Goal: Check status: Check status

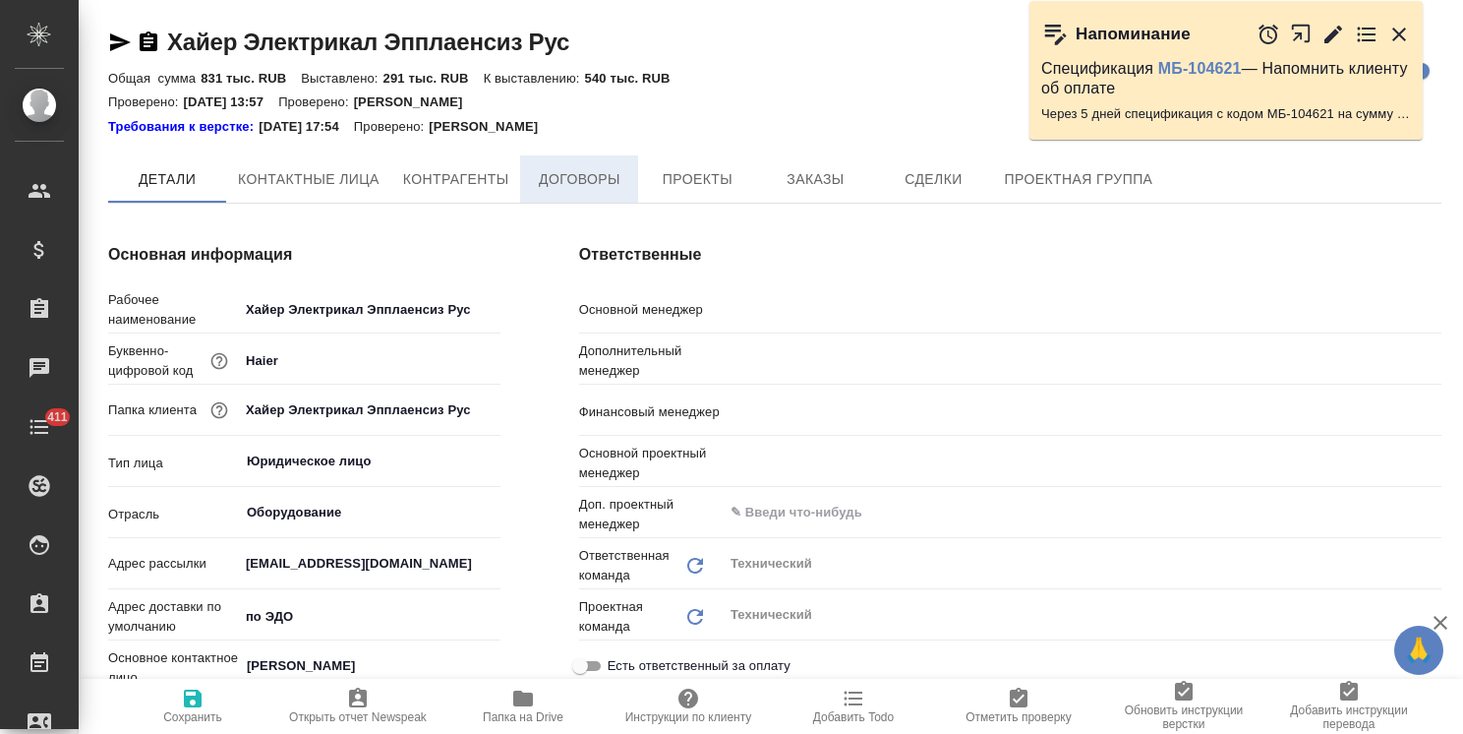
type textarea "x"
type input "Усманова Ольга"
type input "Загородних Виктория"
type input "Романенко Руфина"
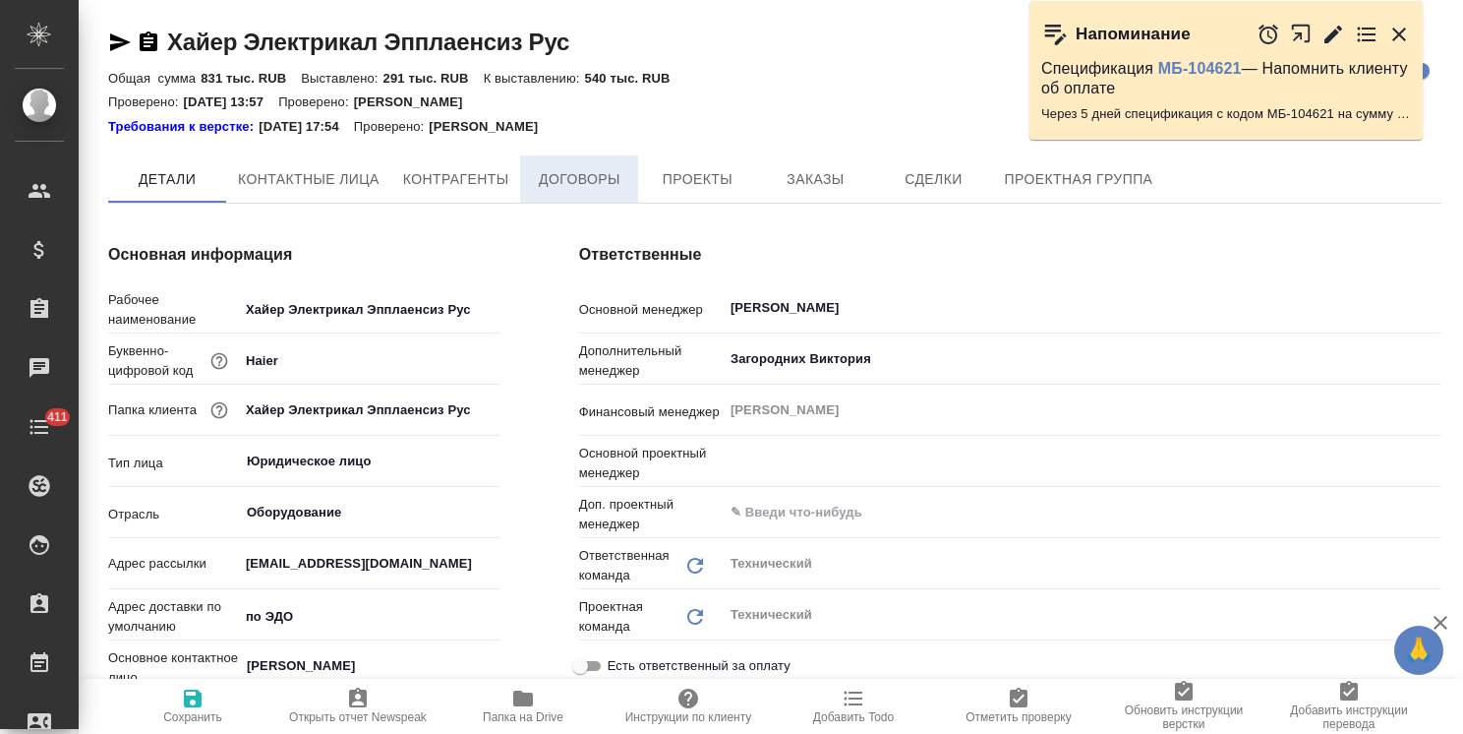
click at [571, 165] on button "Договоры" at bounding box center [579, 178] width 118 height 47
type input "Белякова Юлия"
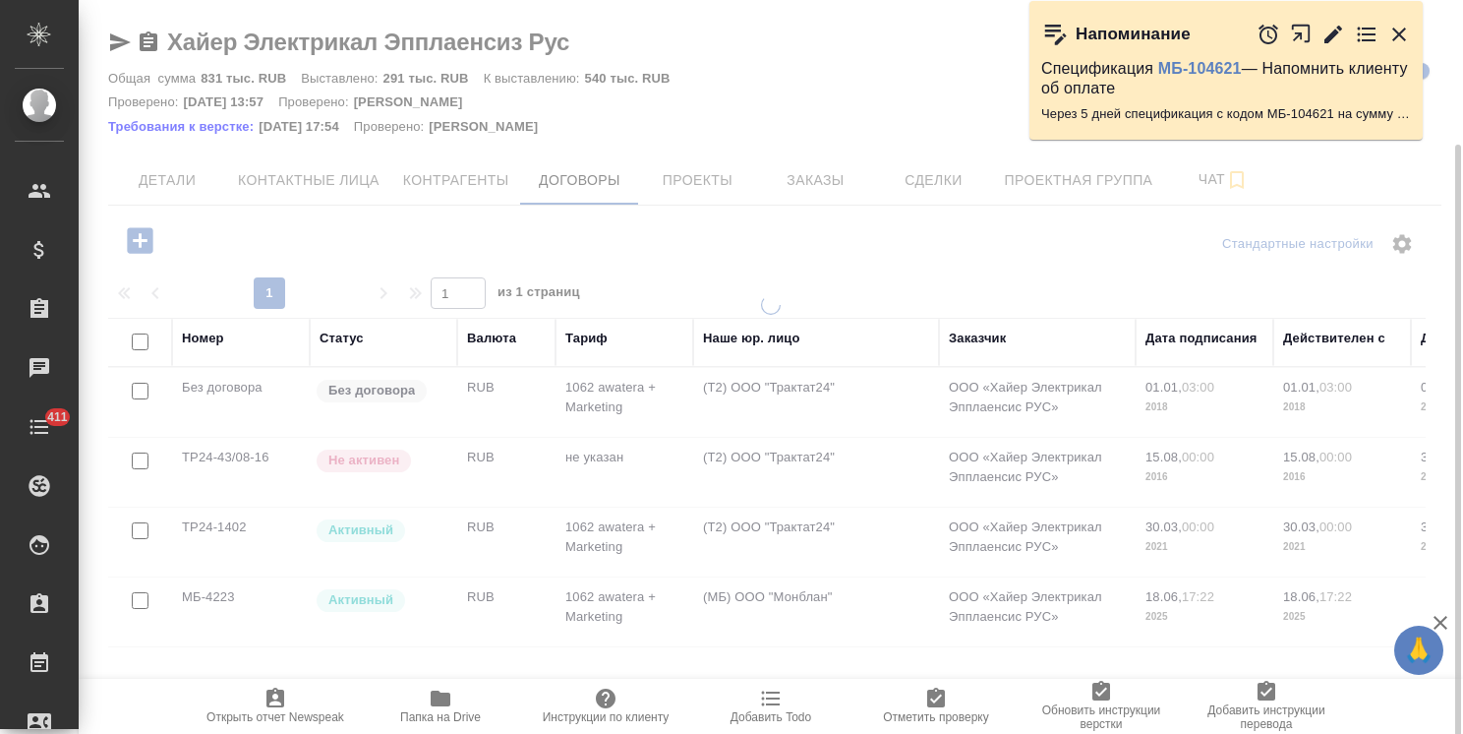
scroll to position [76, 0]
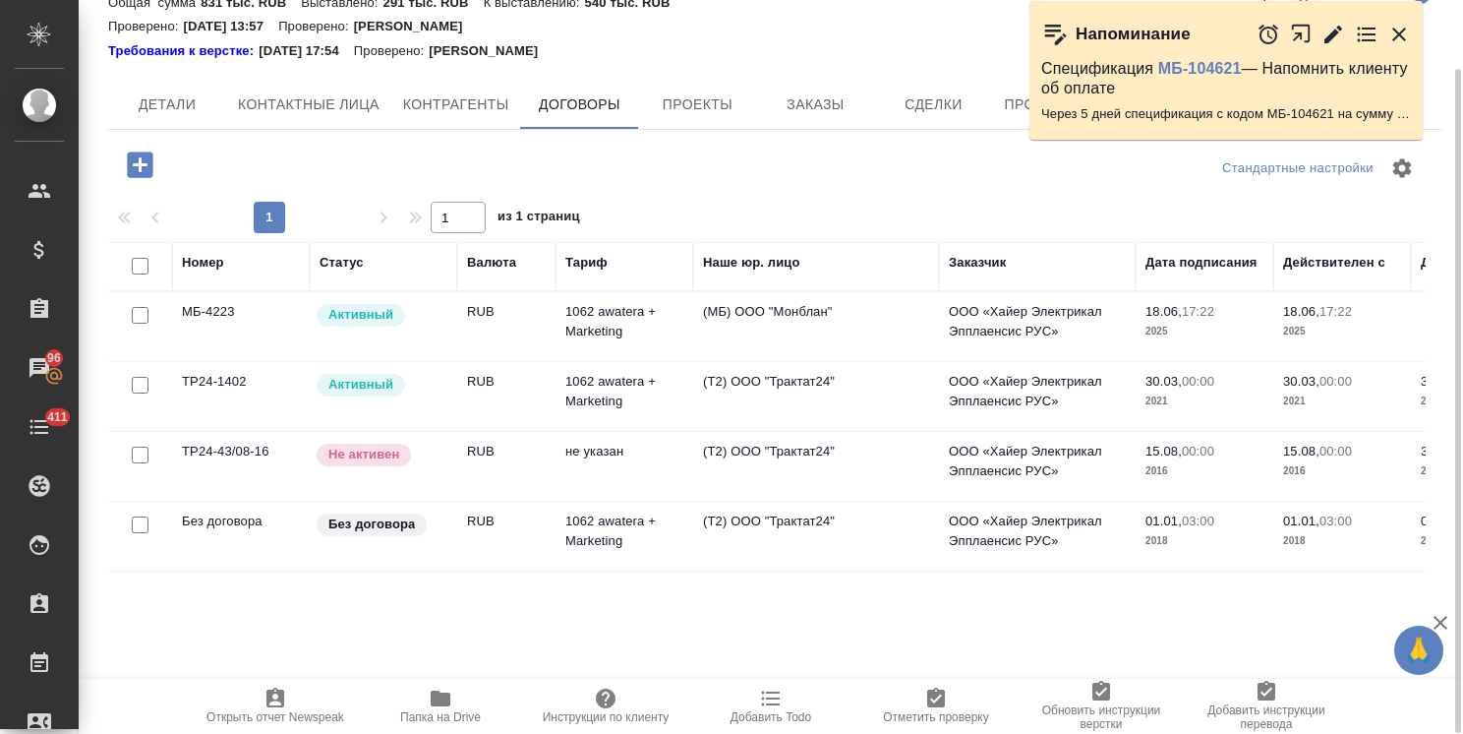
click at [269, 318] on td "МБ-4223" at bounding box center [241, 326] width 138 height 69
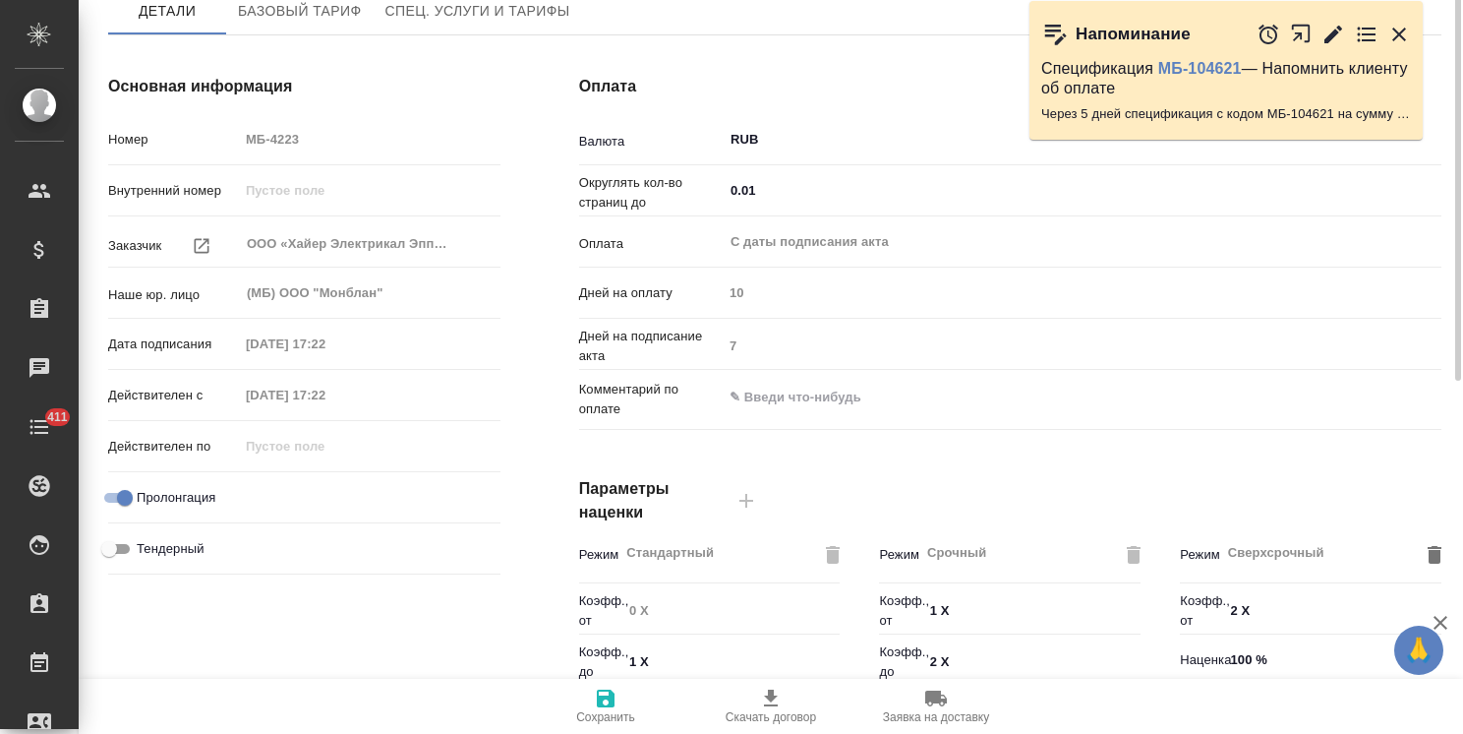
type input "Стандартный шаблон - [PHONE_NUMBER] - ВЫБЕРИ МЕНЯ!"
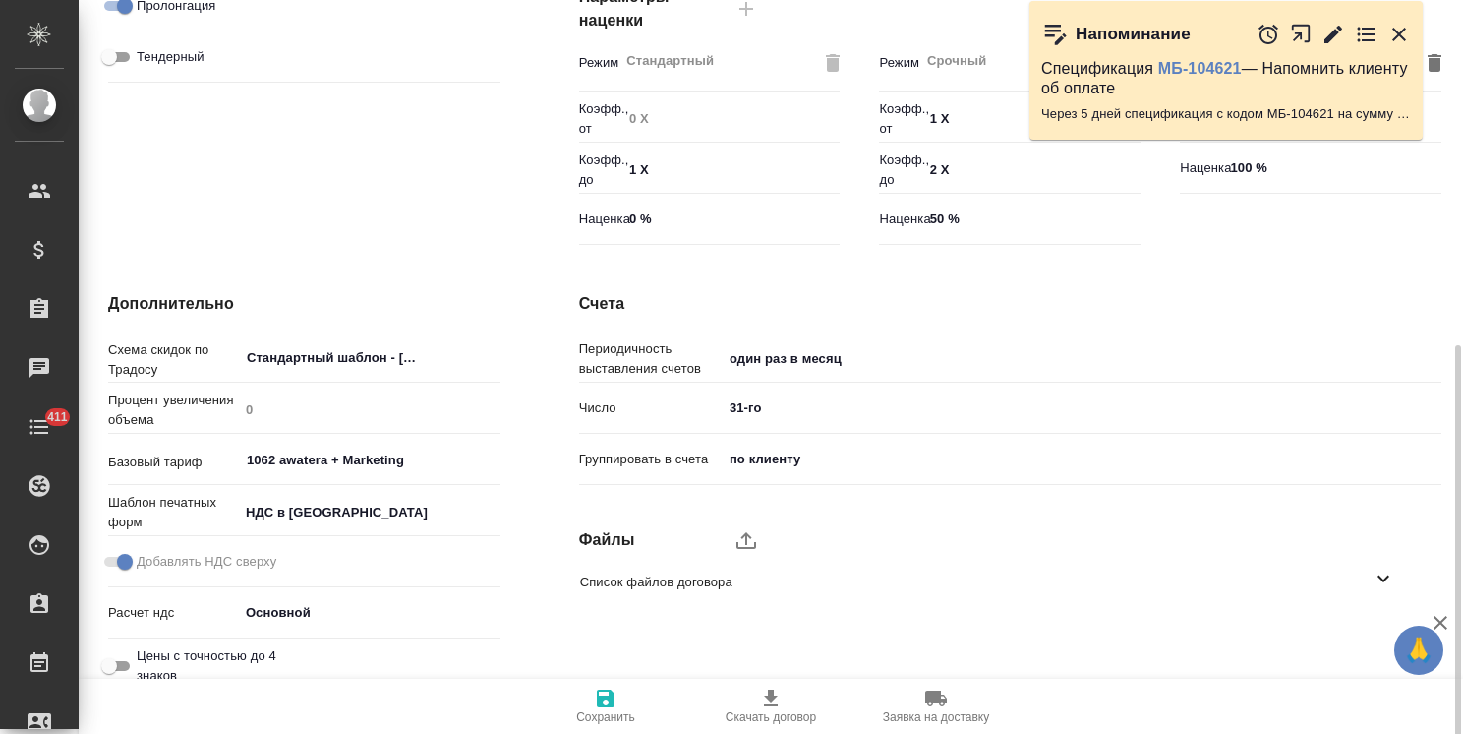
scroll to position [604, 0]
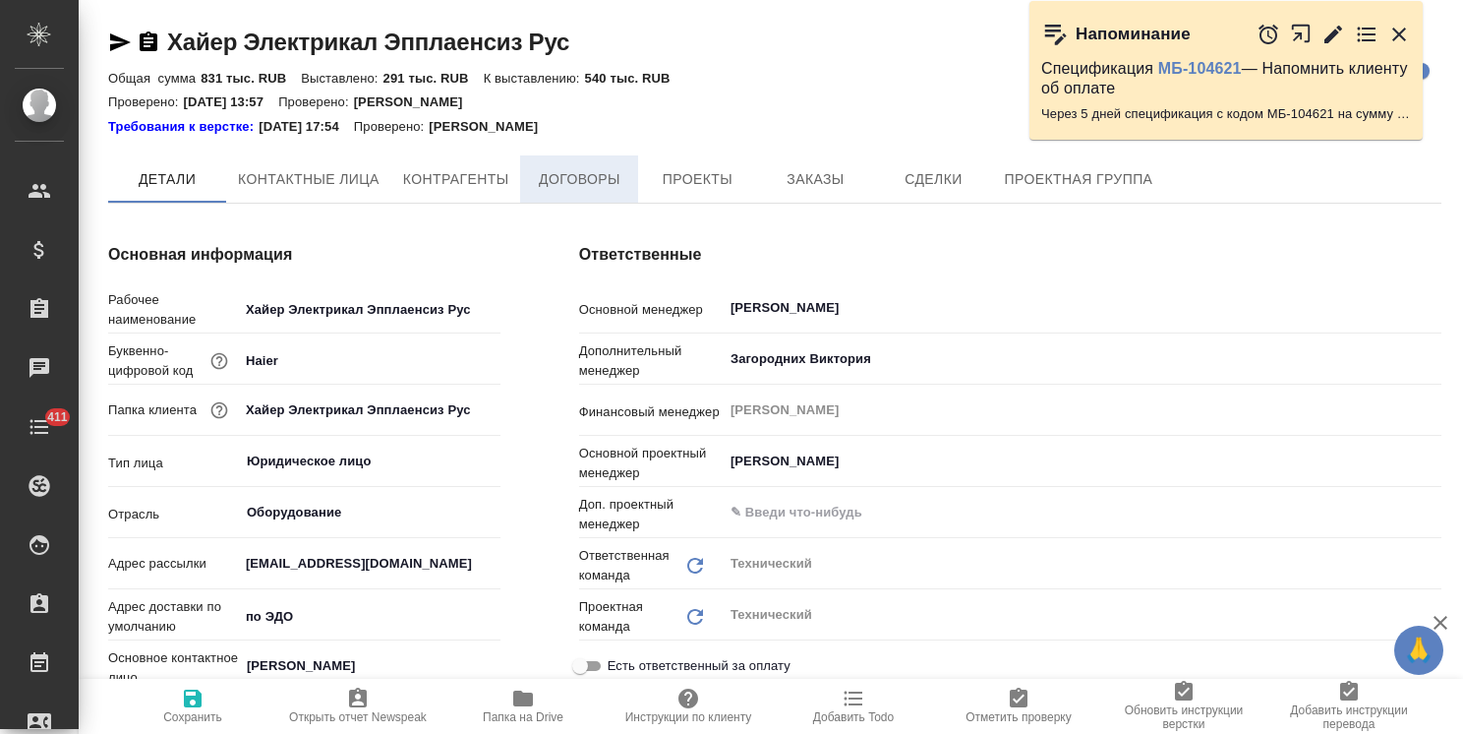
click at [559, 176] on span "Договоры" at bounding box center [579, 179] width 94 height 25
type textarea "x"
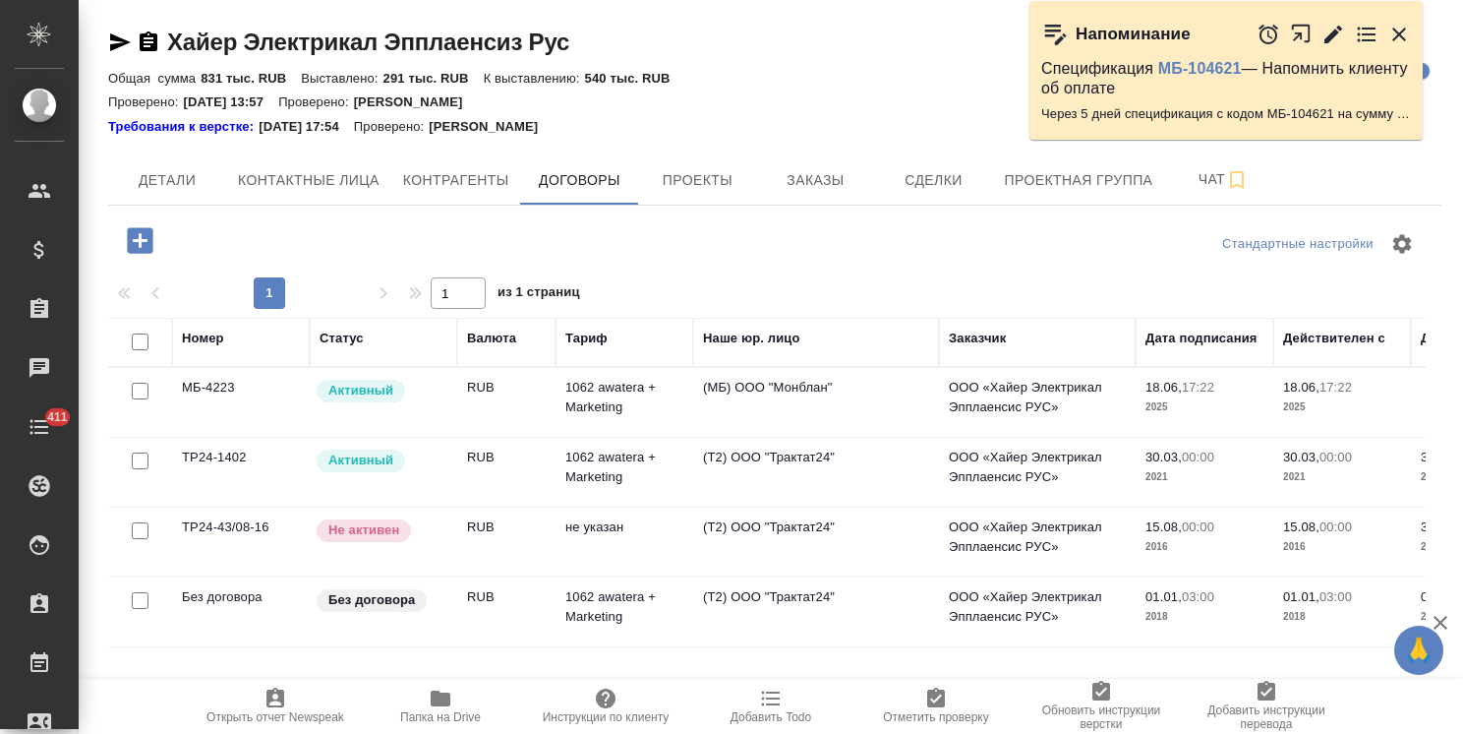
scroll to position [76, 0]
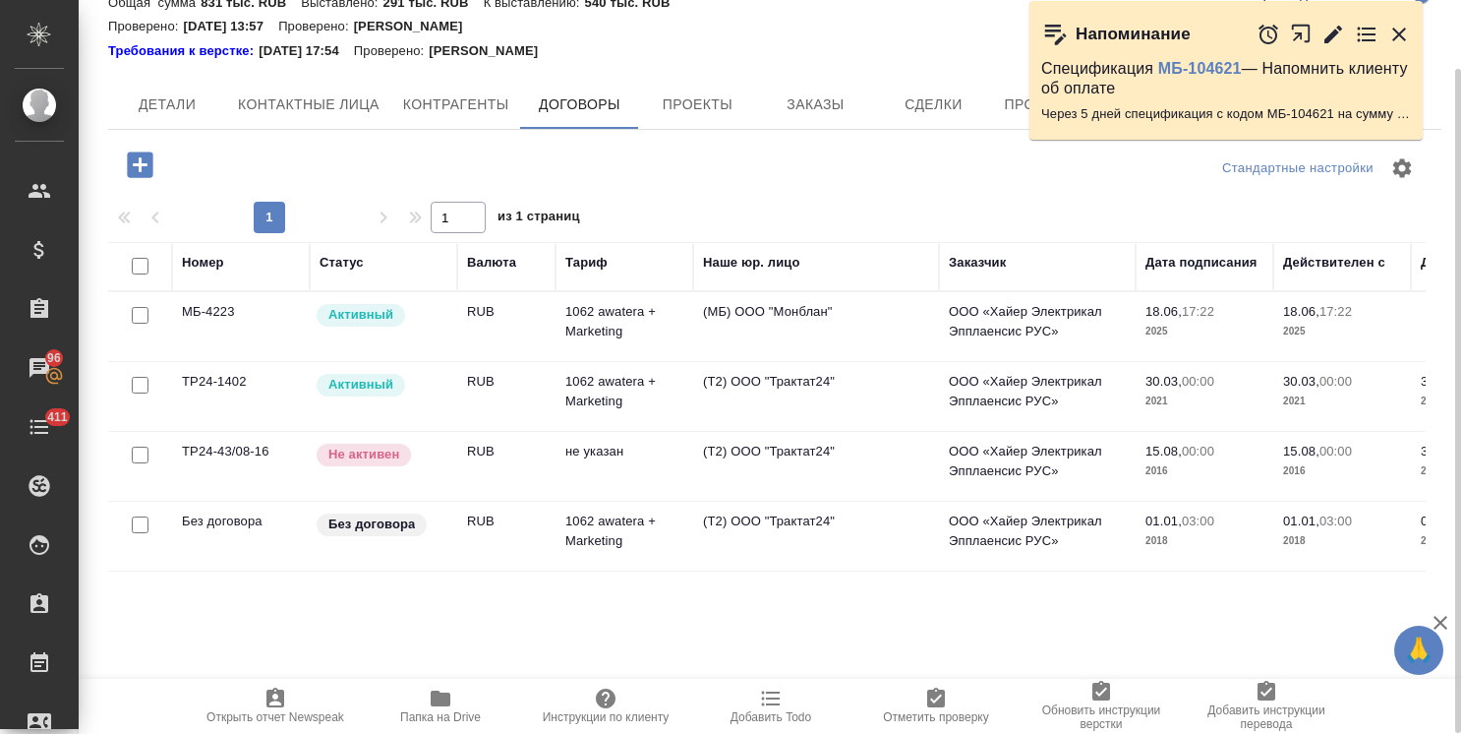
click at [440, 464] on div "Не активен" at bounding box center [381, 455] width 133 height 27
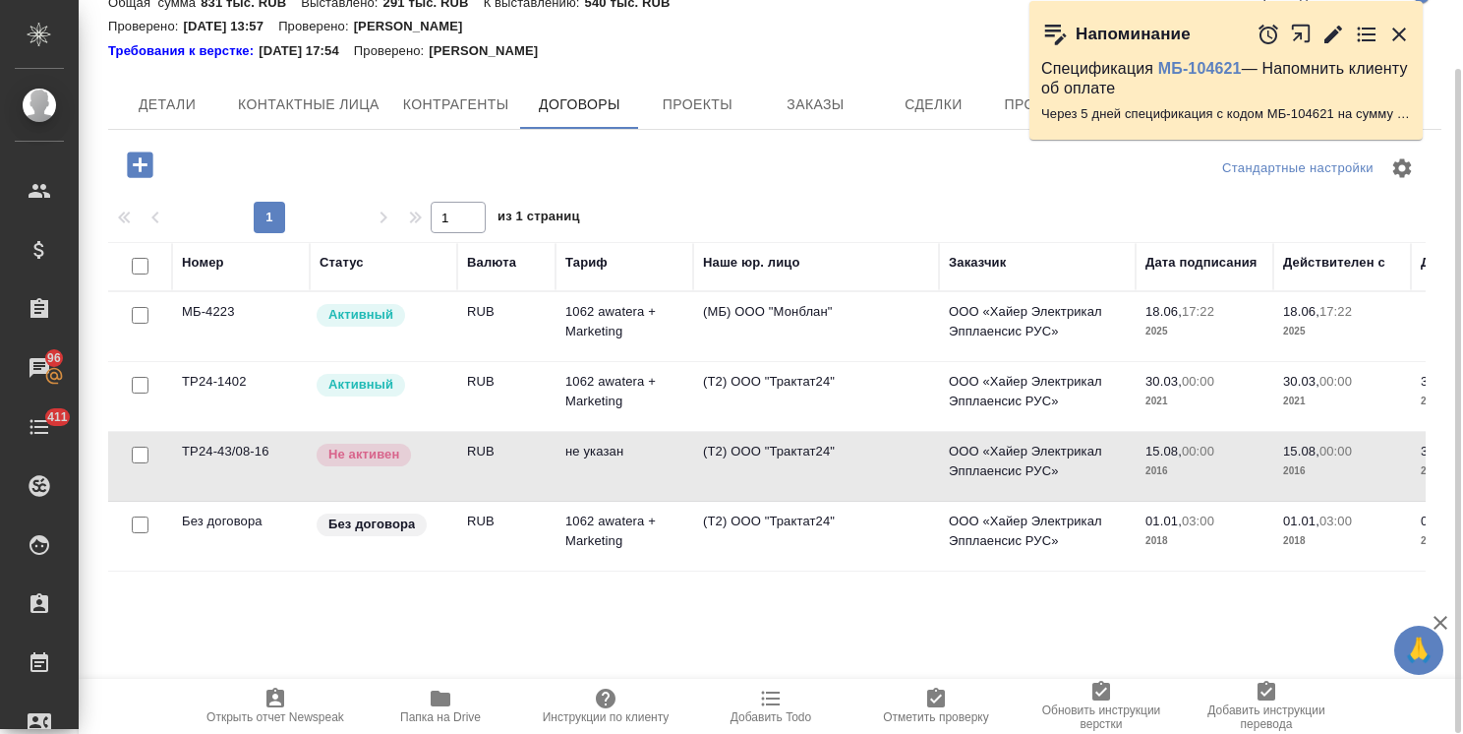
click at [440, 464] on div "Не активен" at bounding box center [381, 455] width 133 height 27
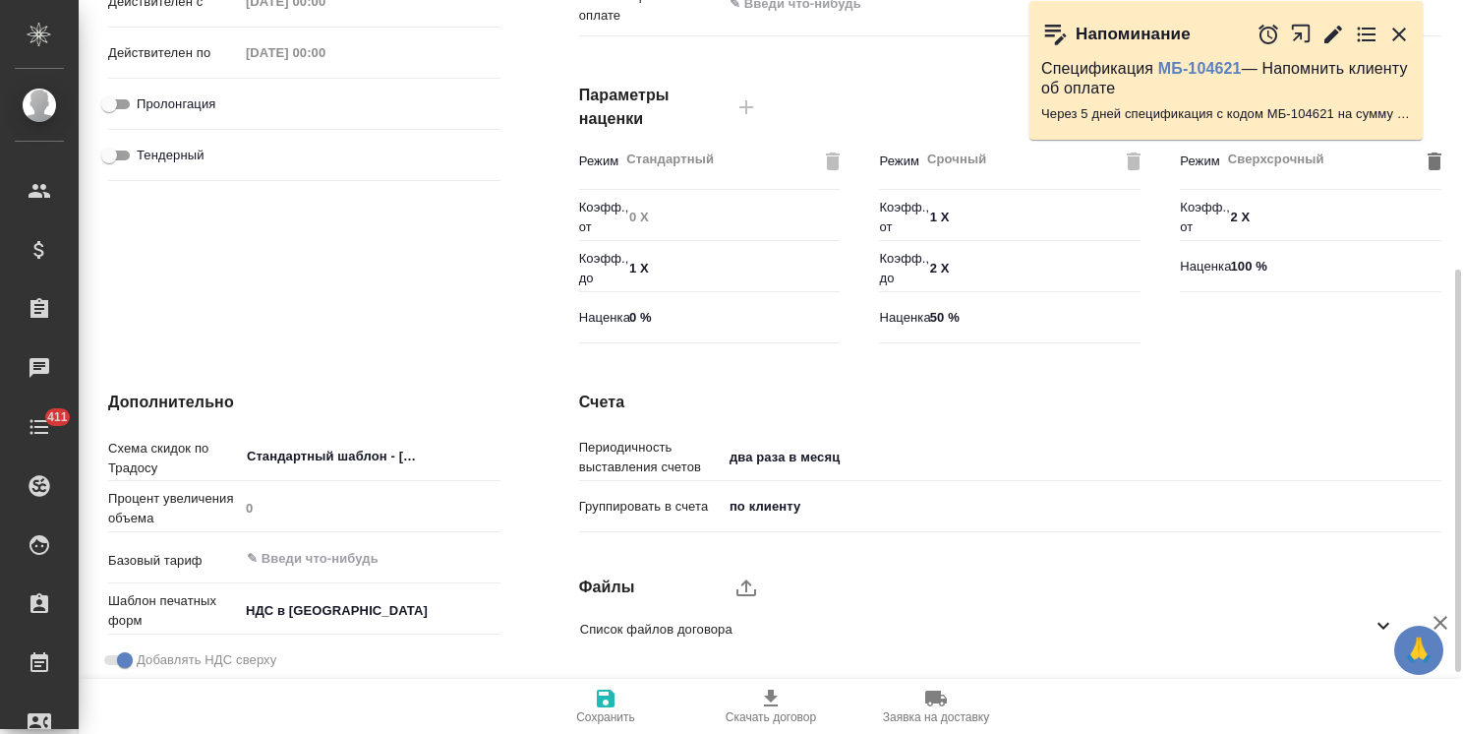
scroll to position [604, 0]
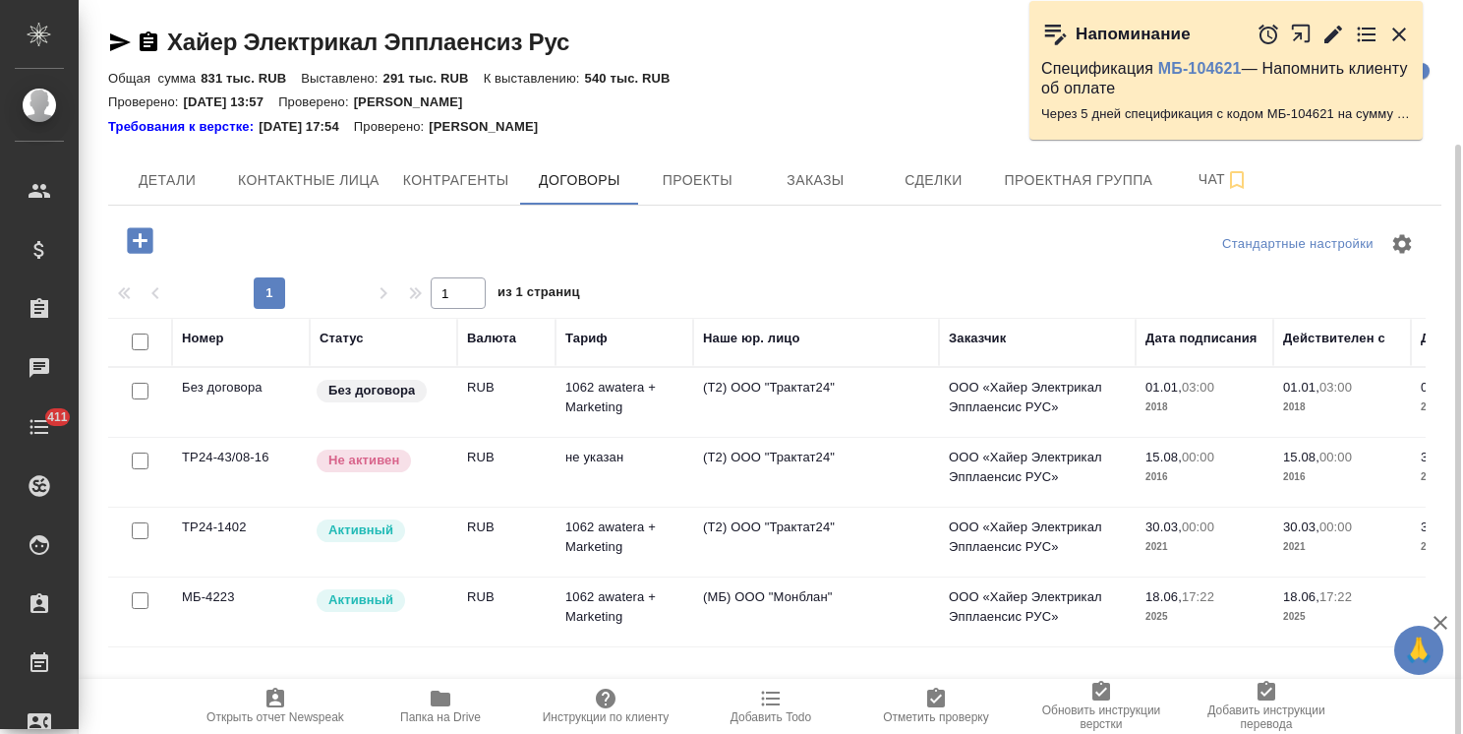
scroll to position [76, 0]
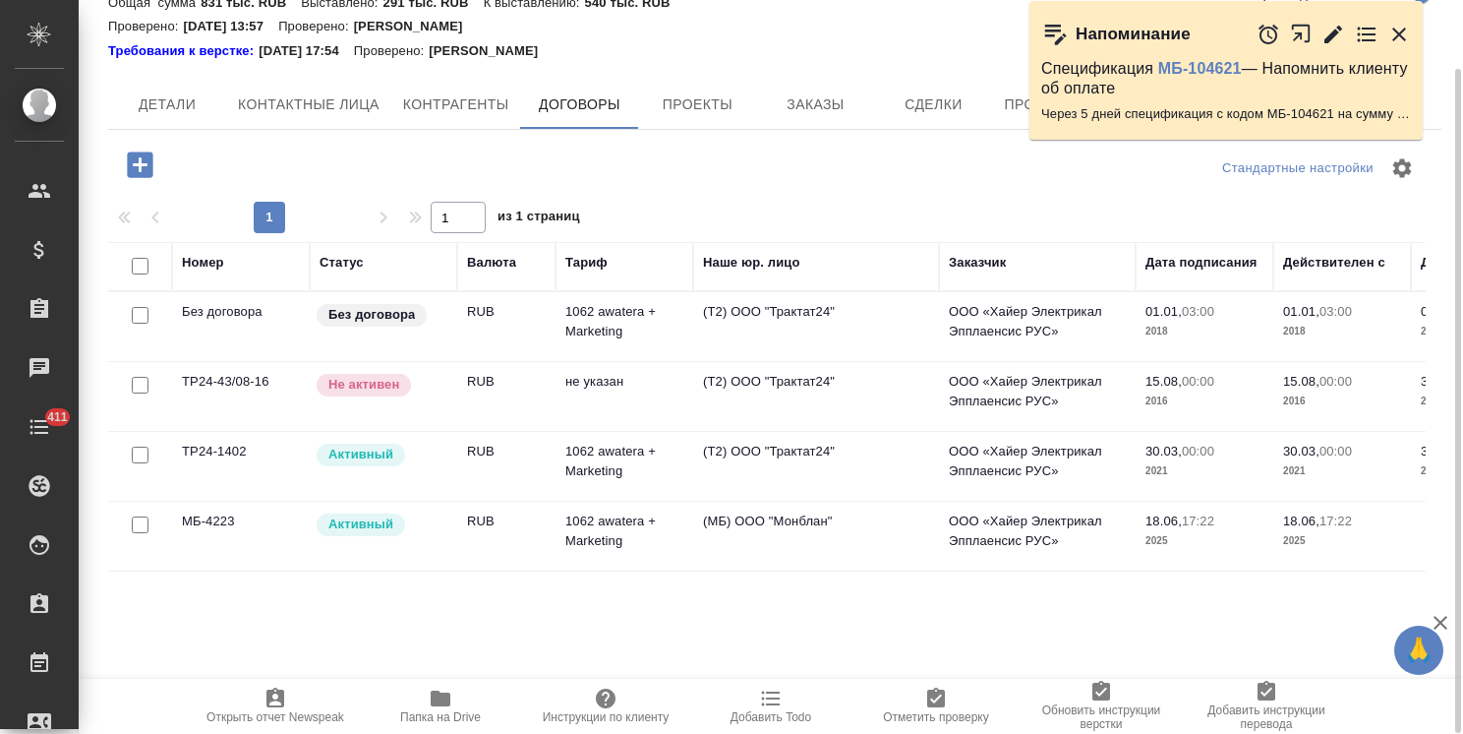
click at [503, 533] on td "RUB" at bounding box center [506, 536] width 98 height 69
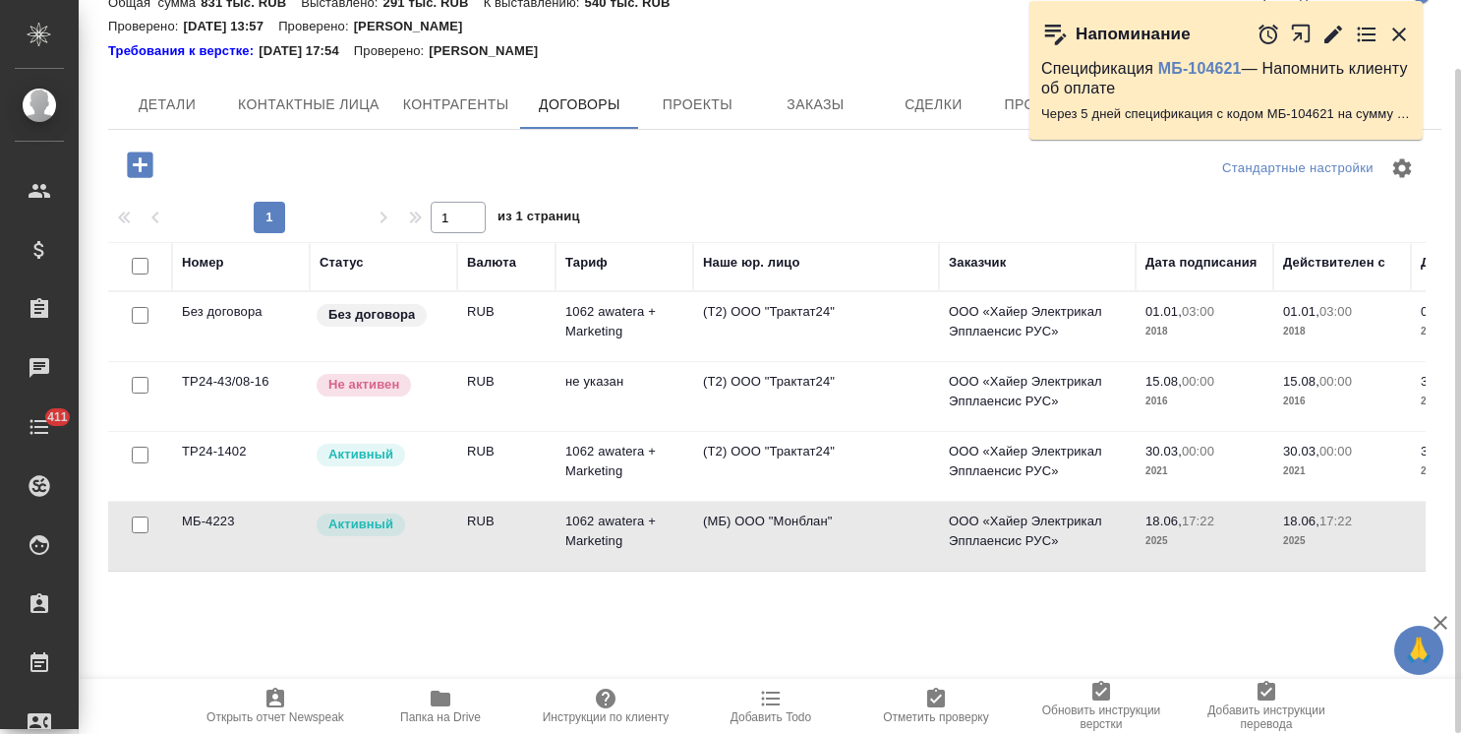
click at [436, 312] on div "Без договора" at bounding box center [381, 315] width 133 height 27
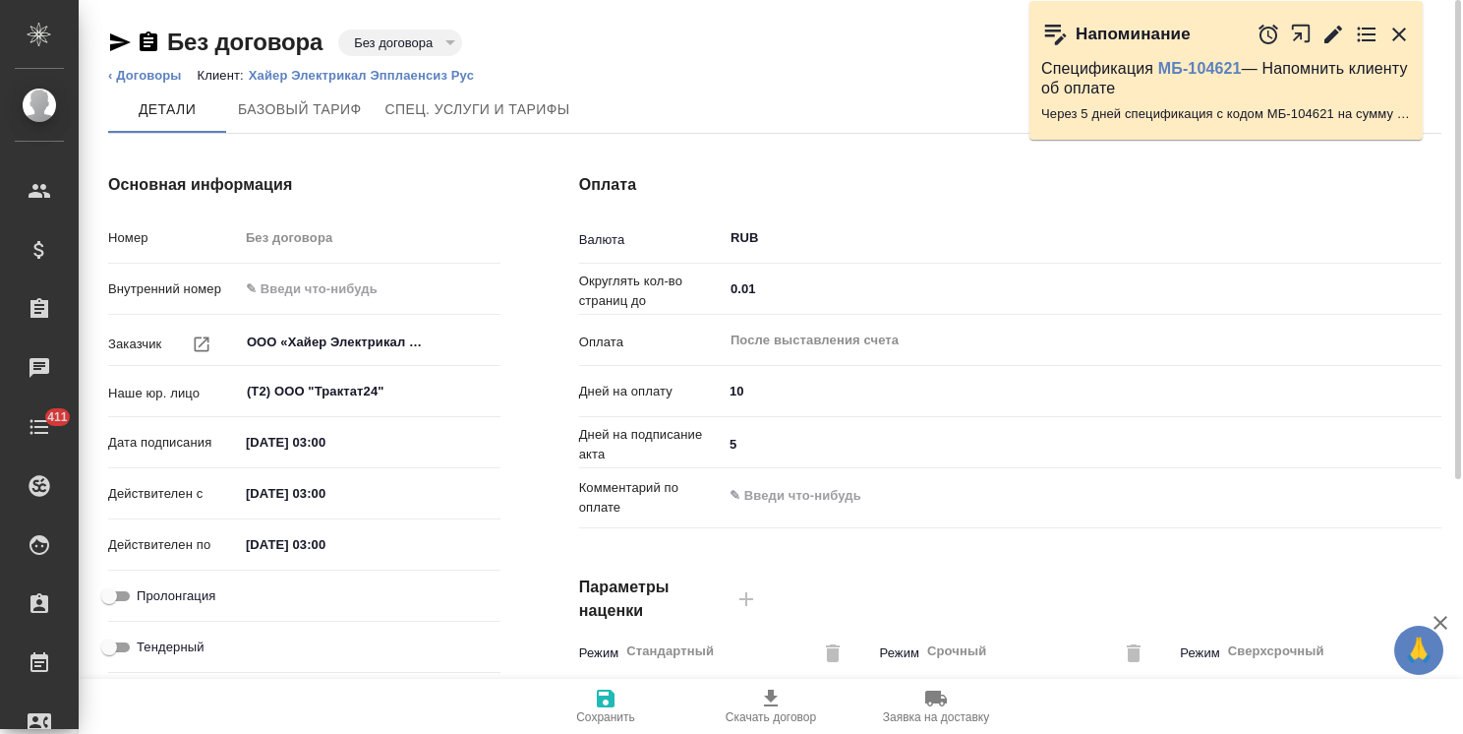
type input "1062 awatera + Marketing"
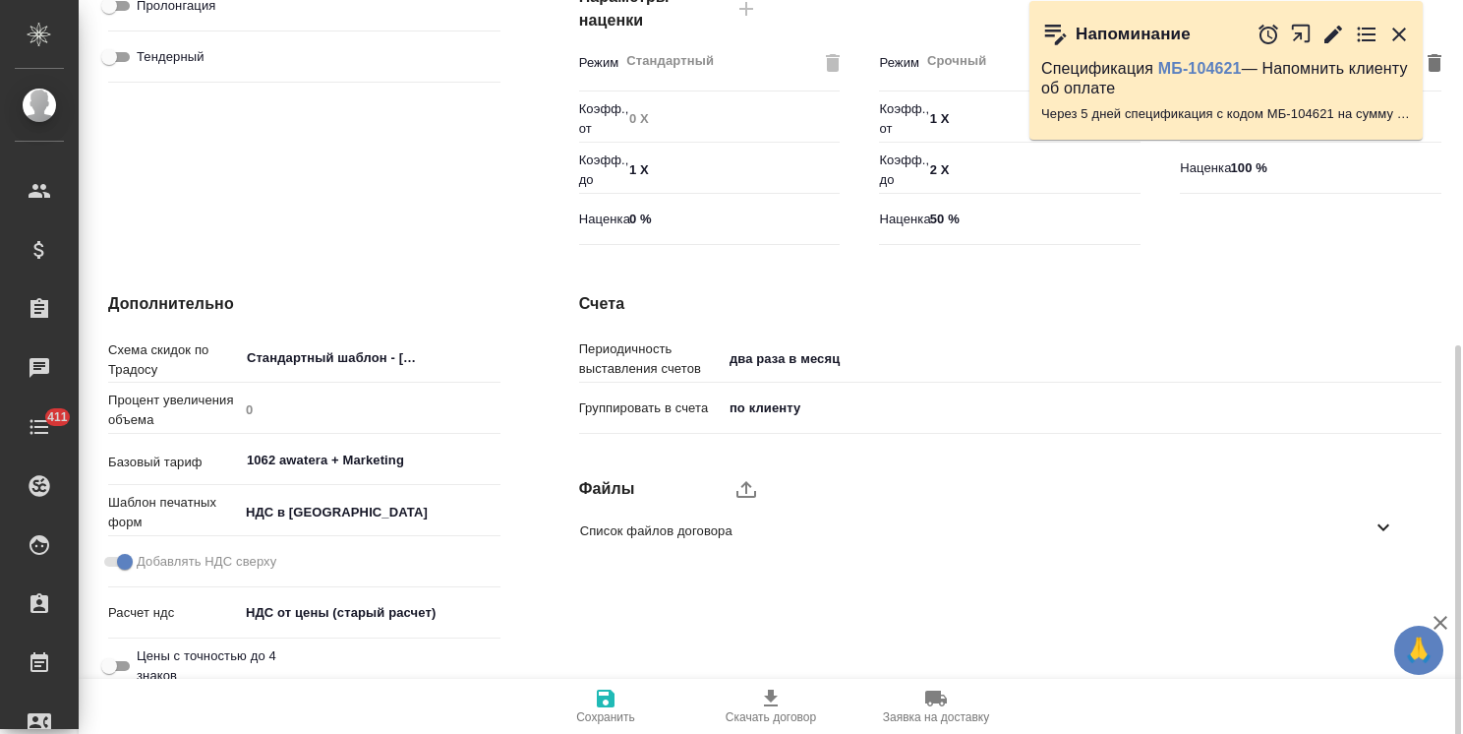
scroll to position [604, 0]
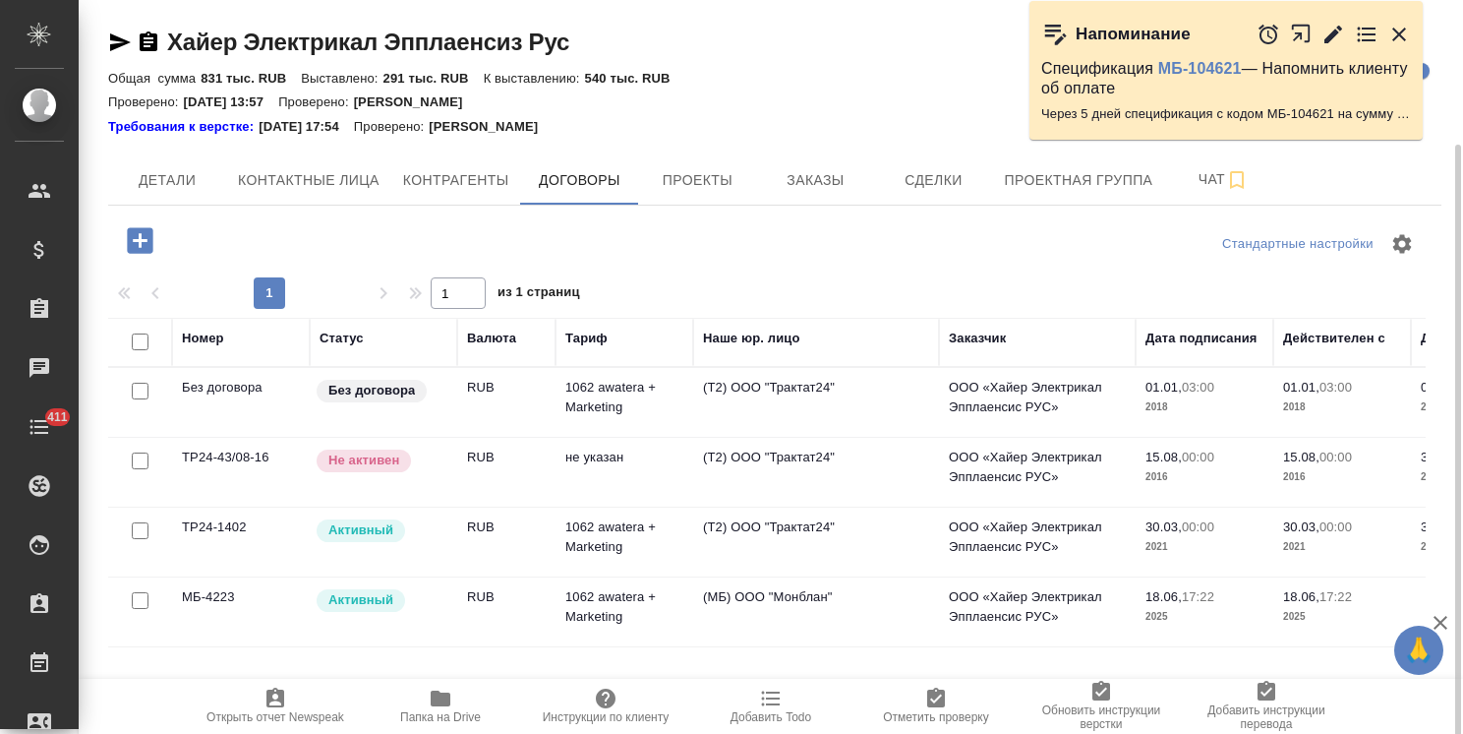
scroll to position [76, 0]
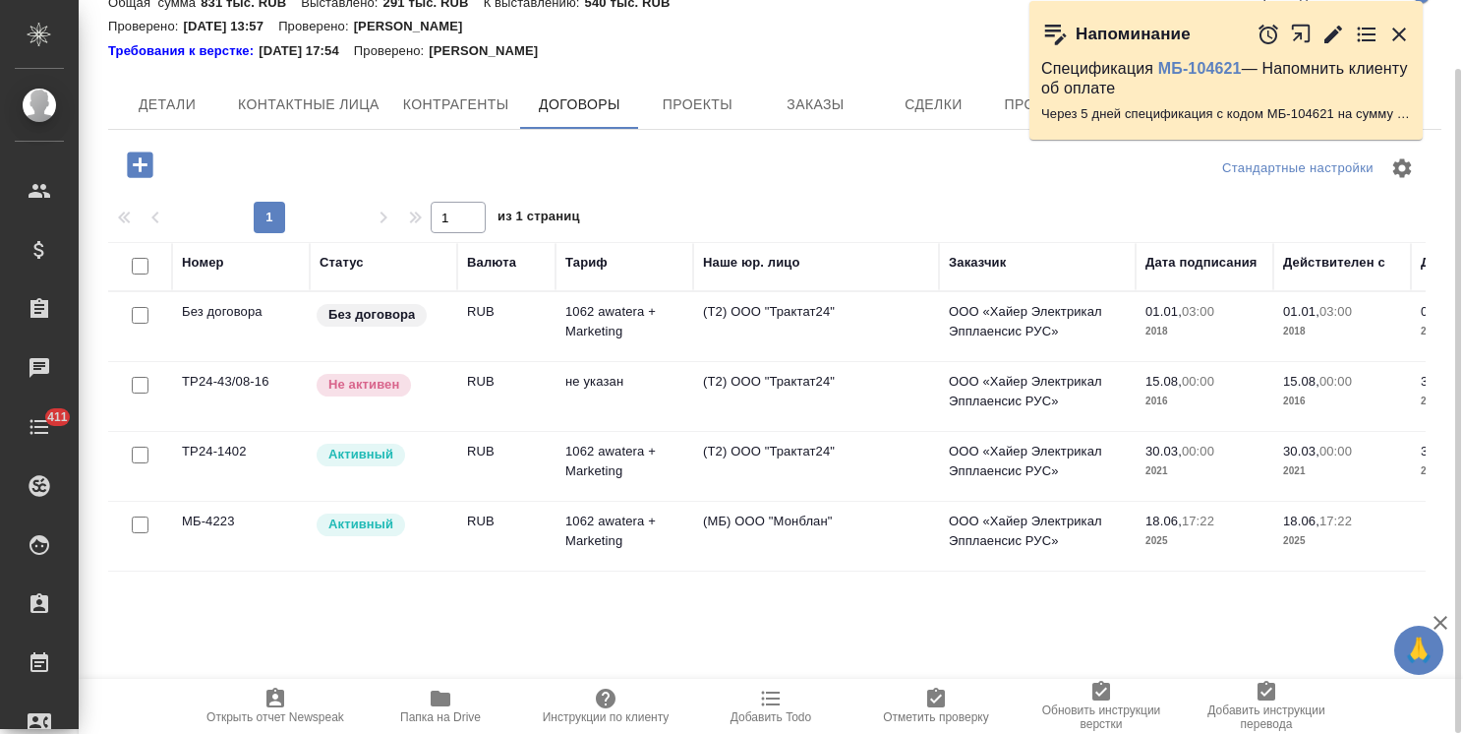
click at [507, 447] on td "RUB" at bounding box center [506, 466] width 98 height 69
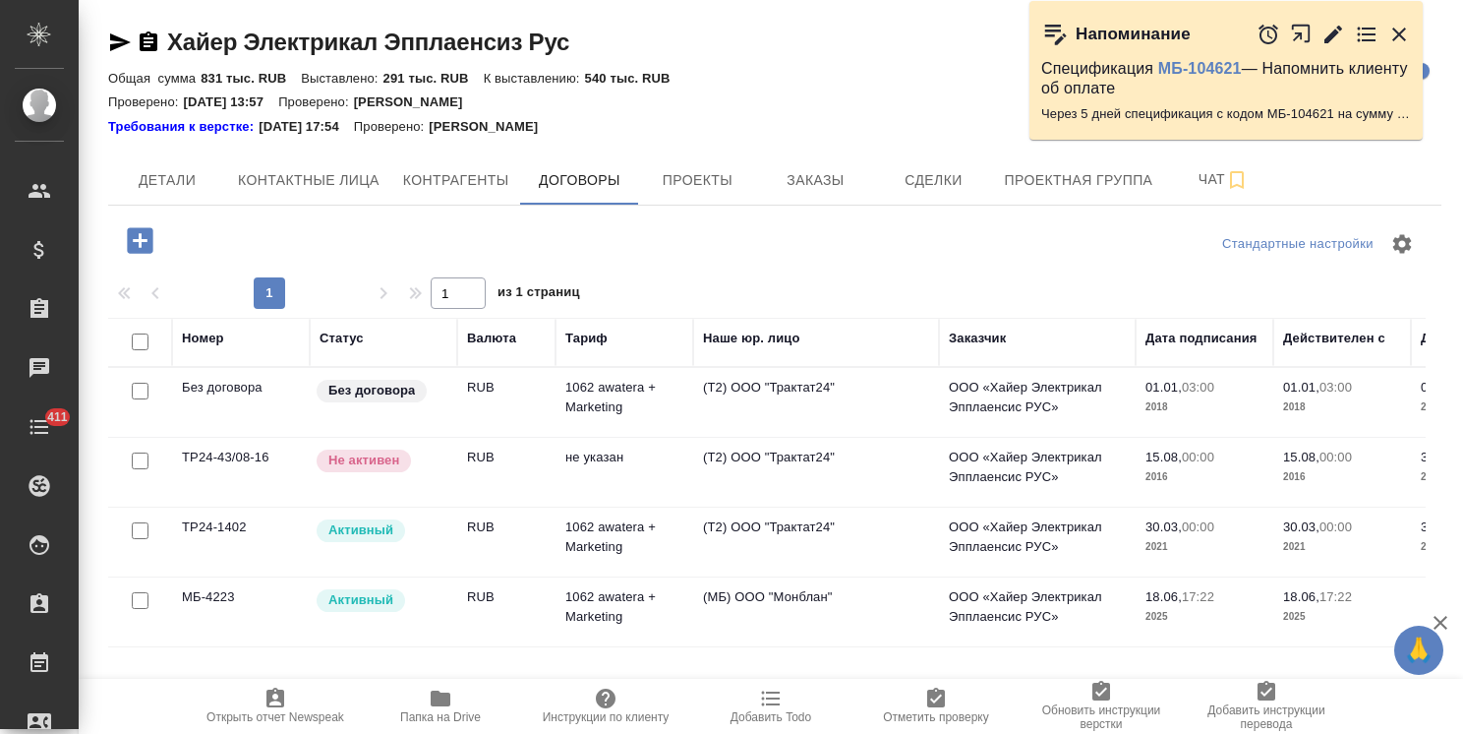
click at [441, 398] on div "Без договора" at bounding box center [381, 391] width 133 height 27
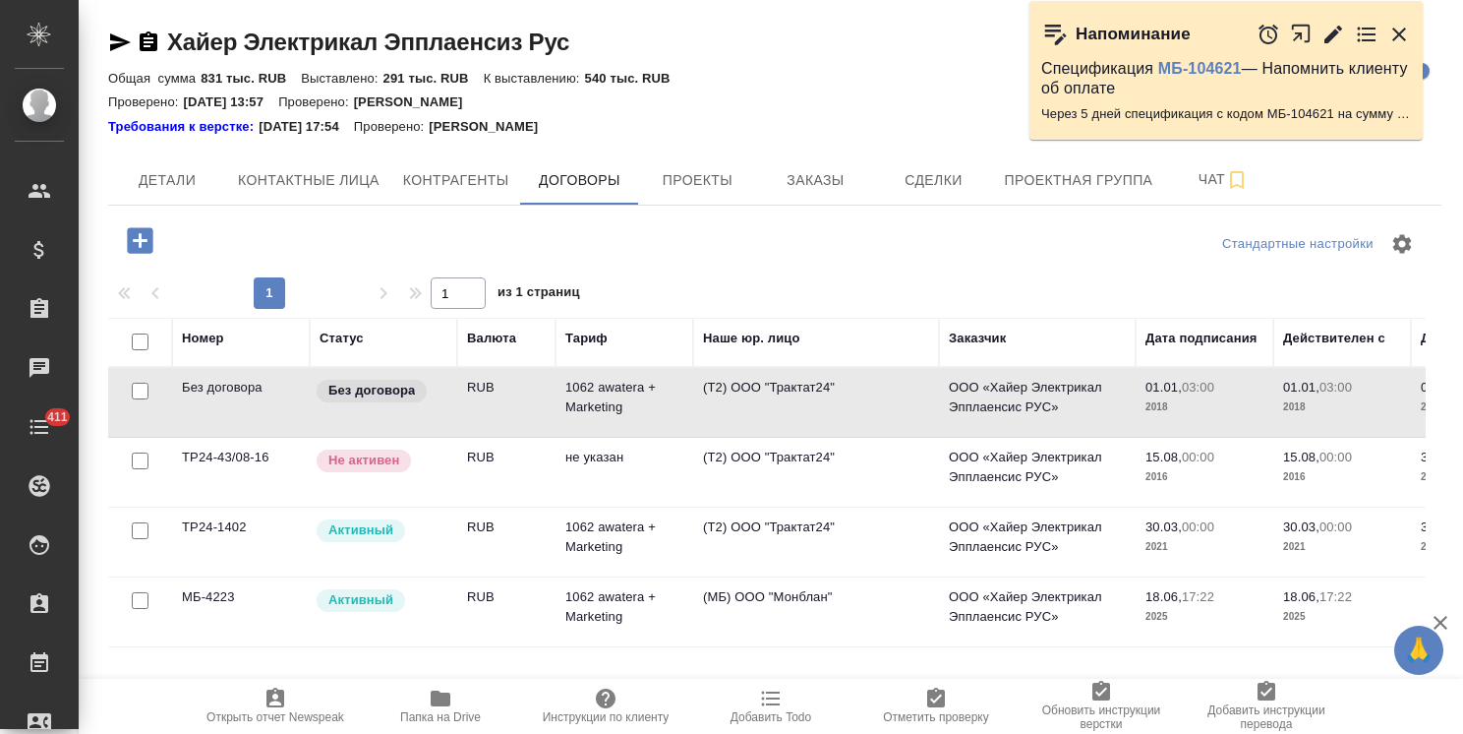
click at [441, 398] on div "Без договора" at bounding box center [381, 391] width 133 height 27
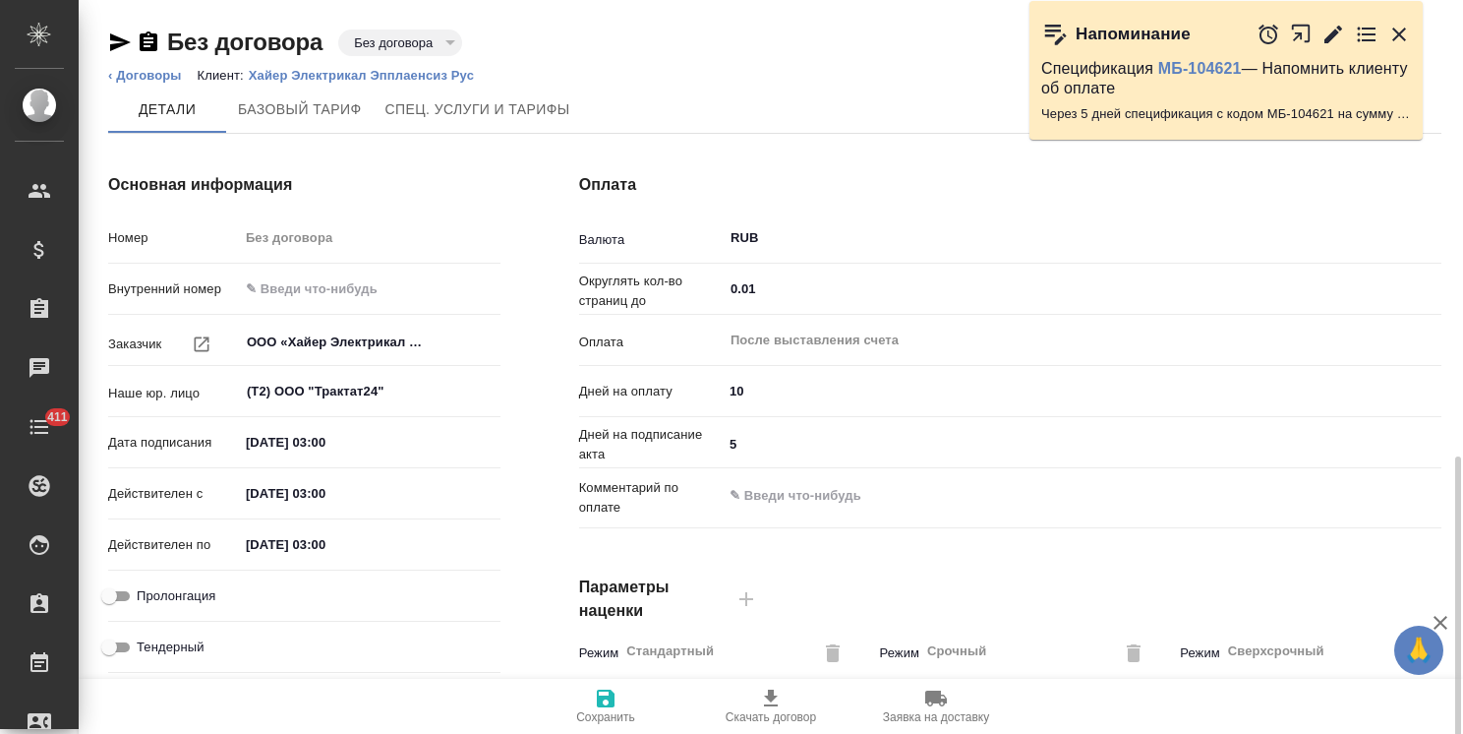
type input "1062 awatera + Marketing"
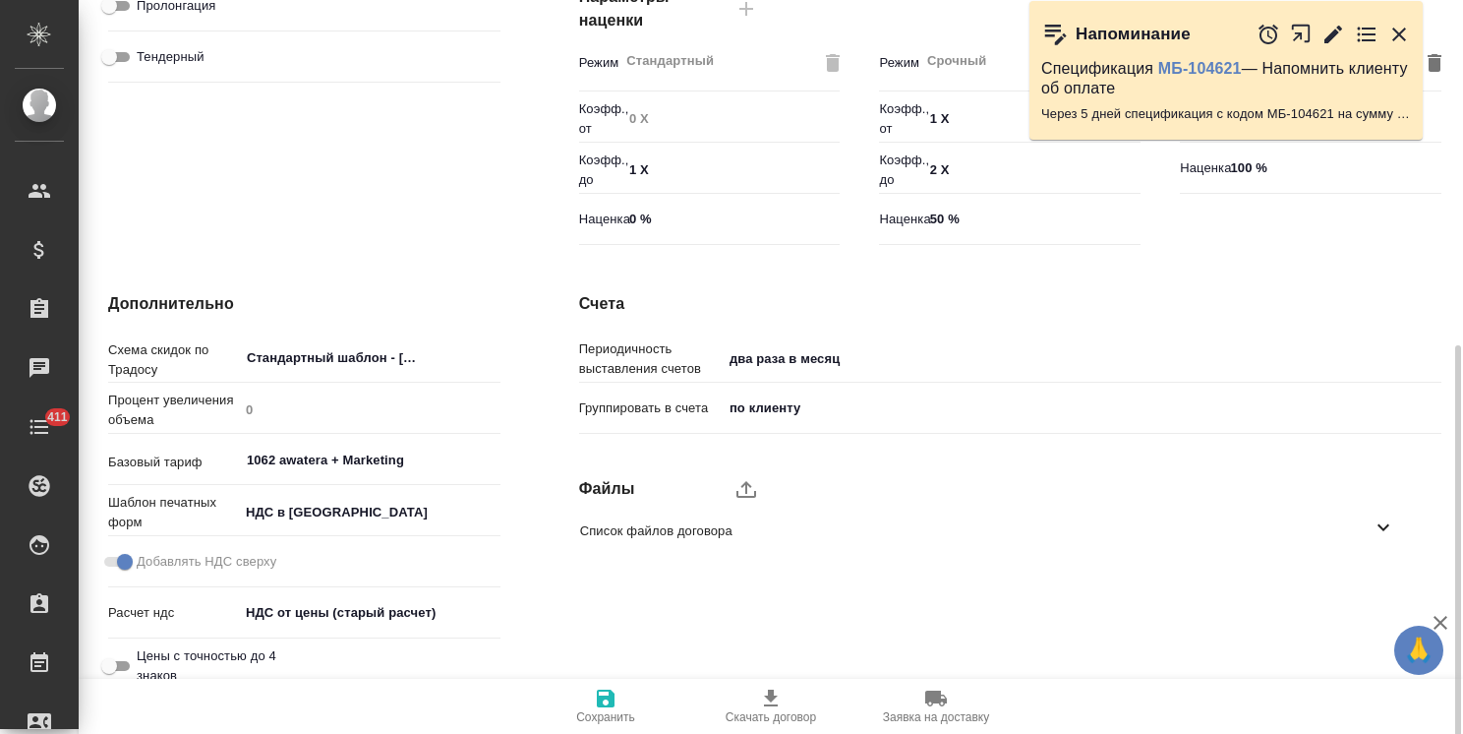
scroll to position [604, 0]
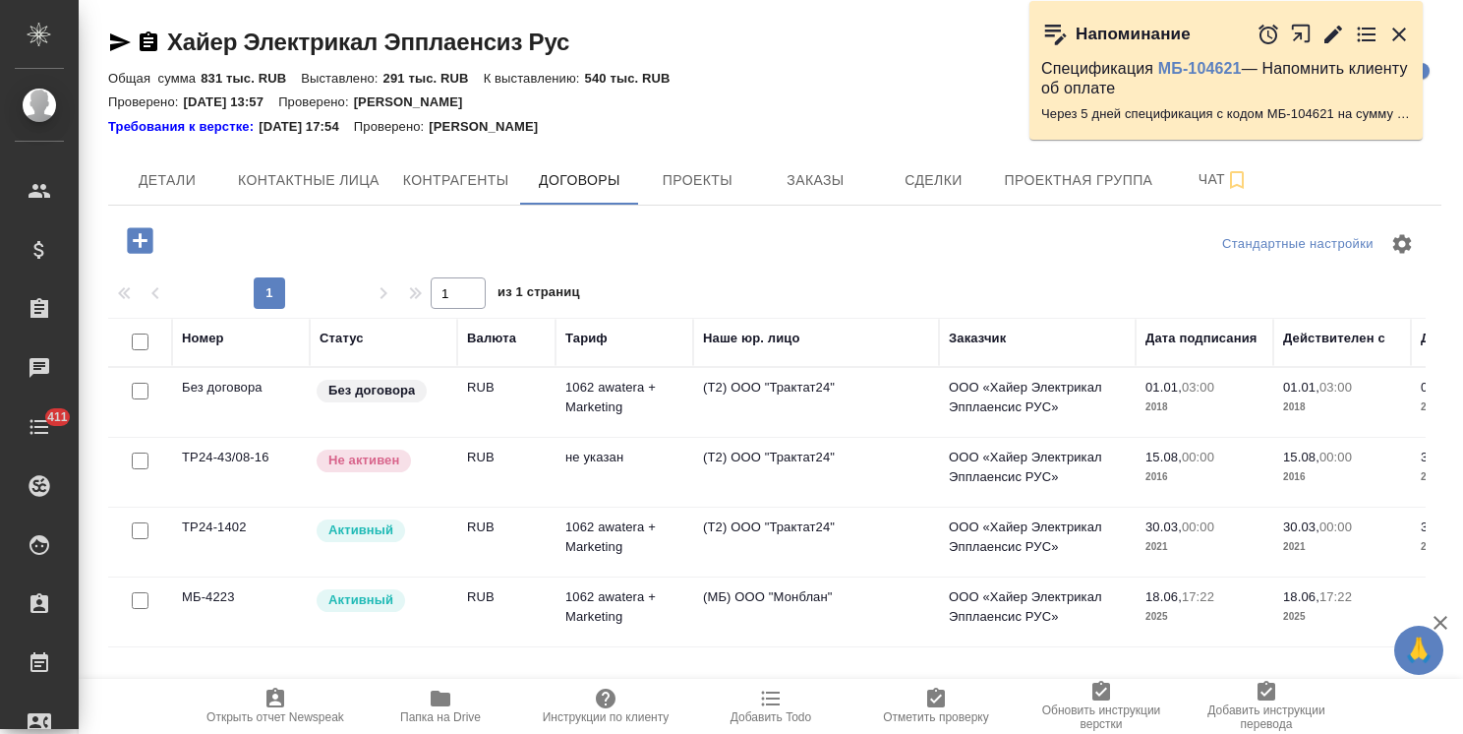
click at [429, 476] on td "Не активен" at bounding box center [384, 472] width 148 height 69
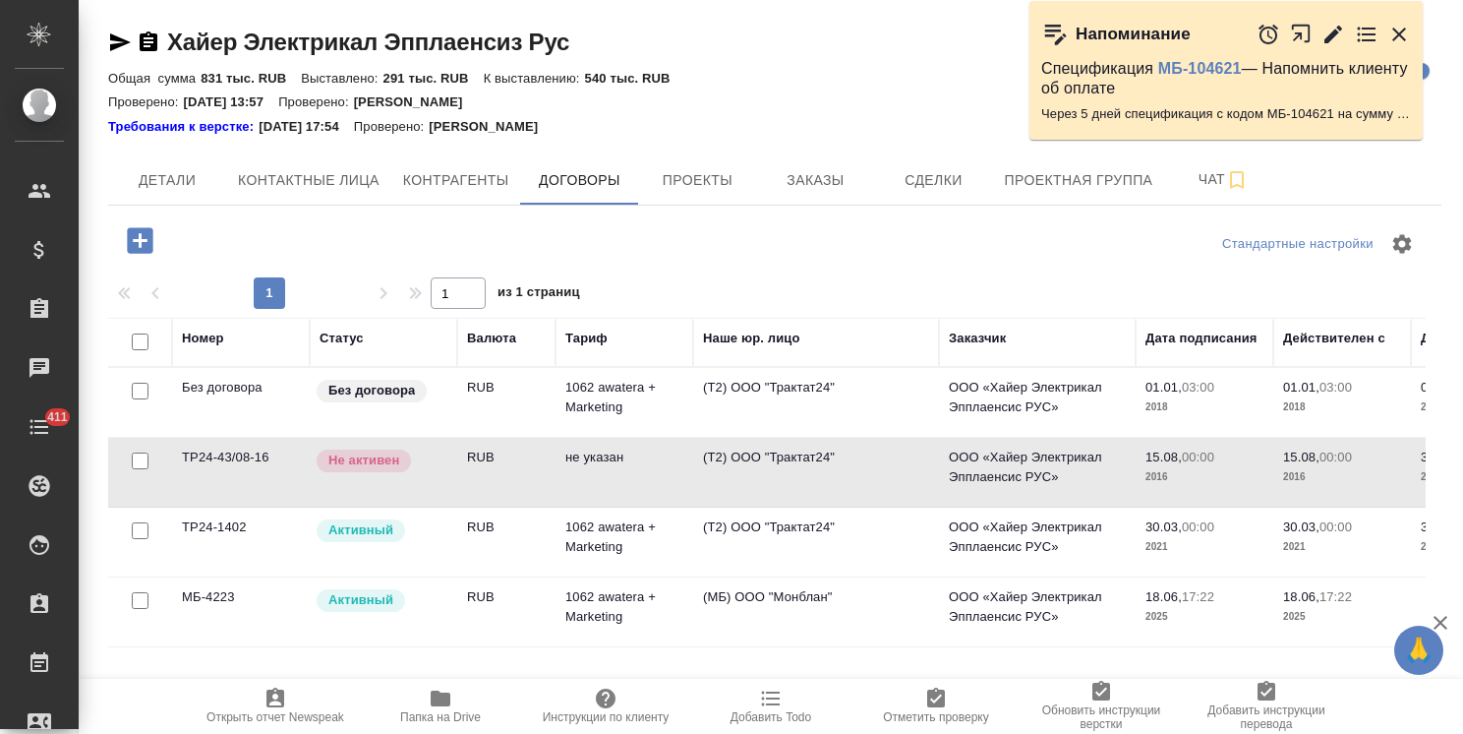
click at [429, 476] on td "Не активен" at bounding box center [384, 472] width 148 height 69
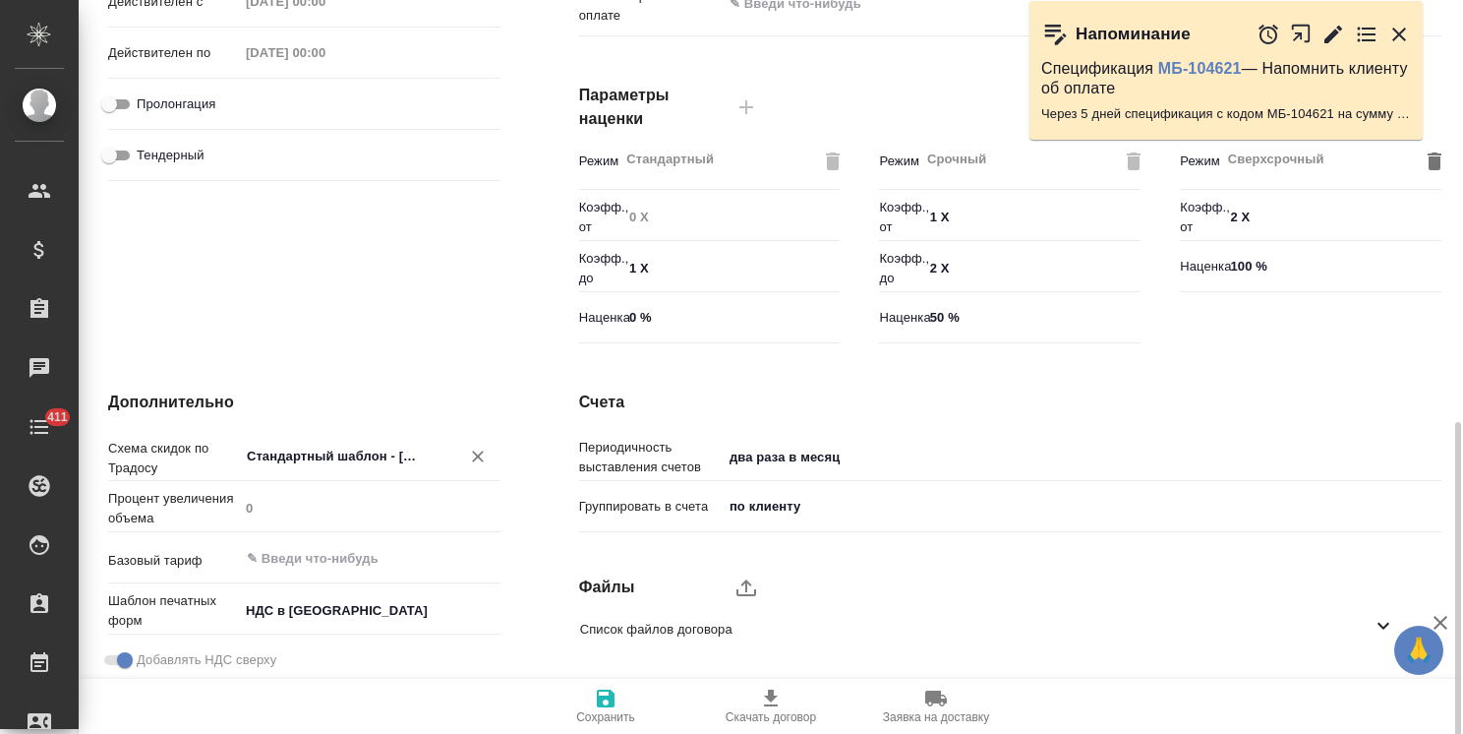
scroll to position [604, 0]
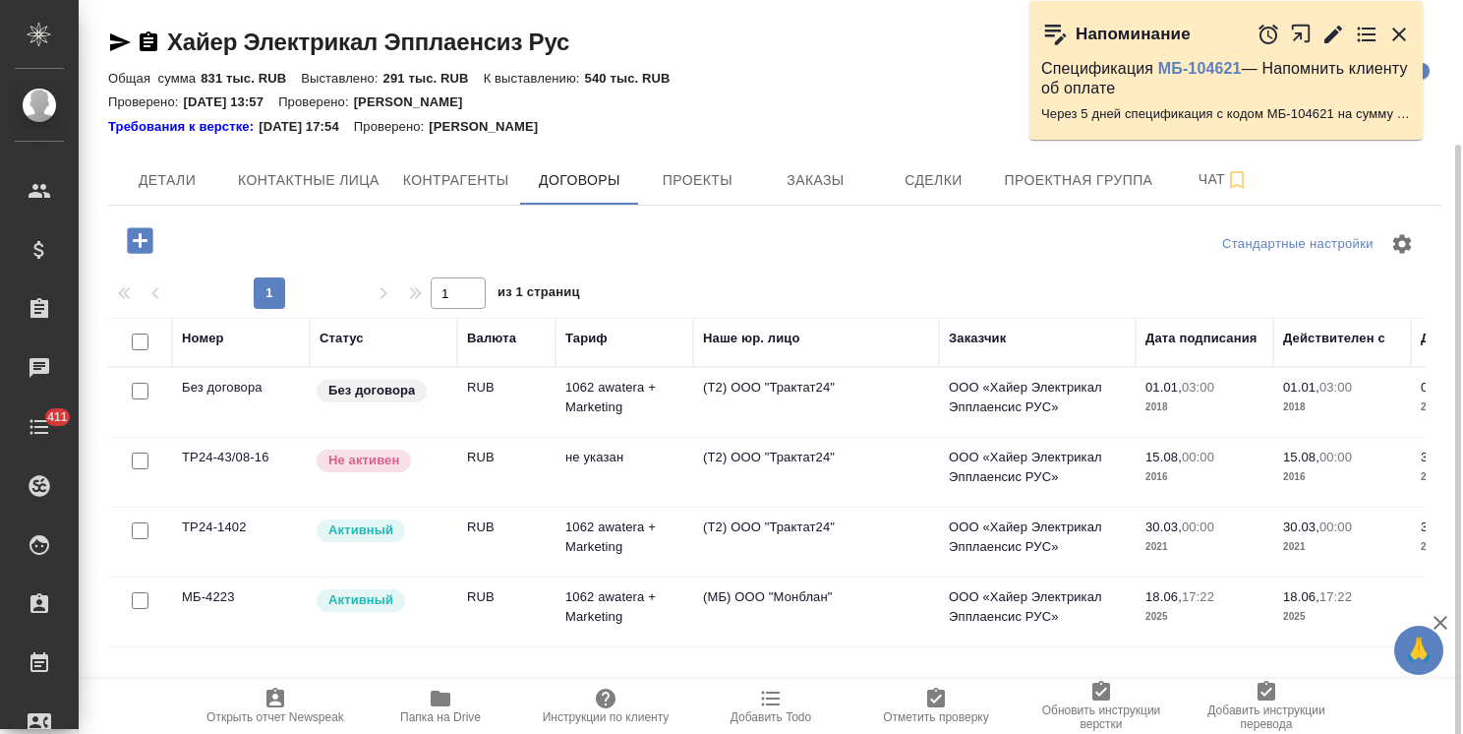
scroll to position [76, 0]
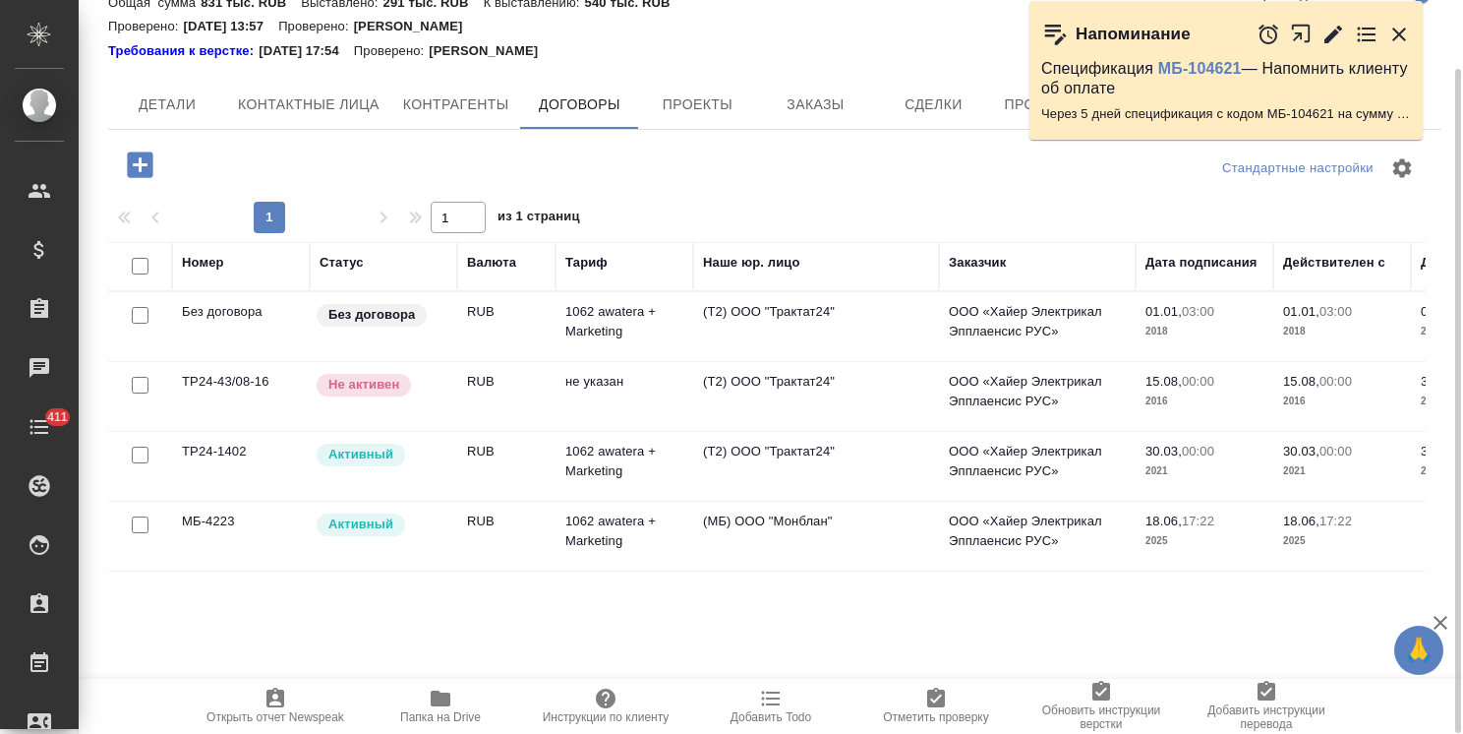
click at [446, 470] on td "Активный" at bounding box center [384, 466] width 148 height 69
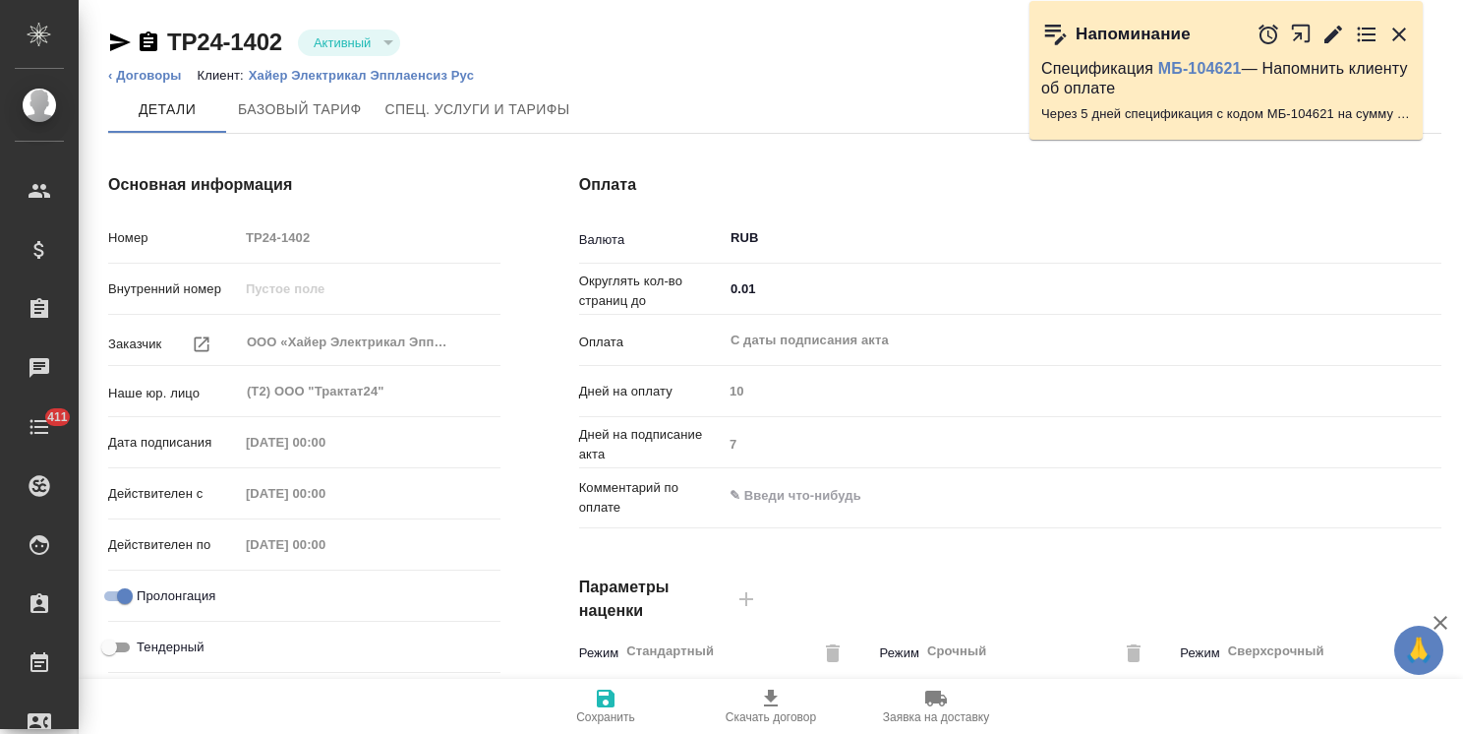
type input "1062 awatera + Marketing"
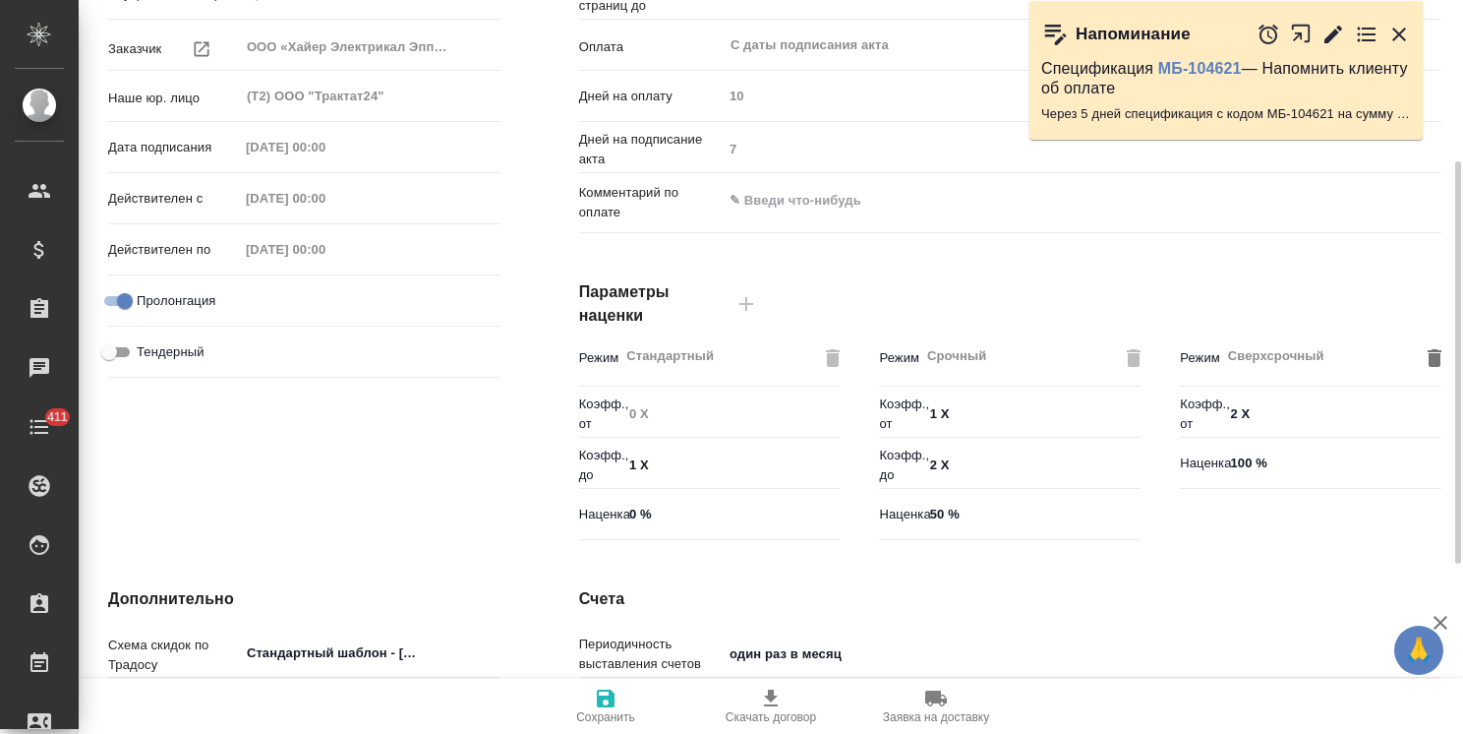
scroll to position [604, 0]
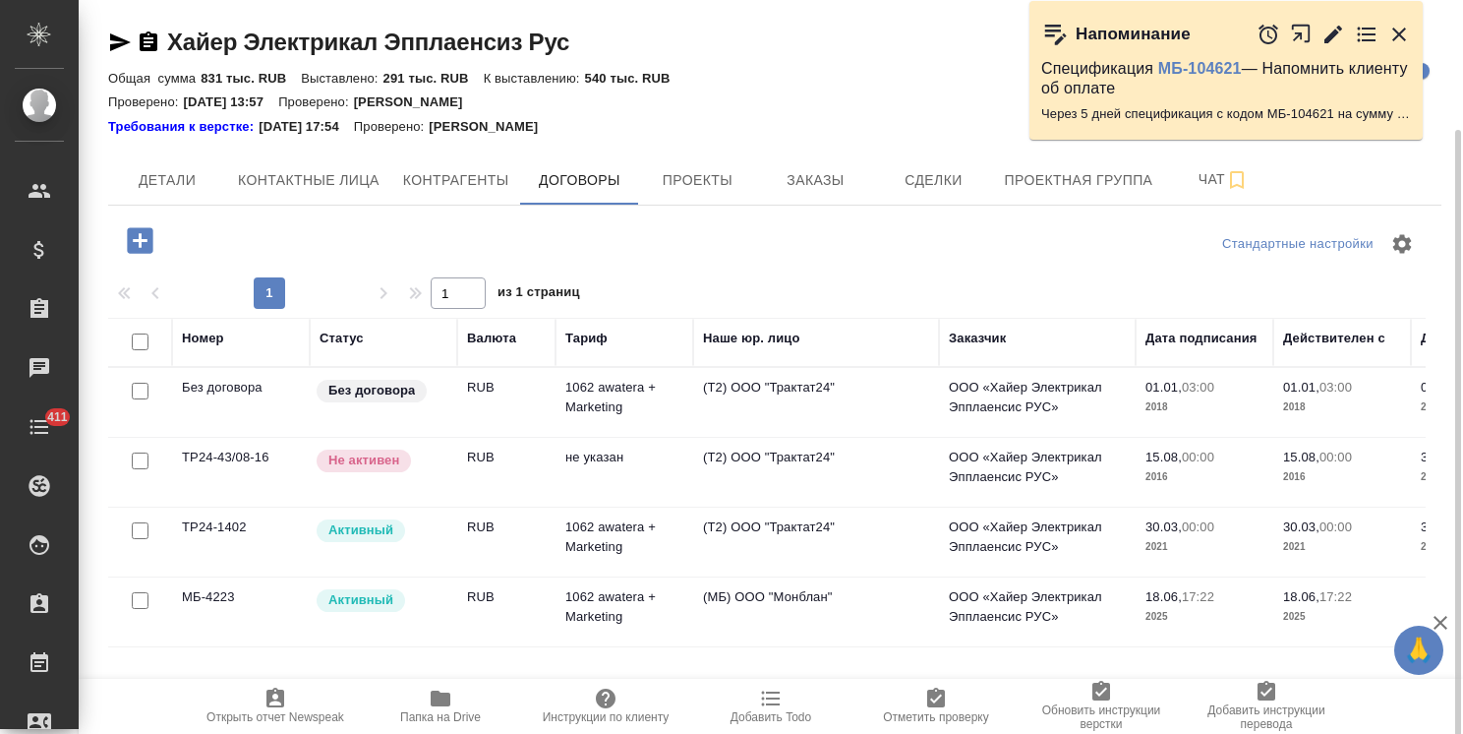
scroll to position [68, 0]
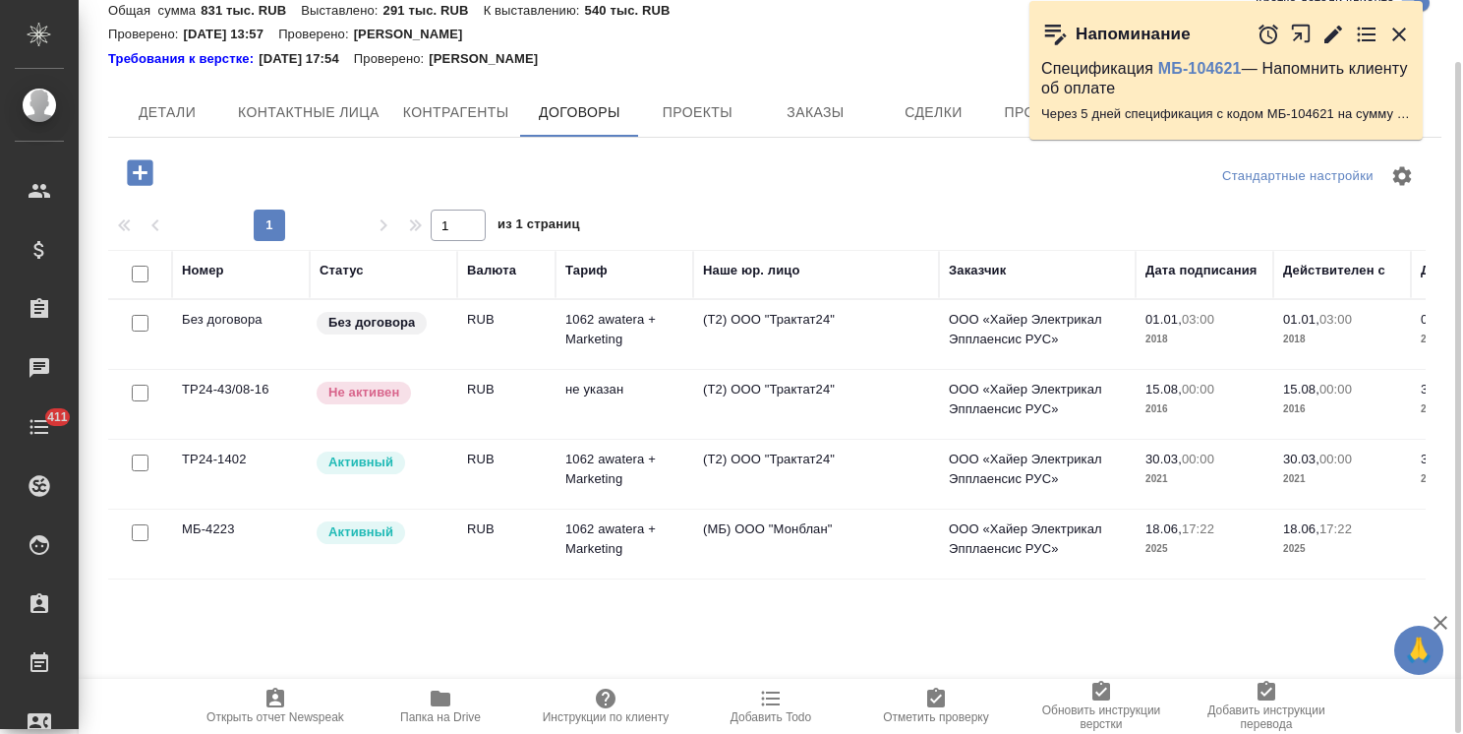
click at [419, 533] on div "Активный" at bounding box center [381, 532] width 133 height 27
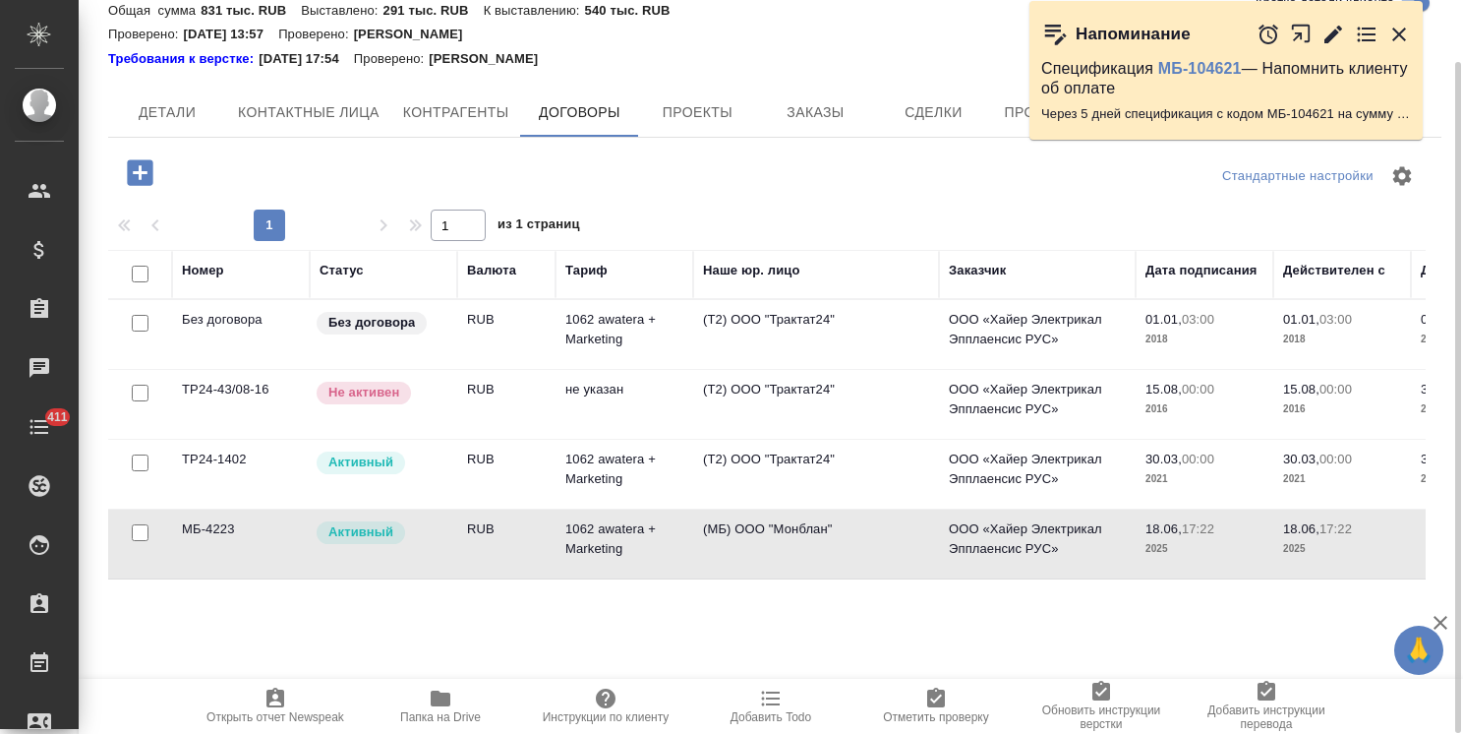
click at [419, 533] on div "Активный" at bounding box center [381, 532] width 133 height 27
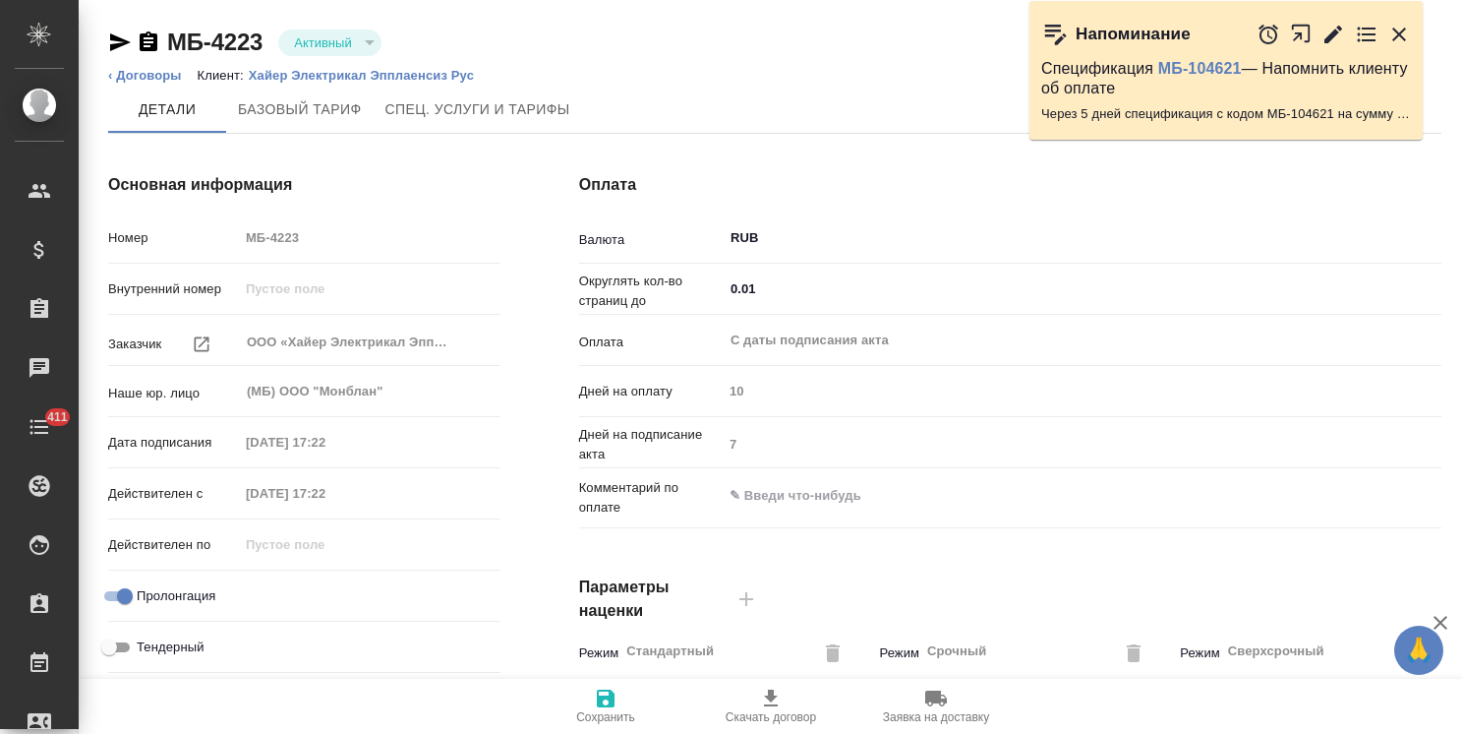
type input "1062 awatera + Marketing"
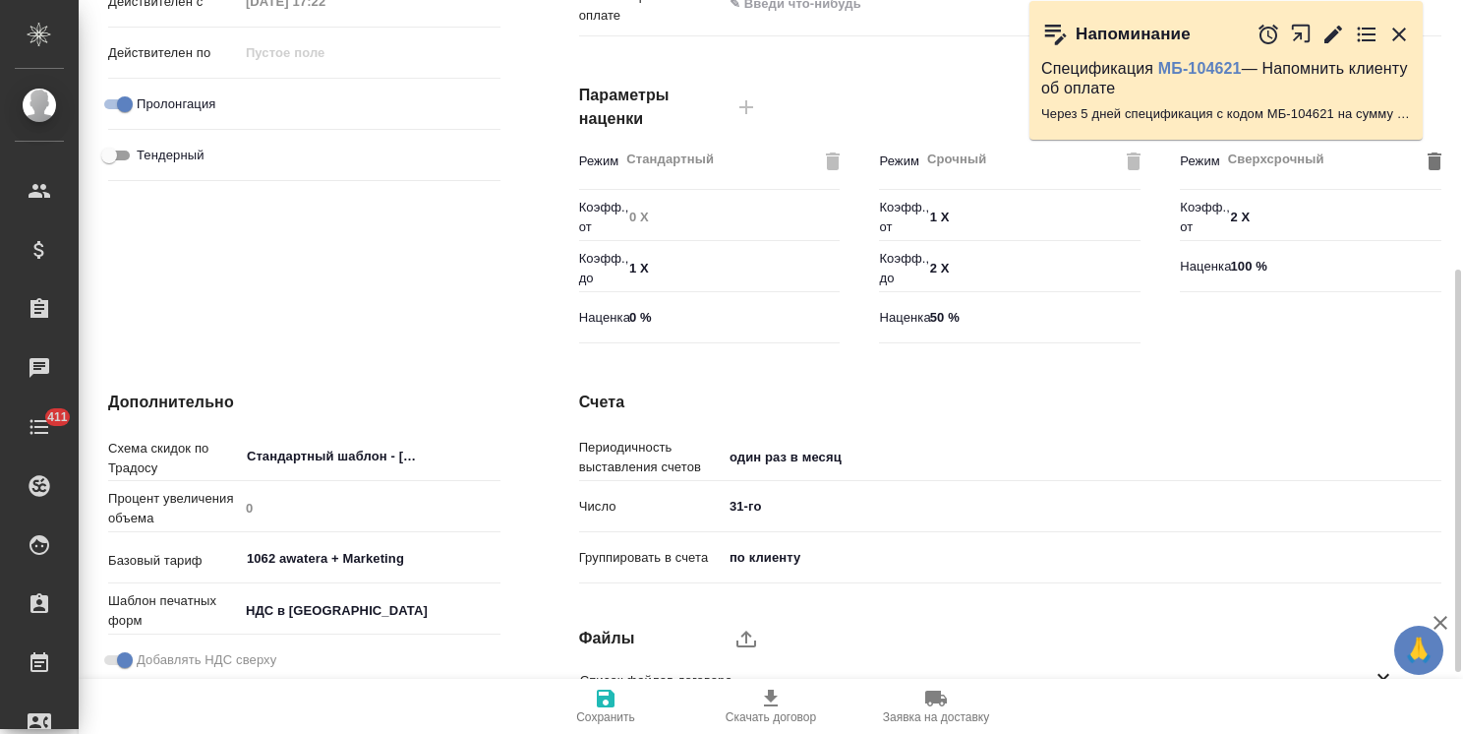
scroll to position [604, 0]
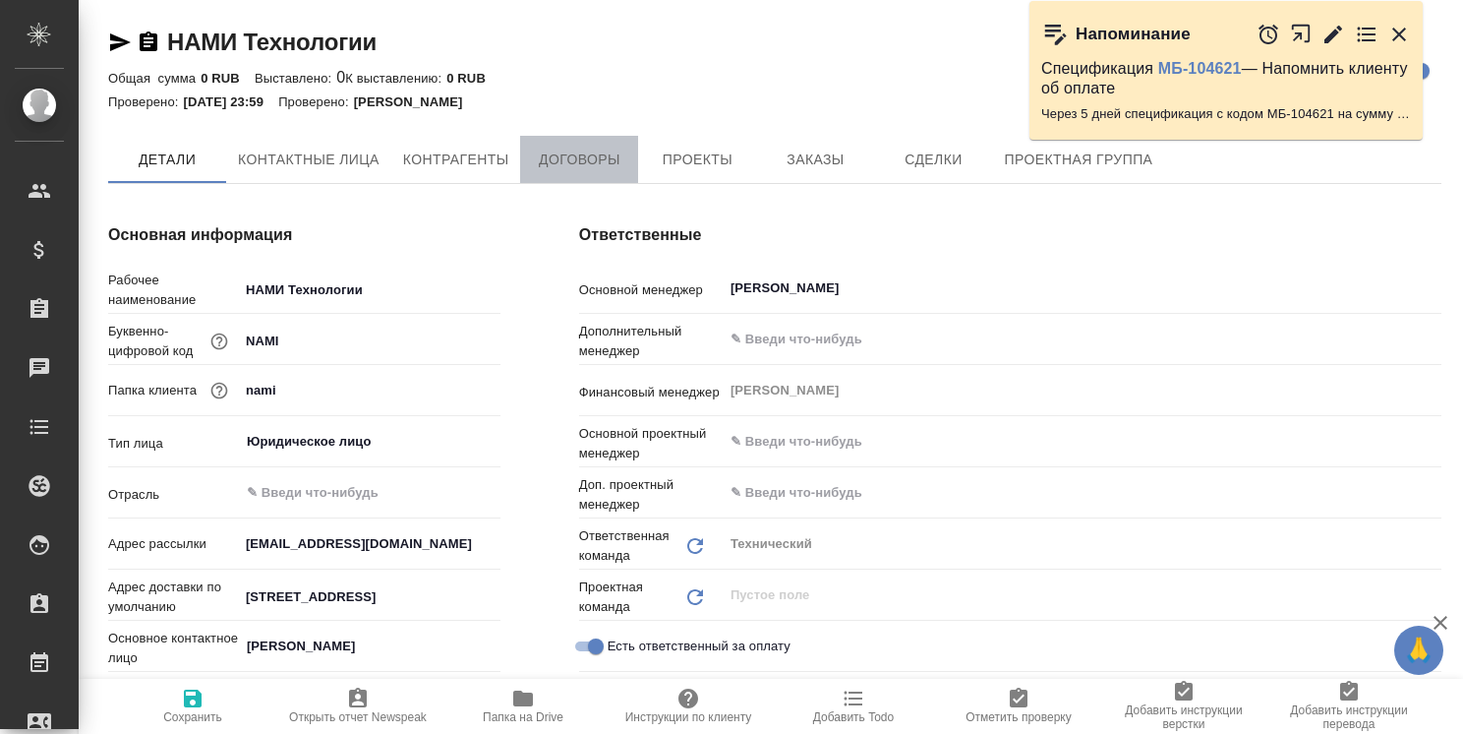
click at [582, 159] on span "Договоры" at bounding box center [579, 160] width 94 height 25
type textarea "x"
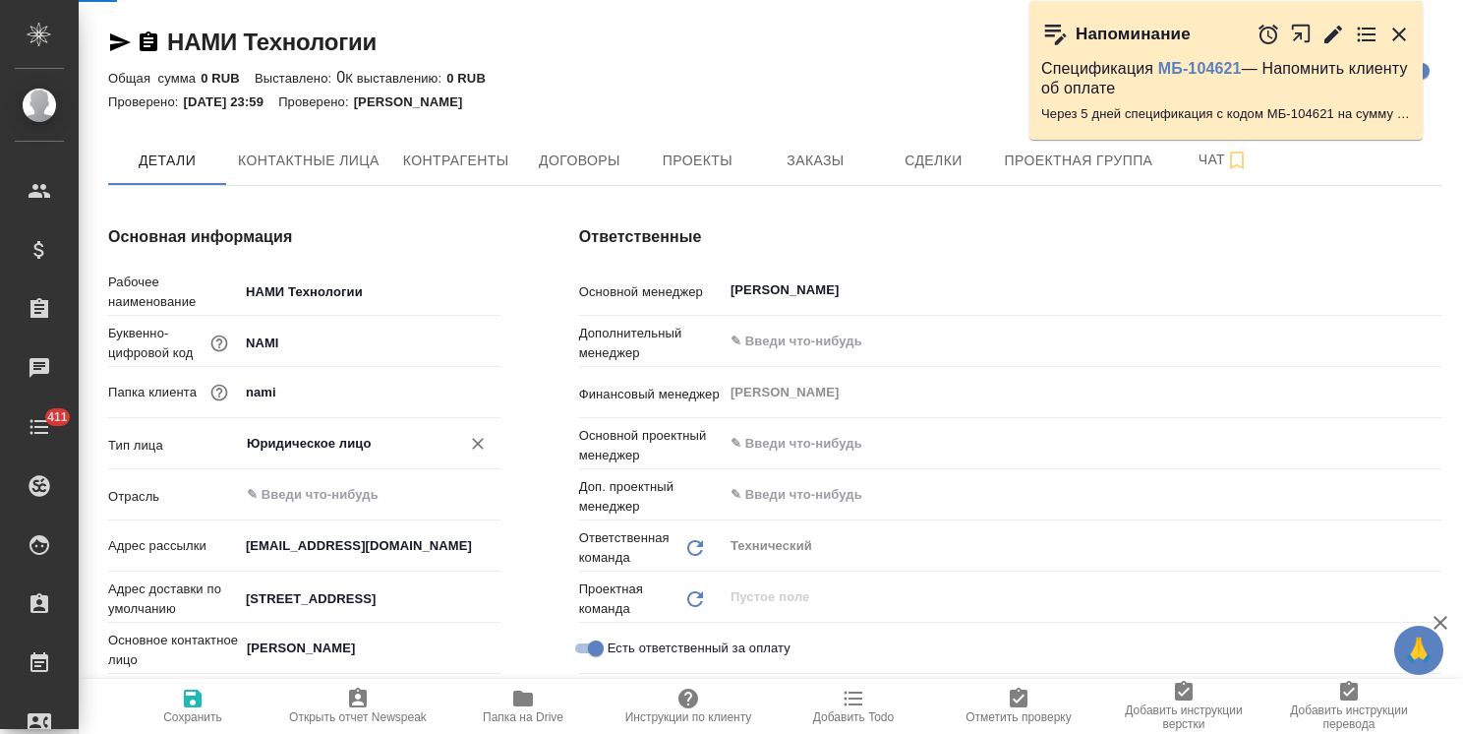
type textarea "x"
click at [585, 161] on span "Договоры" at bounding box center [579, 161] width 94 height 25
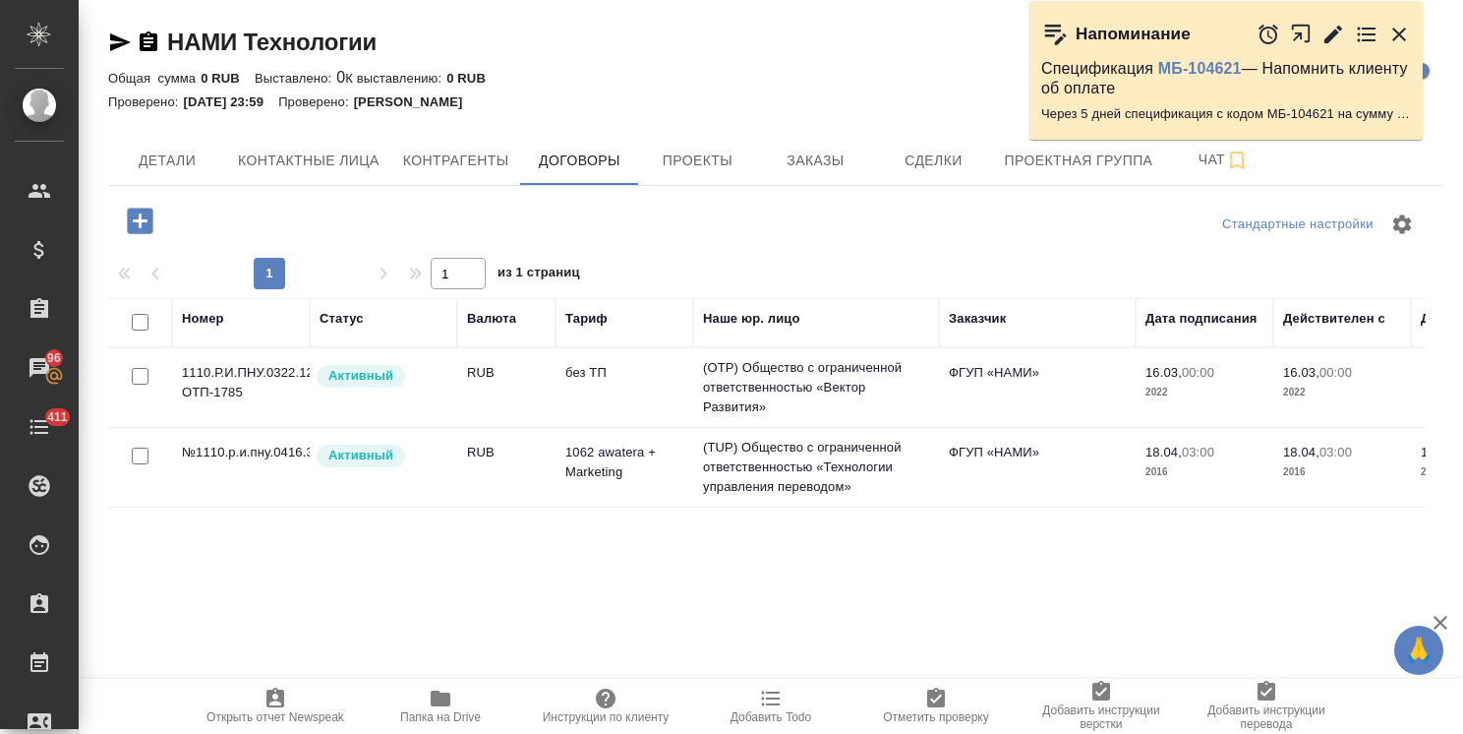
click at [448, 469] on td "Активный" at bounding box center [384, 467] width 148 height 69
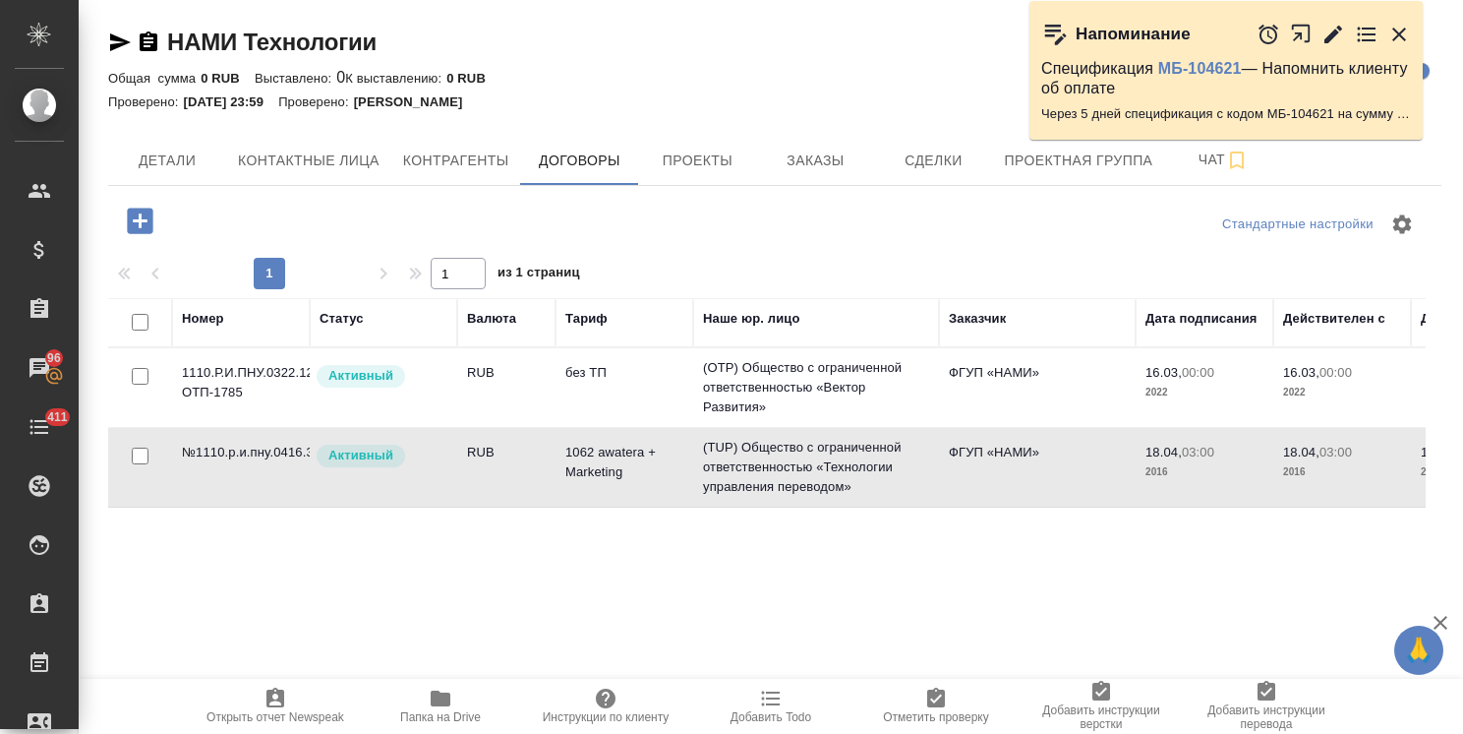
click at [448, 469] on td "Активный" at bounding box center [384, 467] width 148 height 69
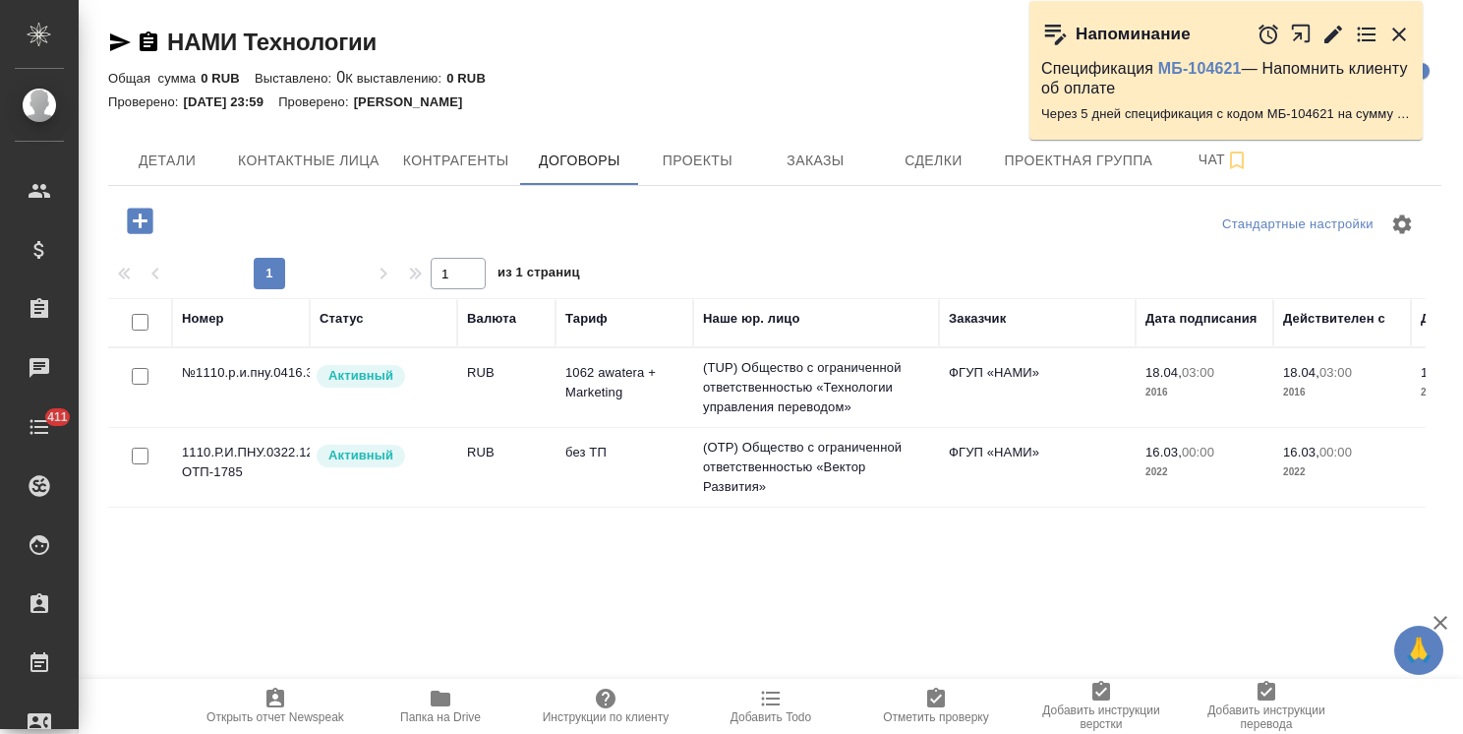
click at [519, 380] on td "RUB" at bounding box center [506, 387] width 98 height 69
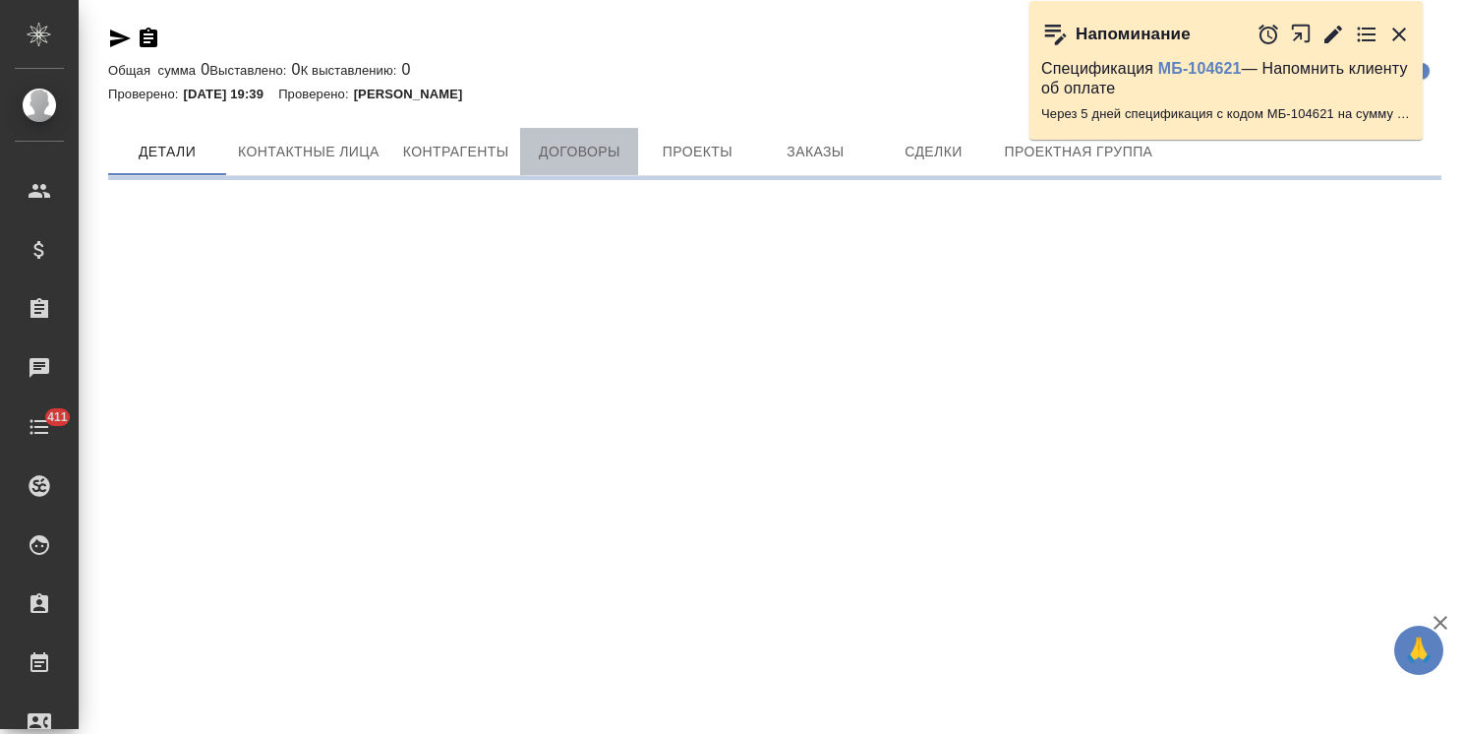
click at [533, 162] on span "Договоры" at bounding box center [579, 152] width 94 height 25
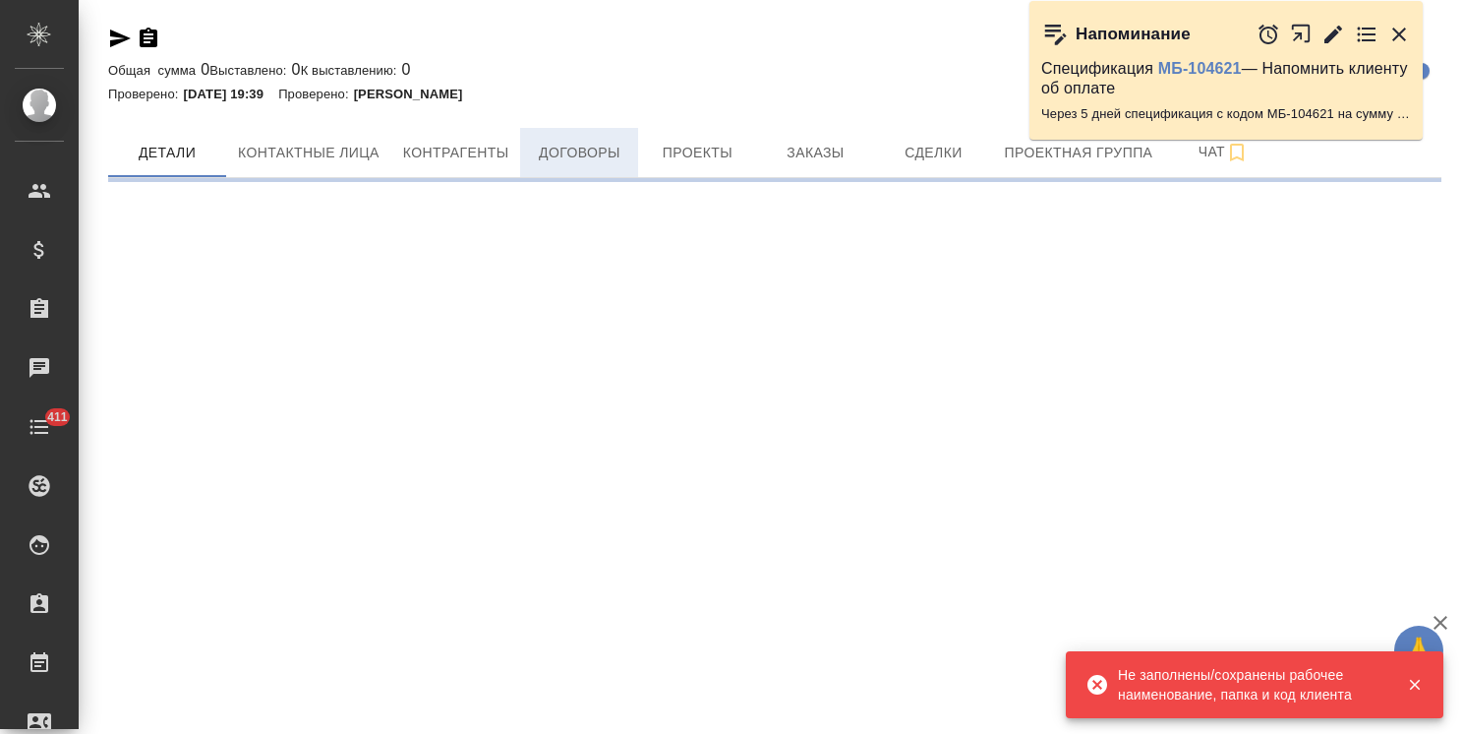
click at [551, 160] on span "Договоры" at bounding box center [579, 153] width 94 height 25
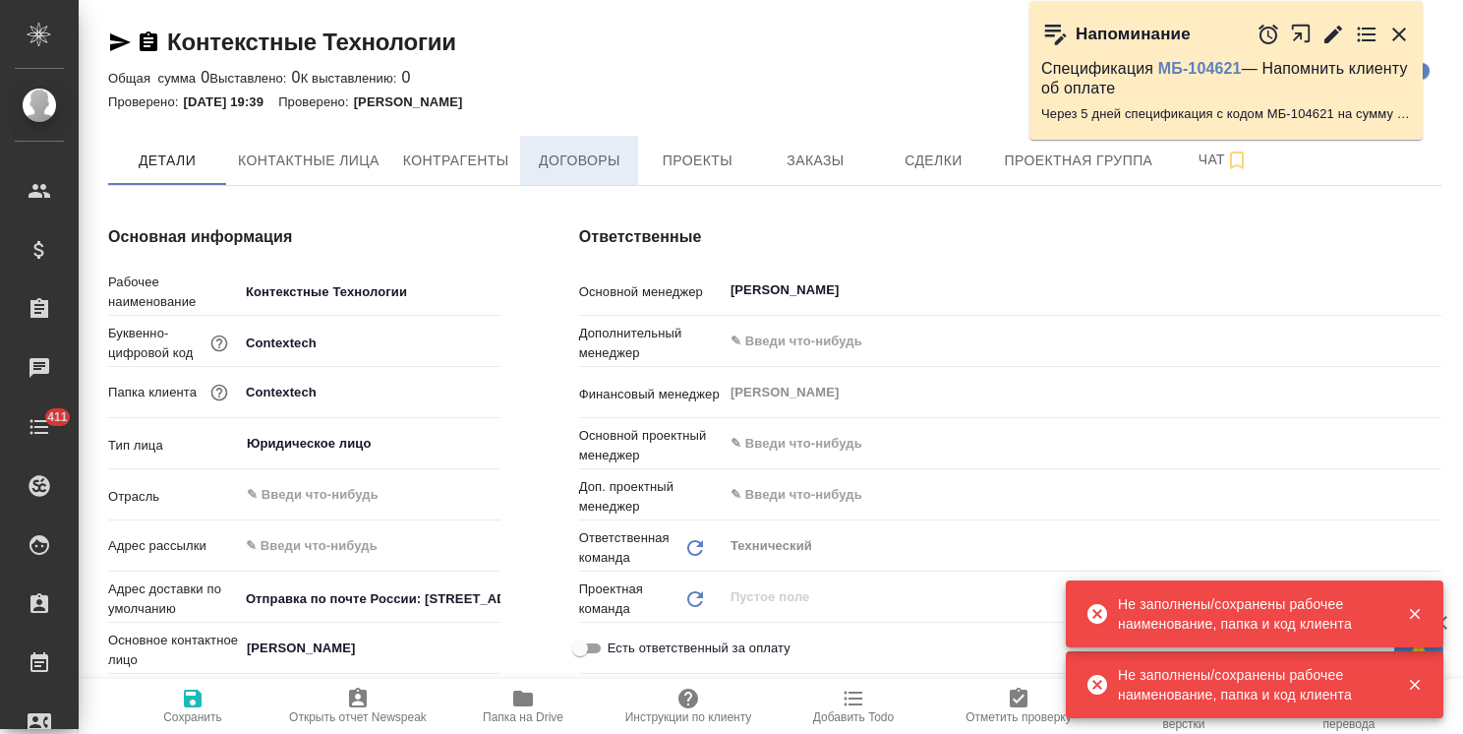
click at [544, 180] on button "Договоры" at bounding box center [579, 160] width 118 height 49
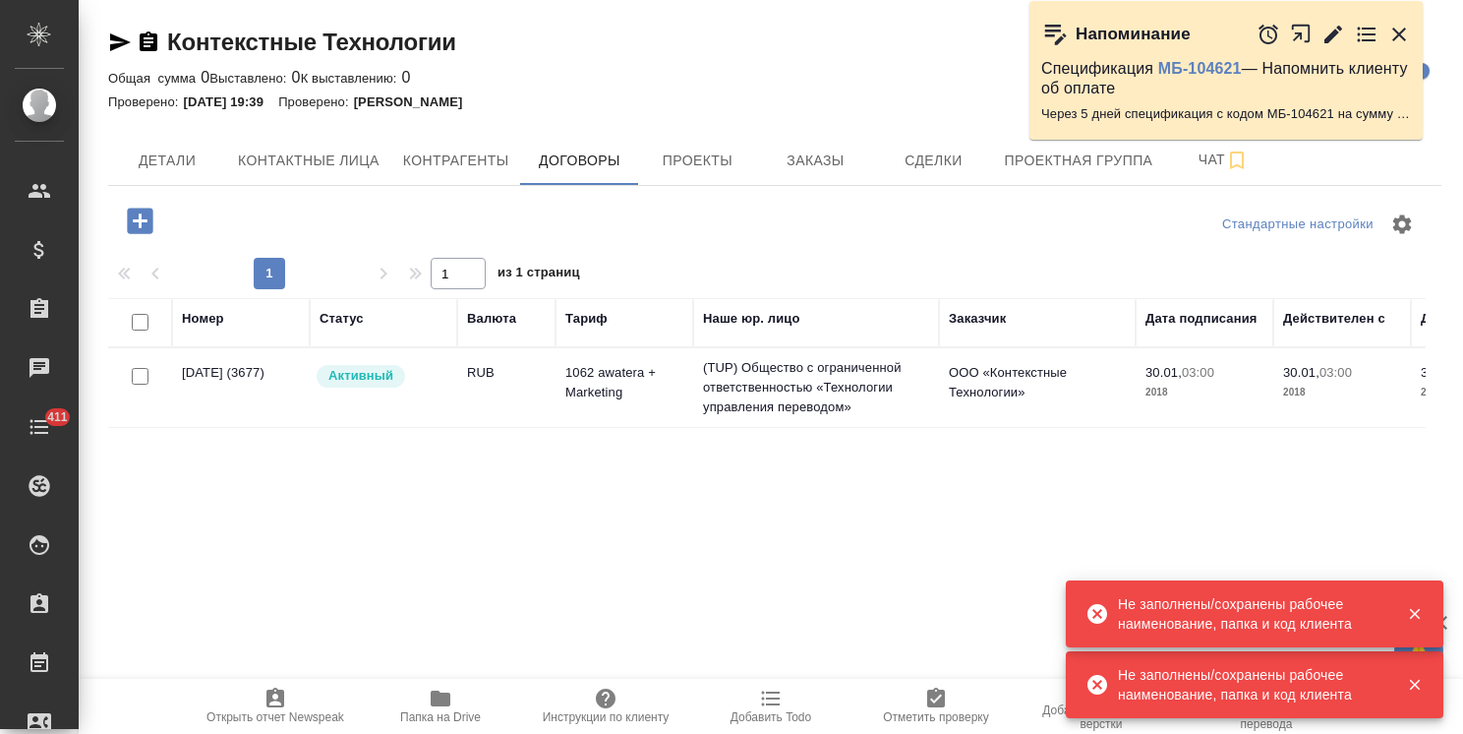
click at [251, 382] on td "[DATE] (3677)" at bounding box center [241, 387] width 138 height 69
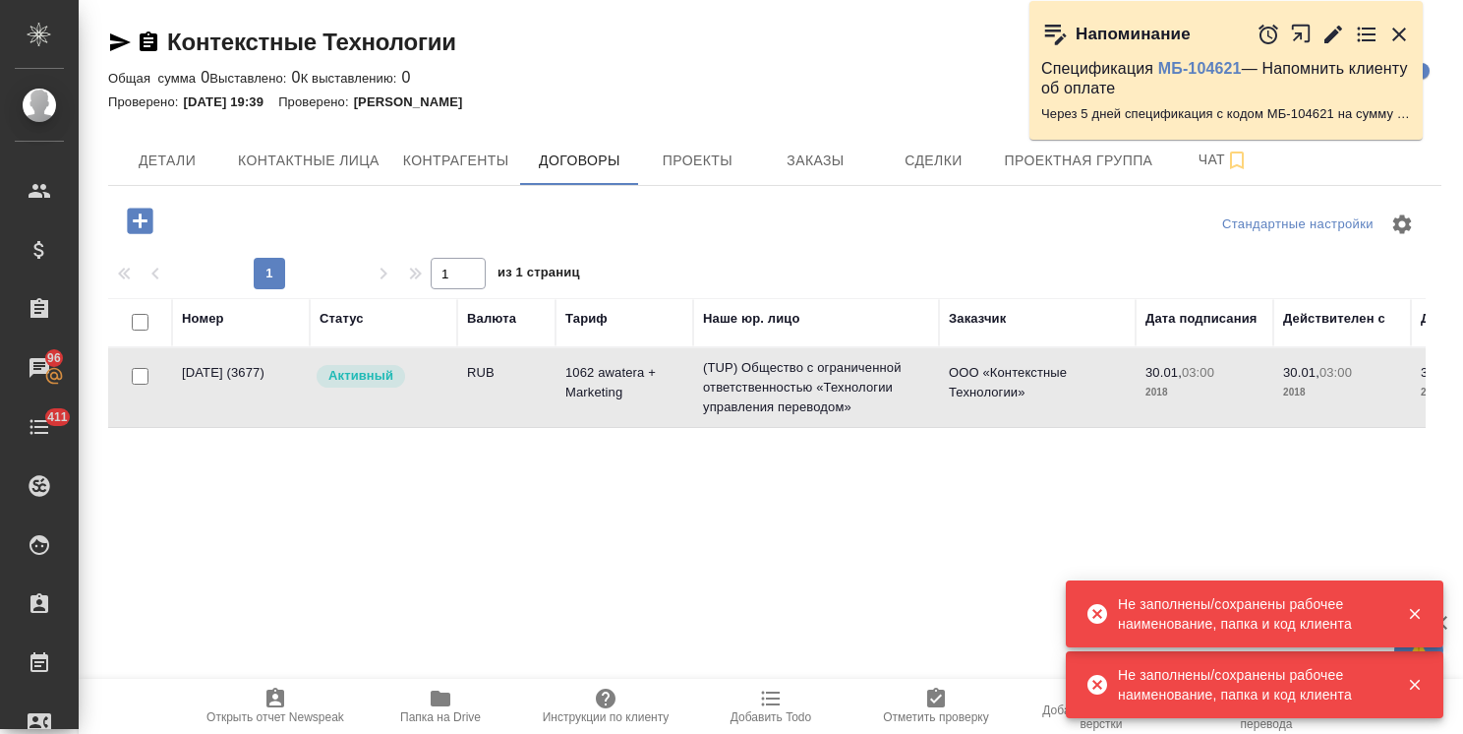
click at [248, 382] on td "[DATE] (3677)" at bounding box center [241, 387] width 138 height 69
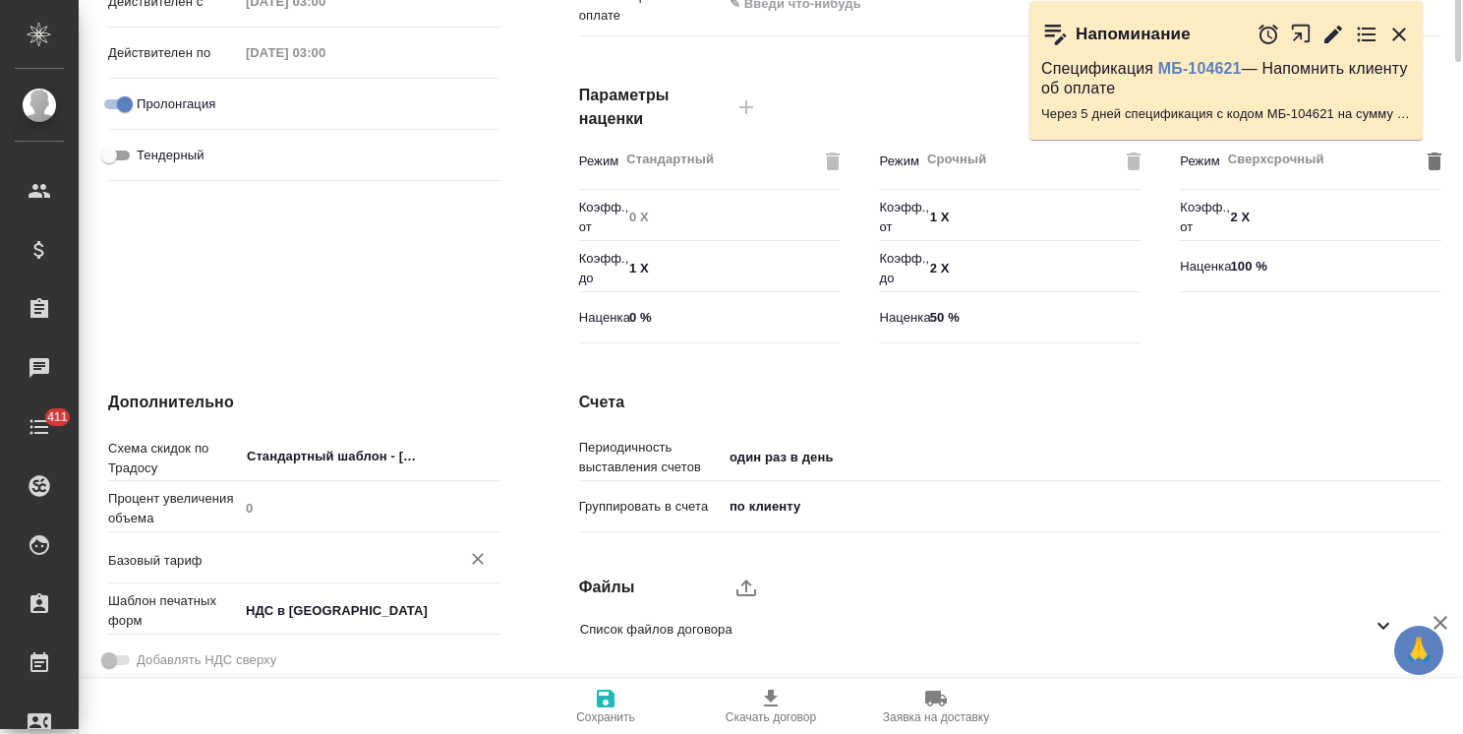
scroll to position [604, 0]
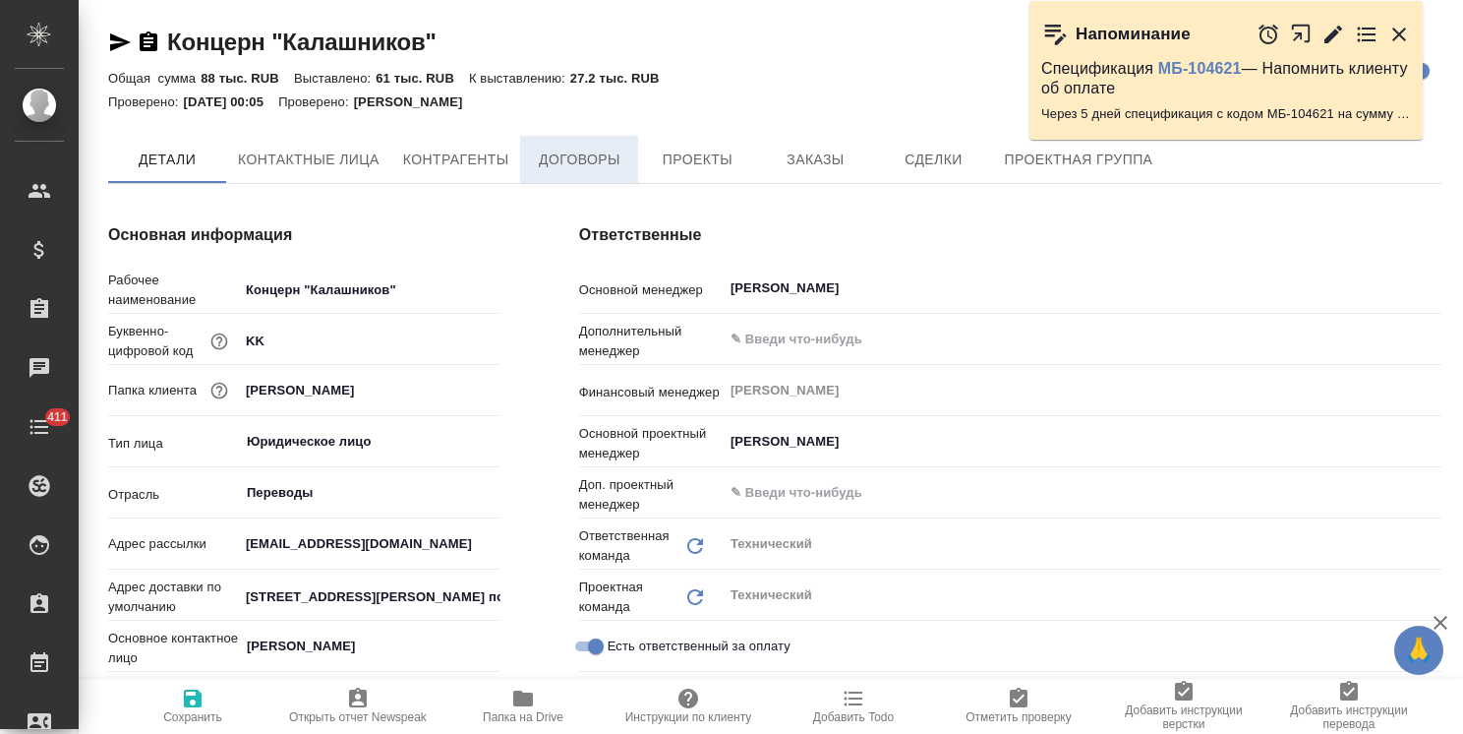
click at [601, 161] on span "Договоры" at bounding box center [579, 160] width 94 height 25
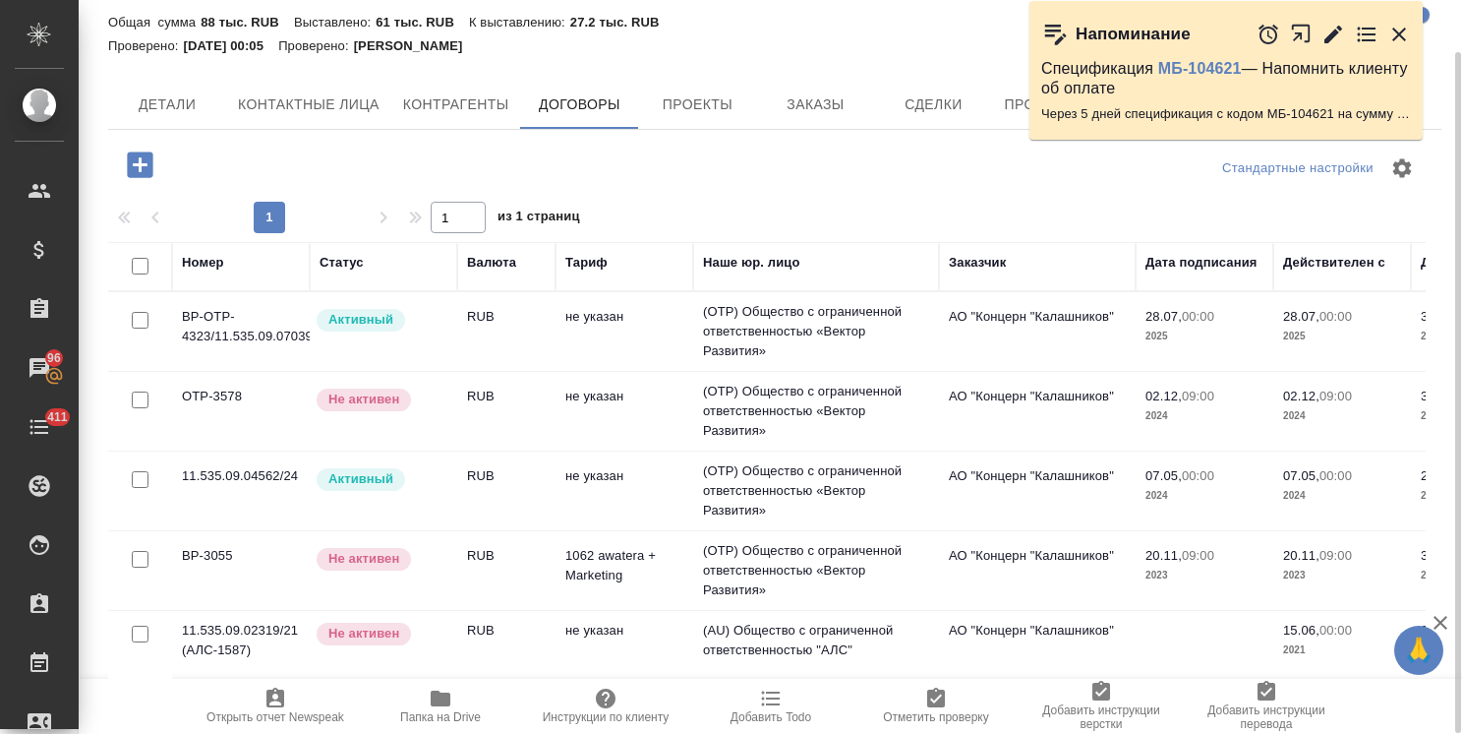
click at [443, 329] on div "Активный" at bounding box center [381, 320] width 133 height 27
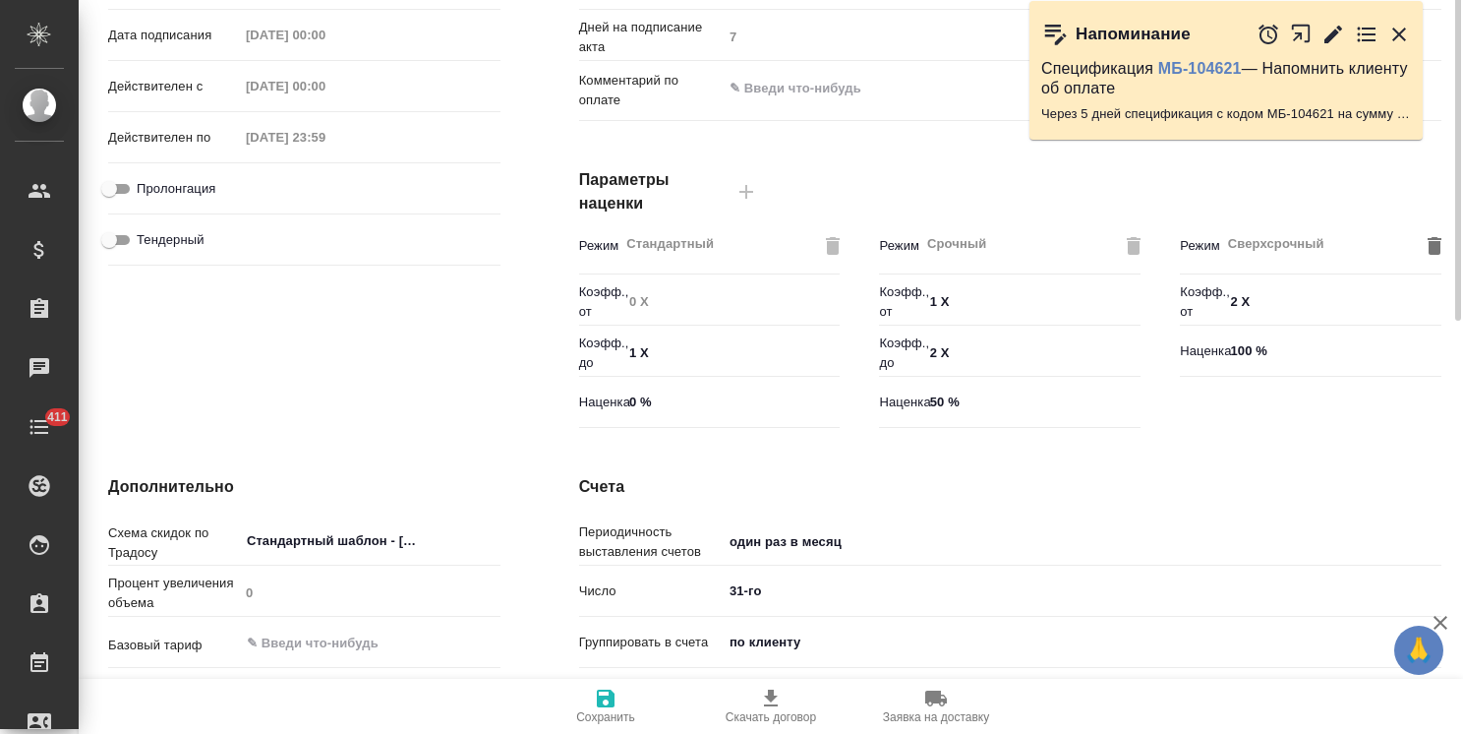
scroll to position [210, 0]
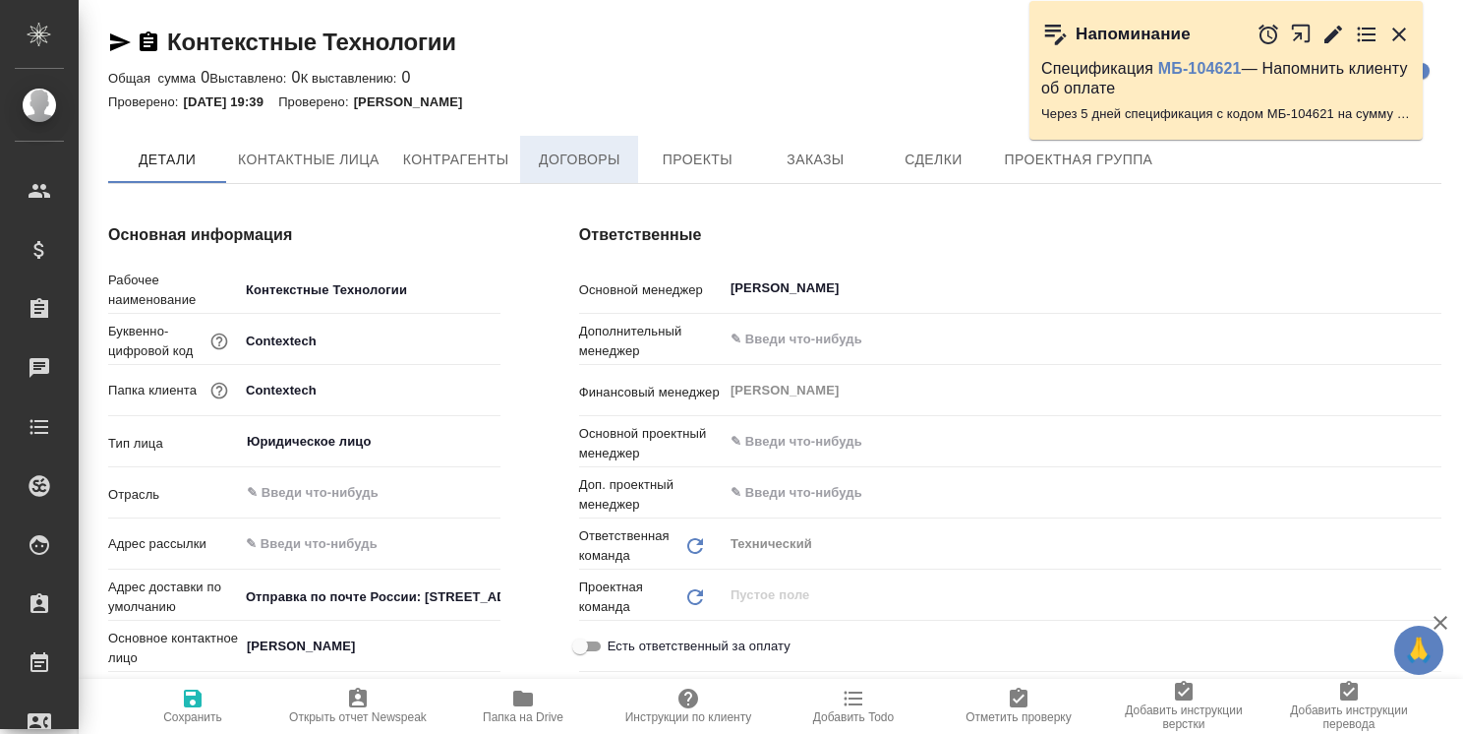
click at [542, 173] on button "Договоры" at bounding box center [579, 159] width 118 height 47
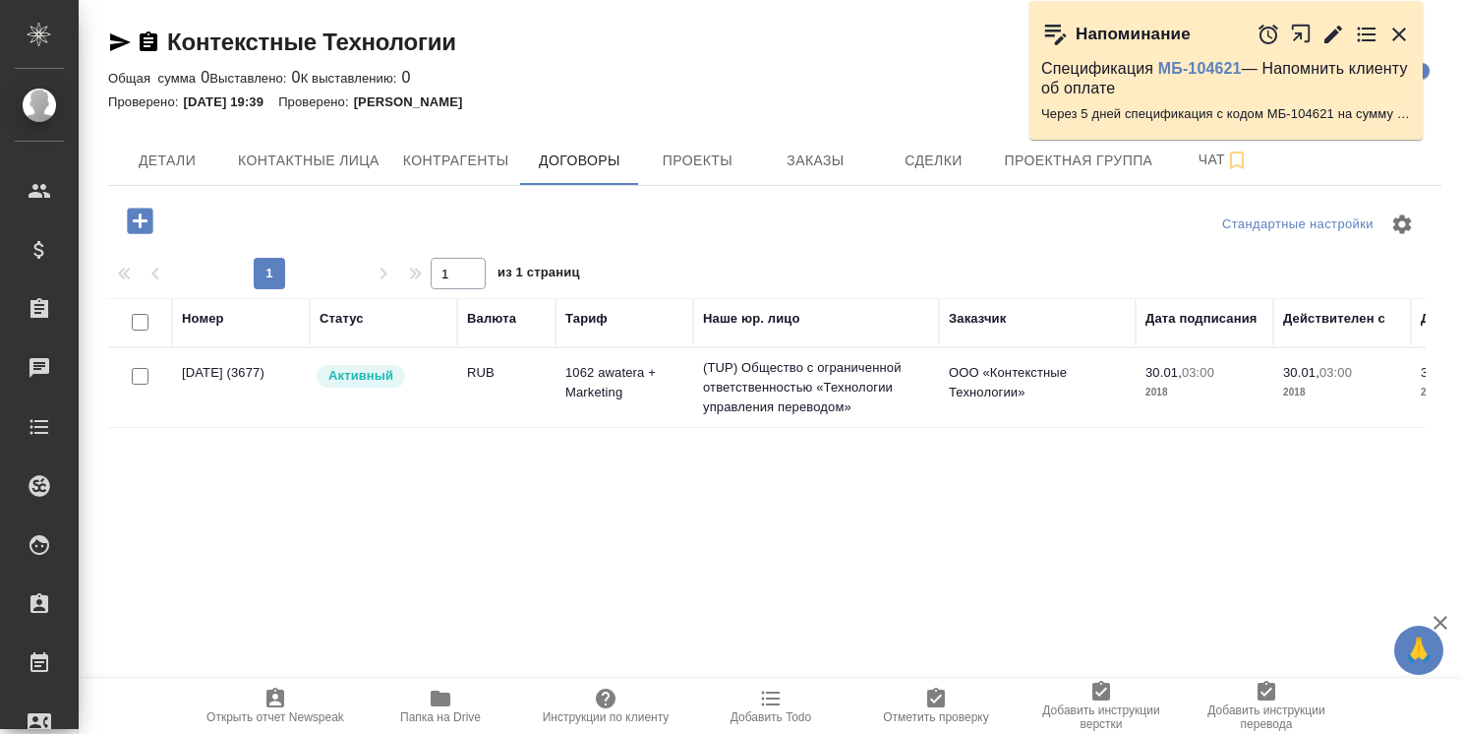
click at [417, 376] on div "Активный" at bounding box center [381, 376] width 133 height 27
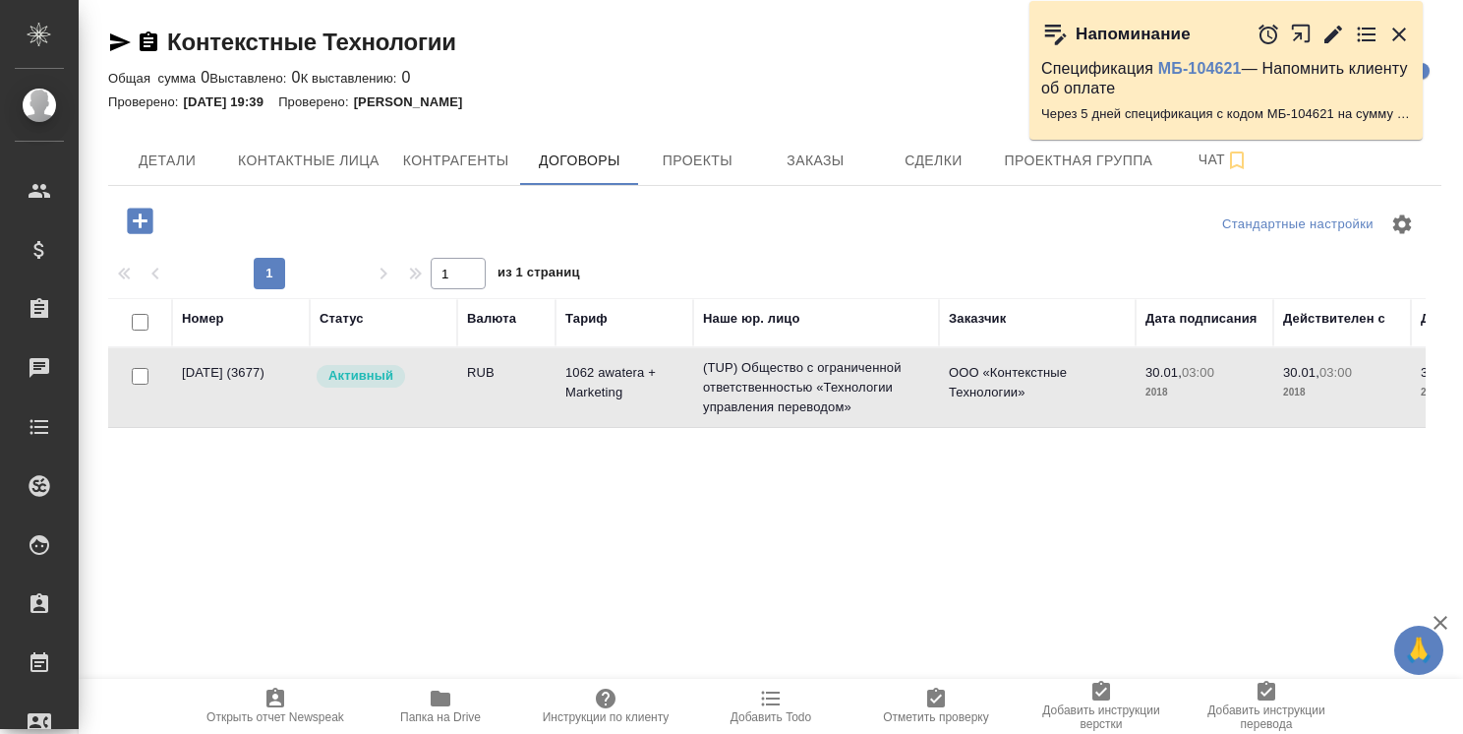
click at [417, 376] on div "Активный" at bounding box center [381, 376] width 133 height 27
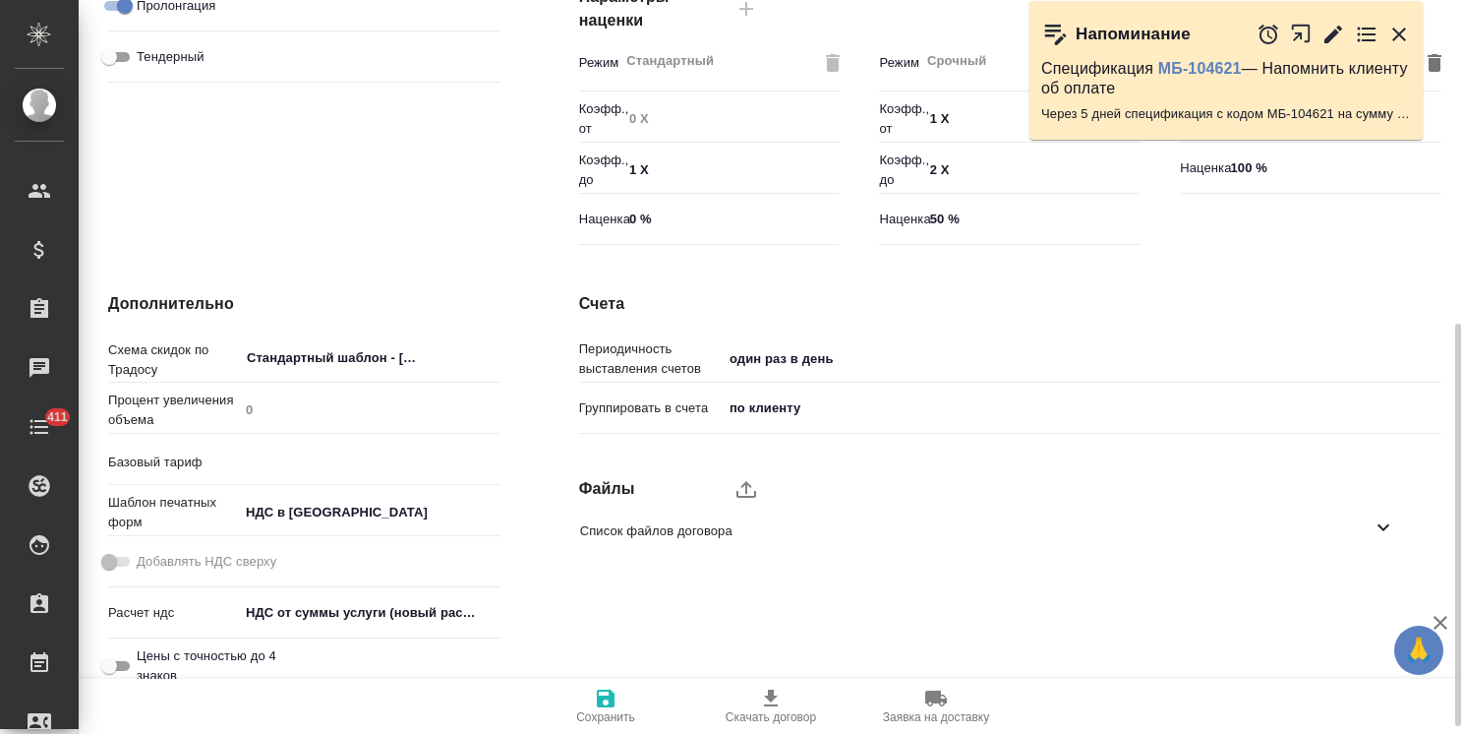
scroll to position [604, 0]
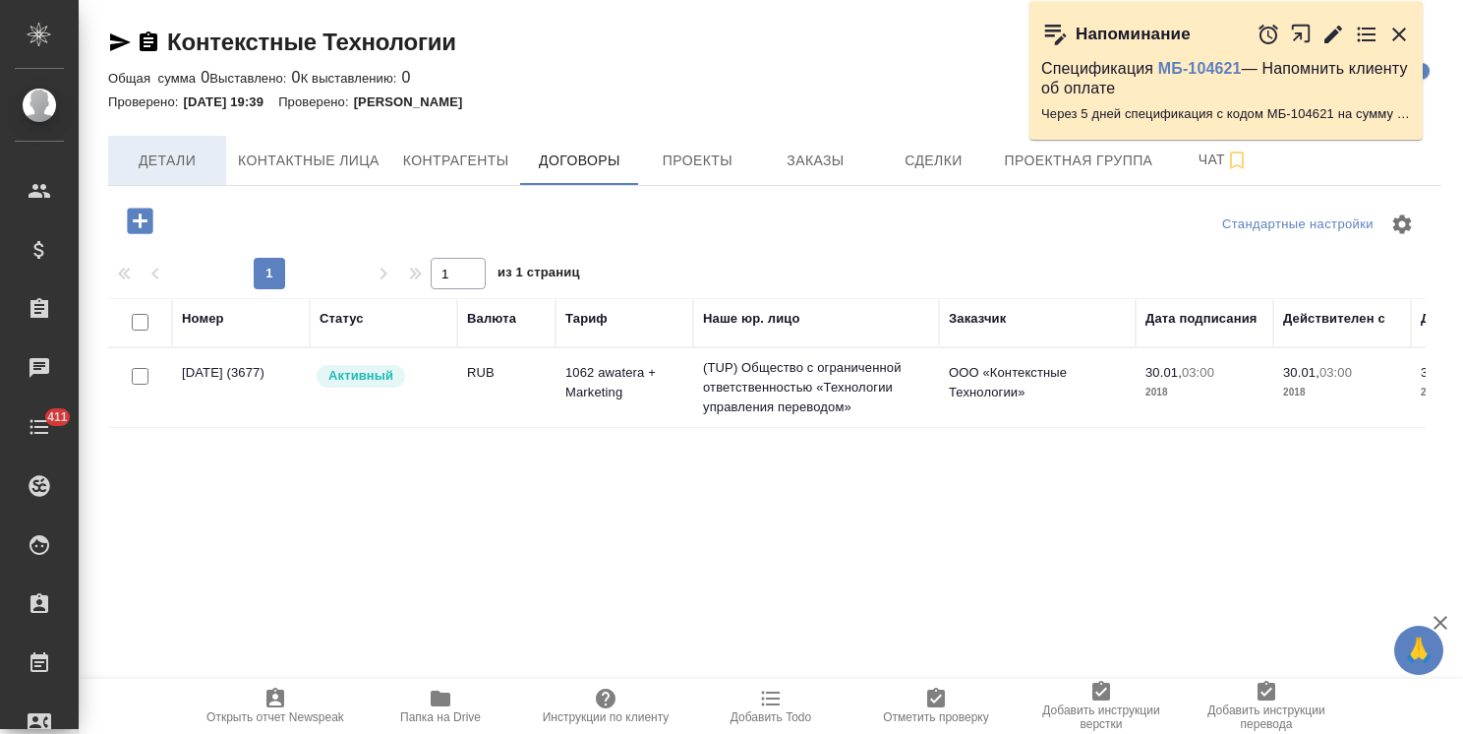
click at [169, 152] on span "Детали" at bounding box center [167, 161] width 94 height 25
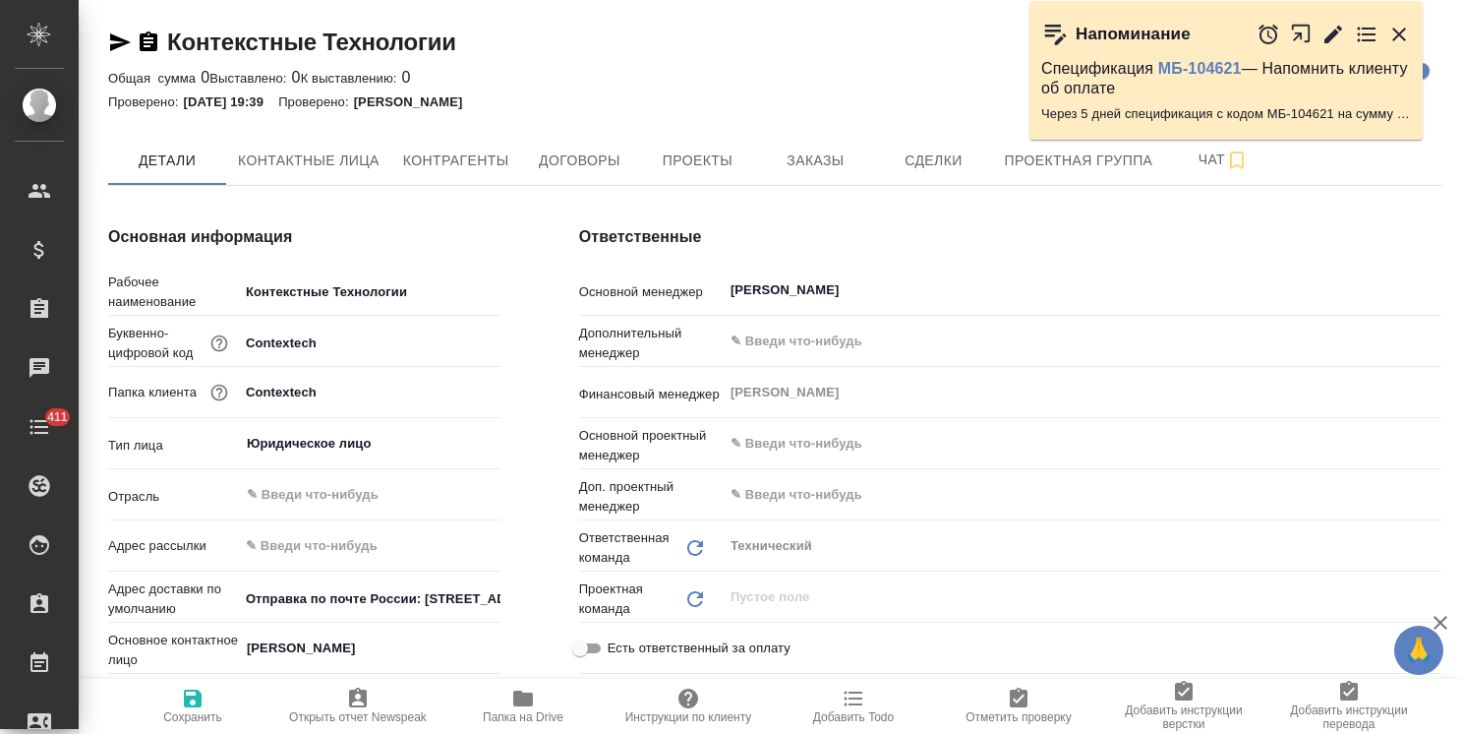
type textarea "x"
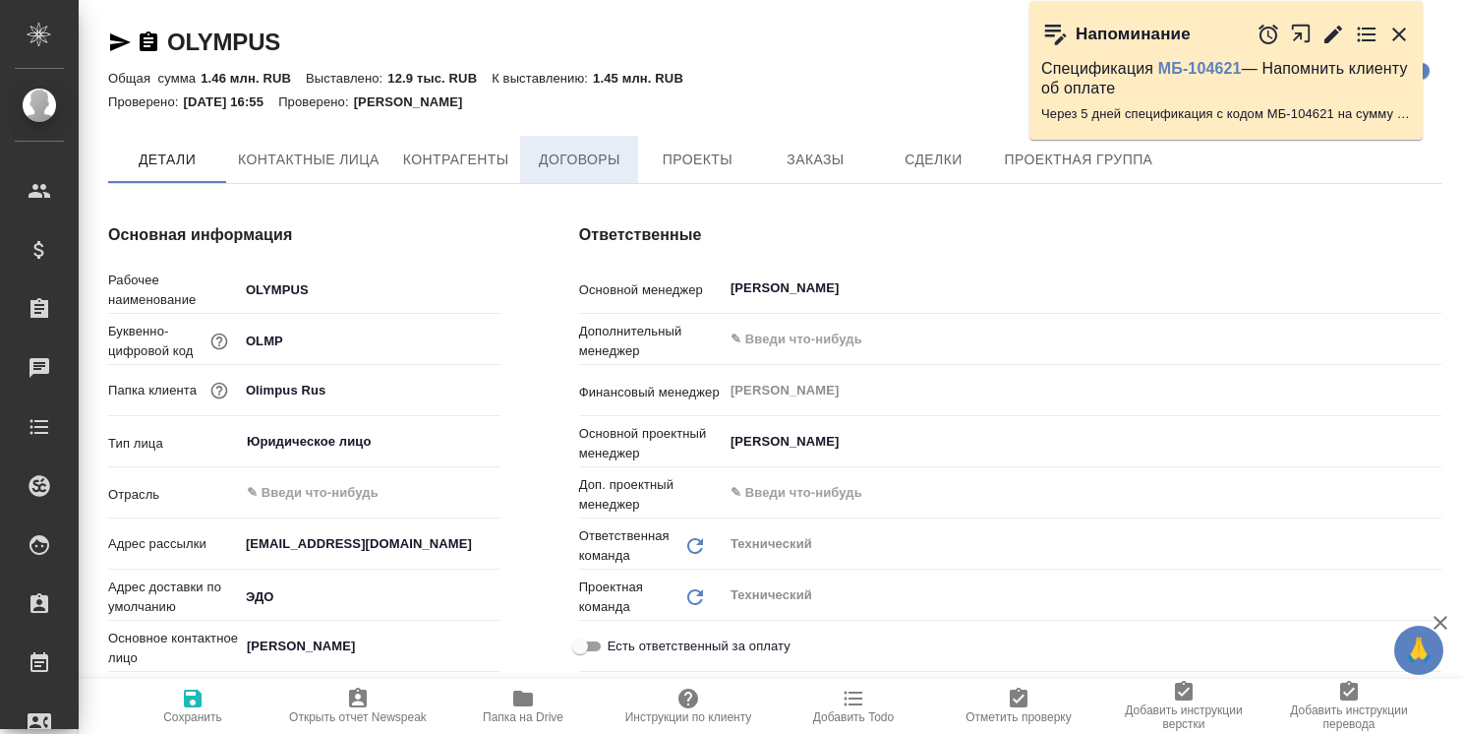
click at [555, 171] on button "Договоры" at bounding box center [579, 159] width 118 height 47
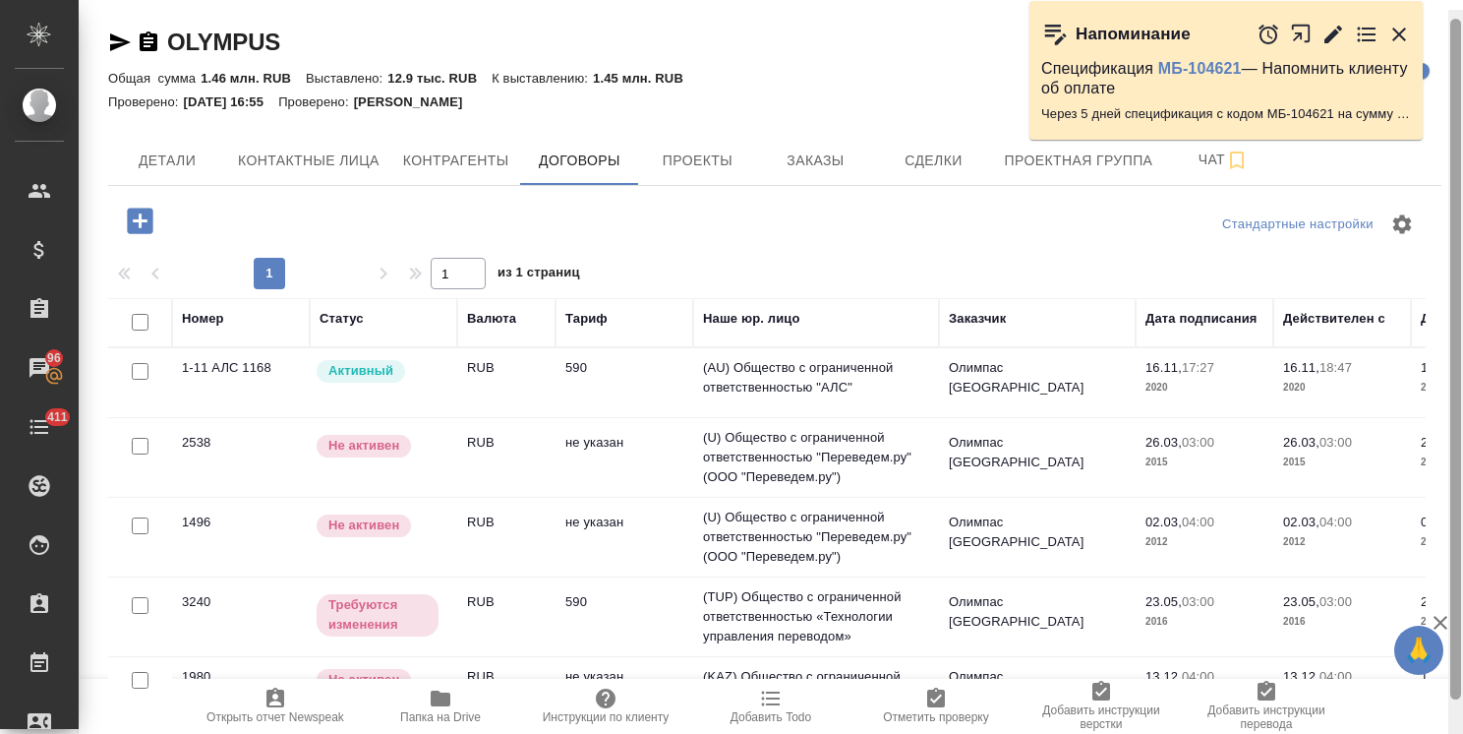
drag, startPoint x: 1456, startPoint y: 407, endPoint x: 1438, endPoint y: 317, distance: 92.2
click at [1453, 317] on div at bounding box center [1456, 359] width 11 height 681
click at [386, 383] on div "Активный" at bounding box center [381, 371] width 133 height 27
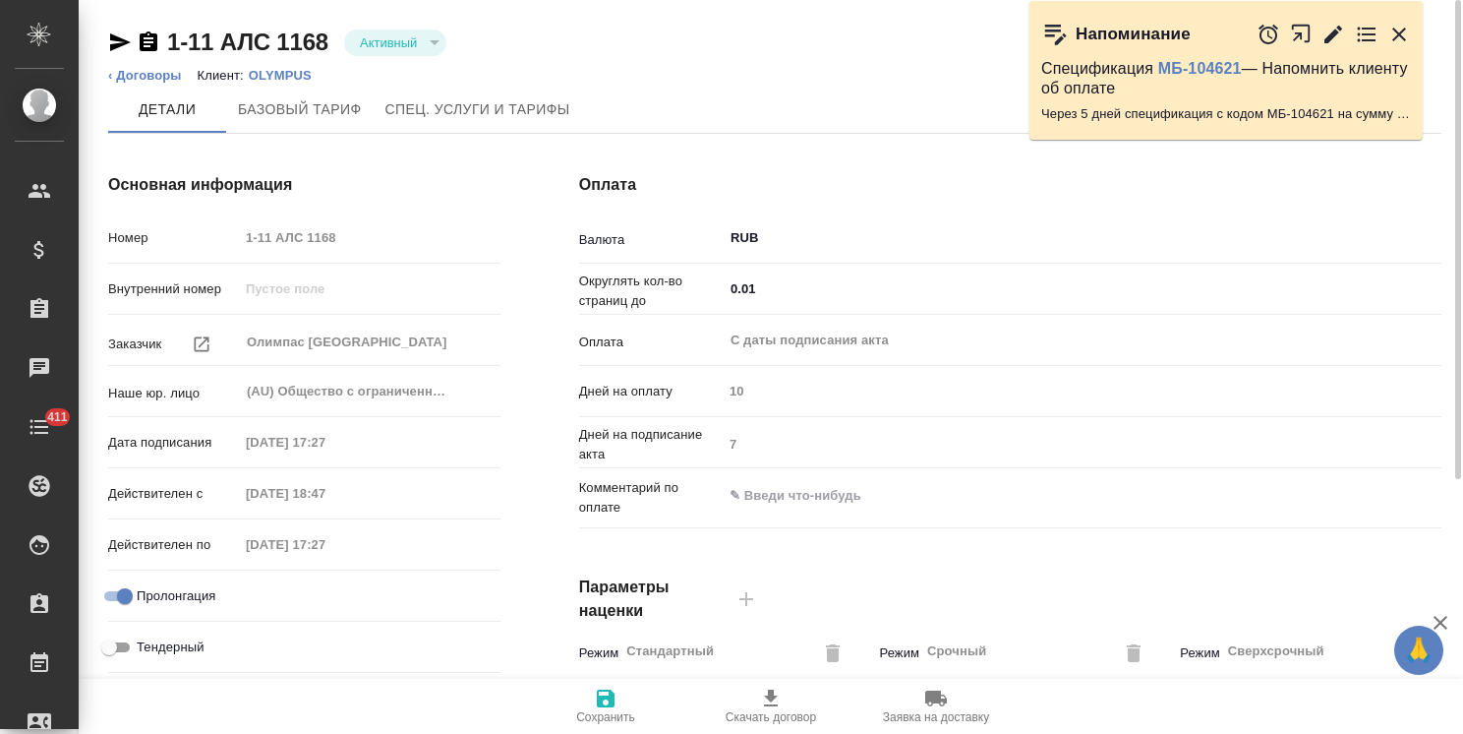
type input "590"
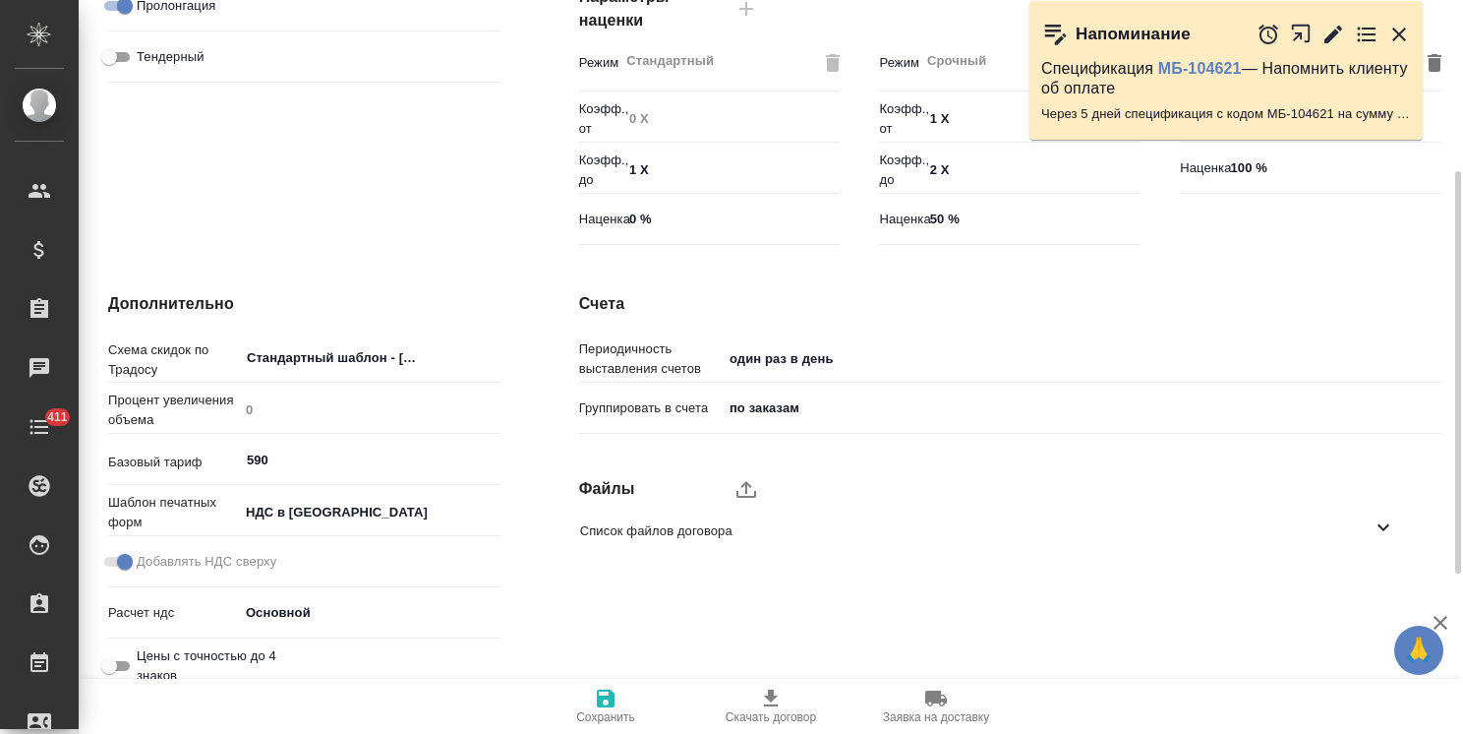
scroll to position [604, 0]
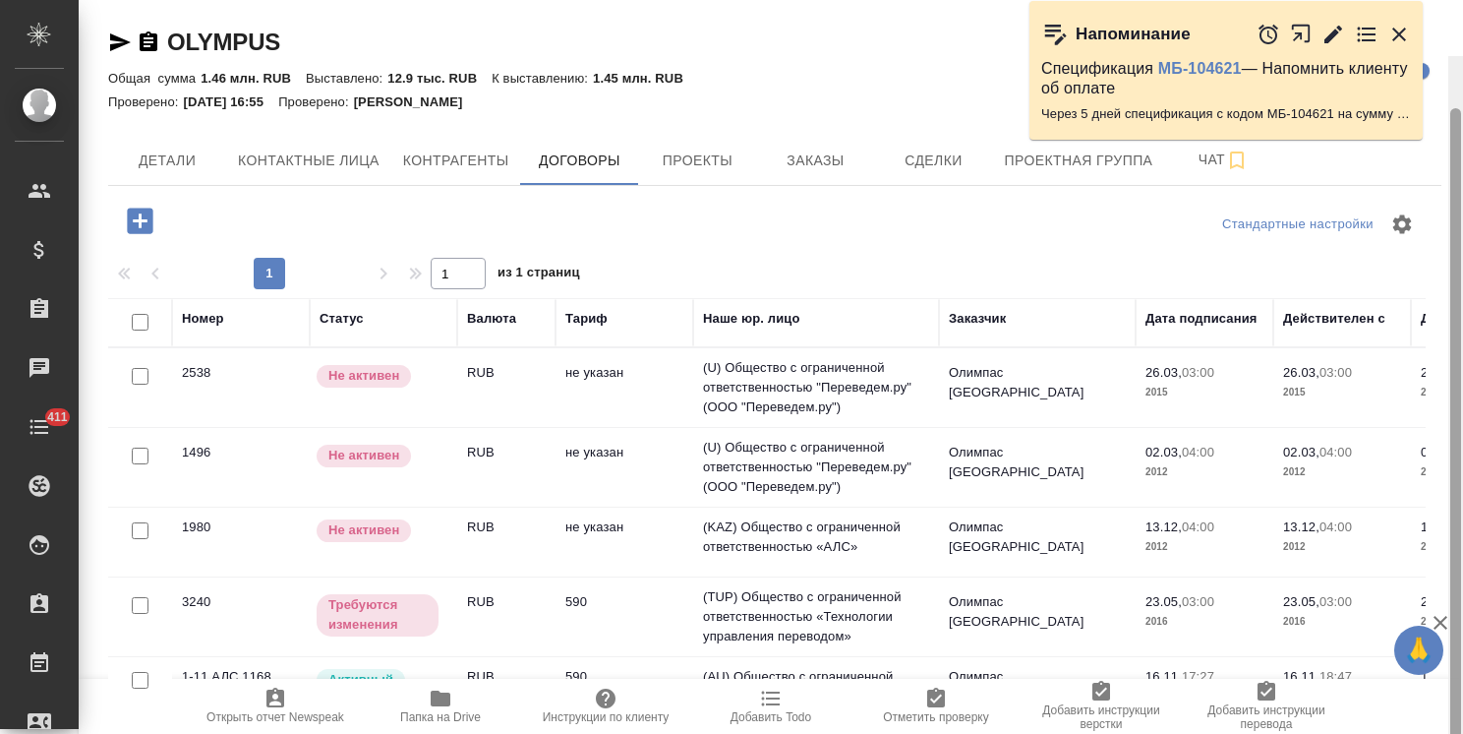
scroll to position [56, 0]
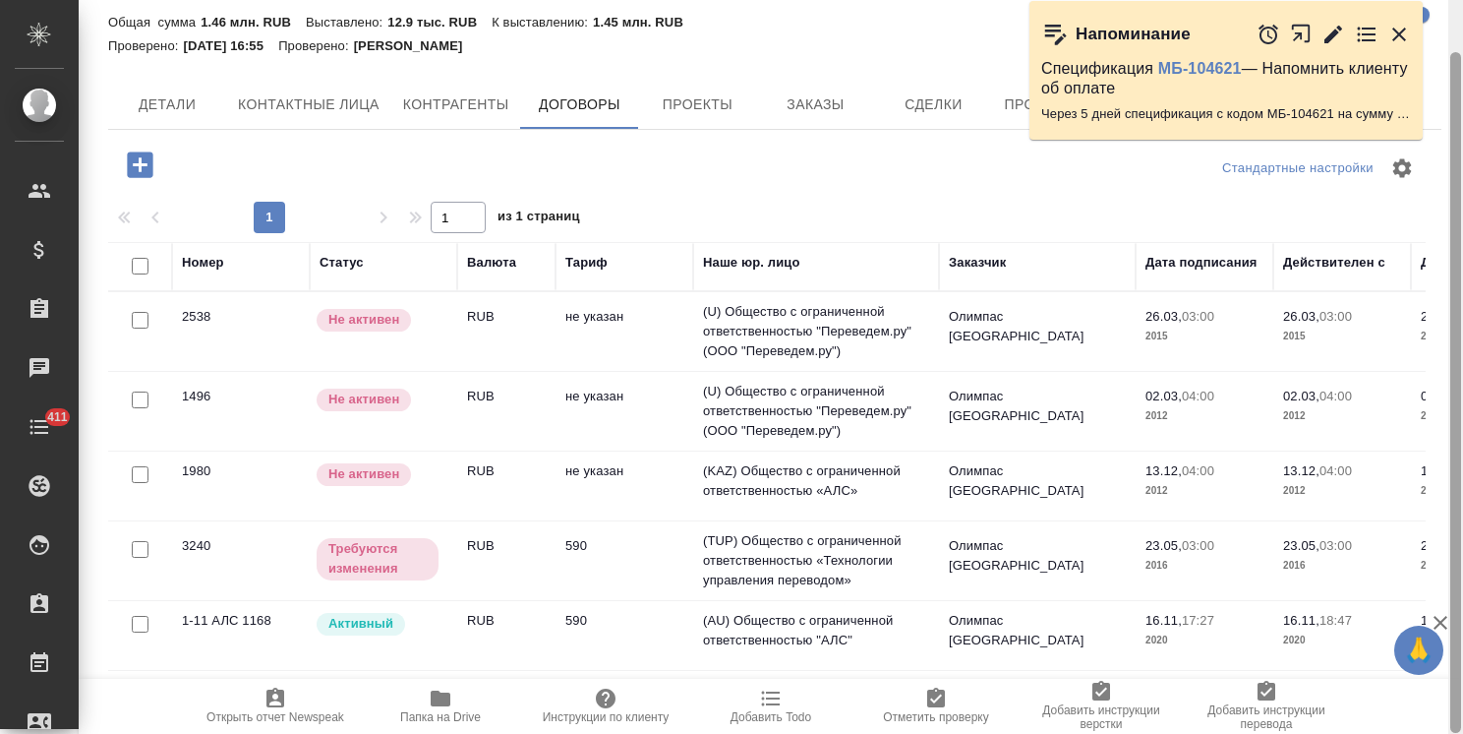
drag, startPoint x: 1458, startPoint y: 355, endPoint x: 1436, endPoint y: 508, distance: 154.9
click at [1436, 508] on div "OLYMPUS Кратко детали клиента Общая сумма 1.46 млн. RUB Выставлено: 12.9 тыс. R…" at bounding box center [771, 367] width 1385 height 734
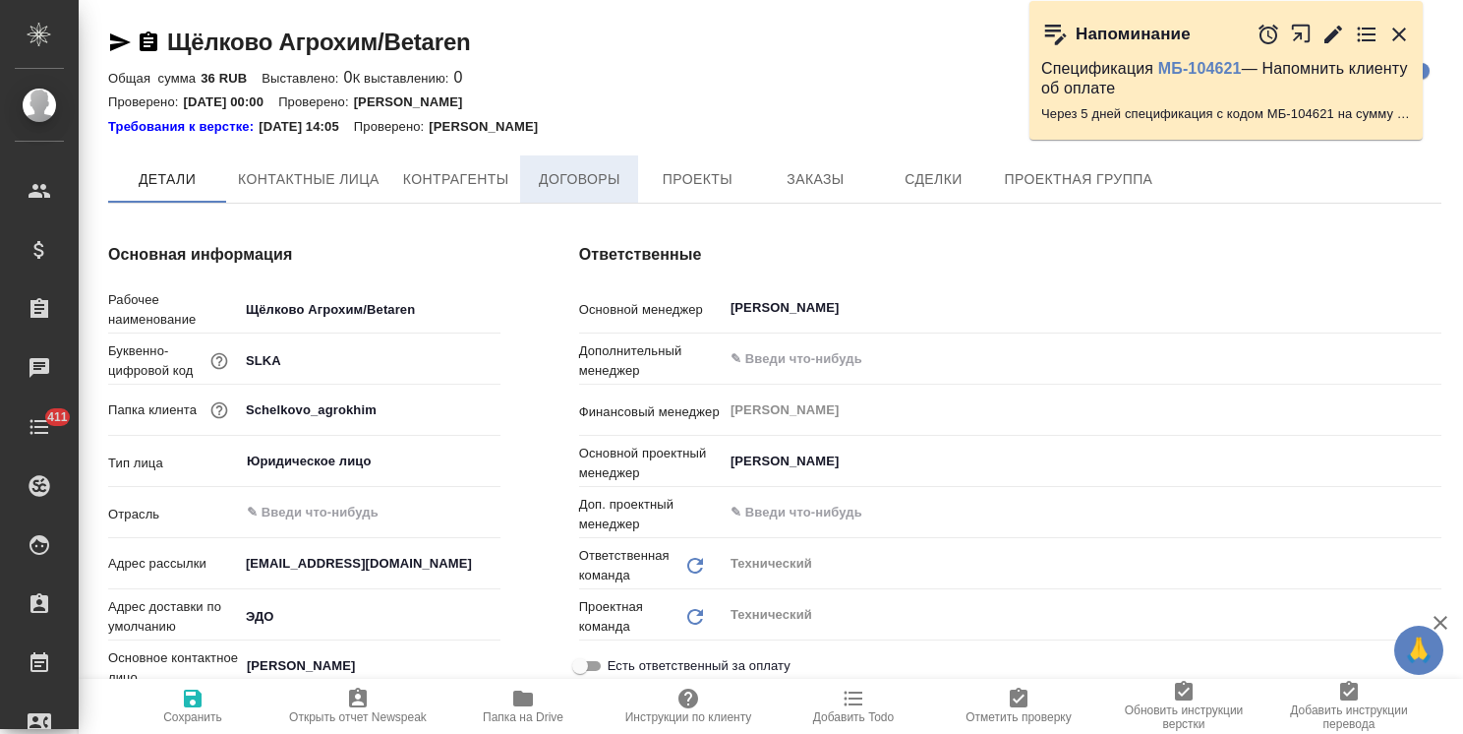
click at [592, 179] on span "Договоры" at bounding box center [579, 179] width 94 height 25
type textarea "x"
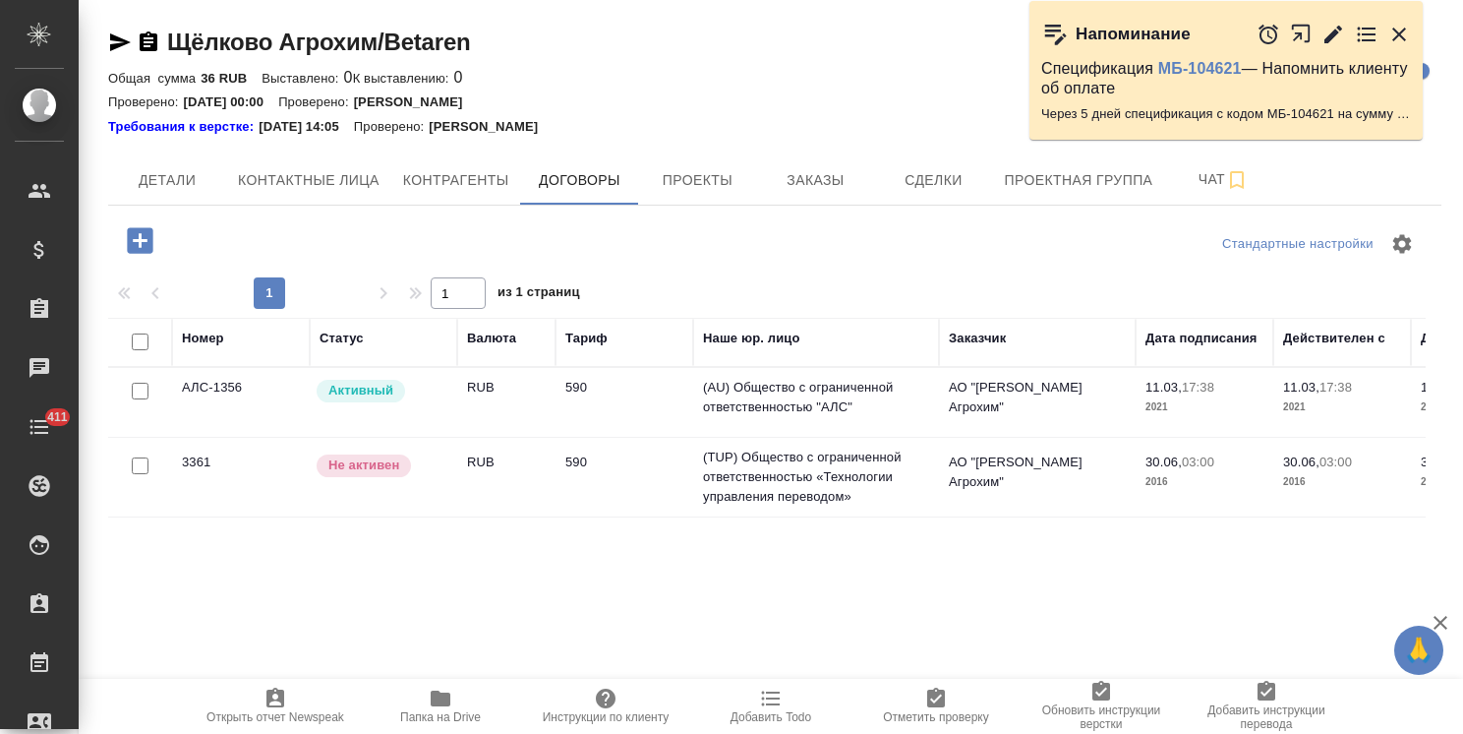
click at [252, 407] on td "АЛС-1356" at bounding box center [241, 402] width 138 height 69
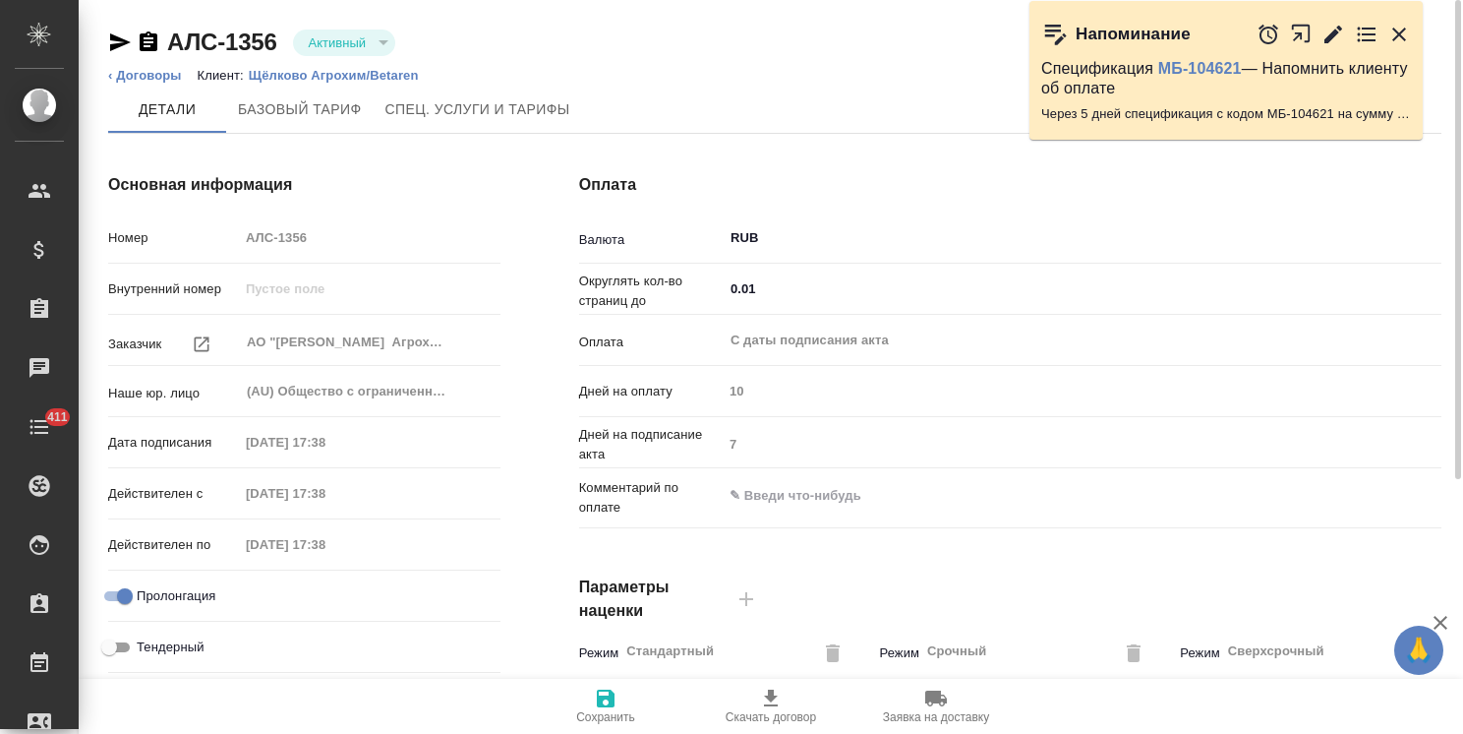
type input "590"
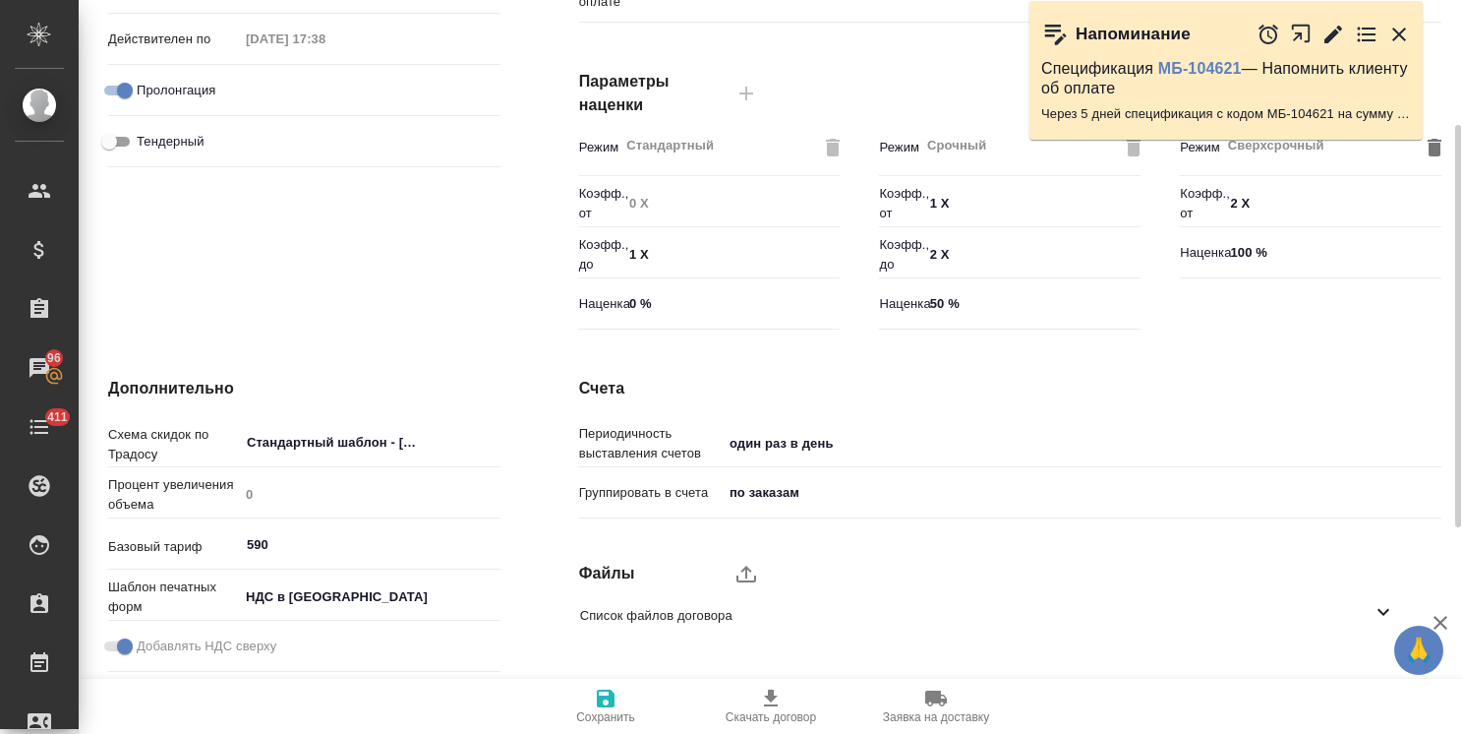
scroll to position [604, 0]
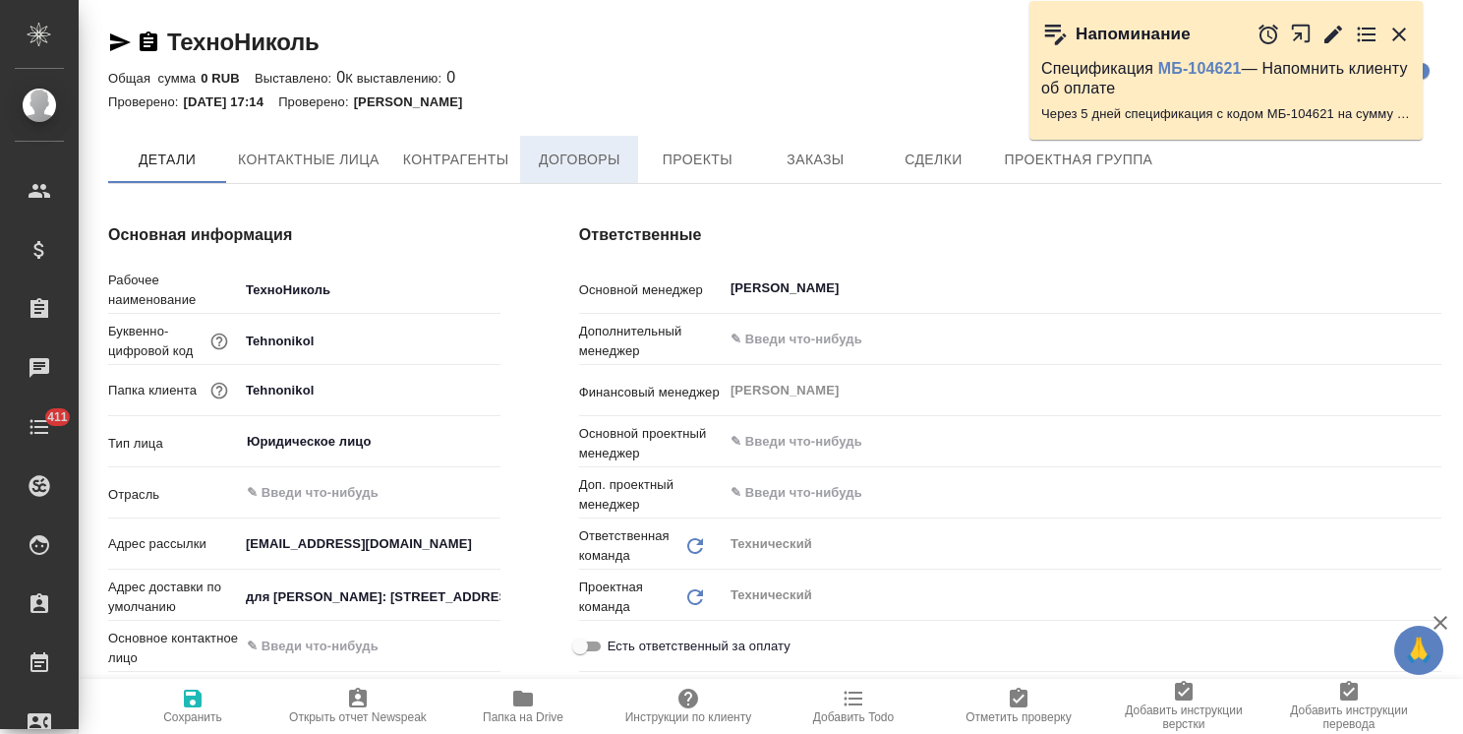
click at [586, 169] on span "Договоры" at bounding box center [579, 160] width 94 height 25
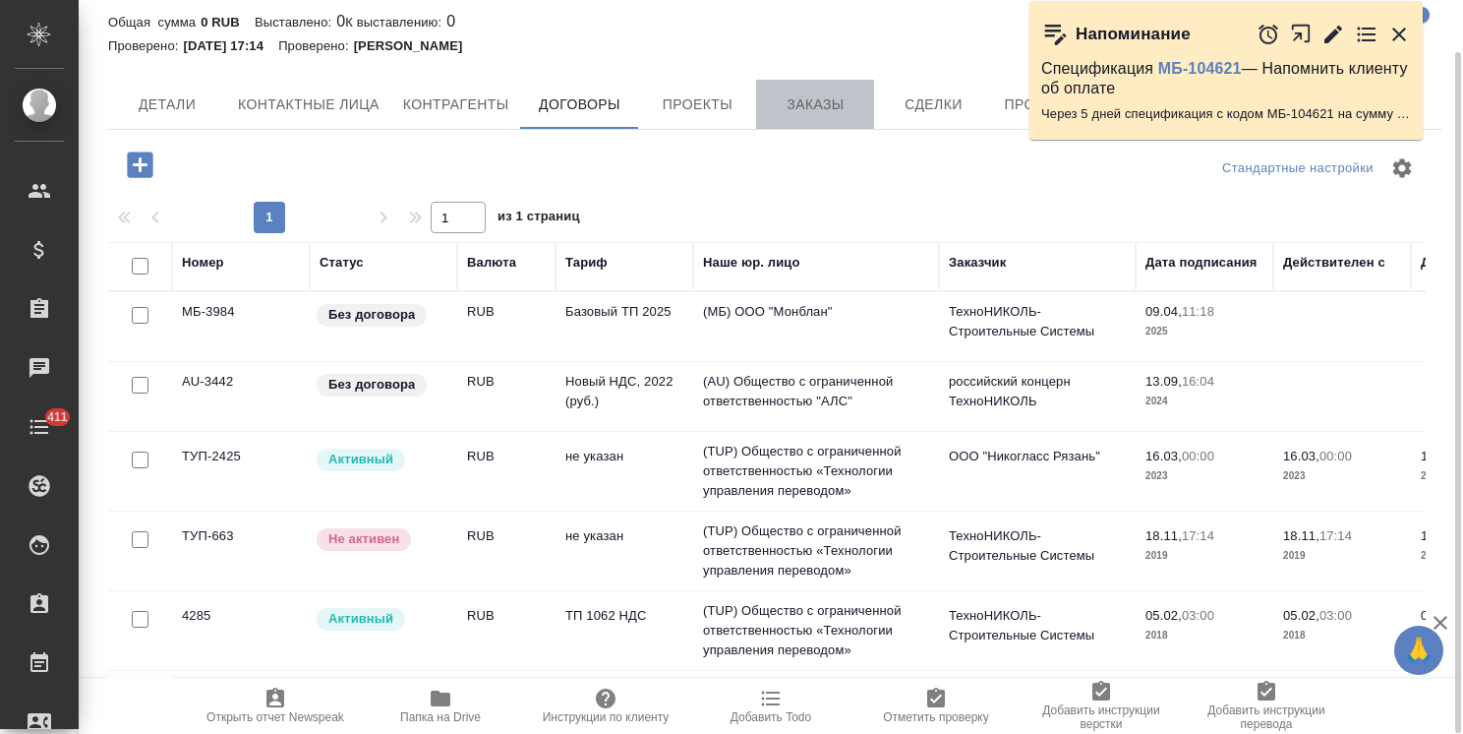
click at [842, 104] on span "Заказы" at bounding box center [815, 104] width 94 height 25
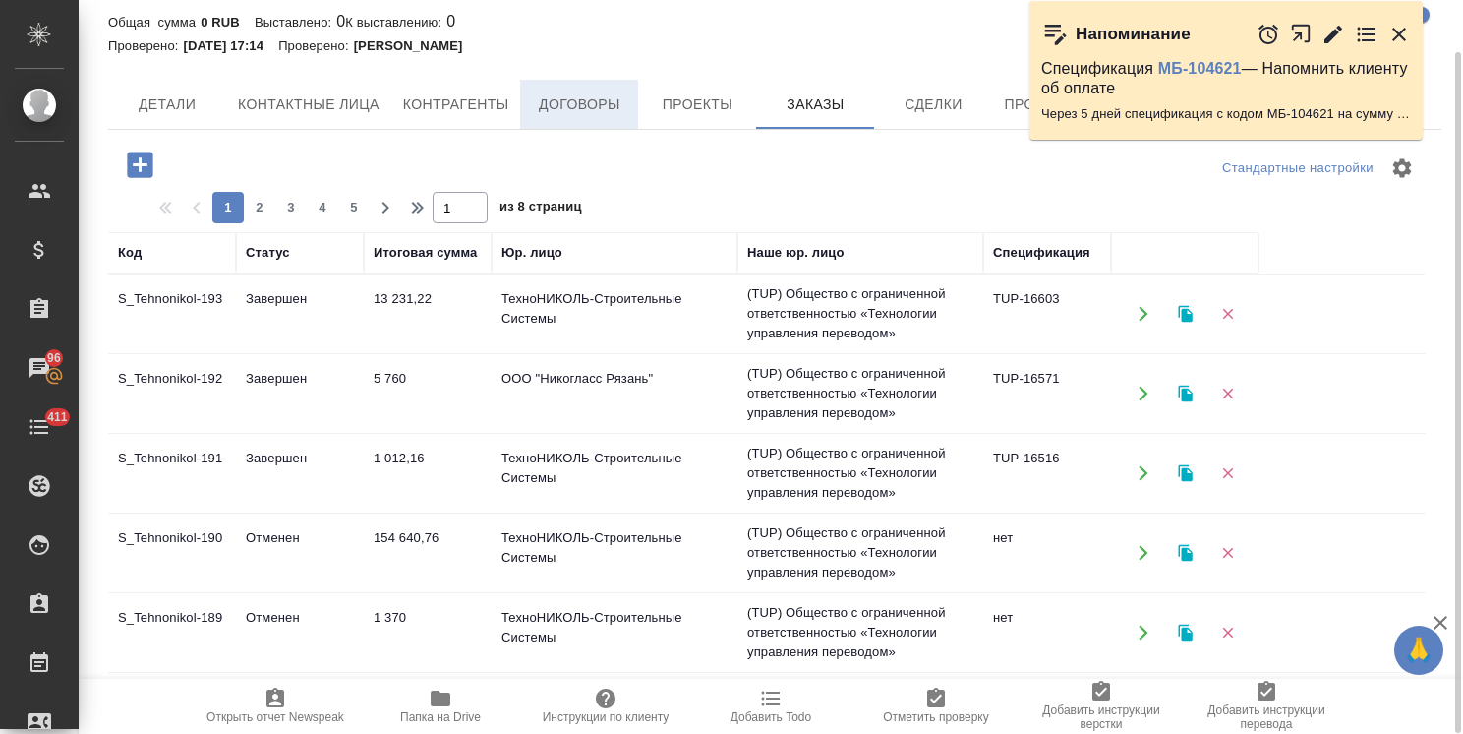
click at [590, 96] on span "Договоры" at bounding box center [579, 104] width 94 height 25
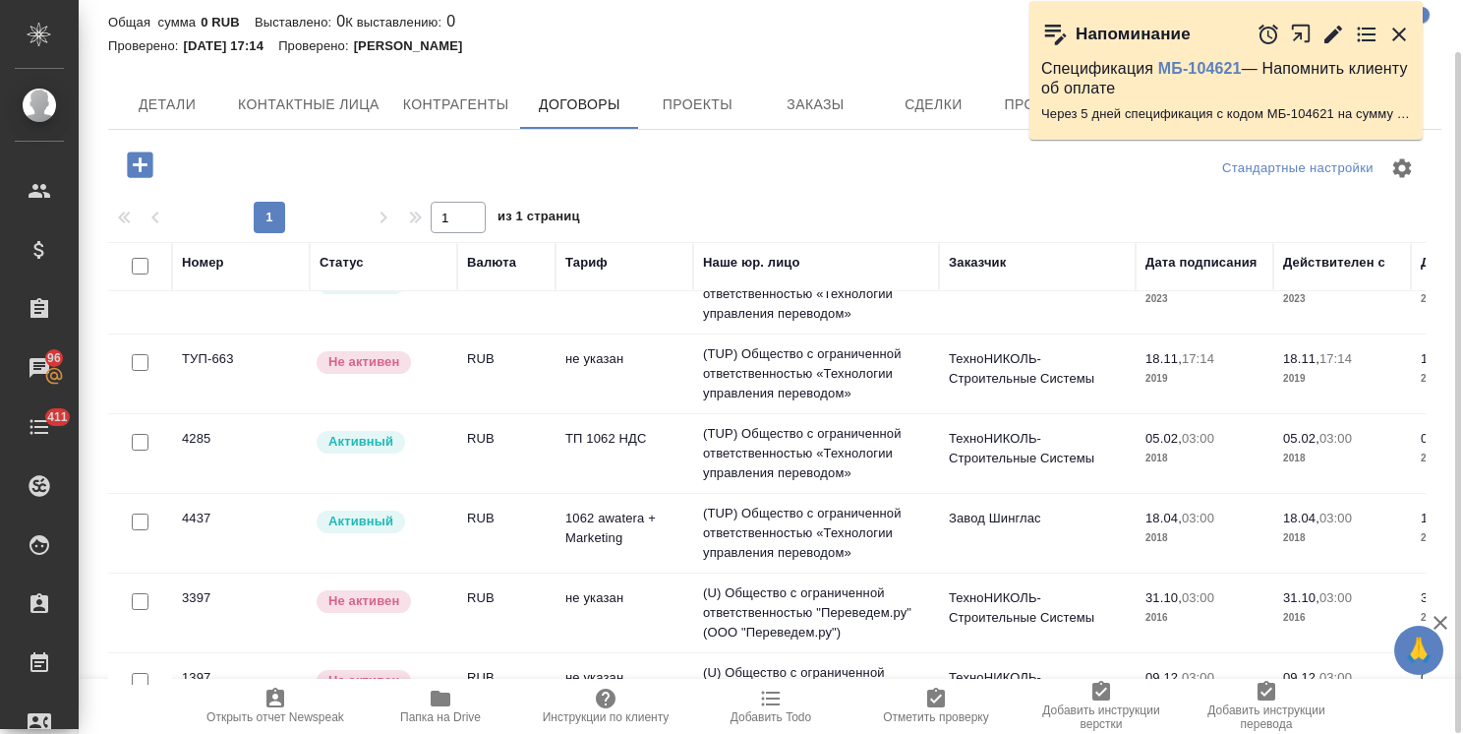
scroll to position [149, 0]
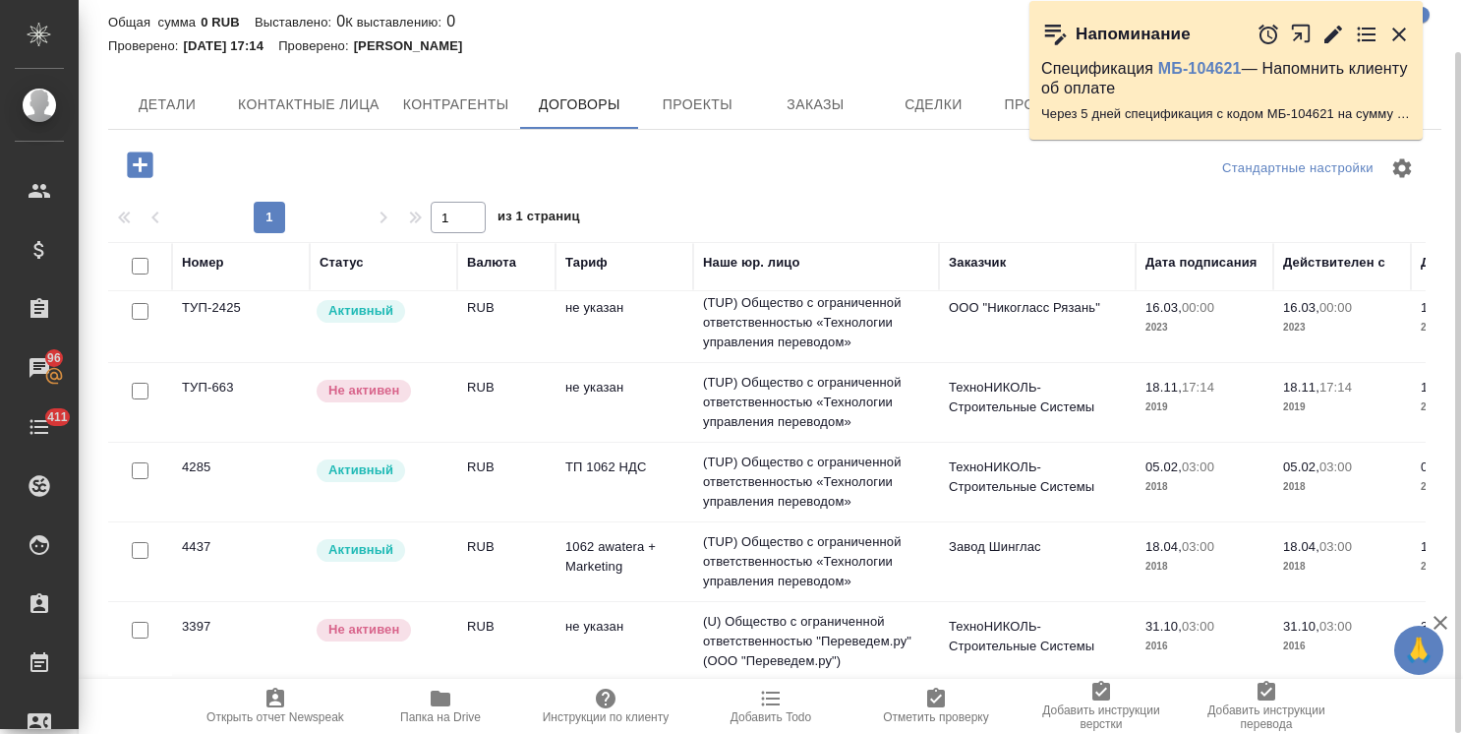
click at [420, 474] on div "Активный" at bounding box center [381, 470] width 133 height 27
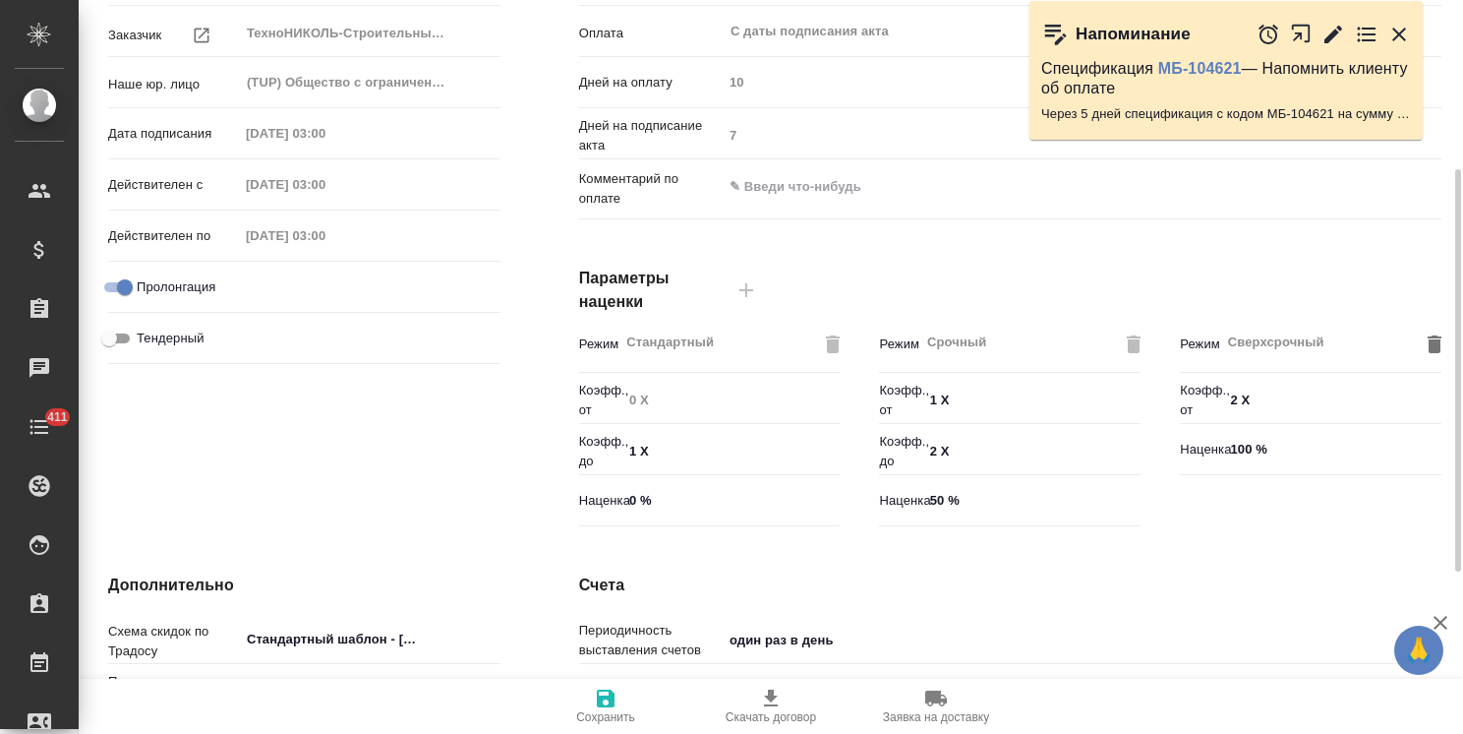
scroll to position [210, 0]
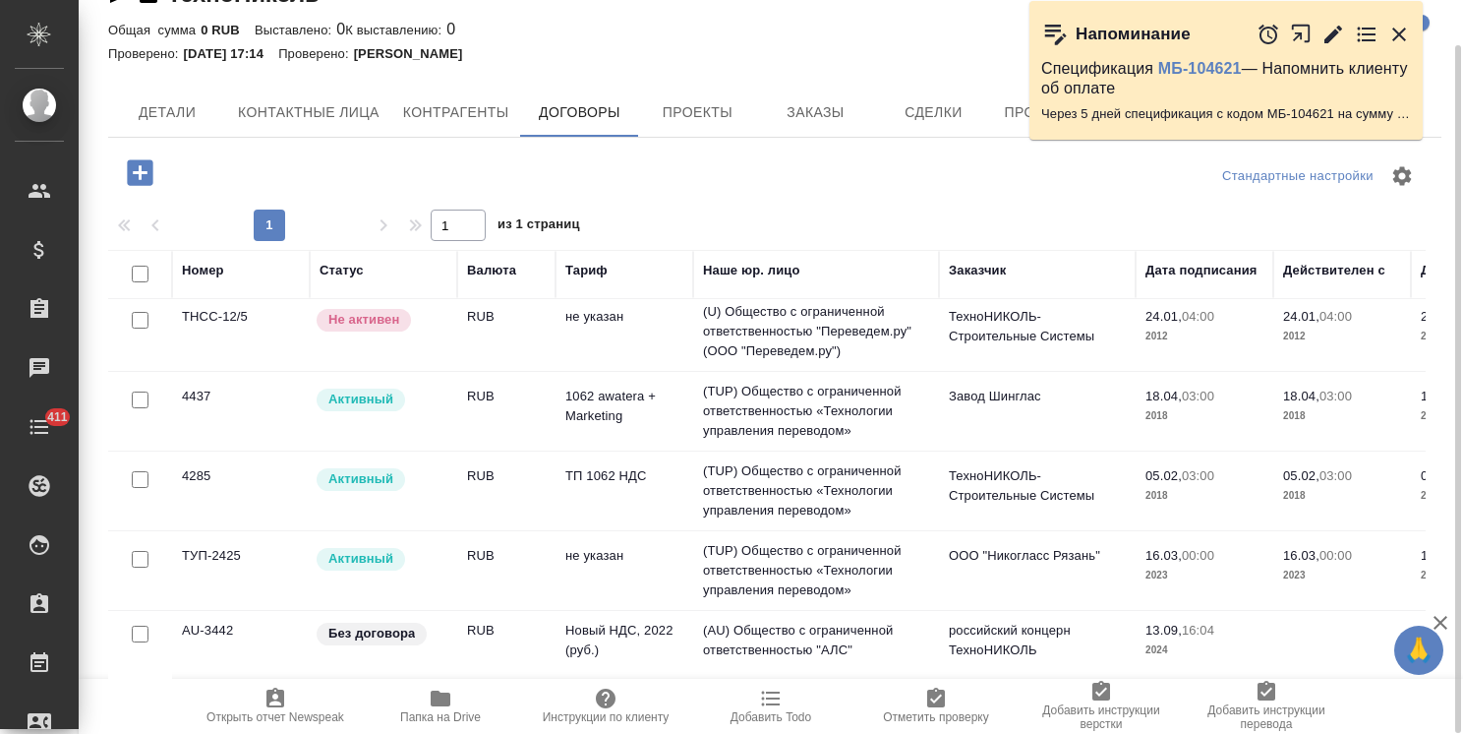
scroll to position [240, 0]
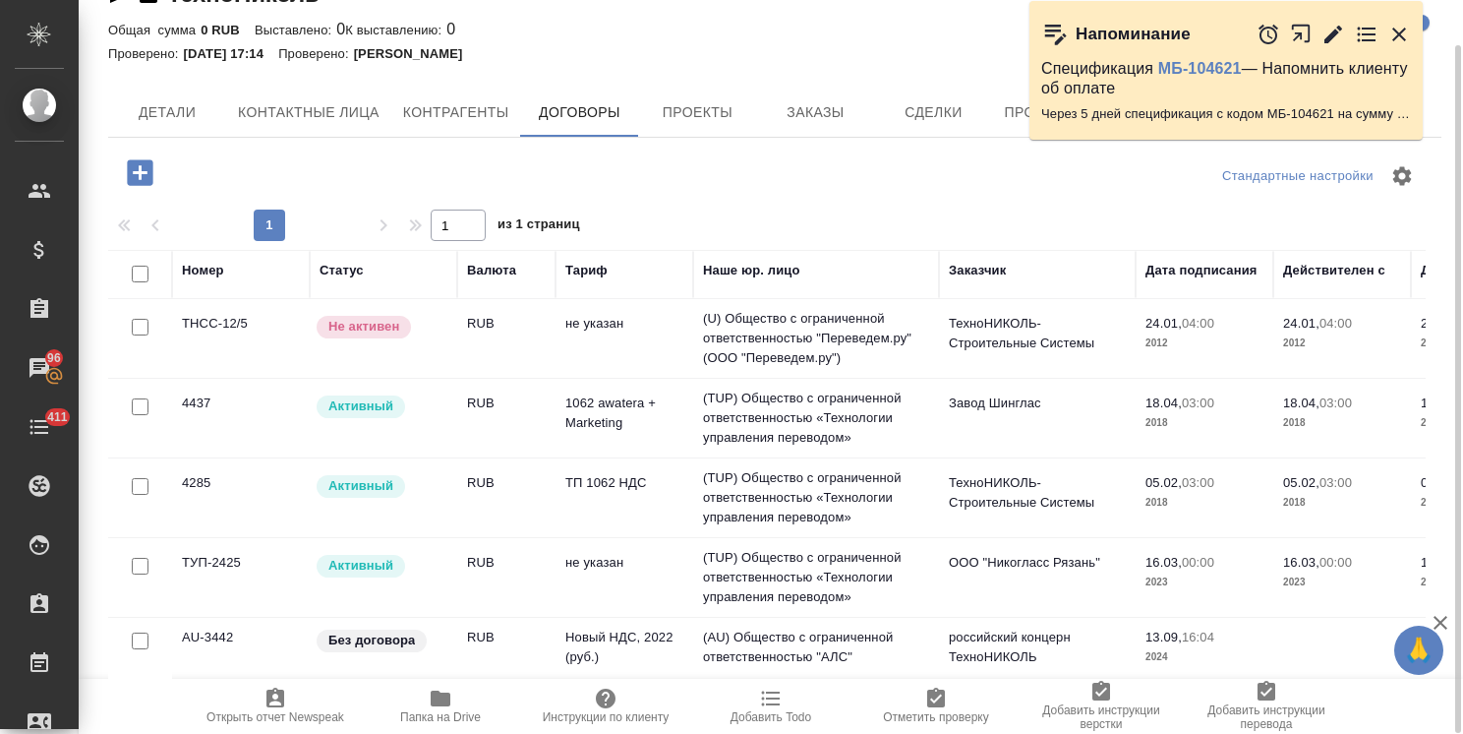
click at [438, 415] on div "Активный" at bounding box center [381, 406] width 133 height 27
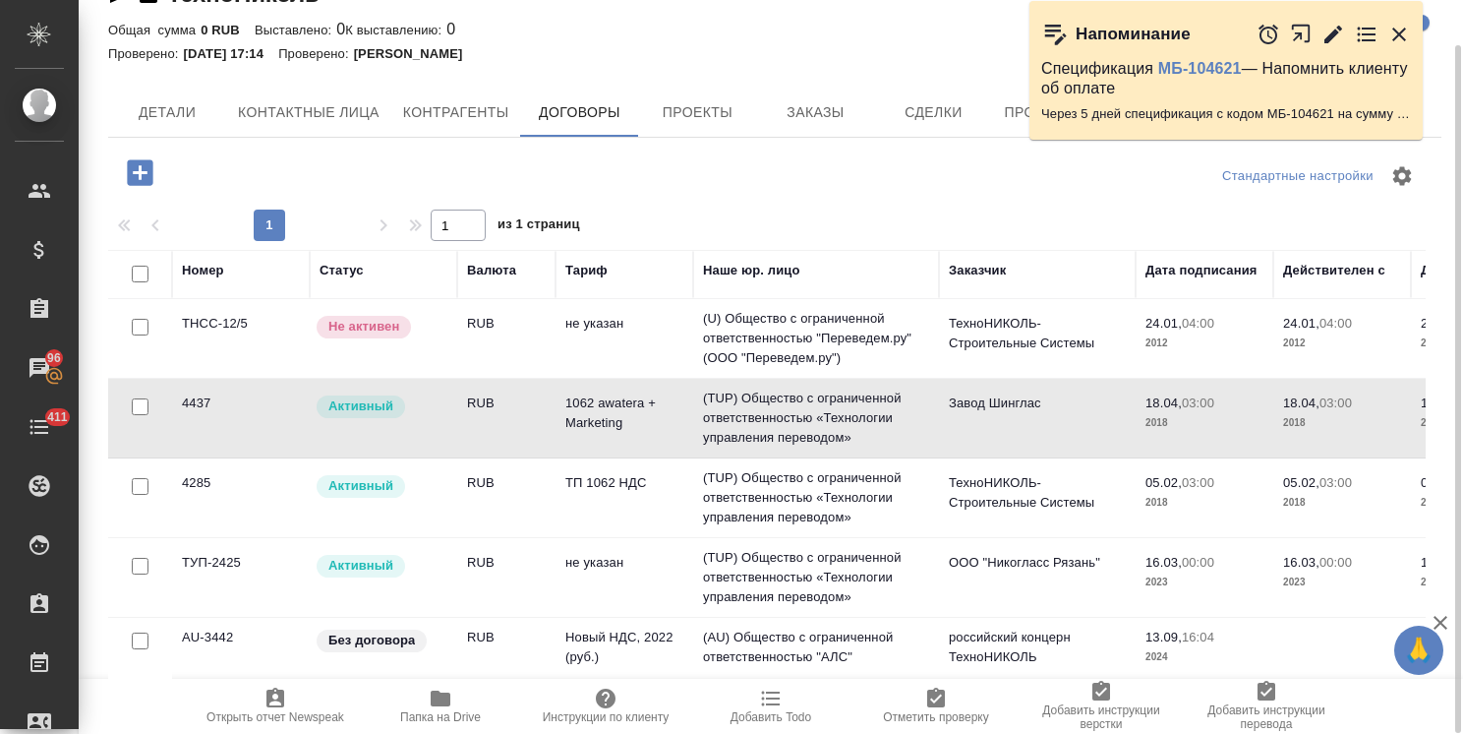
click at [438, 415] on div "Активный" at bounding box center [381, 406] width 133 height 27
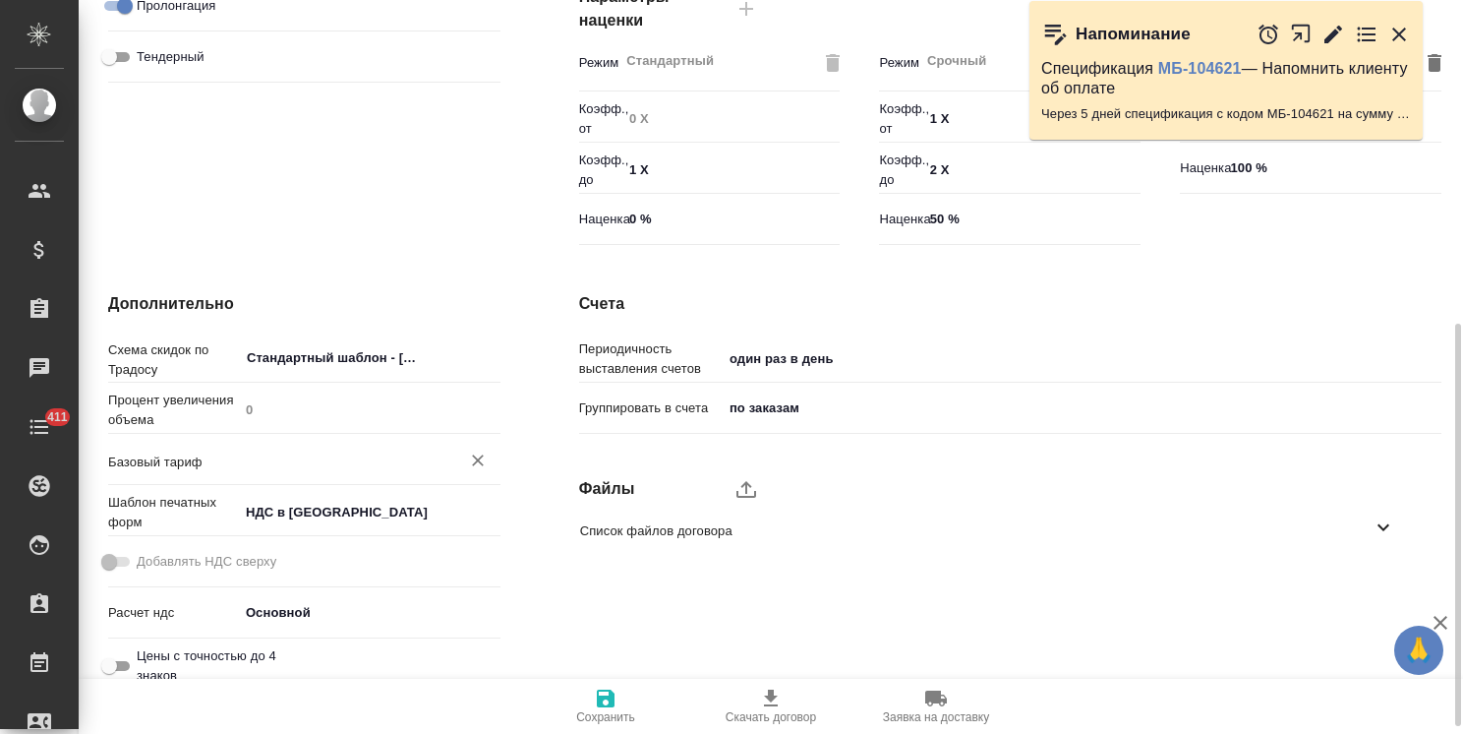
scroll to position [604, 0]
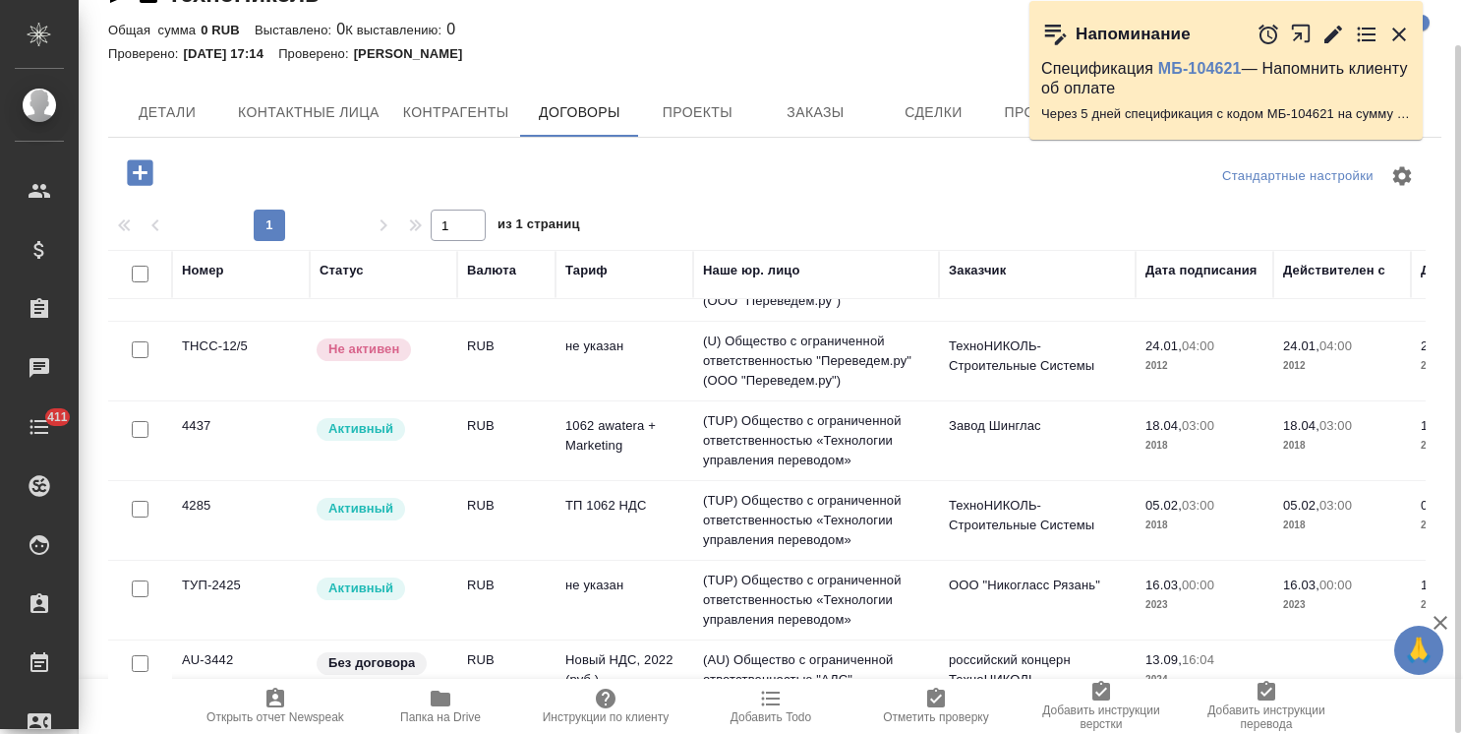
scroll to position [317, 0]
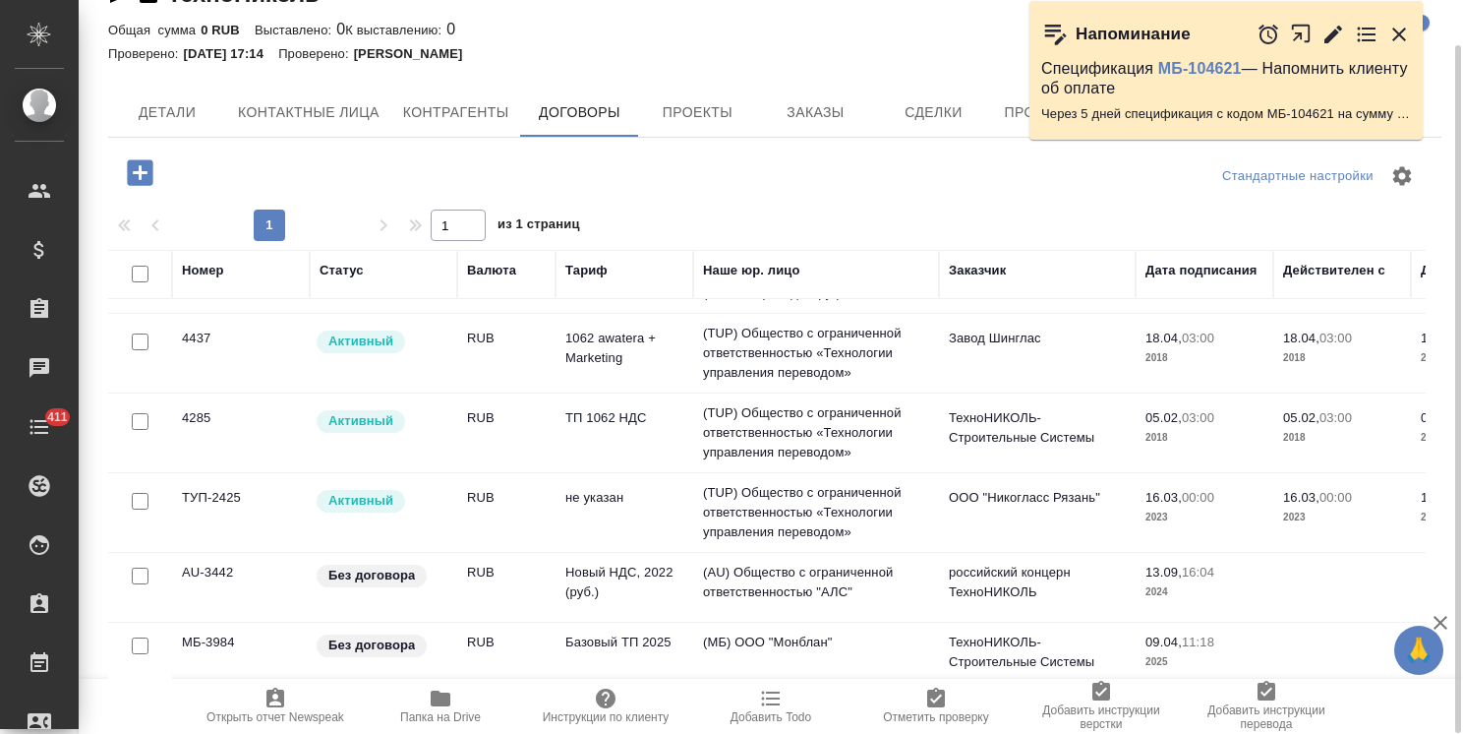
click at [570, 484] on td "не указан" at bounding box center [625, 512] width 138 height 69
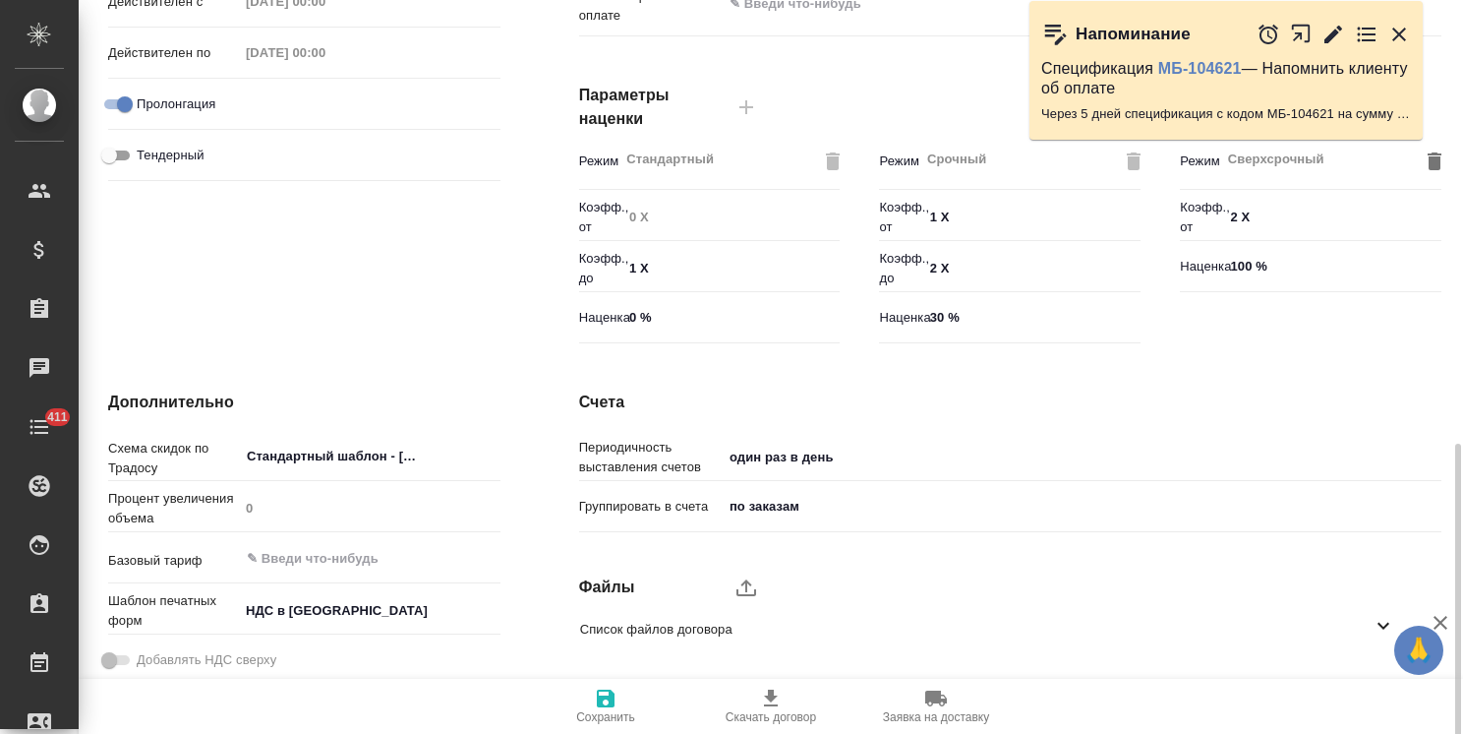
scroll to position [604, 0]
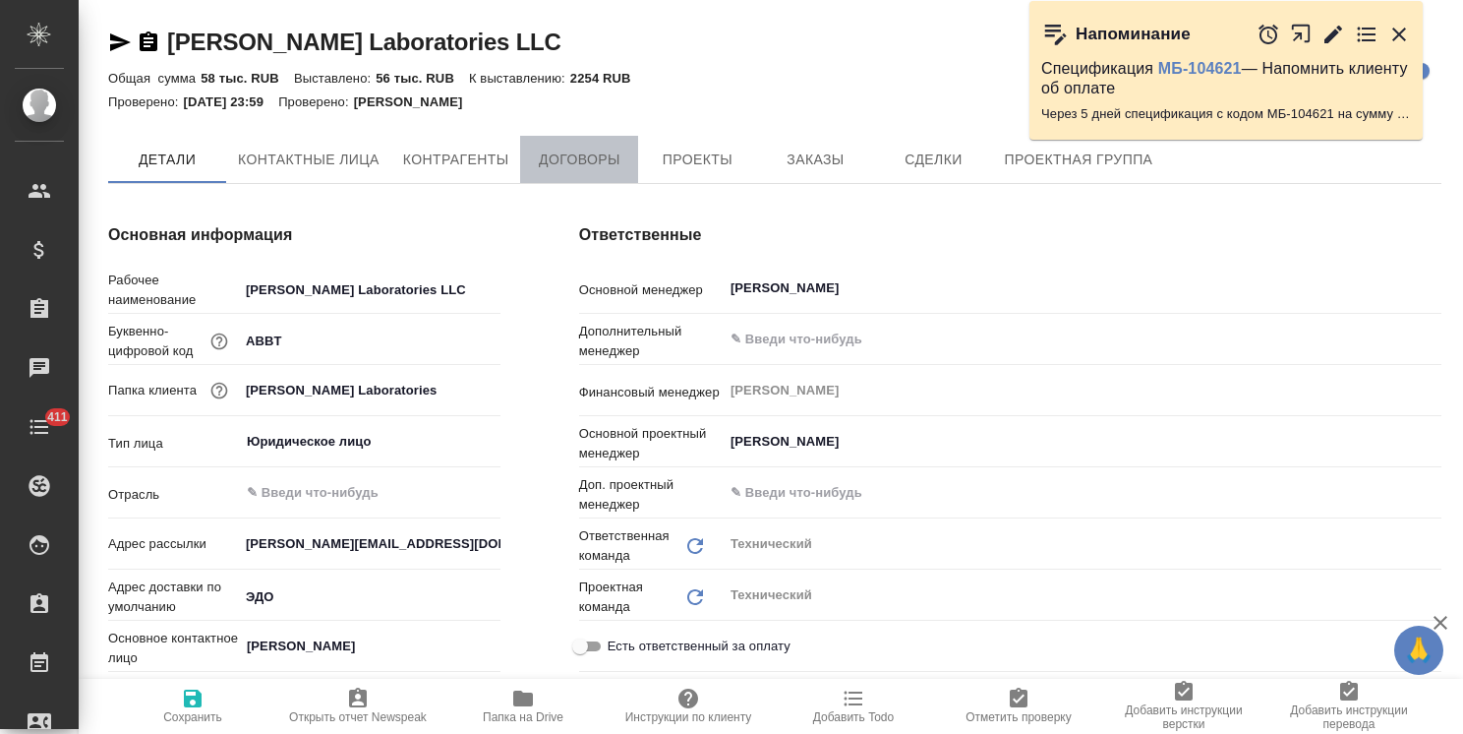
click at [560, 140] on button "Договоры" at bounding box center [579, 159] width 118 height 47
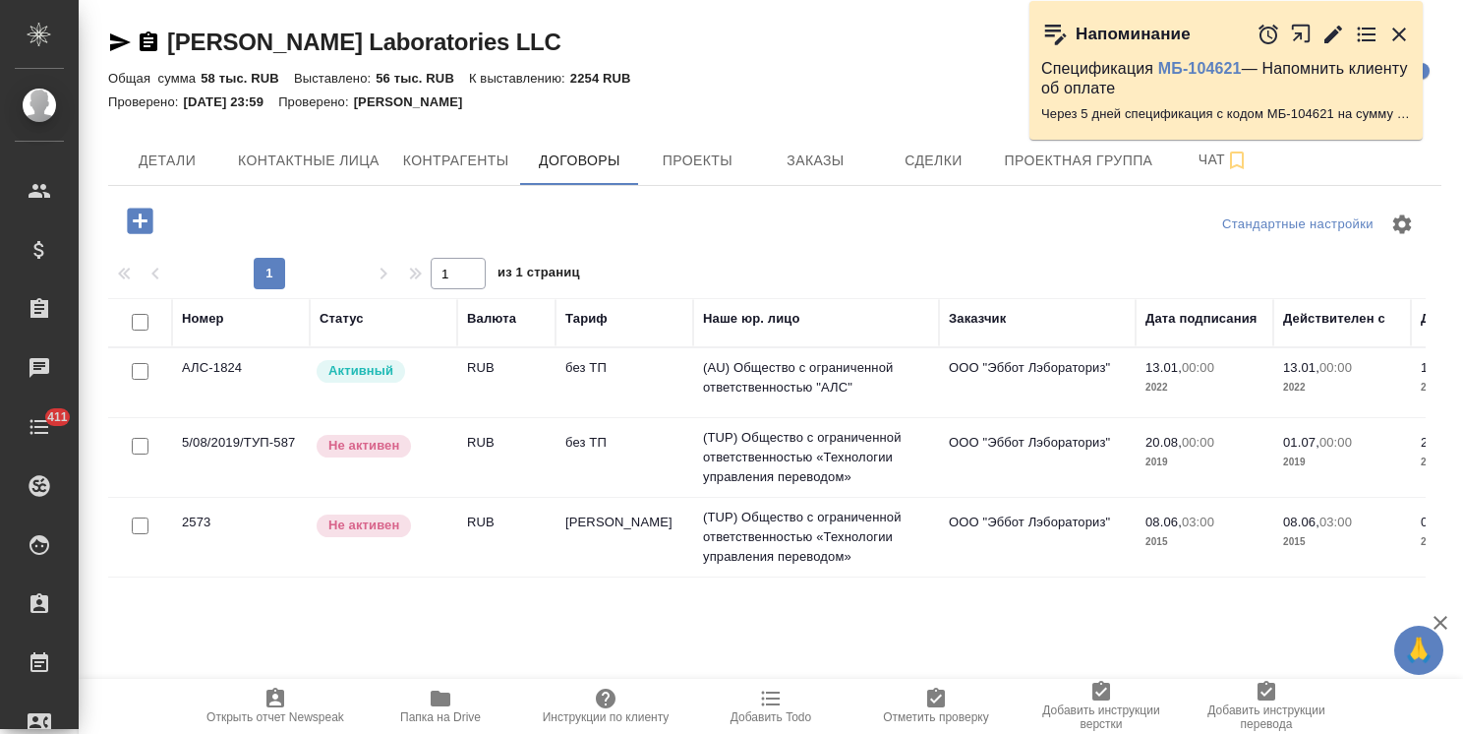
click at [293, 384] on td "АЛС-1824" at bounding box center [241, 382] width 138 height 69
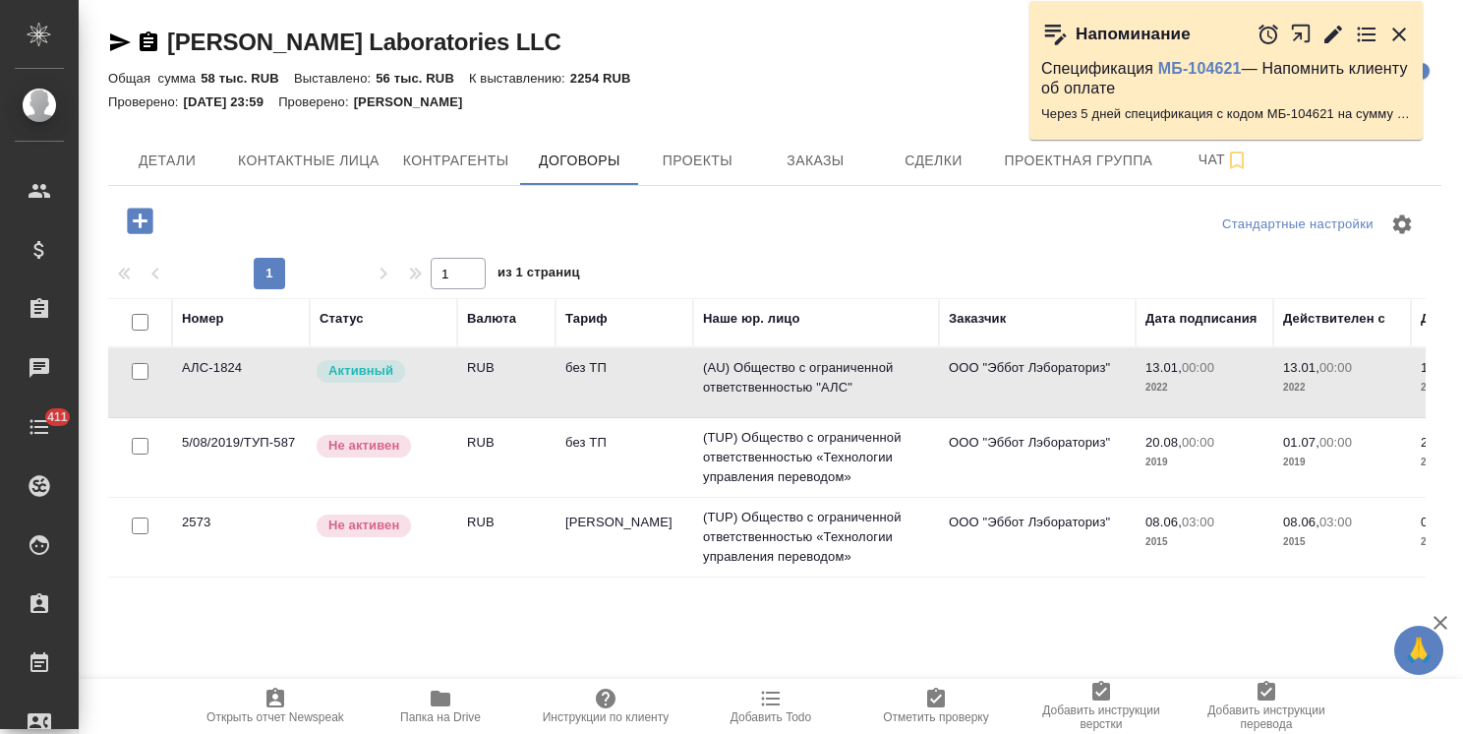
click at [293, 384] on td "АЛС-1824" at bounding box center [241, 382] width 138 height 69
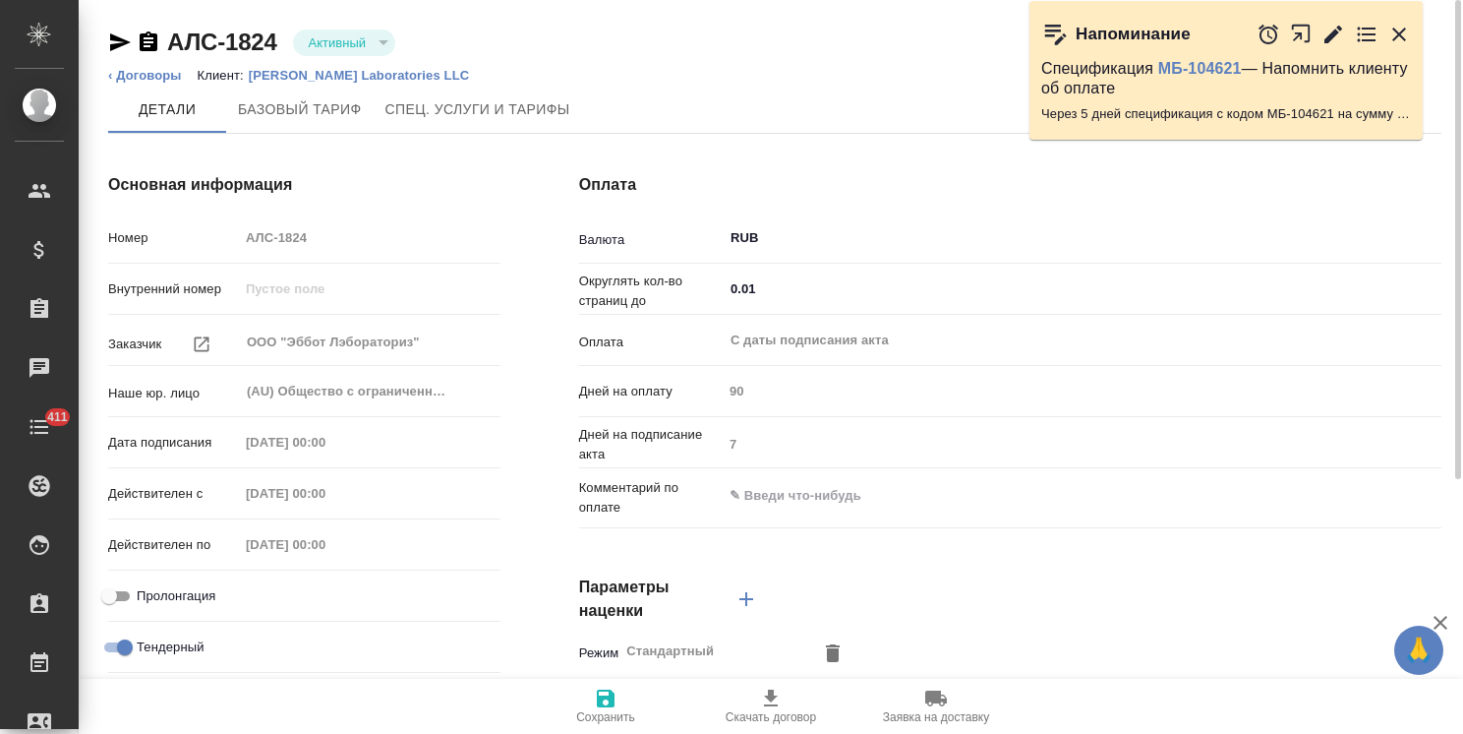
type input "без ТП"
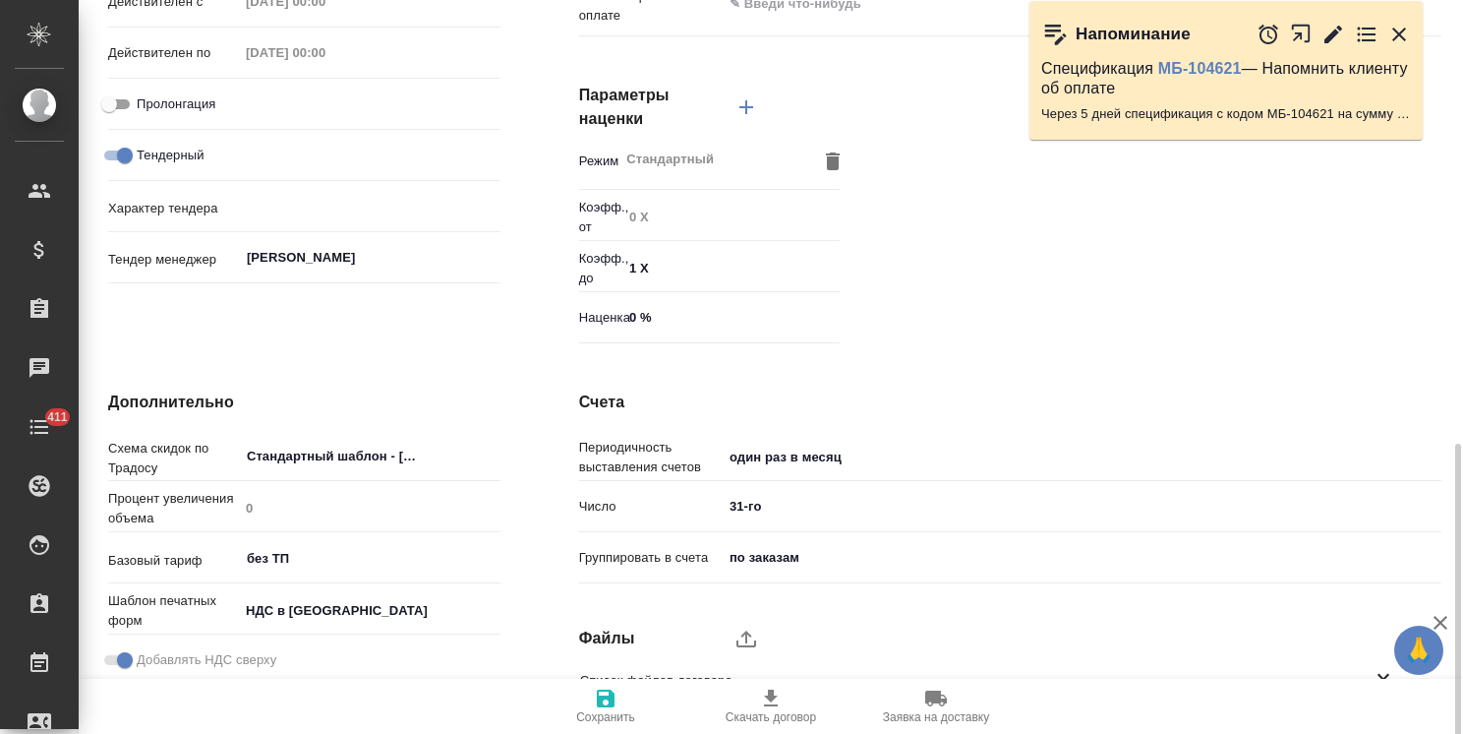
scroll to position [604, 0]
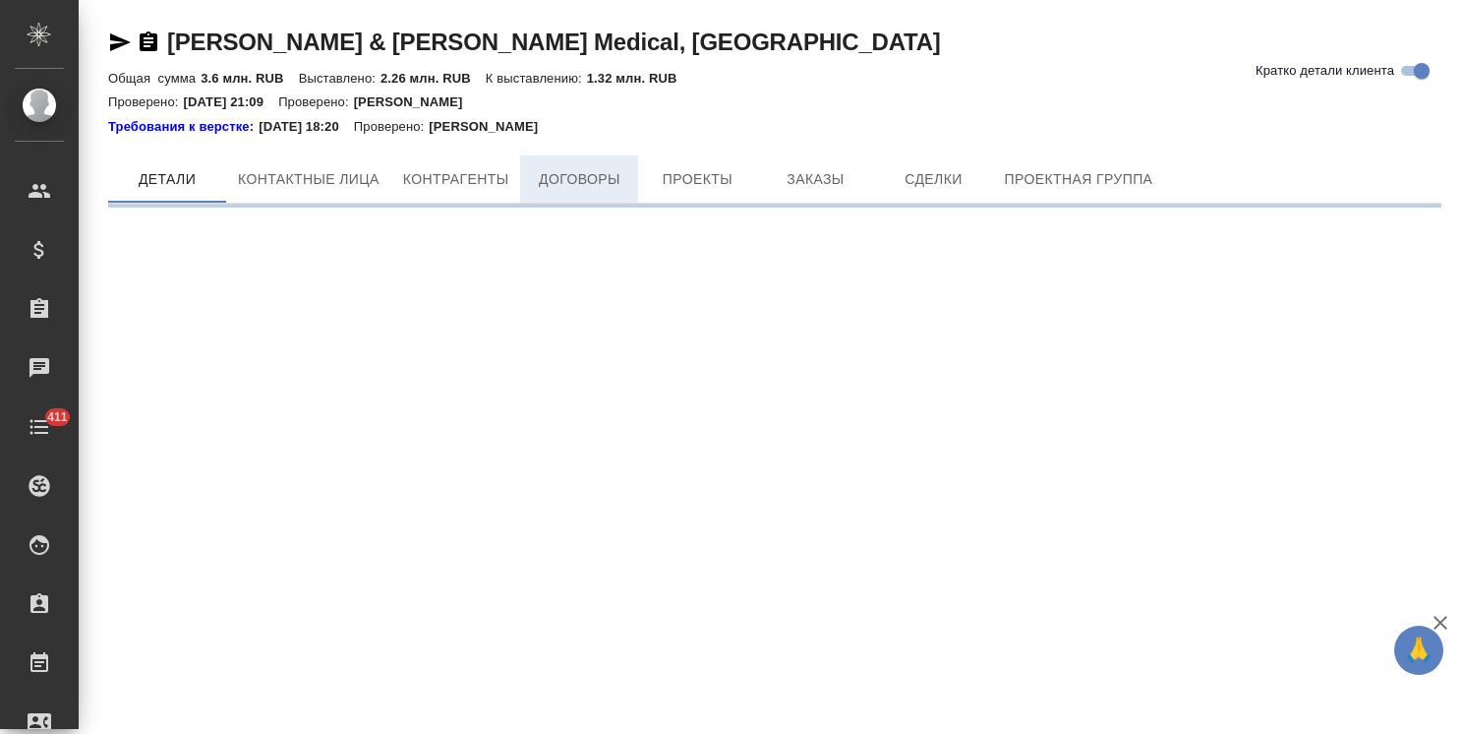
click at [614, 172] on span "Договоры" at bounding box center [579, 179] width 94 height 25
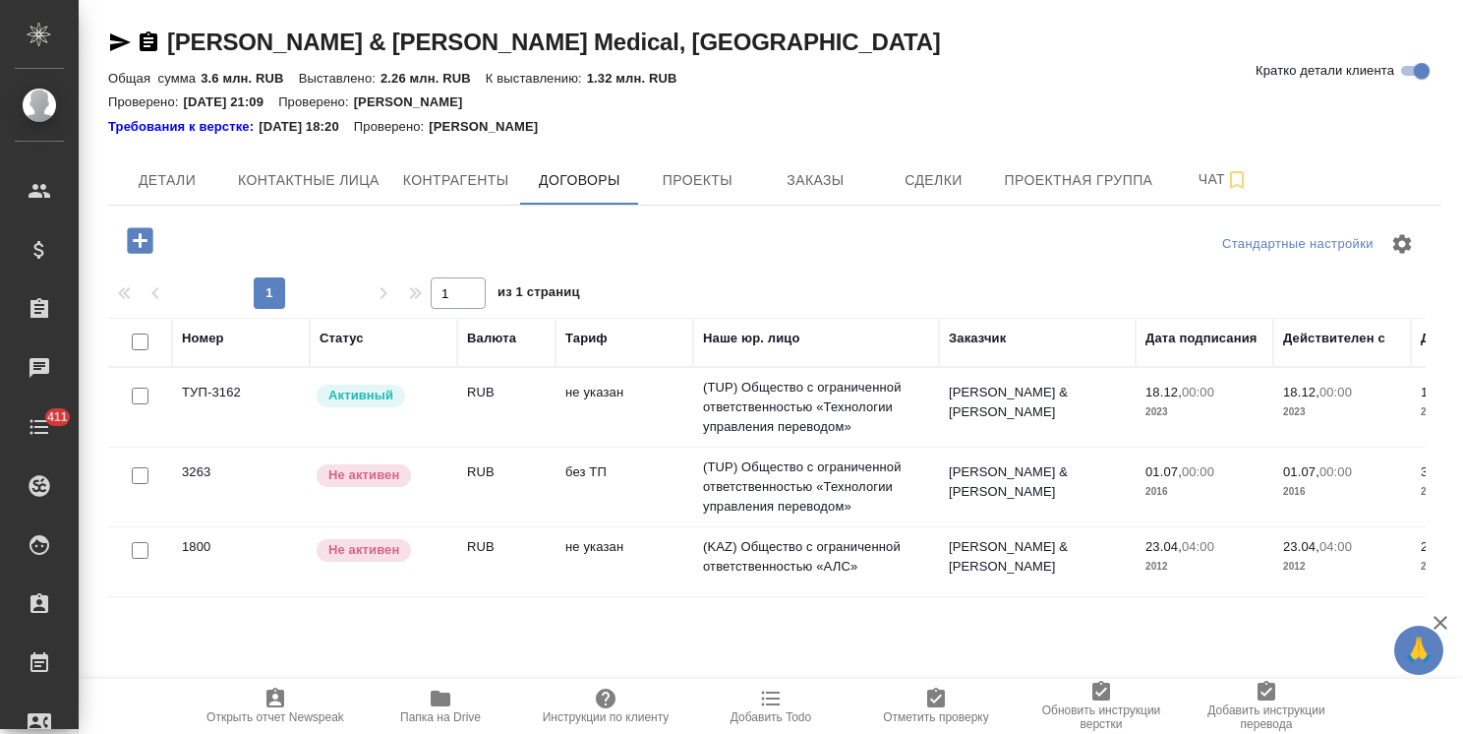
click at [282, 403] on td "ТУП-3162" at bounding box center [241, 407] width 138 height 69
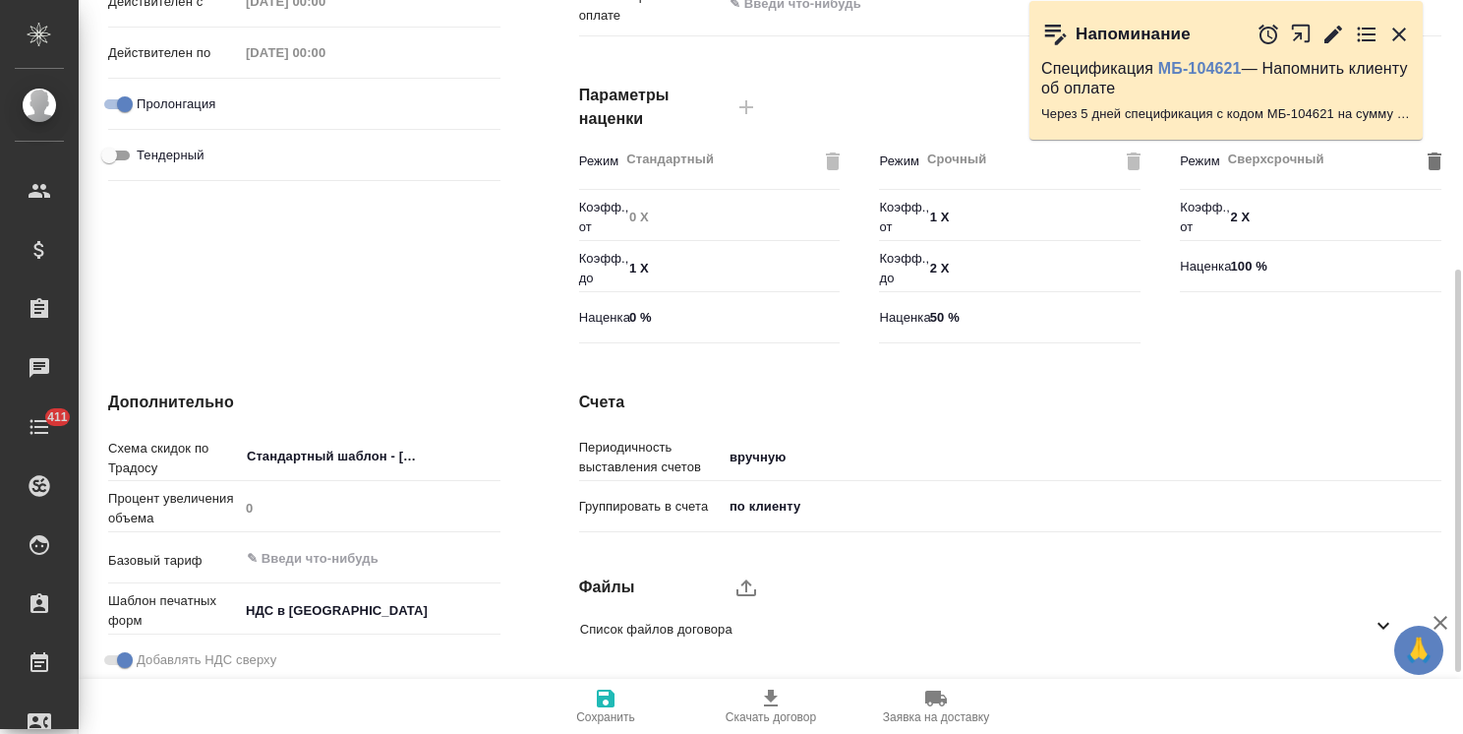
scroll to position [604, 0]
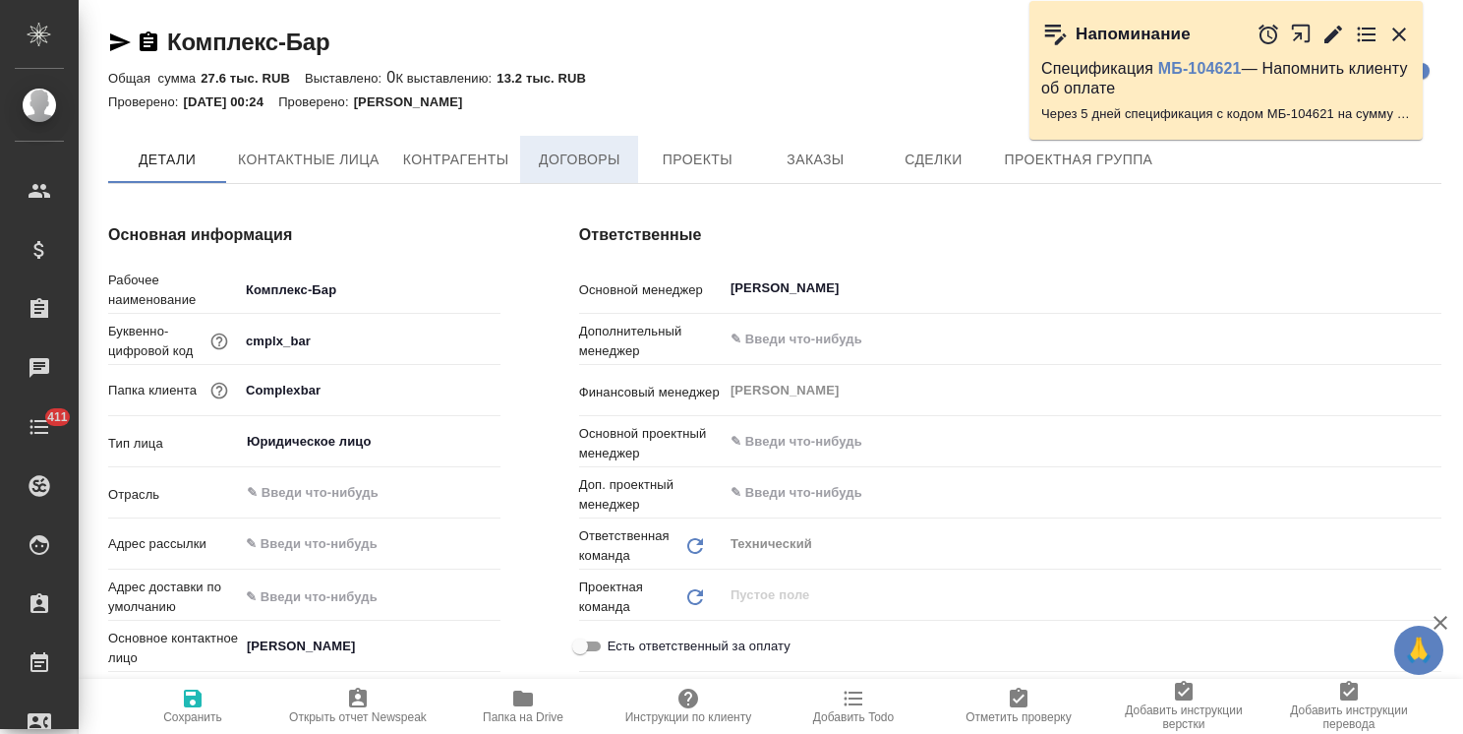
click at [569, 151] on span "Договоры" at bounding box center [579, 160] width 94 height 25
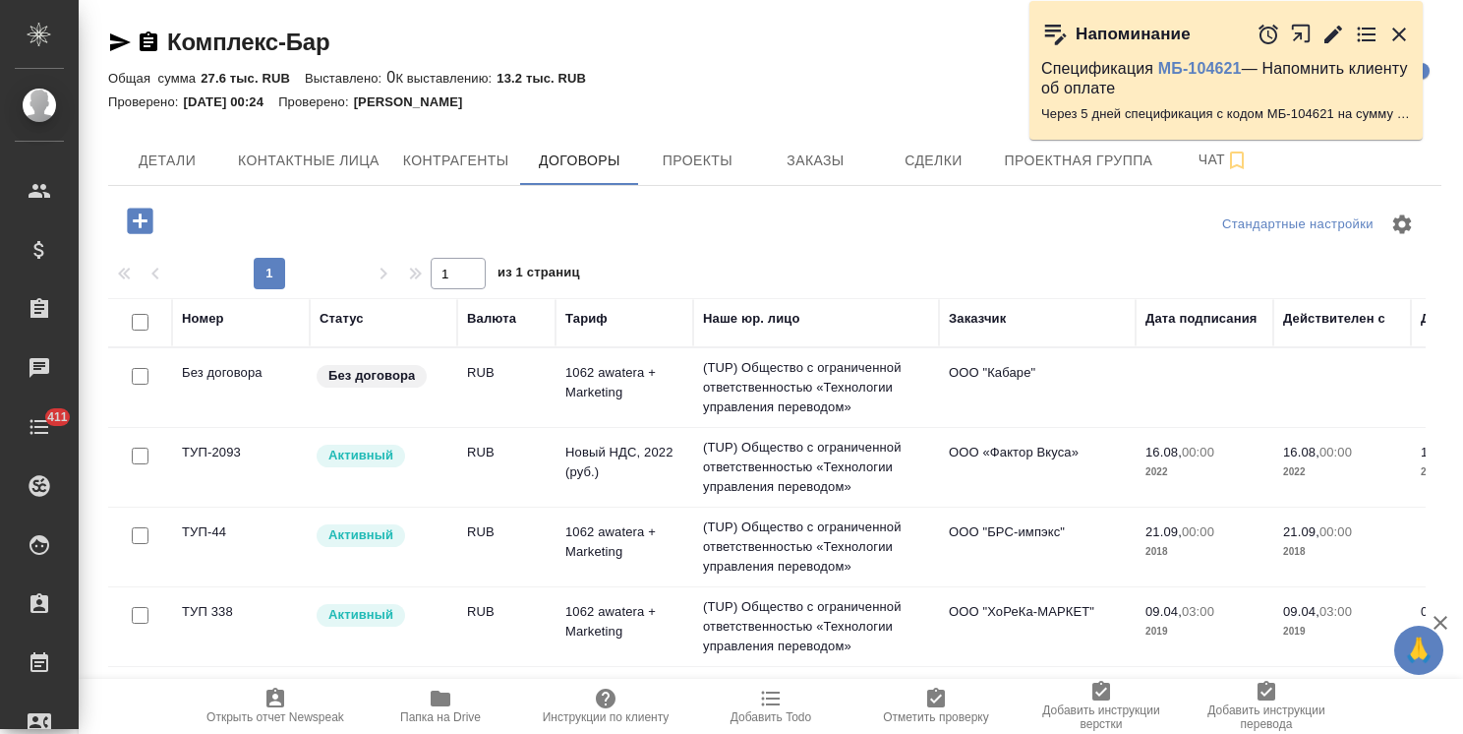
scroll to position [56, 0]
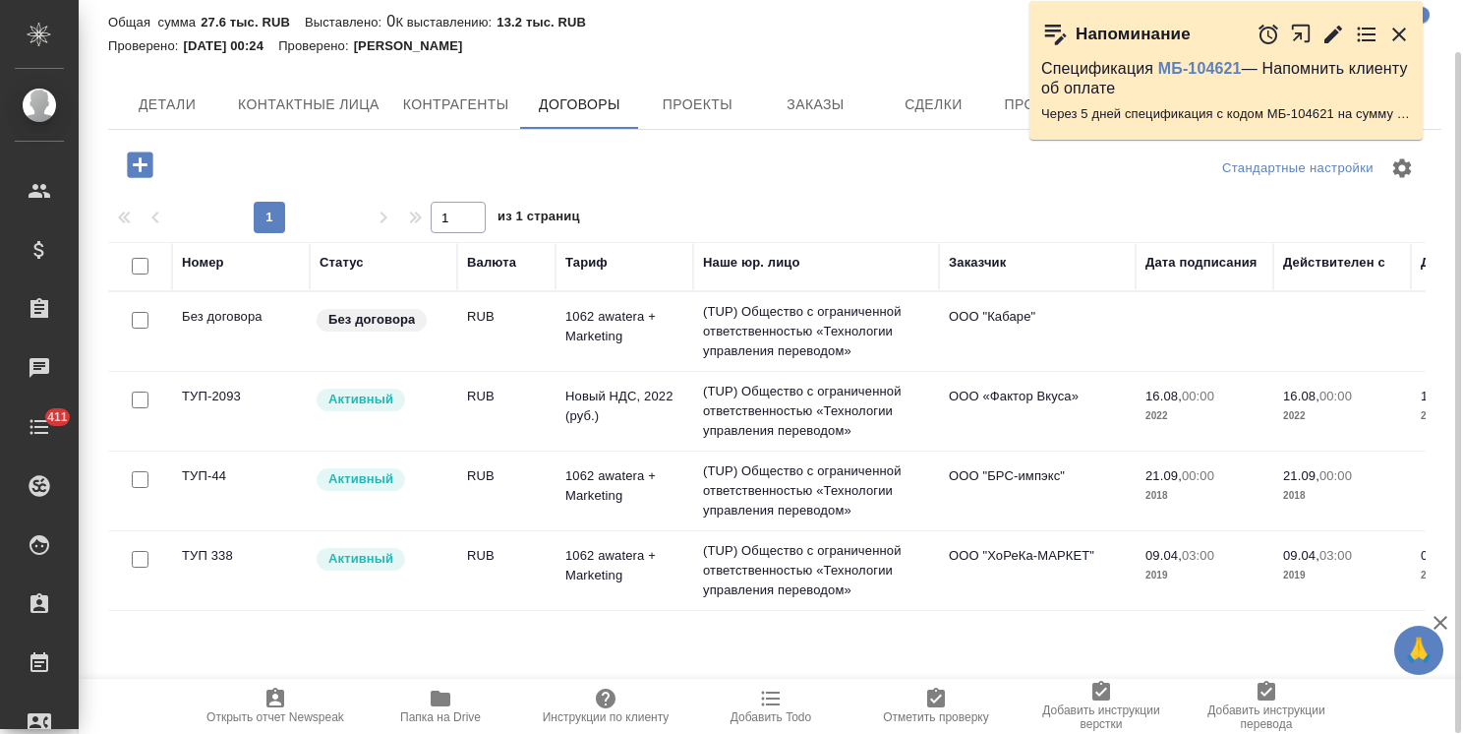
click at [250, 409] on td "ТУП-2093" at bounding box center [241, 411] width 138 height 69
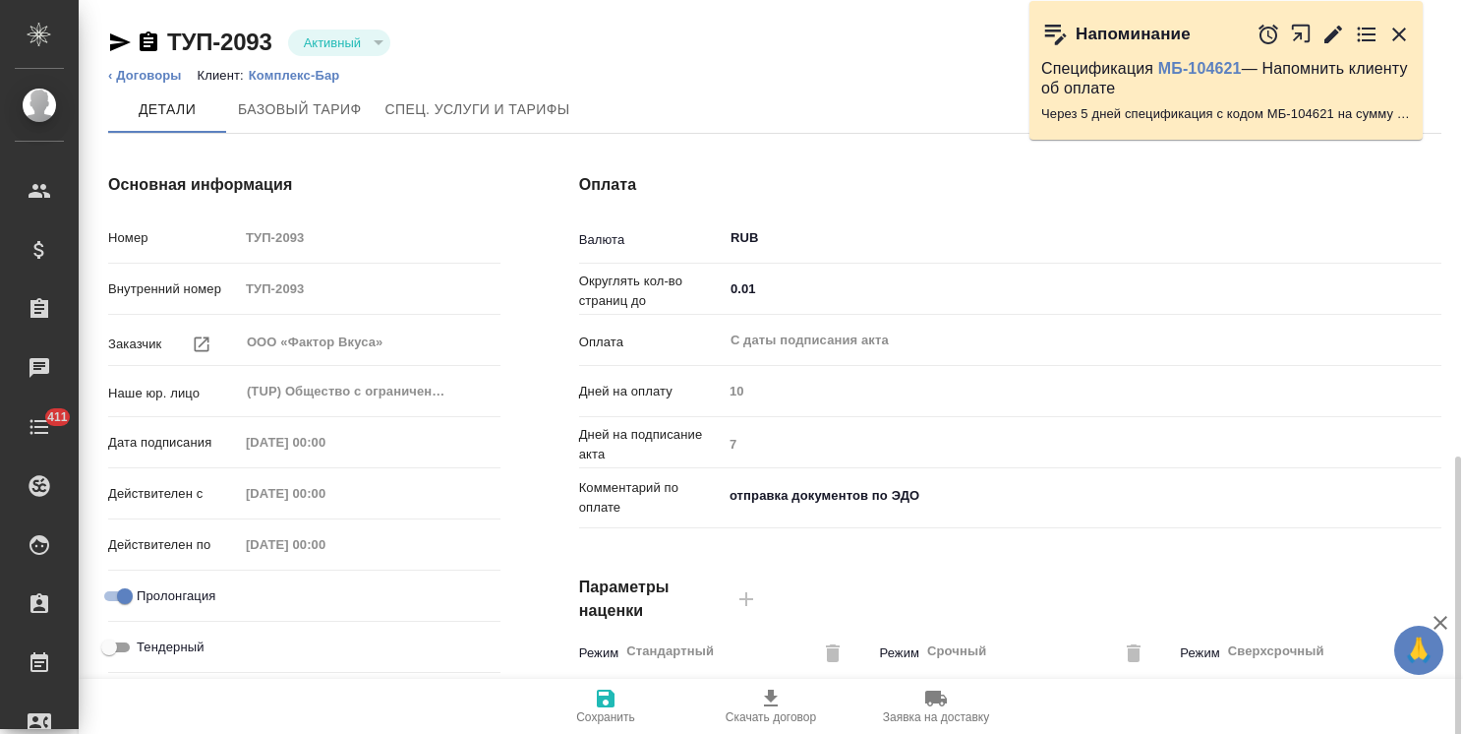
type input "Новый НДС, 2022 (руб.)"
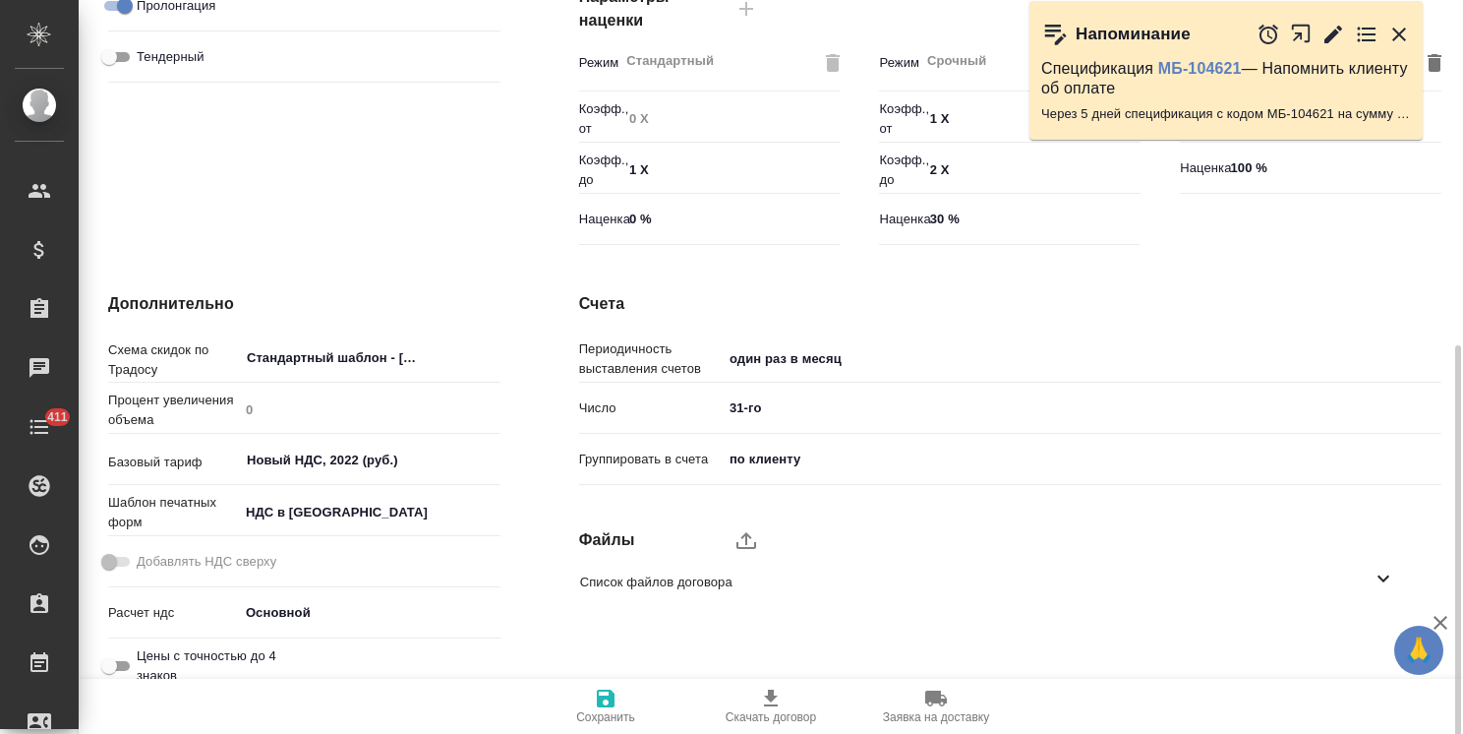
scroll to position [604, 0]
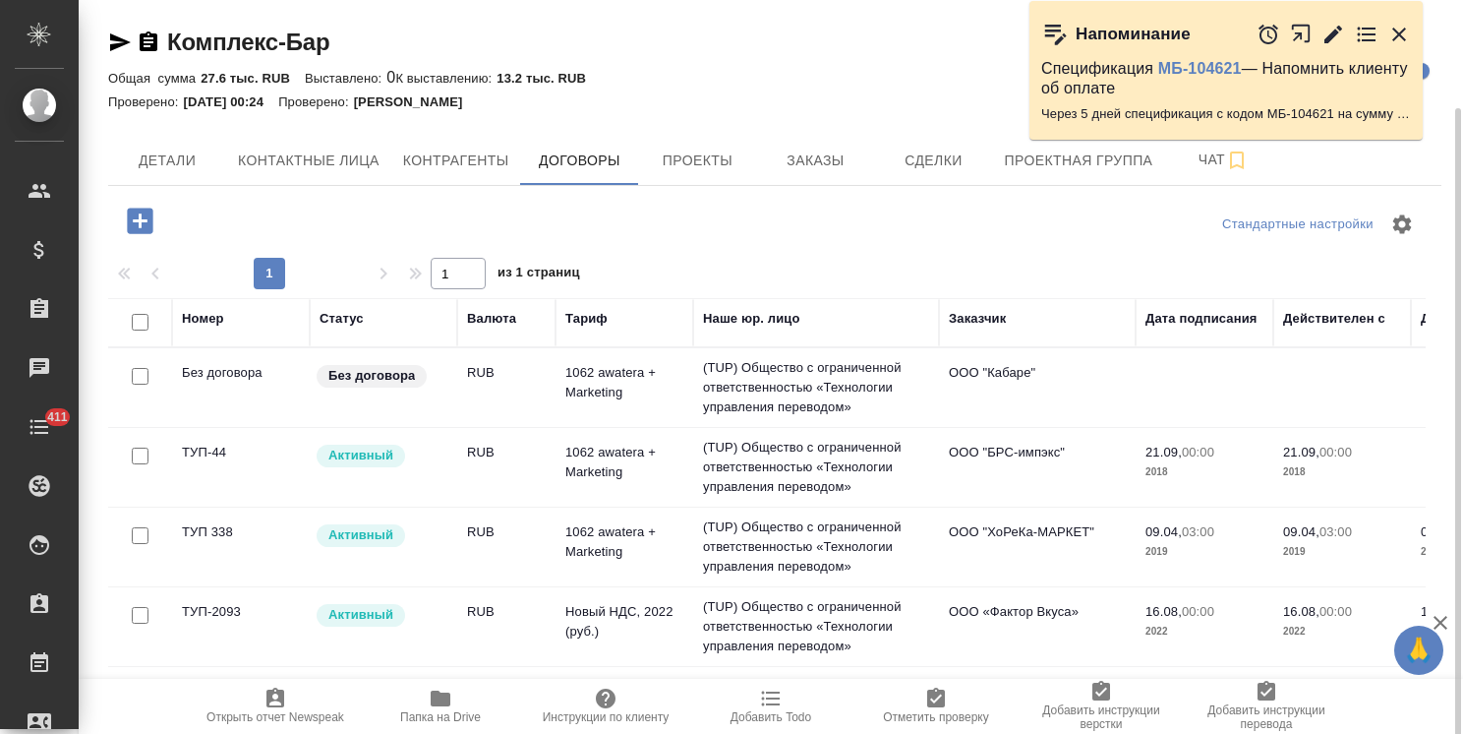
scroll to position [56, 0]
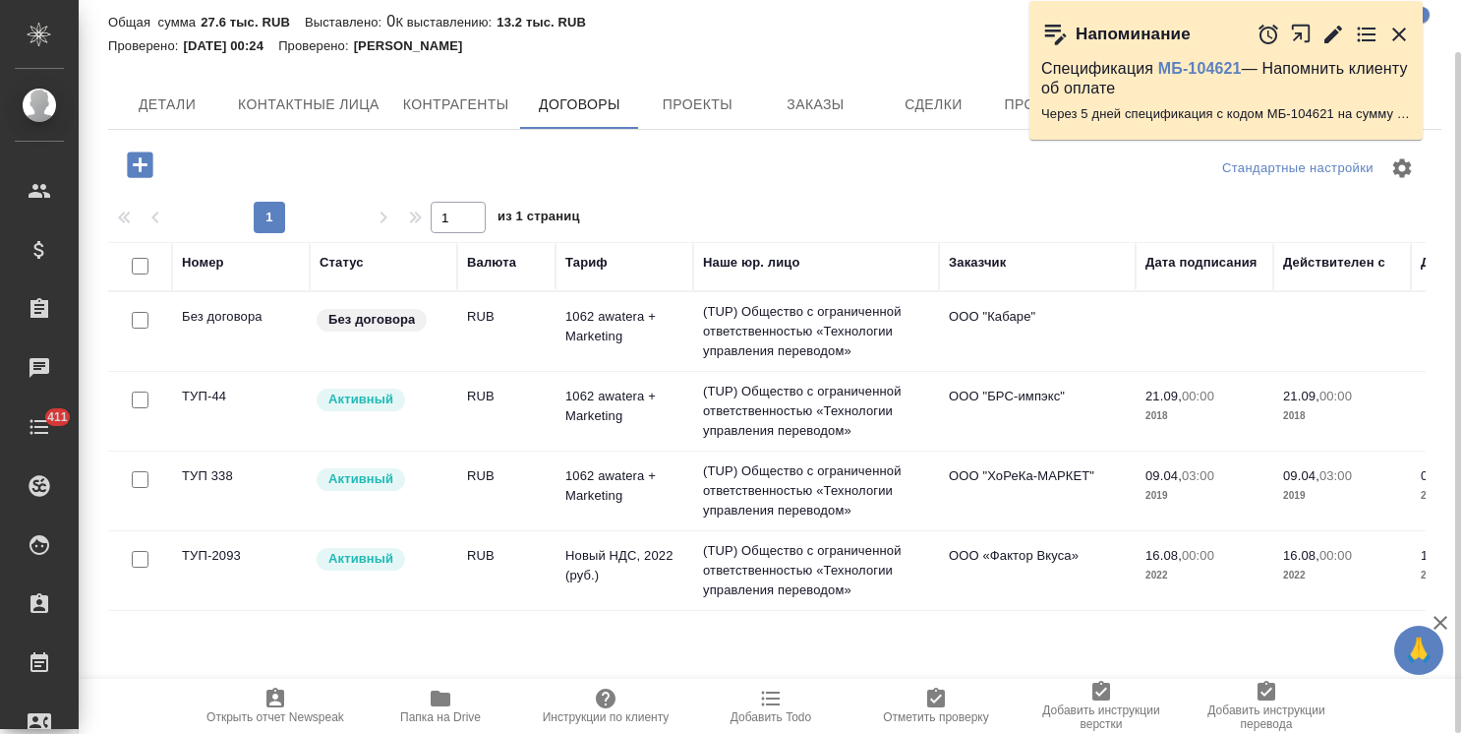
click at [269, 493] on td "ТУП 338" at bounding box center [241, 490] width 138 height 69
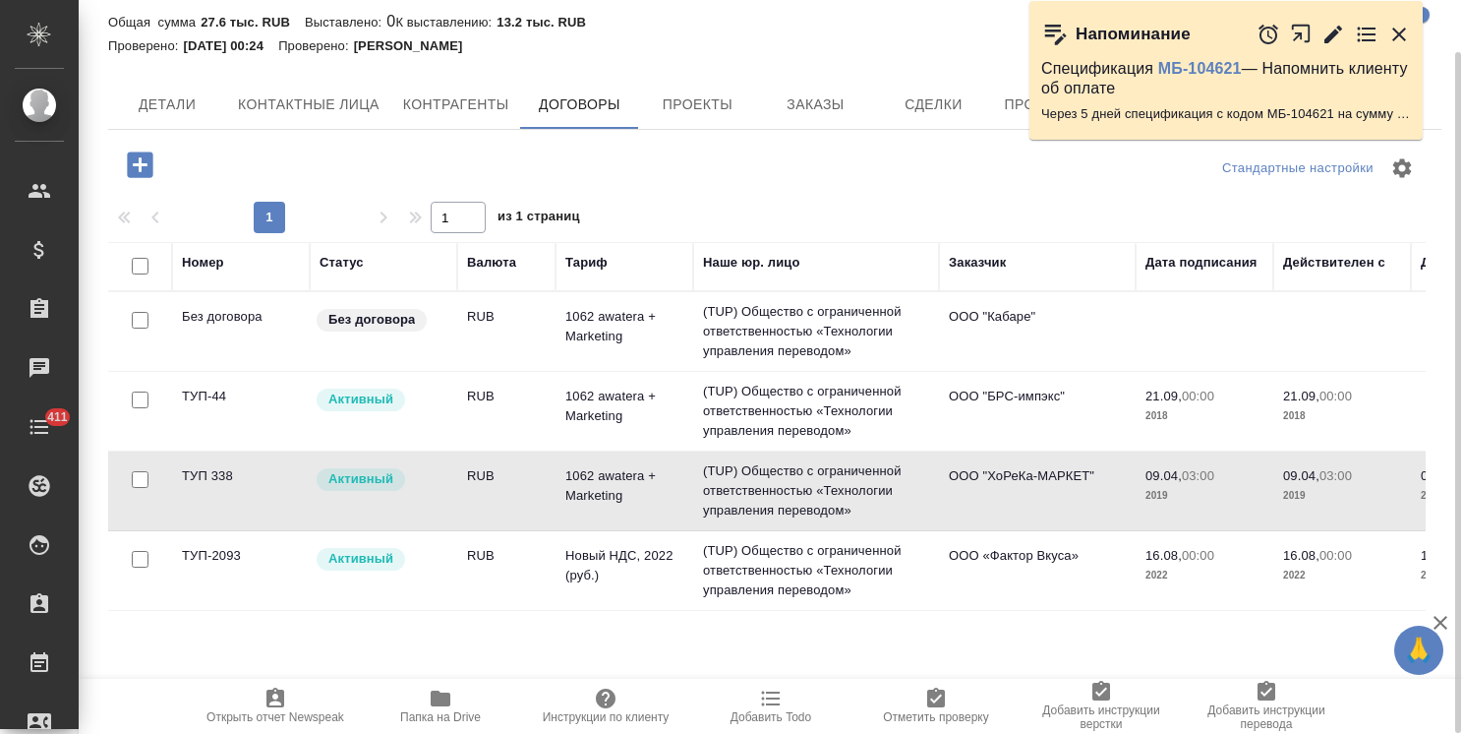
click at [269, 493] on td "ТУП 338" at bounding box center [241, 490] width 138 height 69
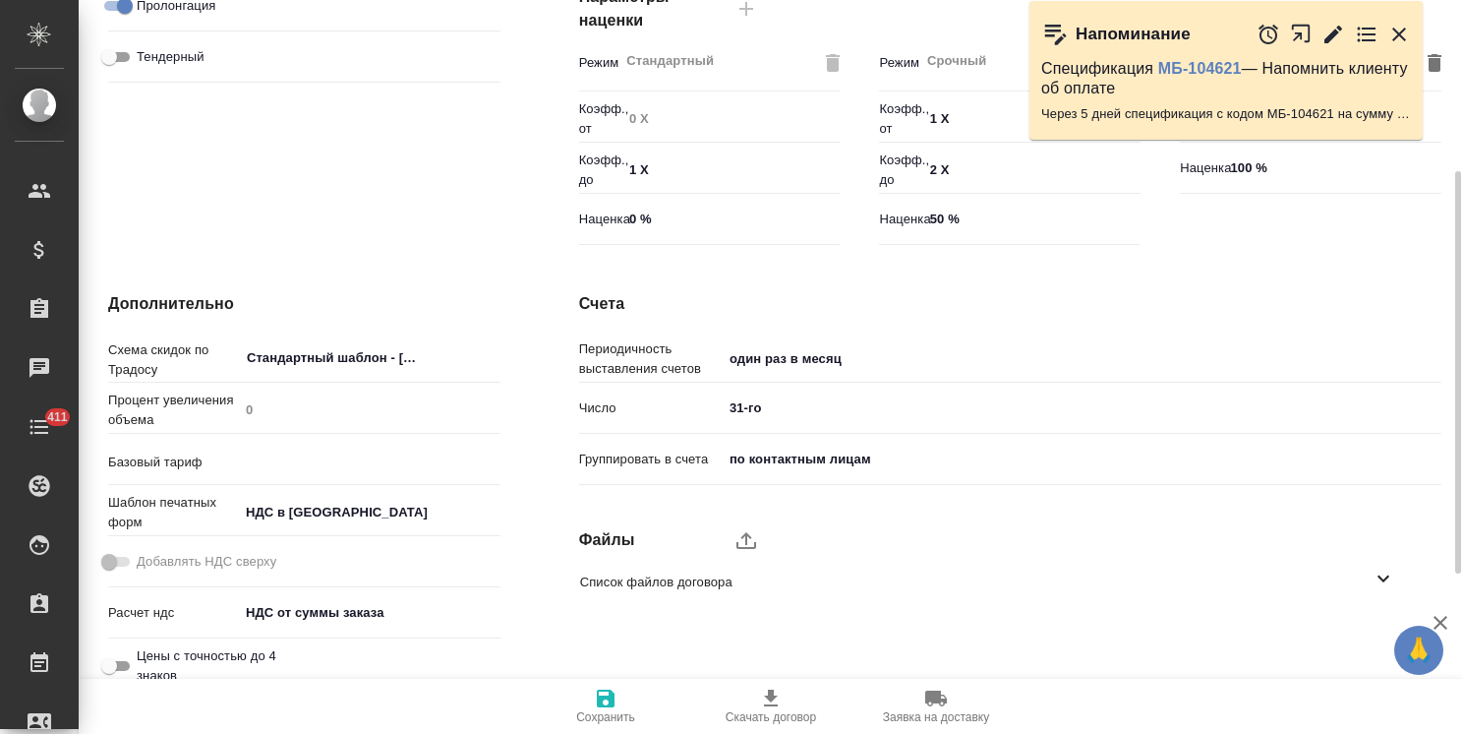
scroll to position [604, 0]
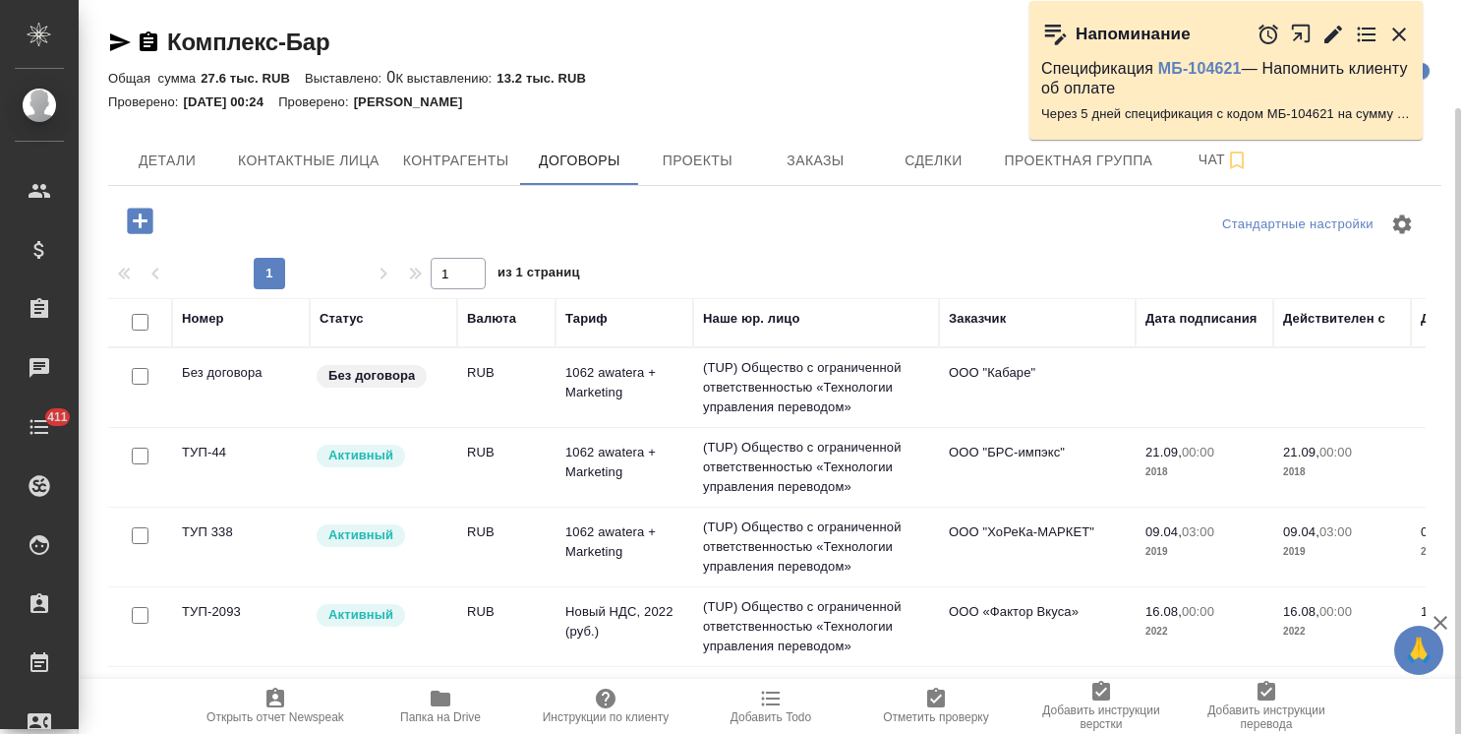
scroll to position [56, 0]
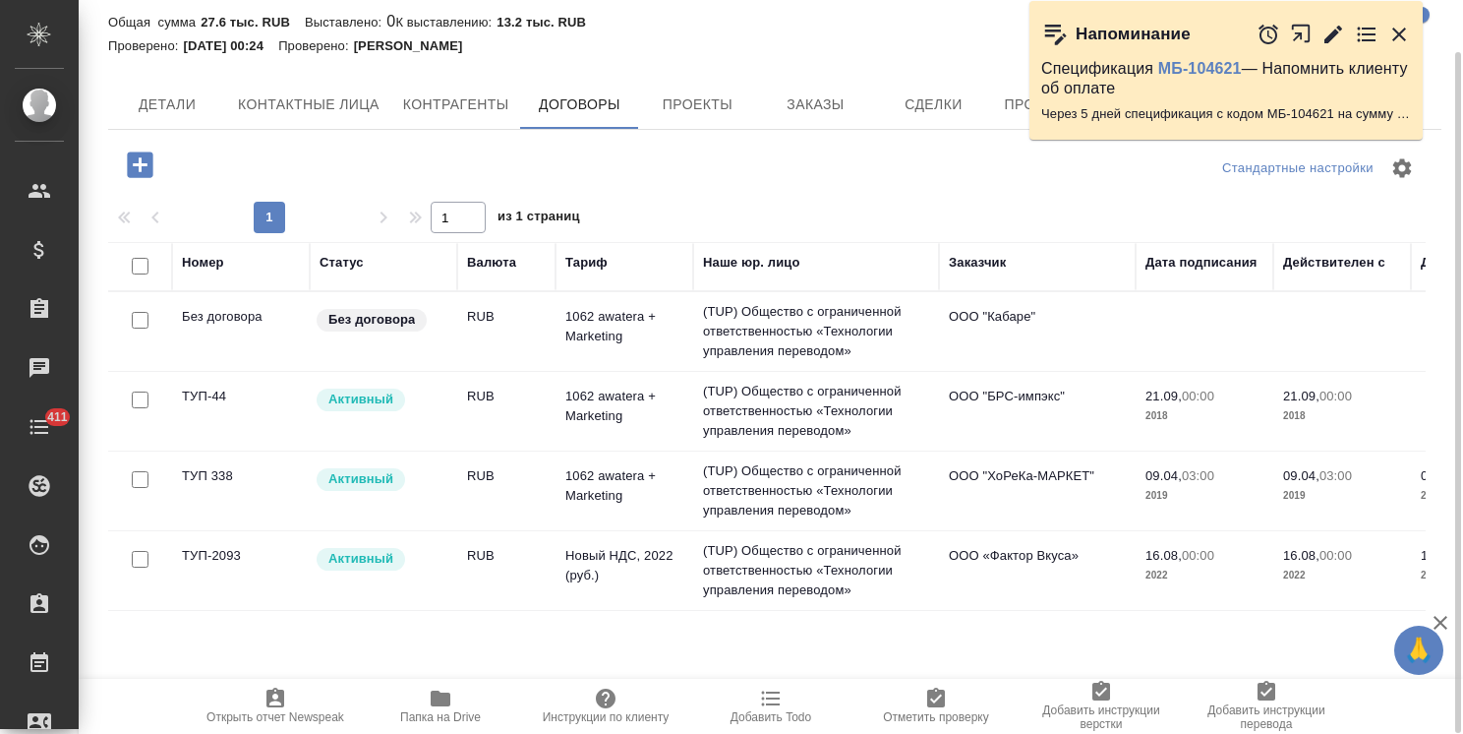
click at [271, 556] on td "ТУП-2093" at bounding box center [241, 570] width 138 height 69
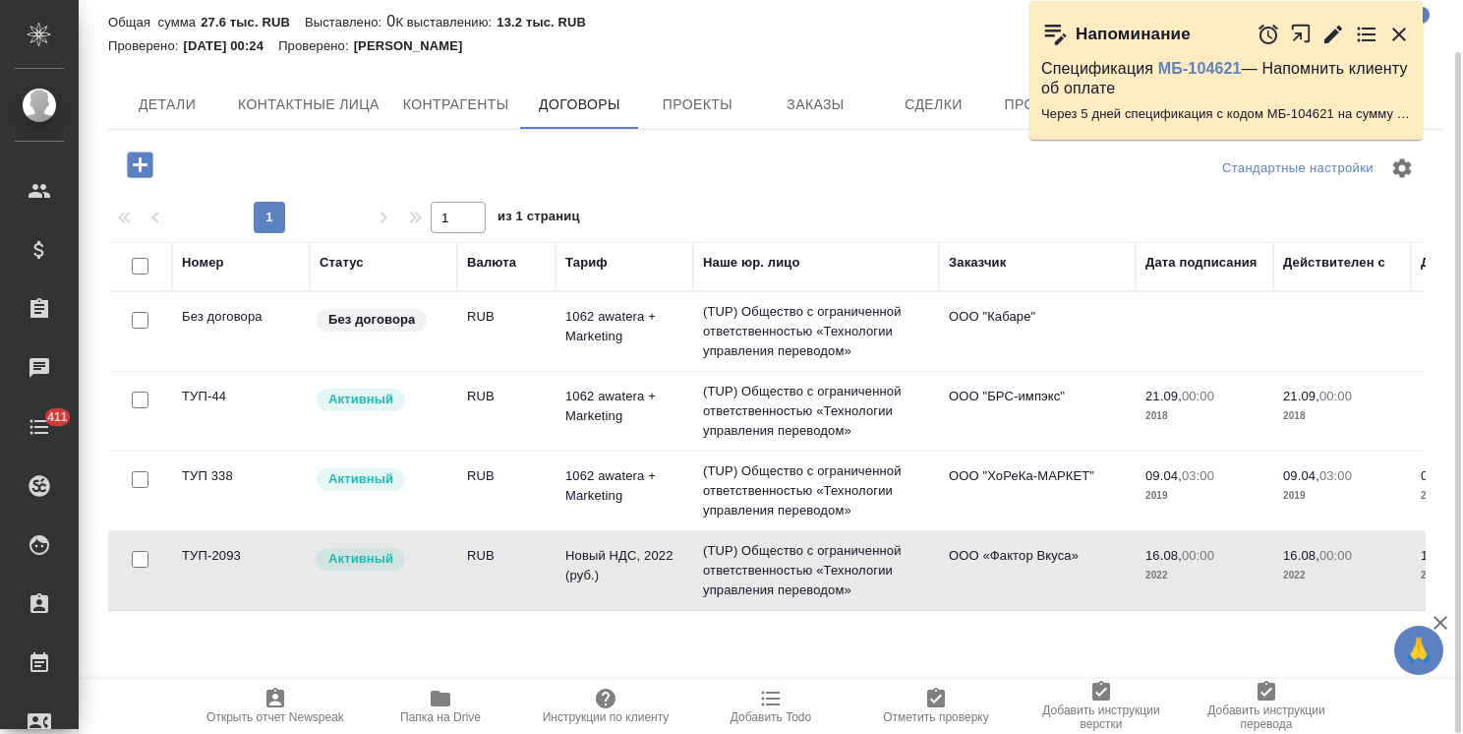
click at [271, 556] on td "ТУП-2093" at bounding box center [241, 570] width 138 height 69
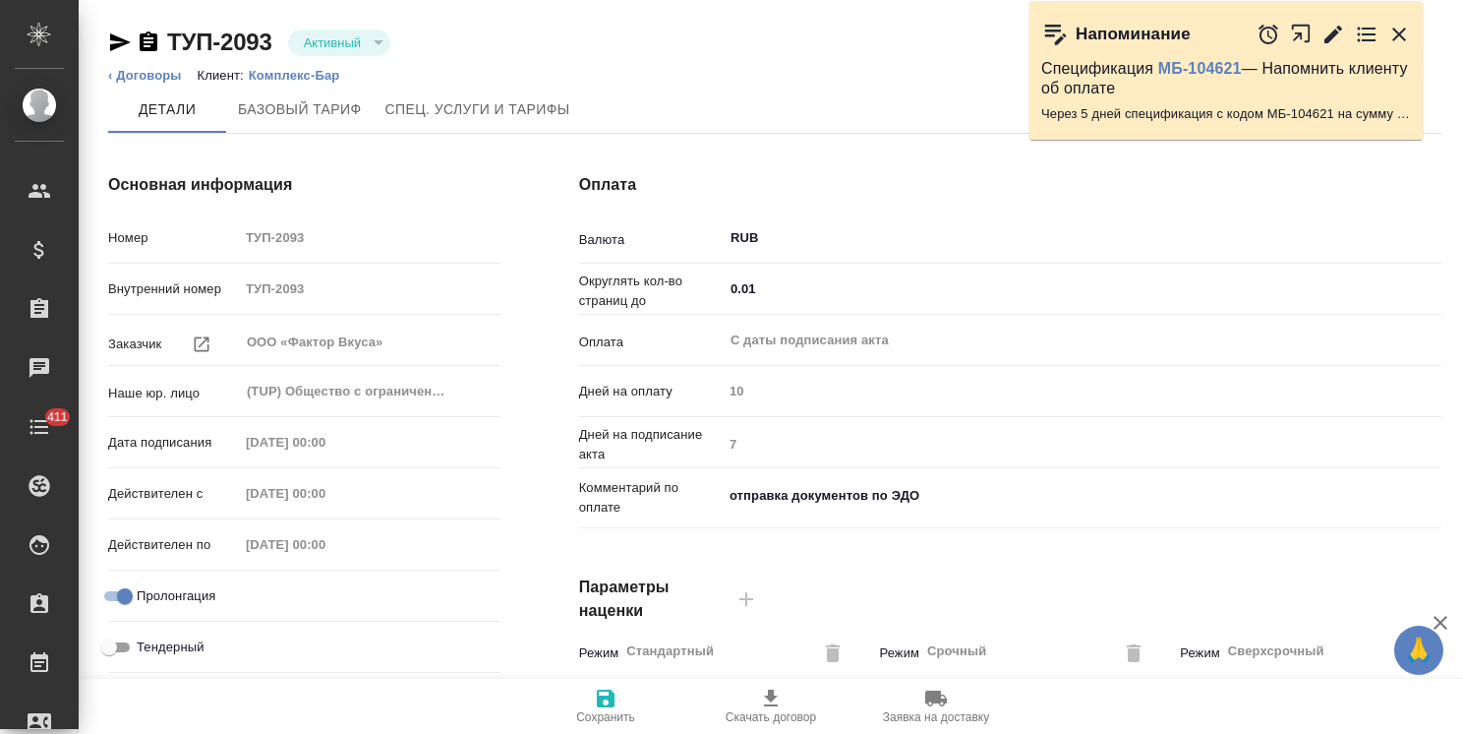
type input "Новый НДС, 2022 (руб.)"
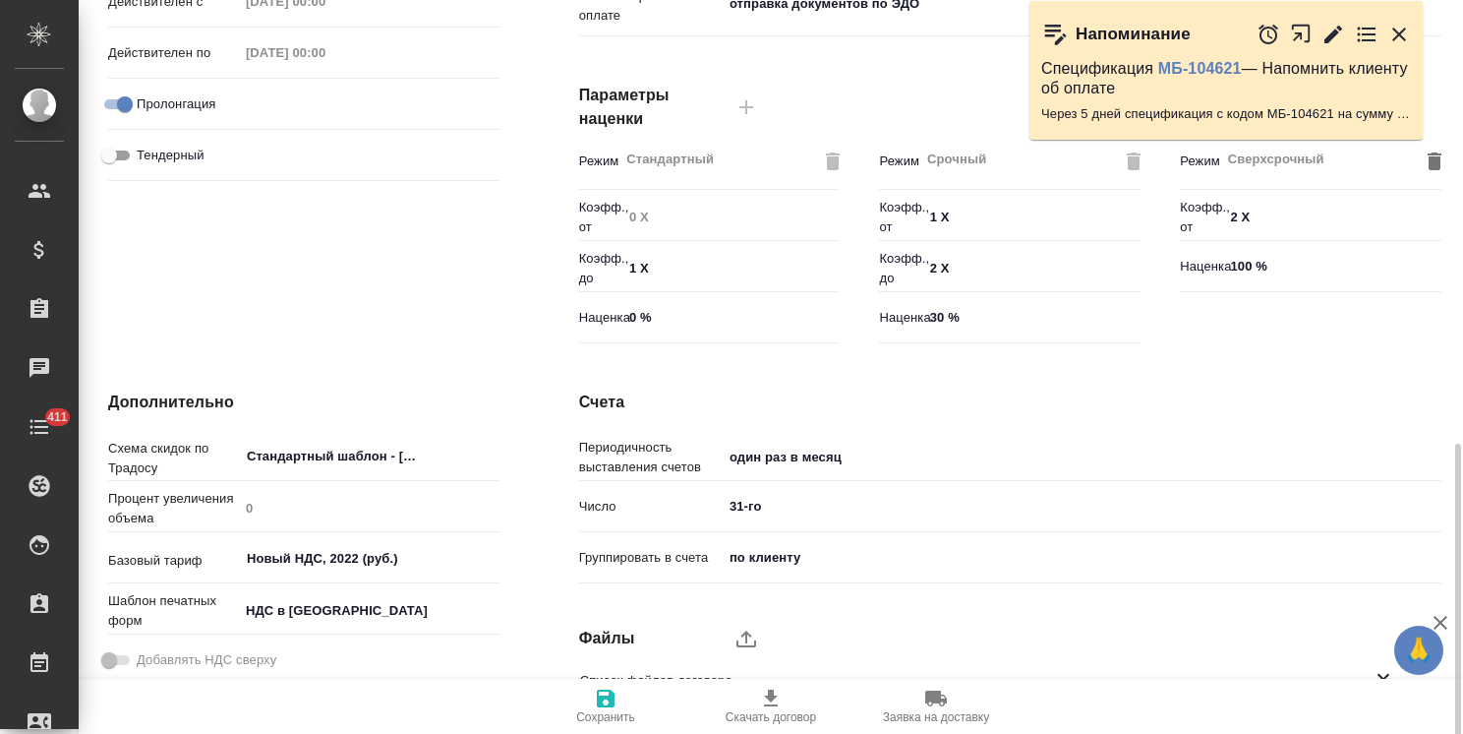
scroll to position [604, 0]
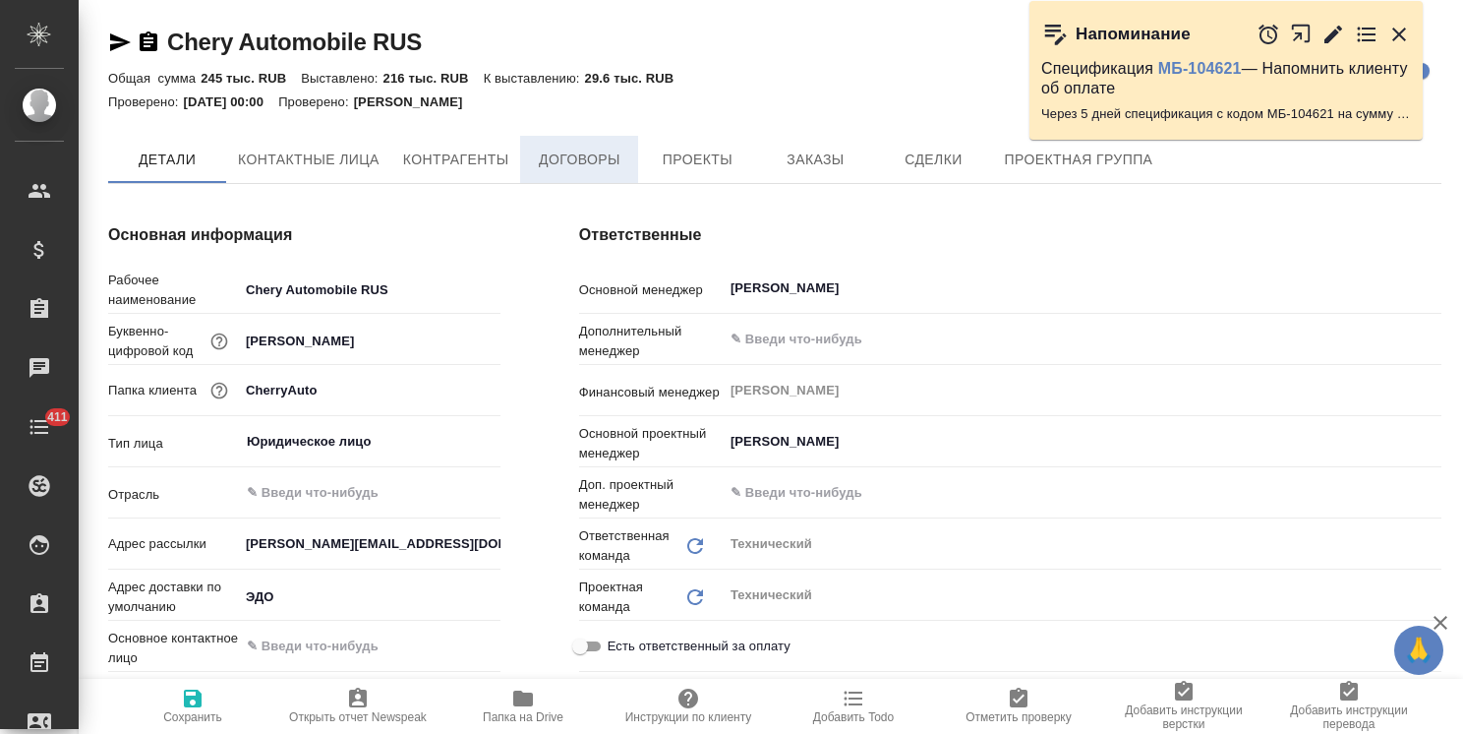
click at [568, 163] on span "Договоры" at bounding box center [579, 160] width 94 height 25
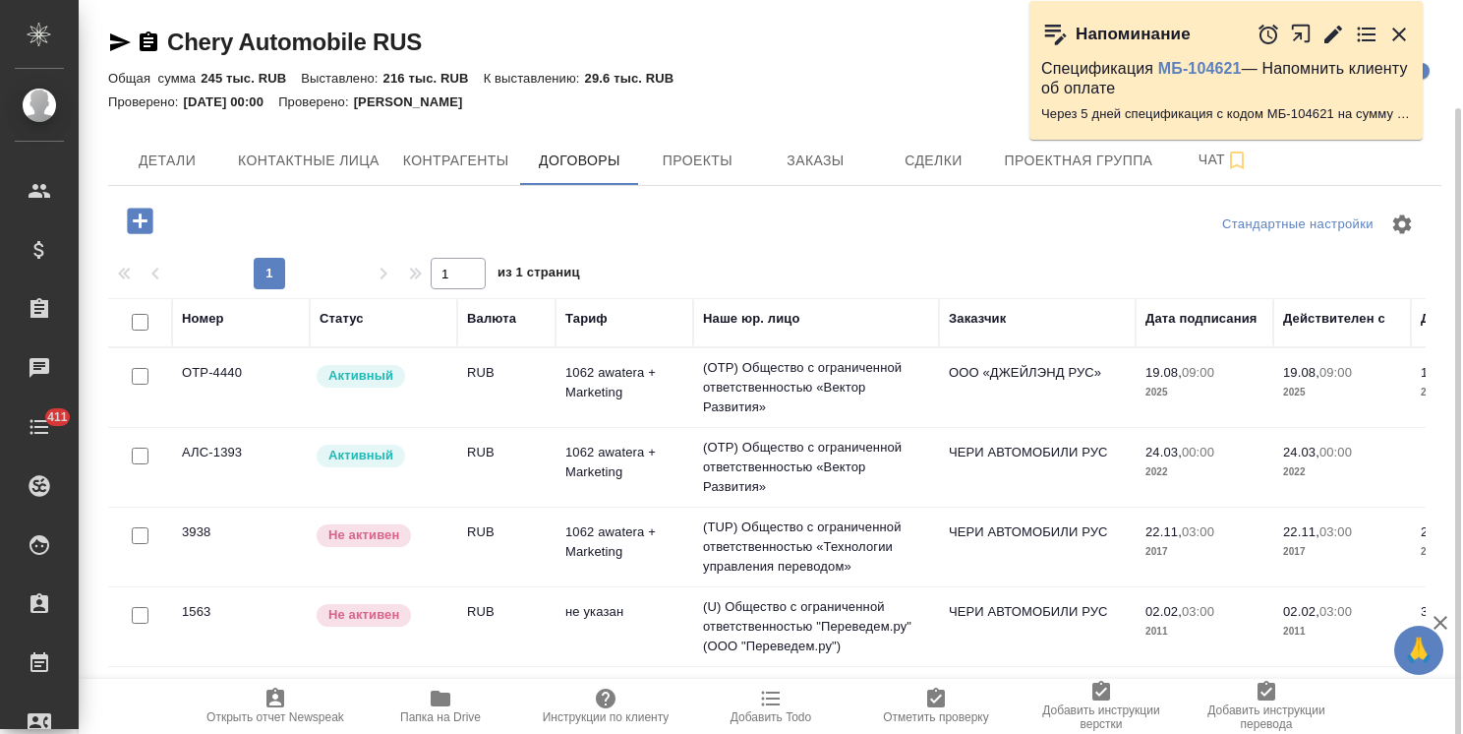
scroll to position [56, 0]
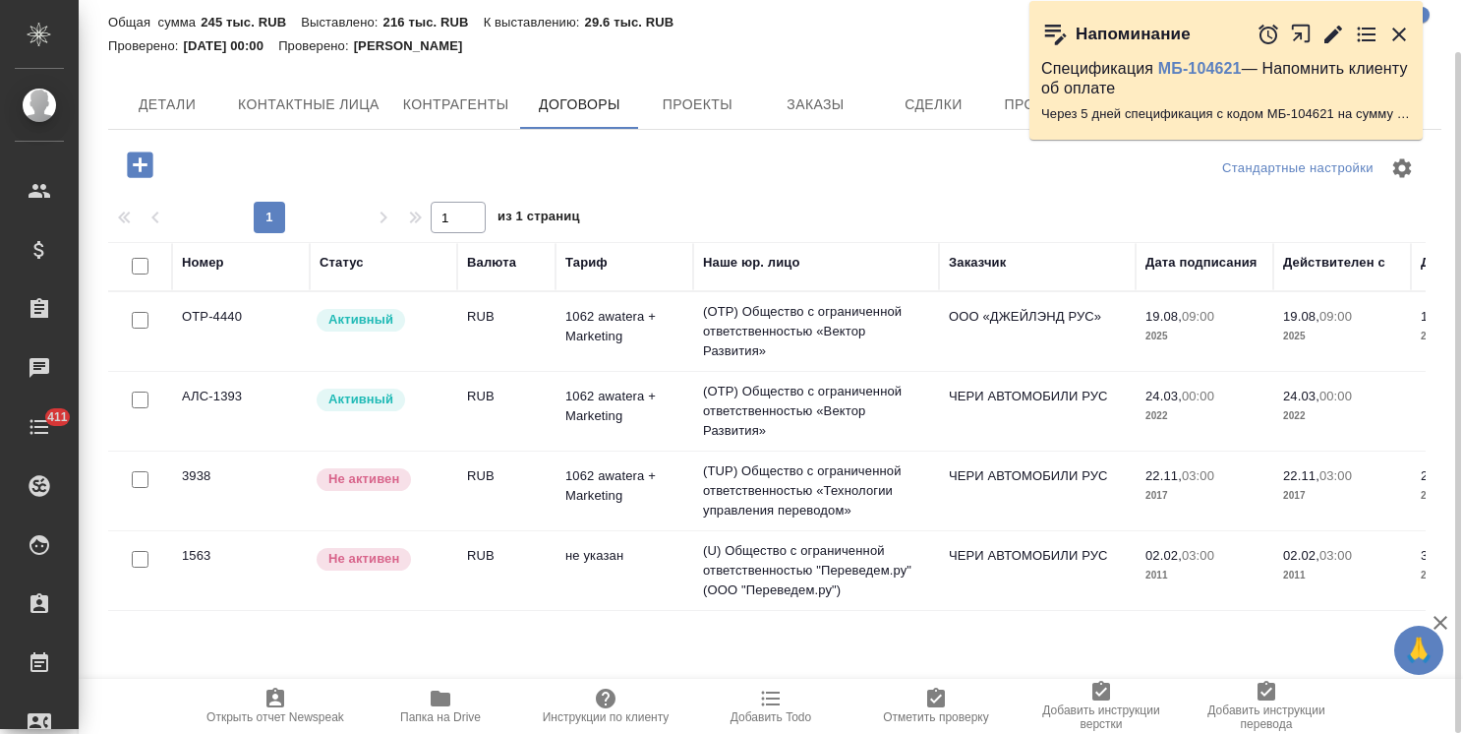
click at [602, 405] on td "1062 awatera + Marketing" at bounding box center [625, 411] width 138 height 69
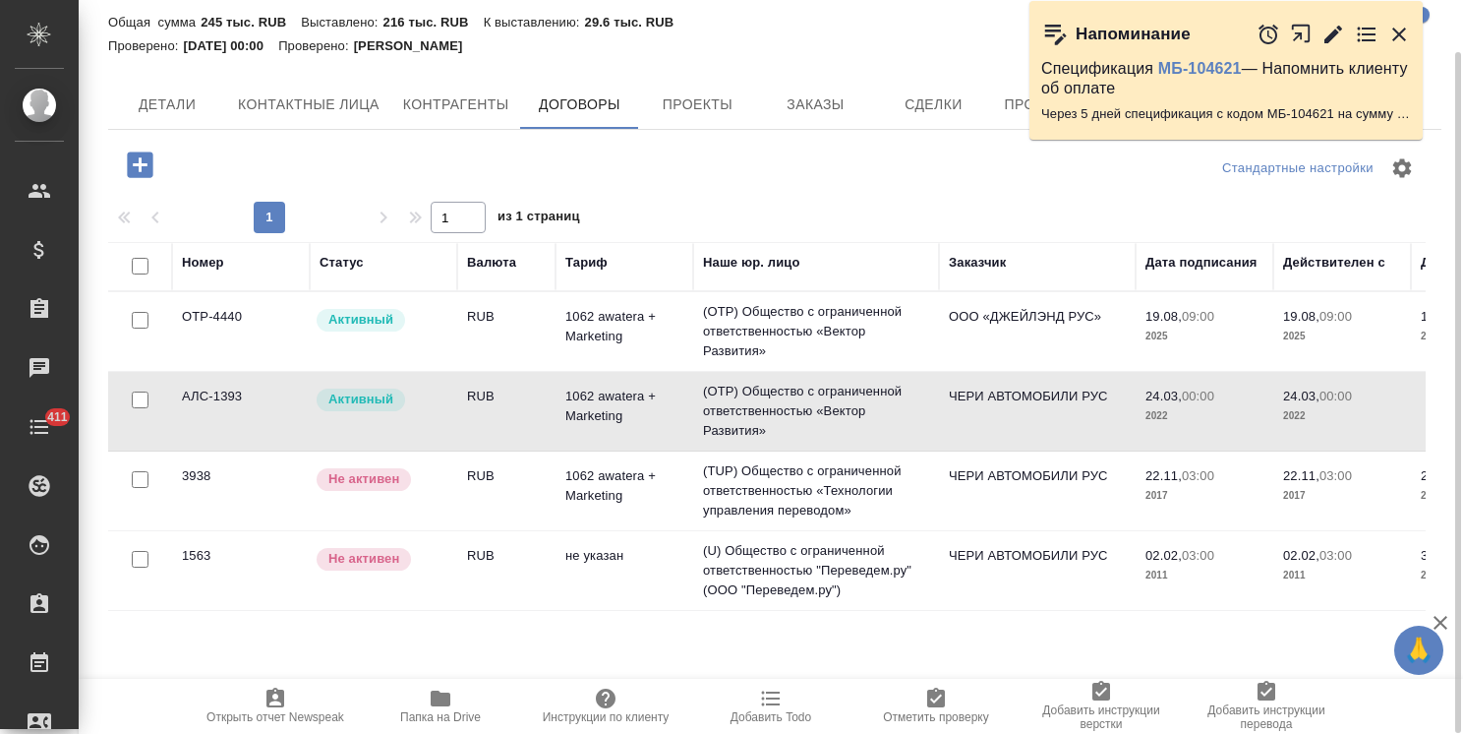
click at [602, 405] on td "1062 awatera + Marketing" at bounding box center [625, 411] width 138 height 69
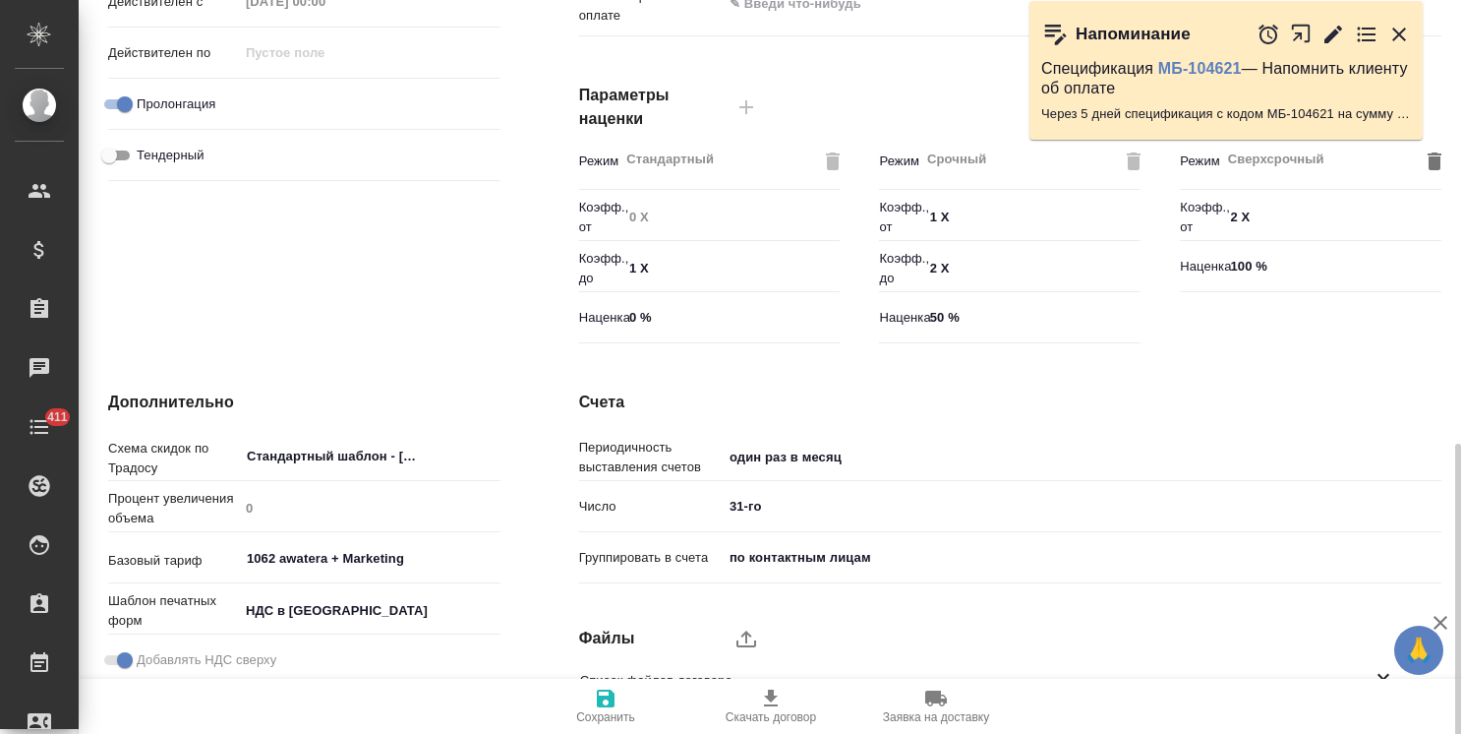
scroll to position [604, 0]
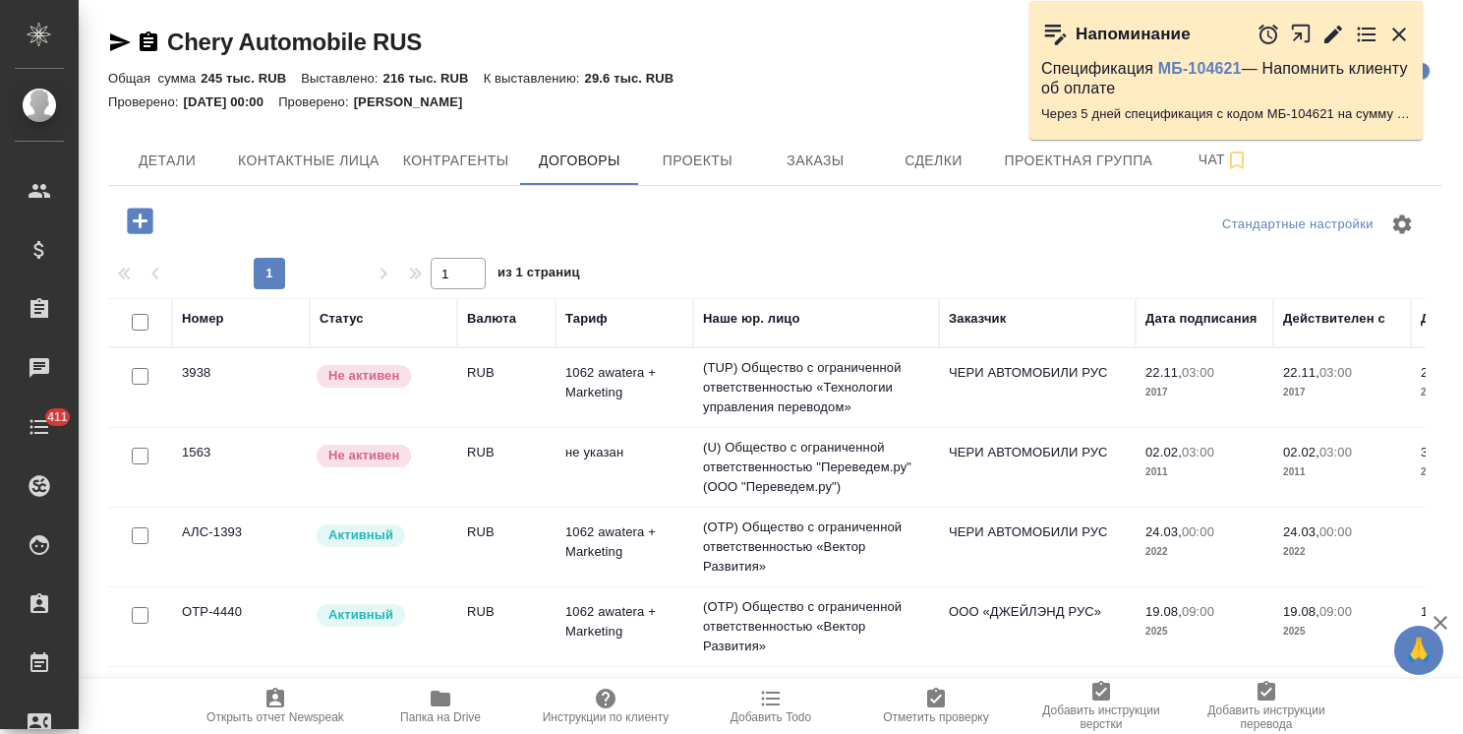
click at [413, 539] on div "Активный" at bounding box center [381, 535] width 133 height 27
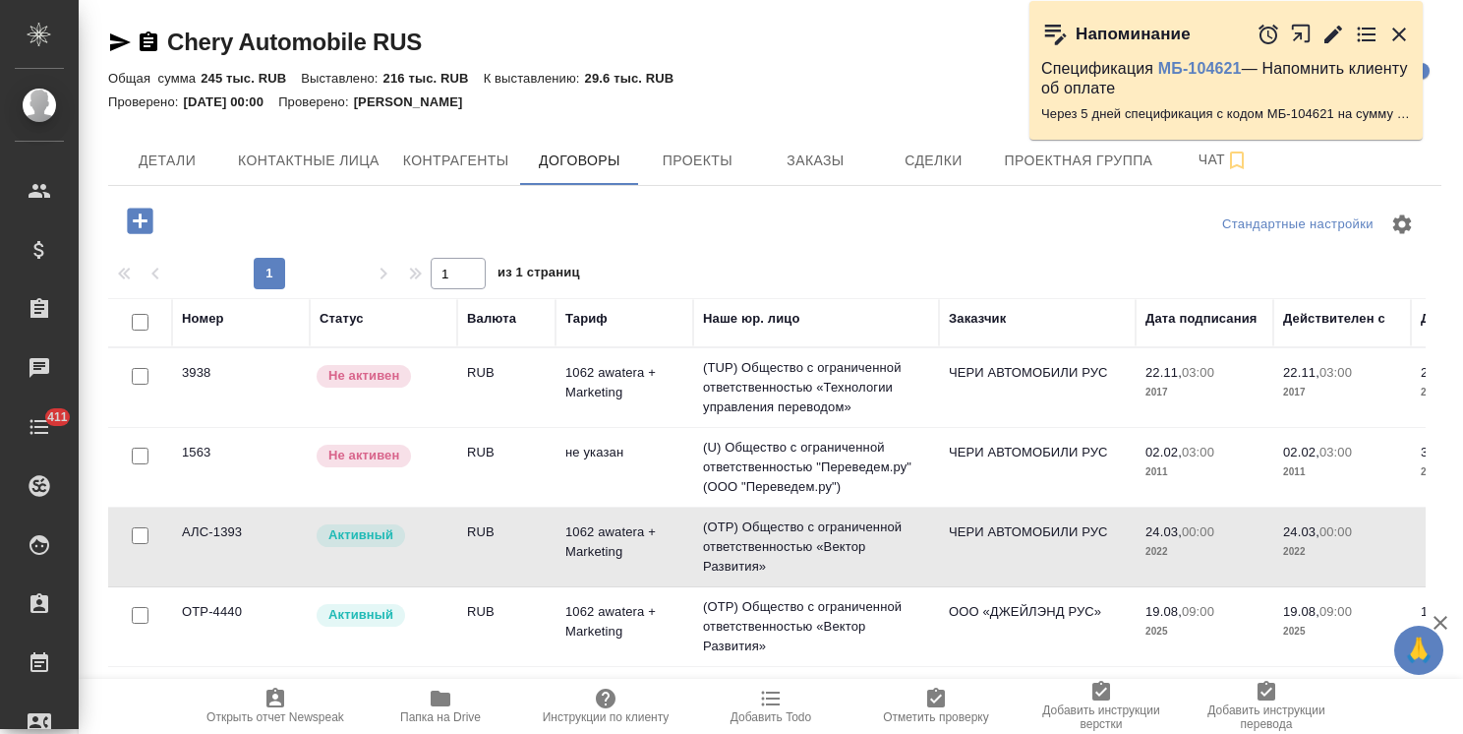
click at [455, 620] on td "Активный" at bounding box center [384, 626] width 148 height 69
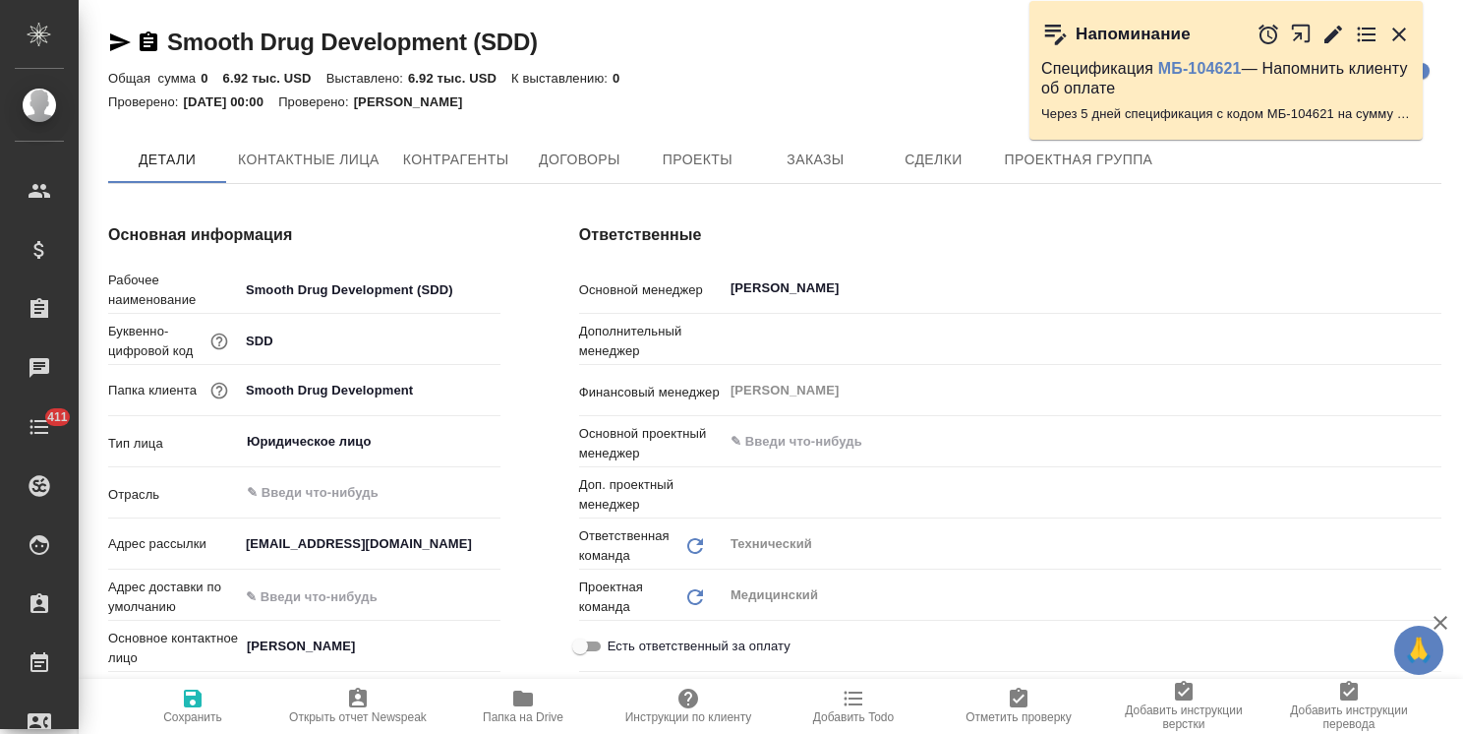
type textarea "x"
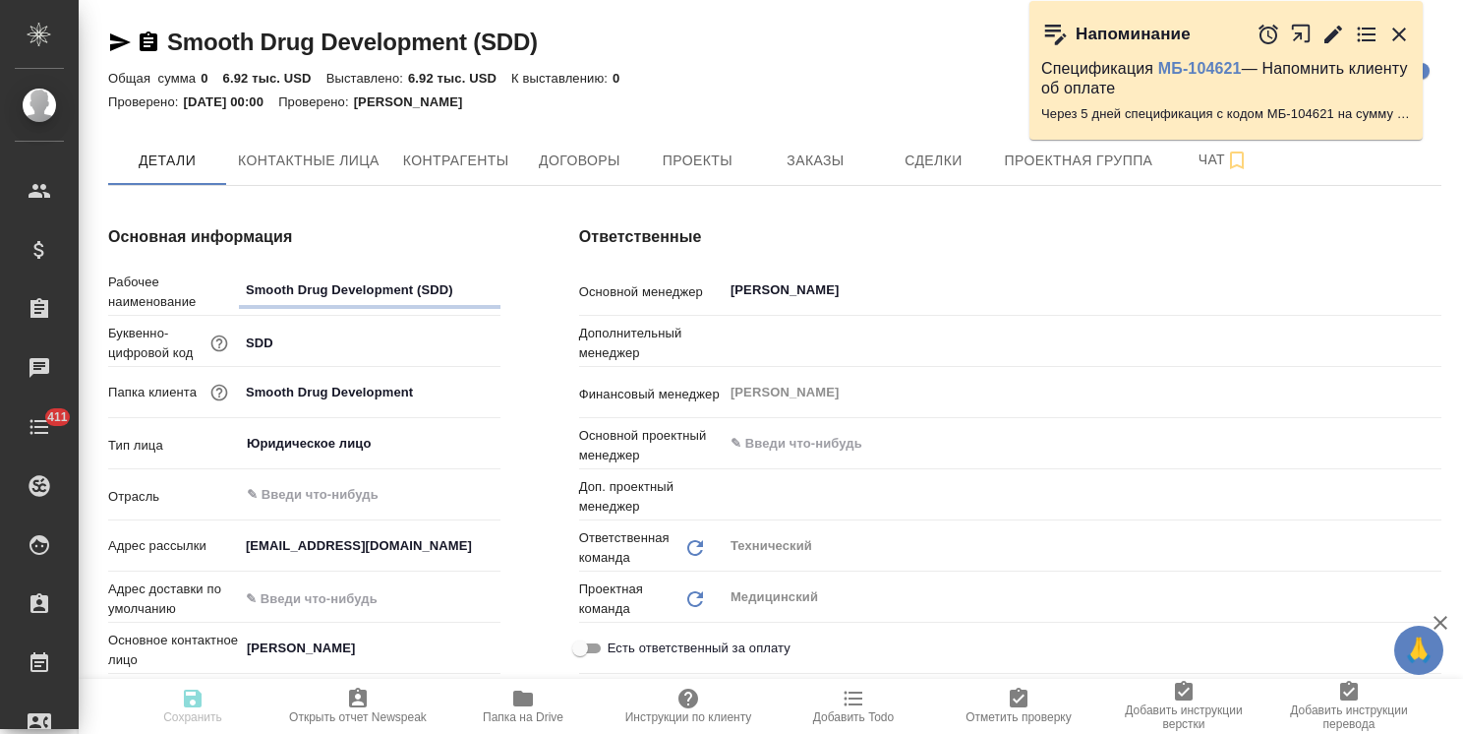
type textarea "x"
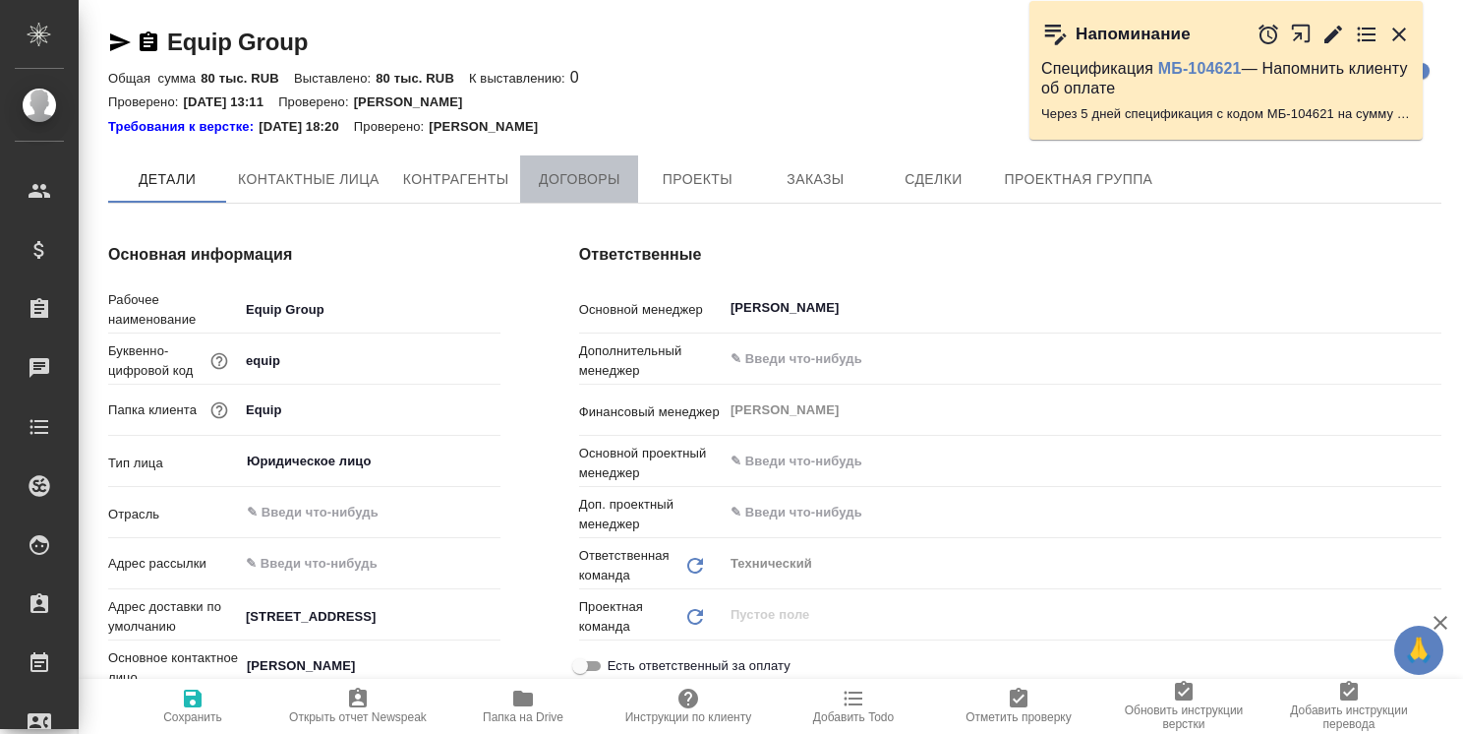
click at [586, 171] on span "Договоры" at bounding box center [579, 179] width 94 height 25
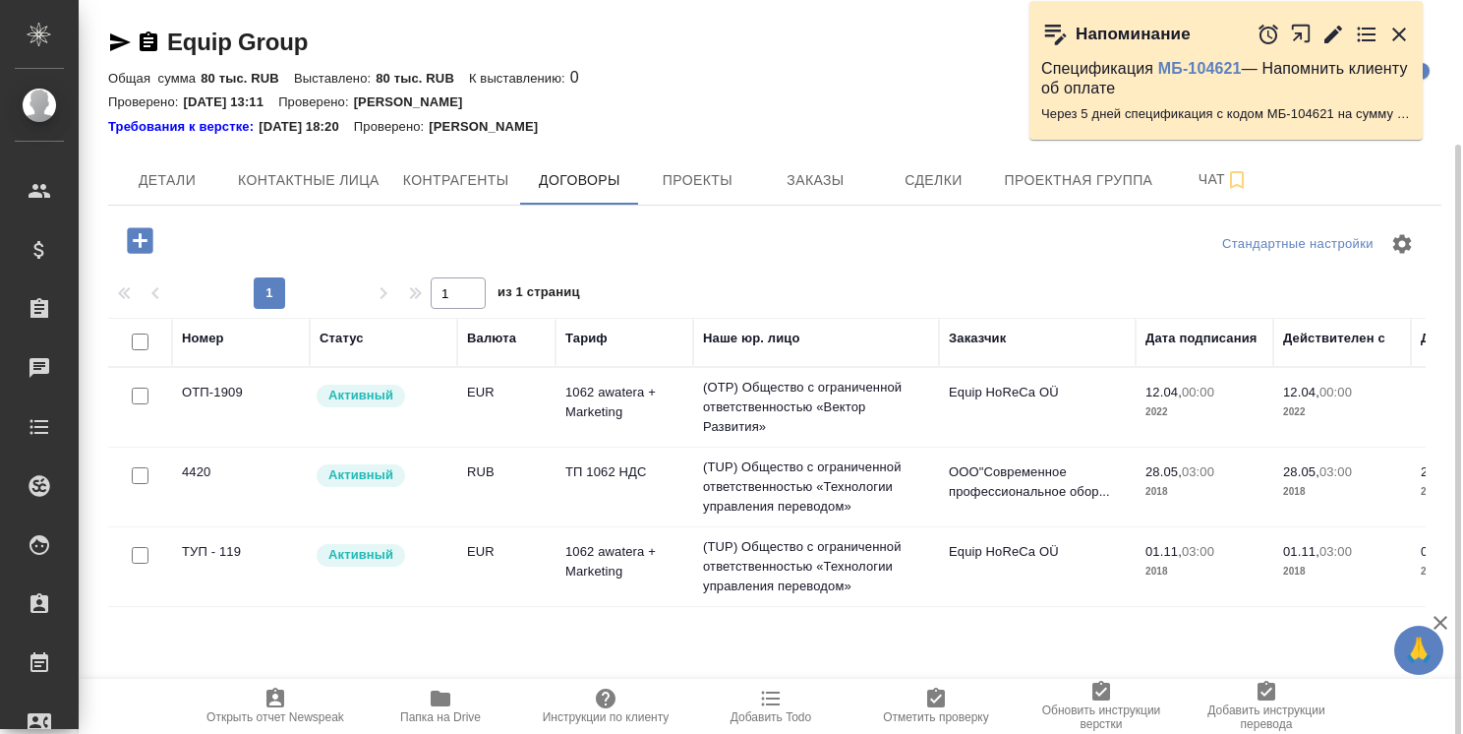
scroll to position [76, 0]
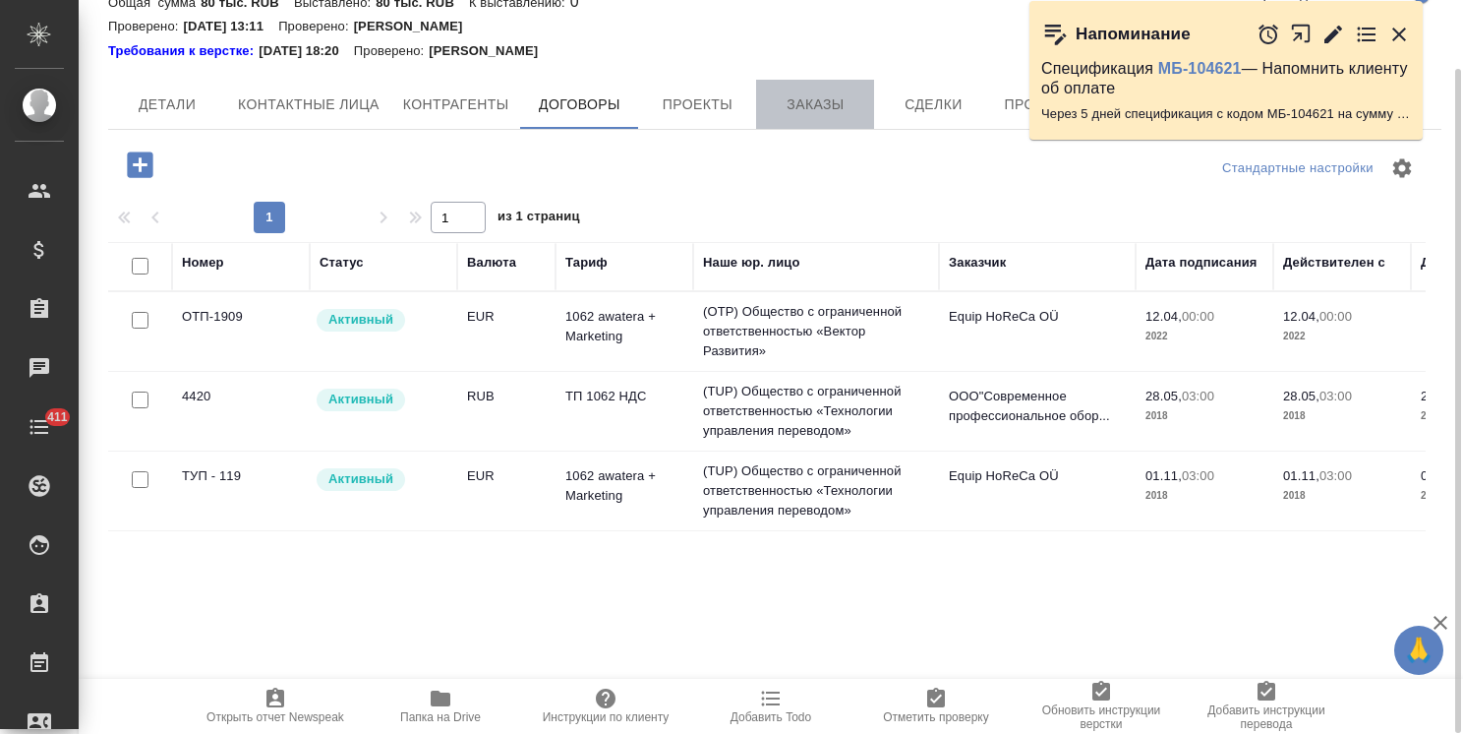
click at [779, 104] on span "Заказы" at bounding box center [815, 104] width 94 height 25
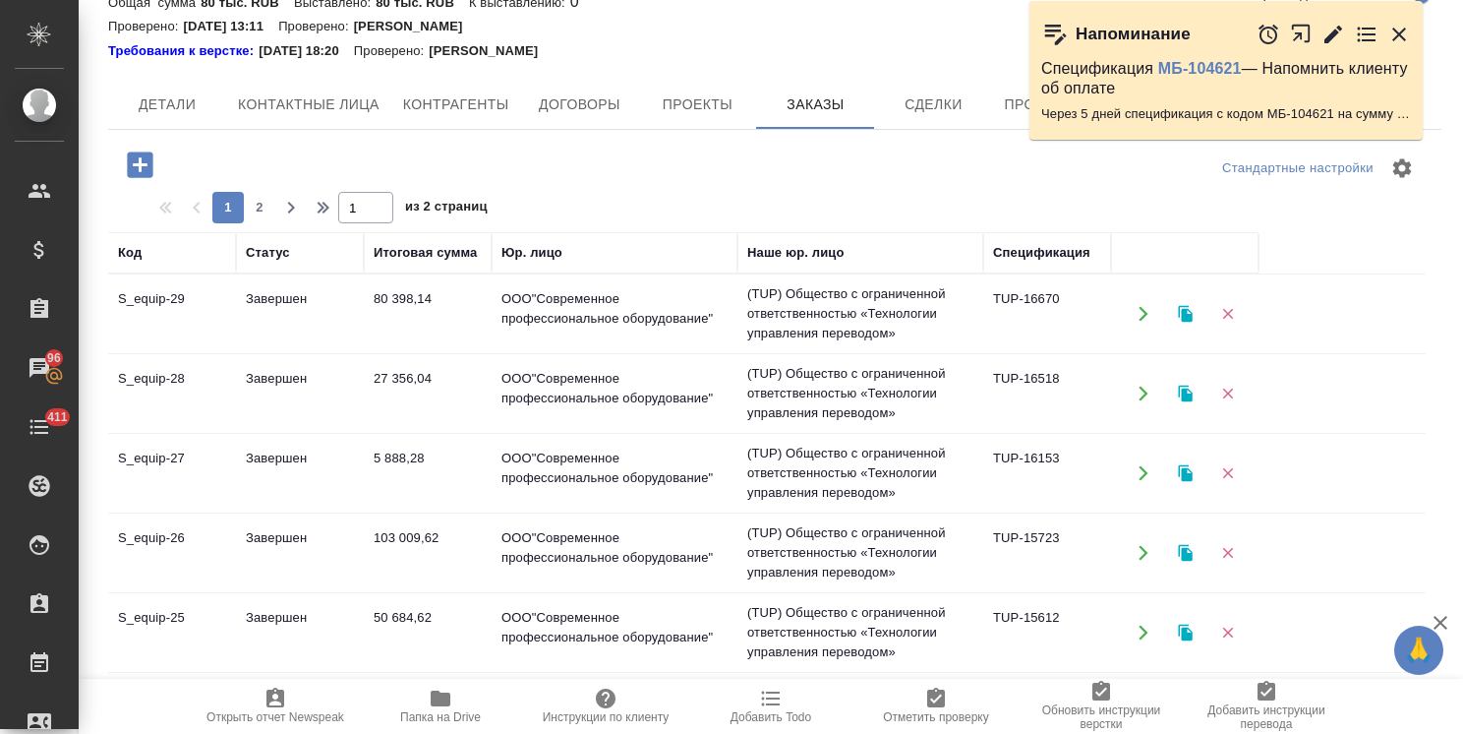
click at [588, 108] on span "Договоры" at bounding box center [579, 104] width 94 height 25
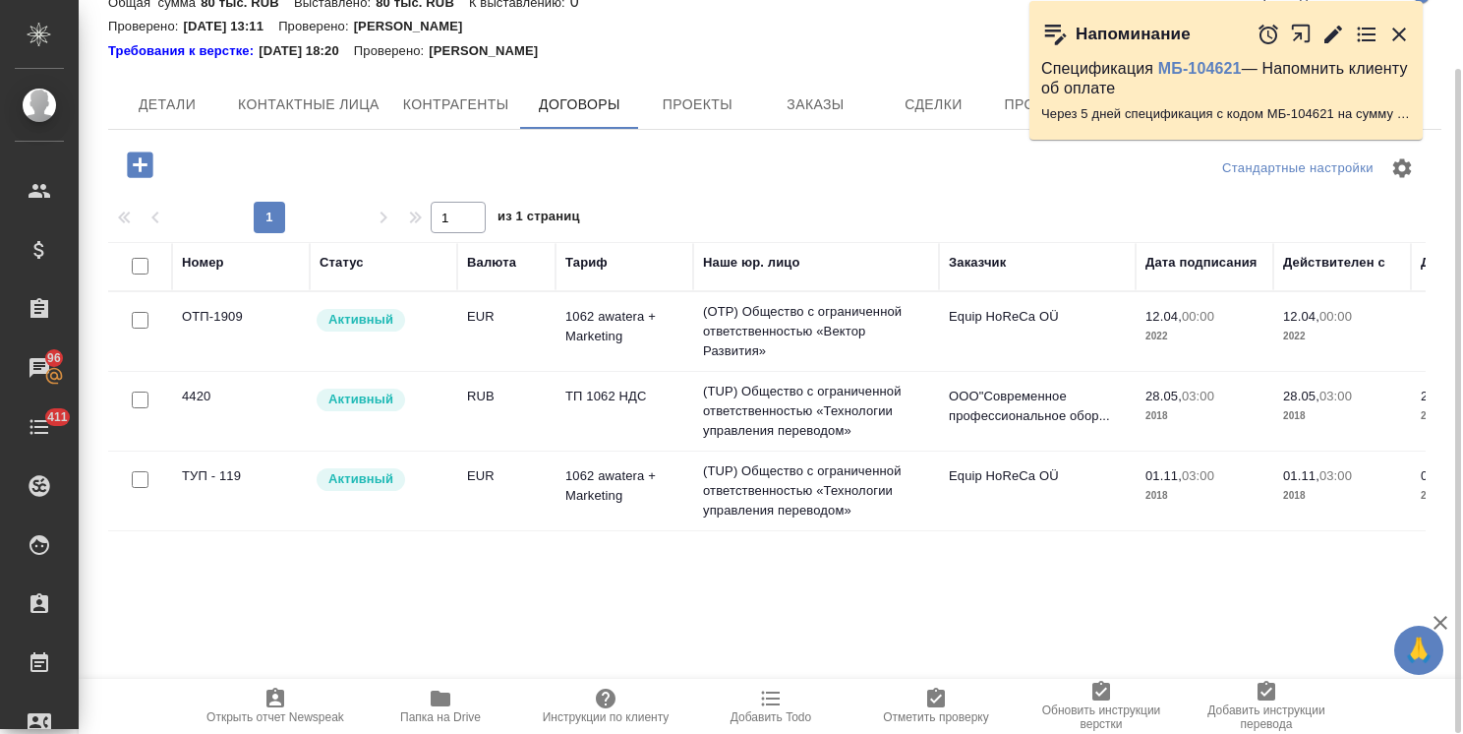
click at [577, 414] on td "ТП 1062 НДС" at bounding box center [625, 411] width 138 height 69
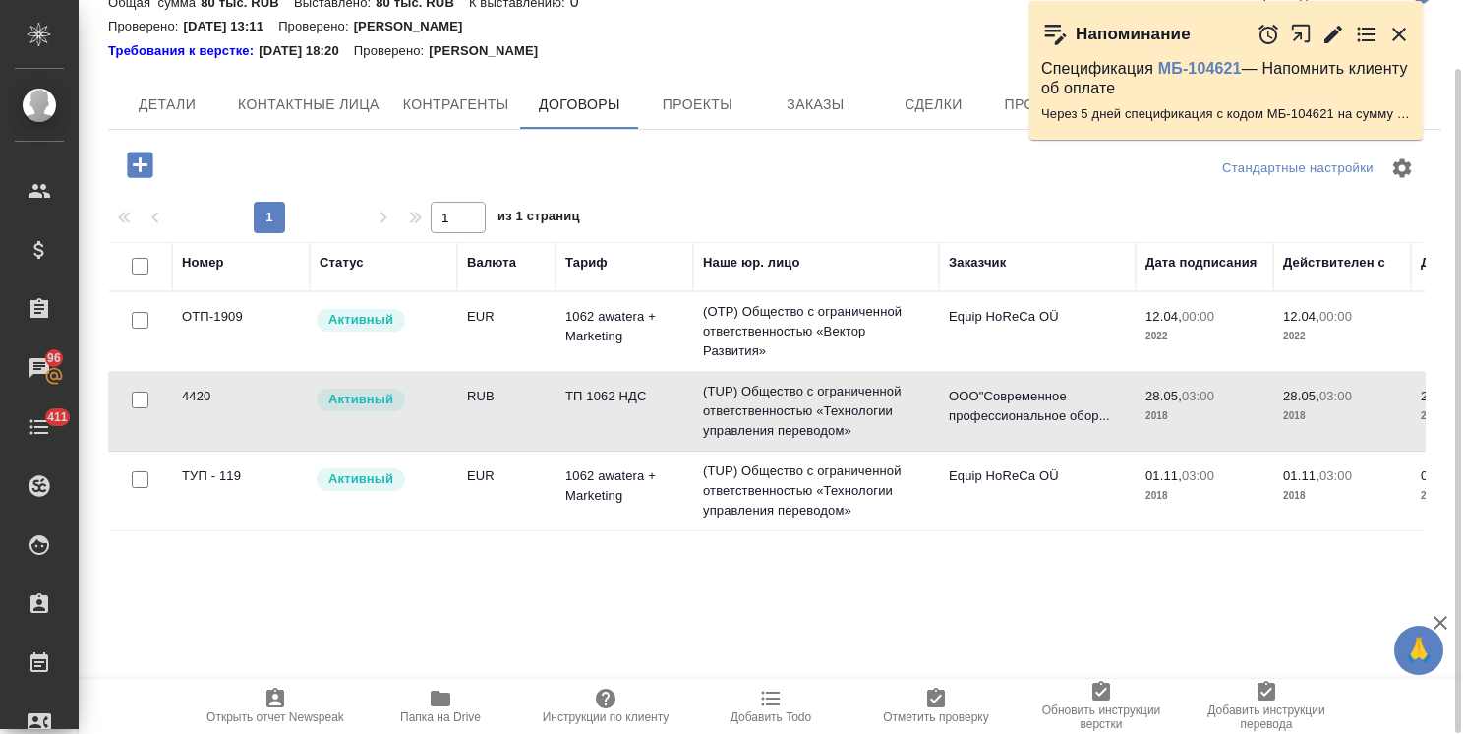
click at [577, 414] on td "ТП 1062 НДС" at bounding box center [625, 411] width 138 height 69
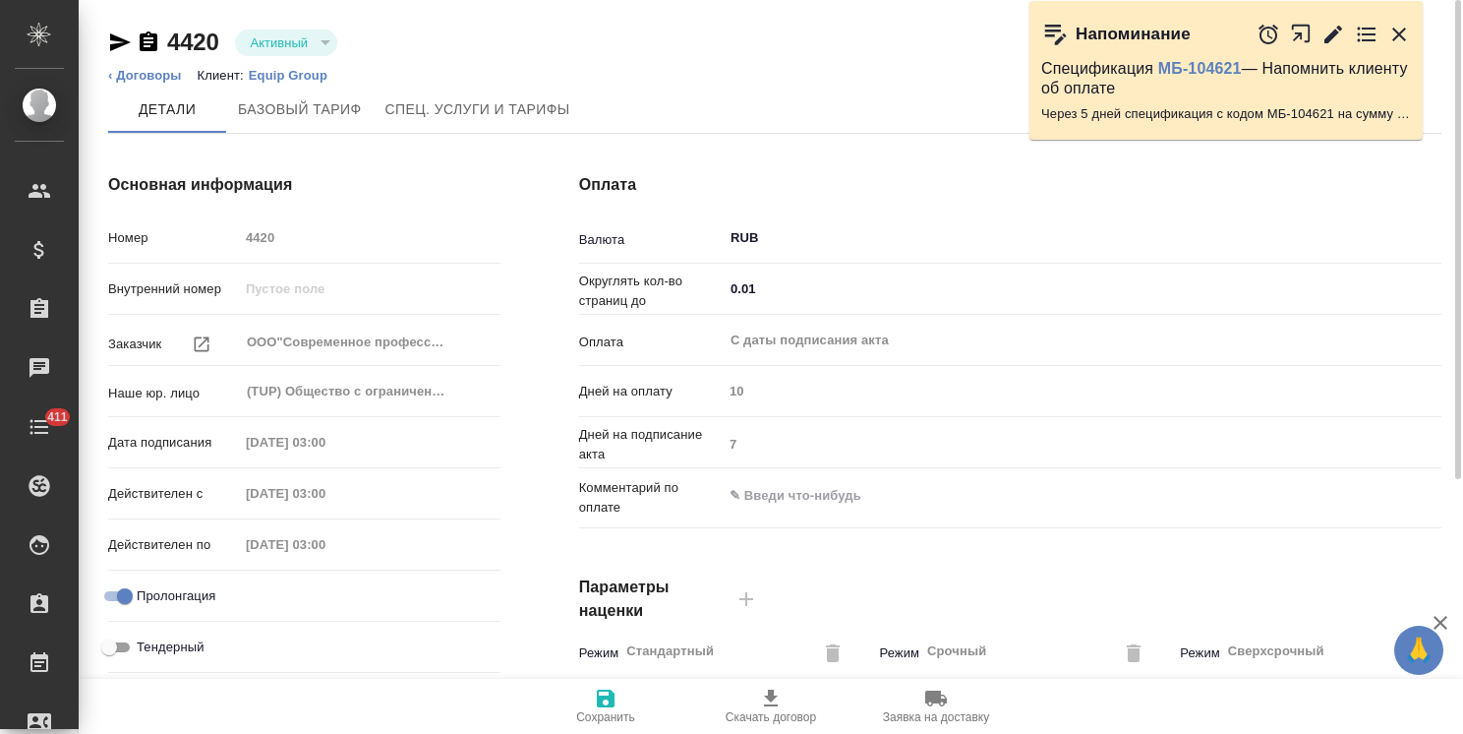
type input "ТП 1062 НДС"
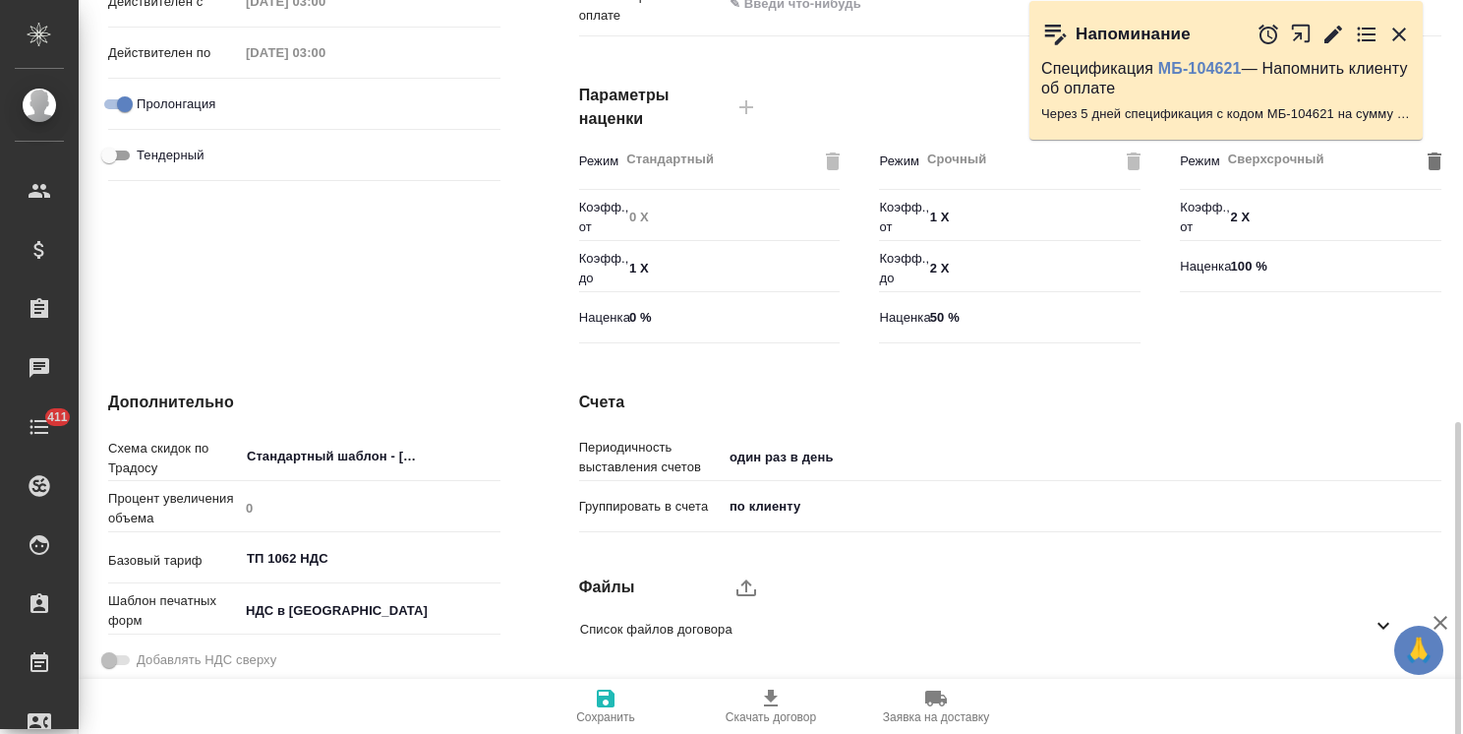
scroll to position [590, 0]
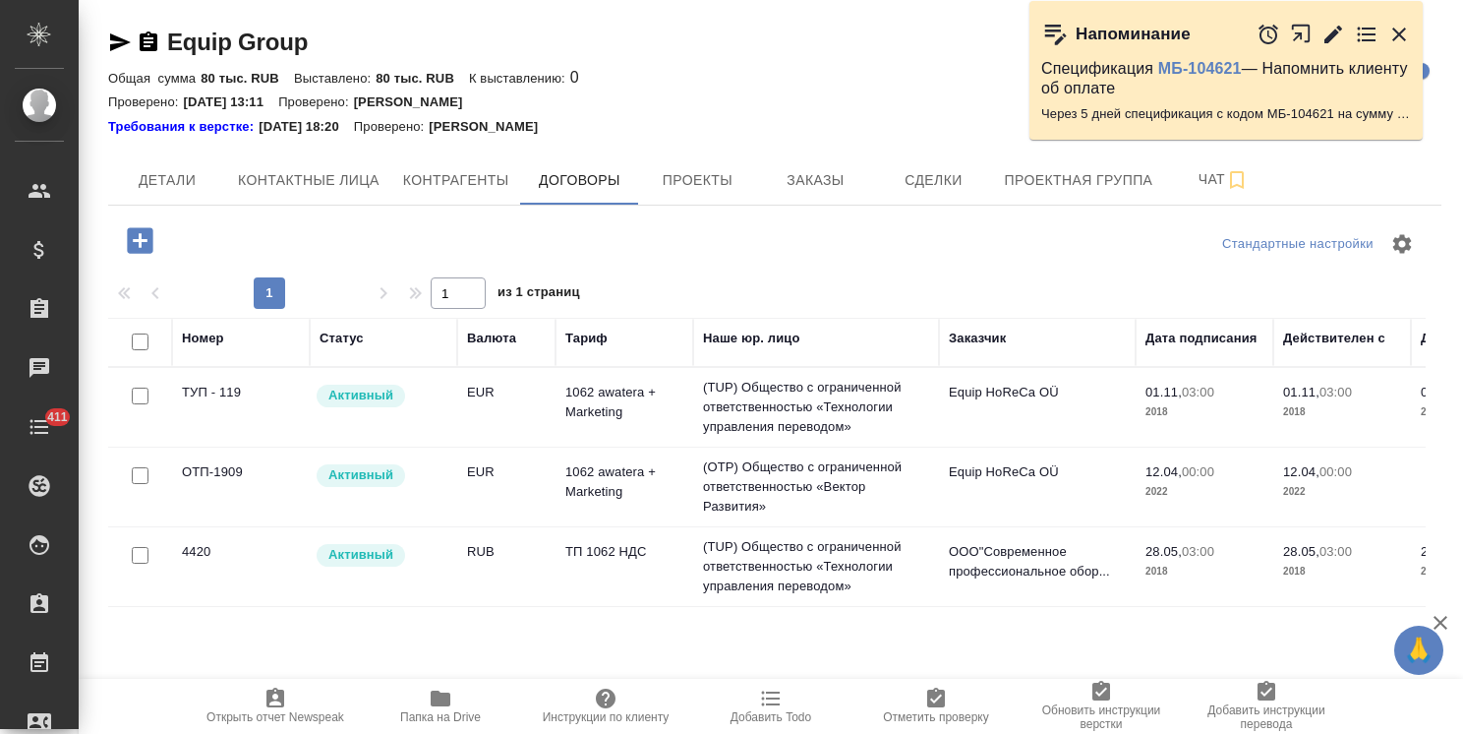
click at [678, 417] on td "1062 awatera + Marketing" at bounding box center [625, 407] width 138 height 69
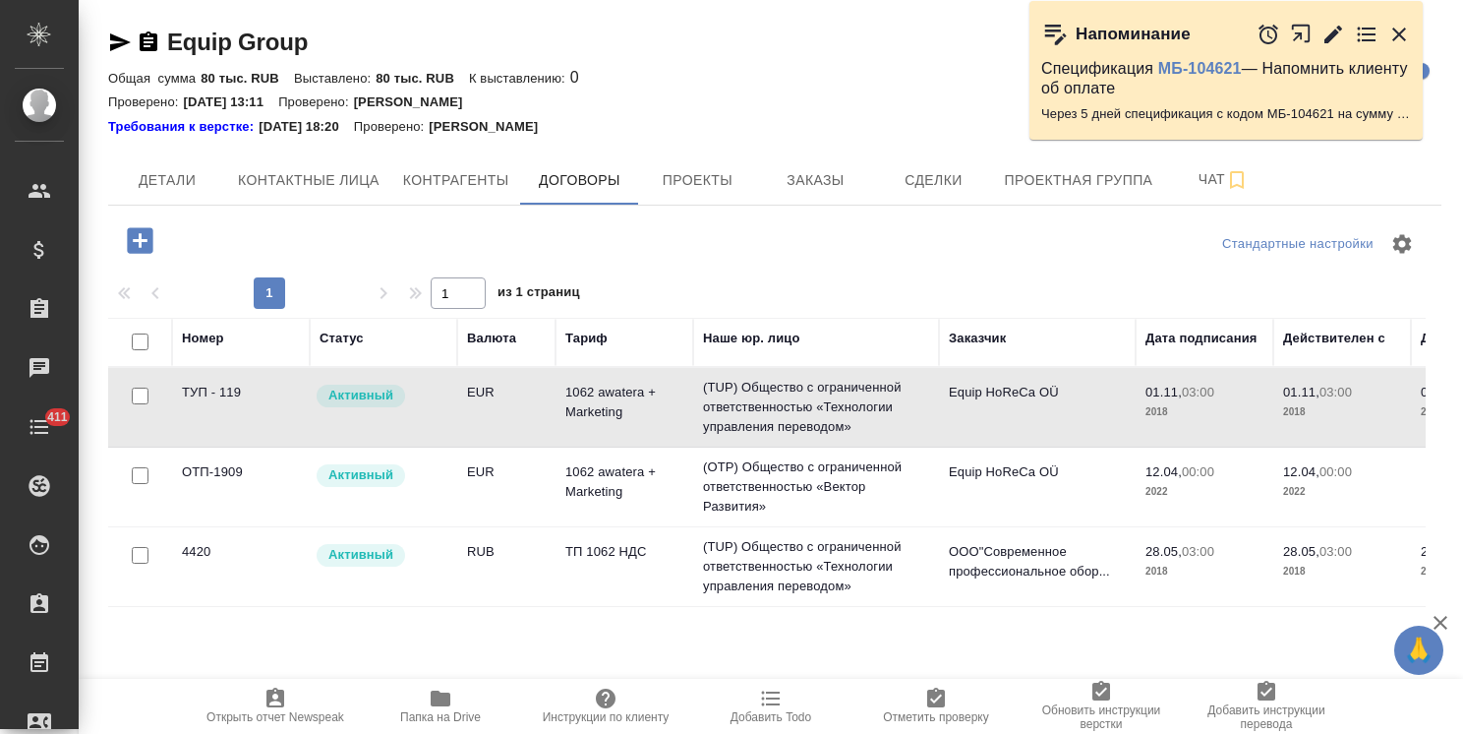
click at [678, 417] on td "1062 awatera + Marketing" at bounding box center [625, 407] width 138 height 69
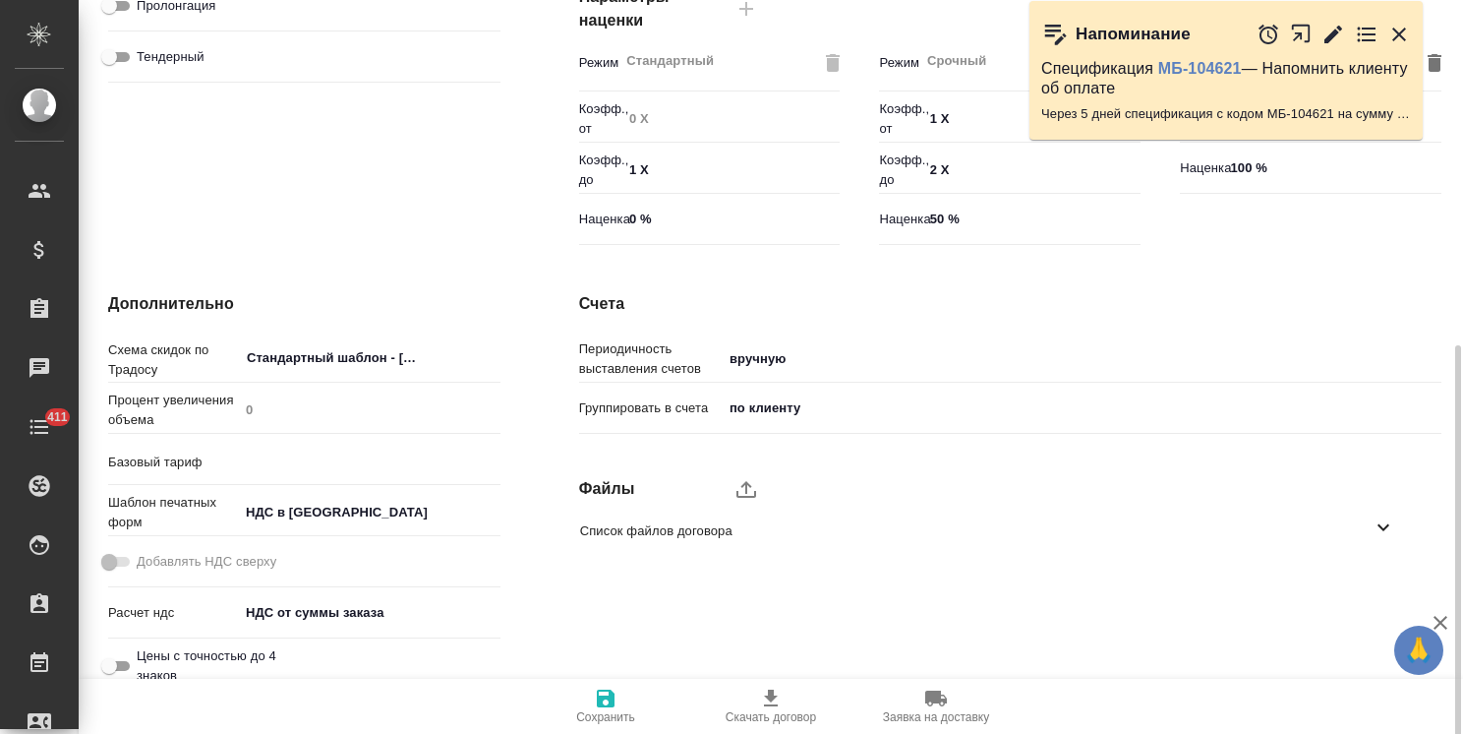
scroll to position [604, 0]
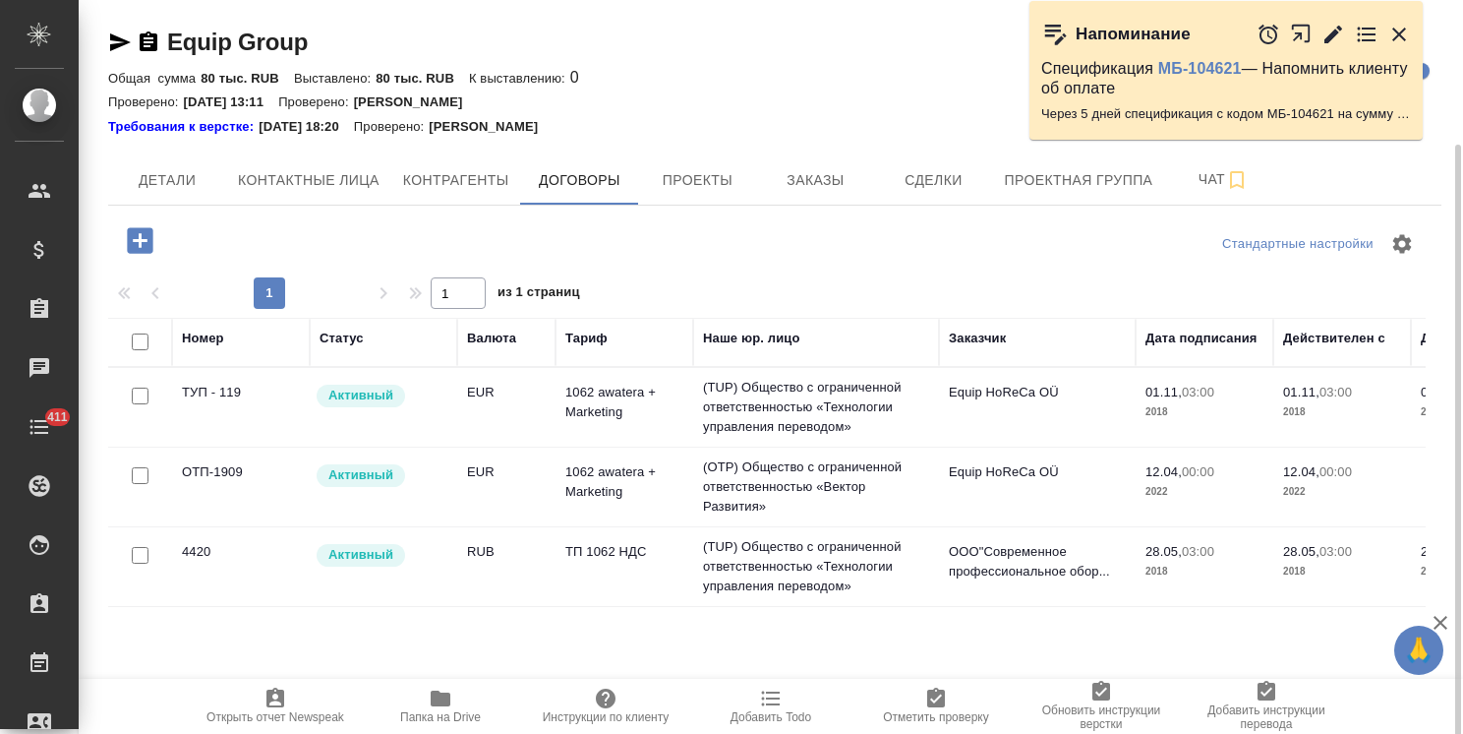
click at [639, 532] on td "ТП 1062 НДС" at bounding box center [625, 566] width 138 height 69
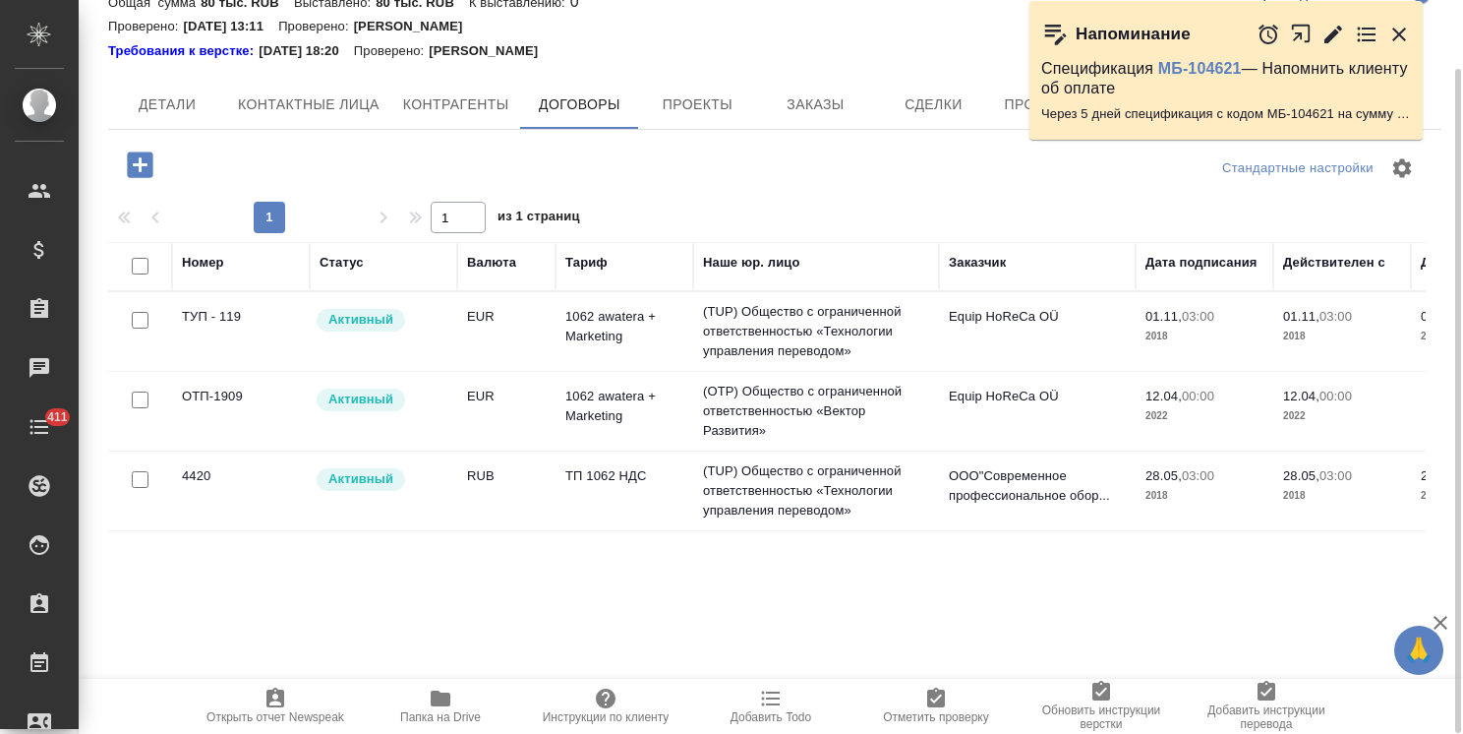
click at [639, 491] on td "ТП 1062 НДС" at bounding box center [625, 490] width 138 height 69
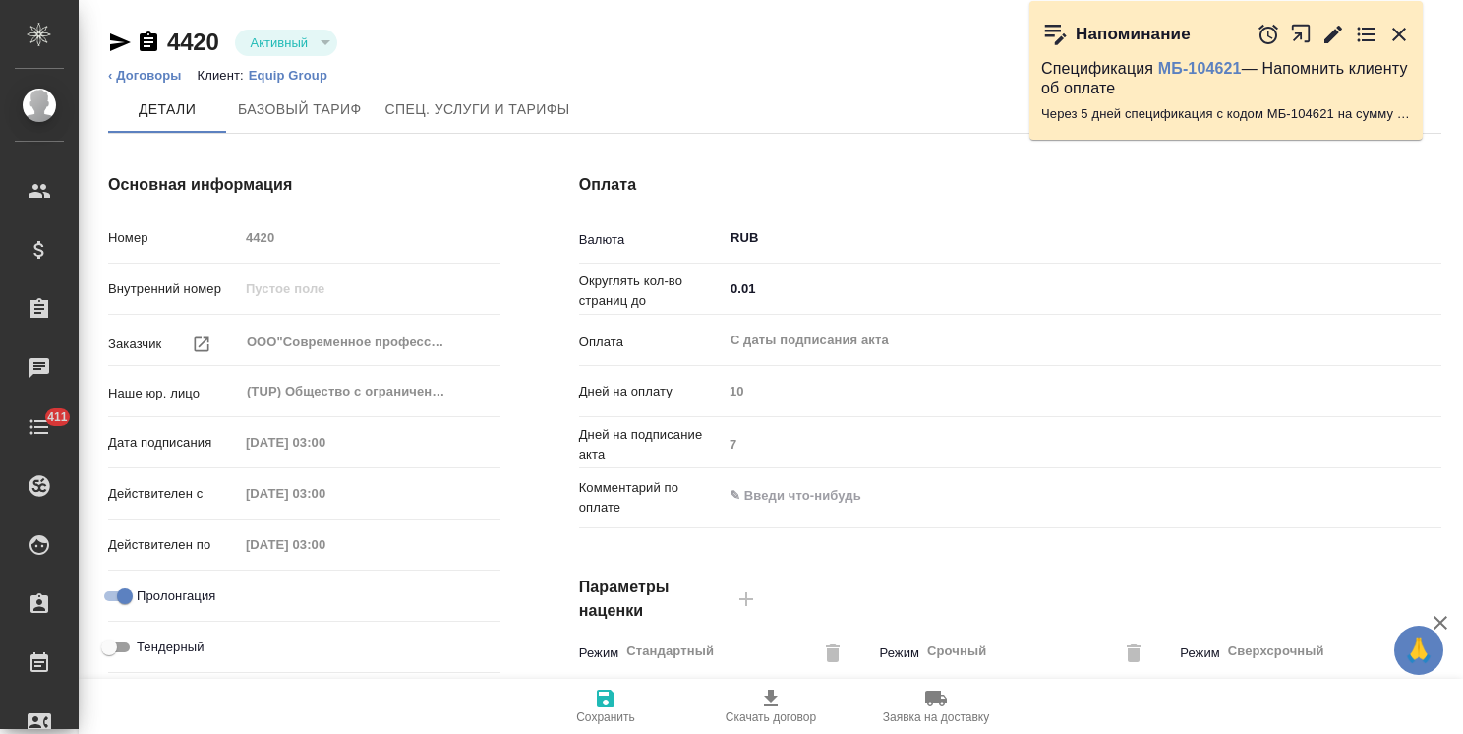
type input "ТП 1062 НДС"
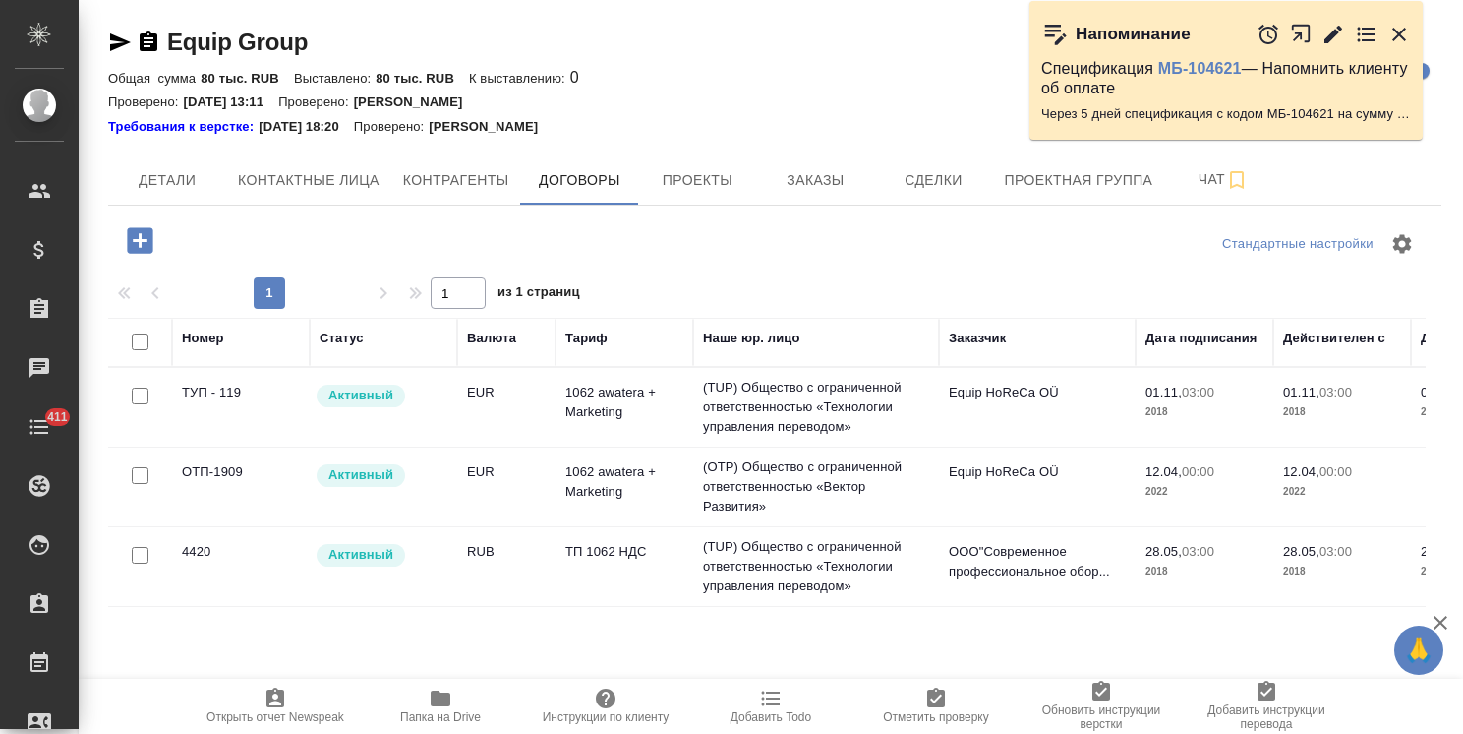
click at [609, 489] on td "1062 awatera + Marketing" at bounding box center [625, 486] width 138 height 69
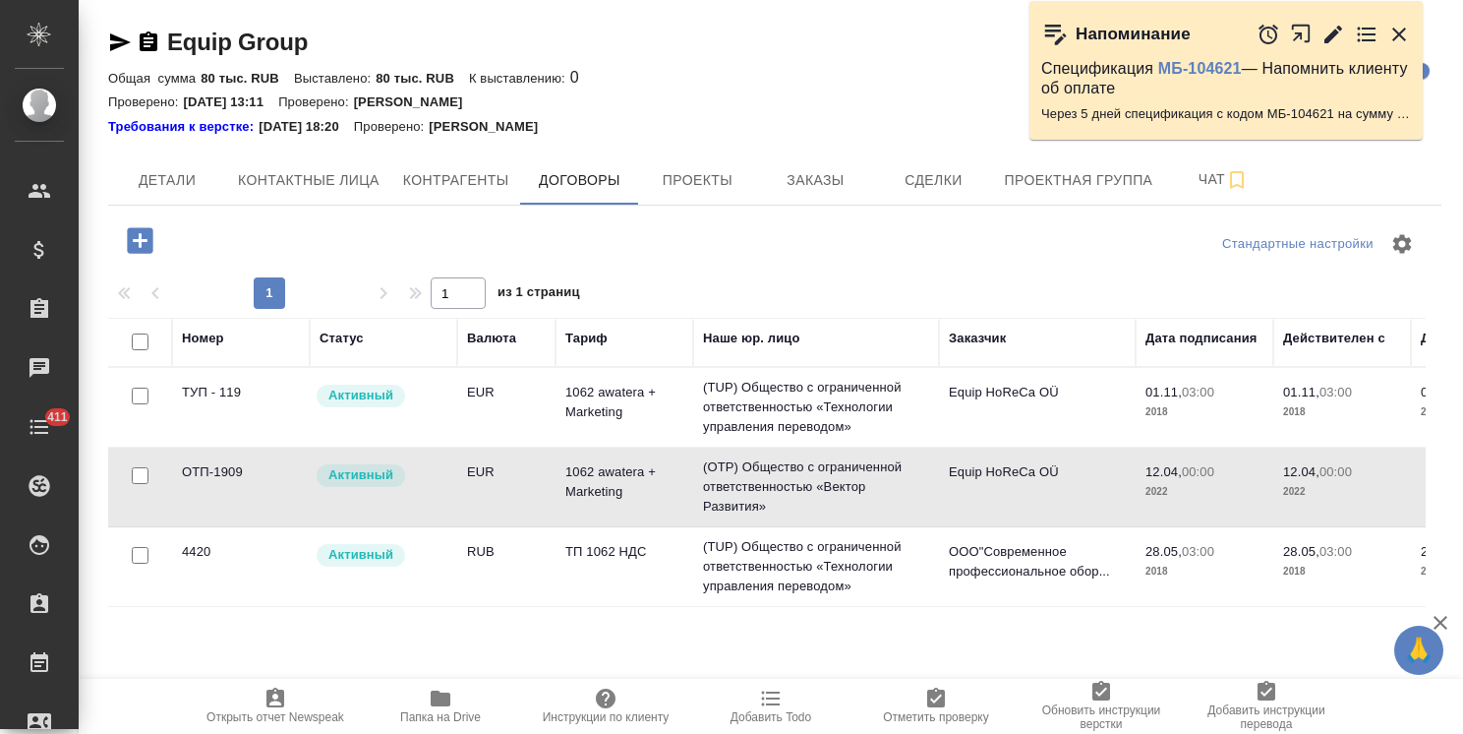
click at [609, 489] on td "1062 awatera + Marketing" at bounding box center [625, 486] width 138 height 69
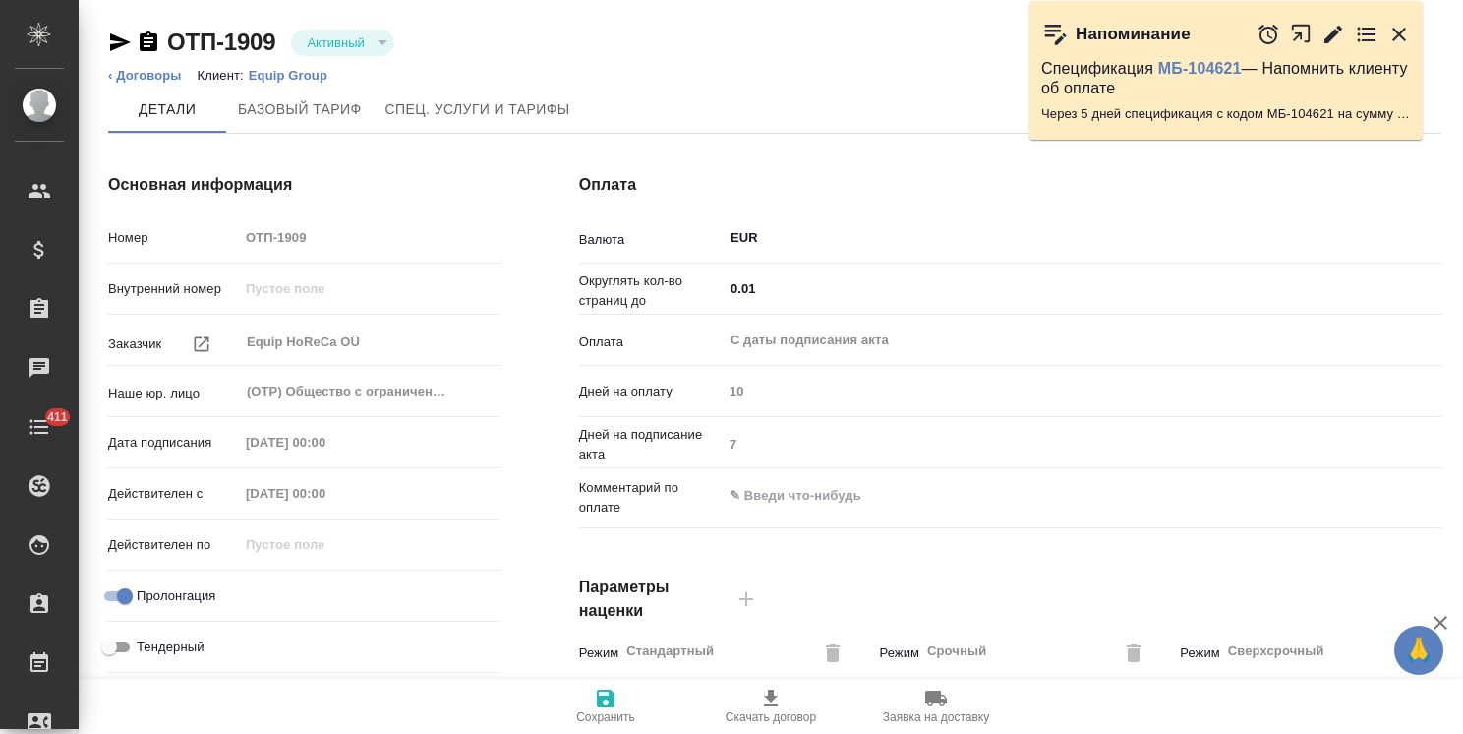
type input "1062 awatera + Marketing"
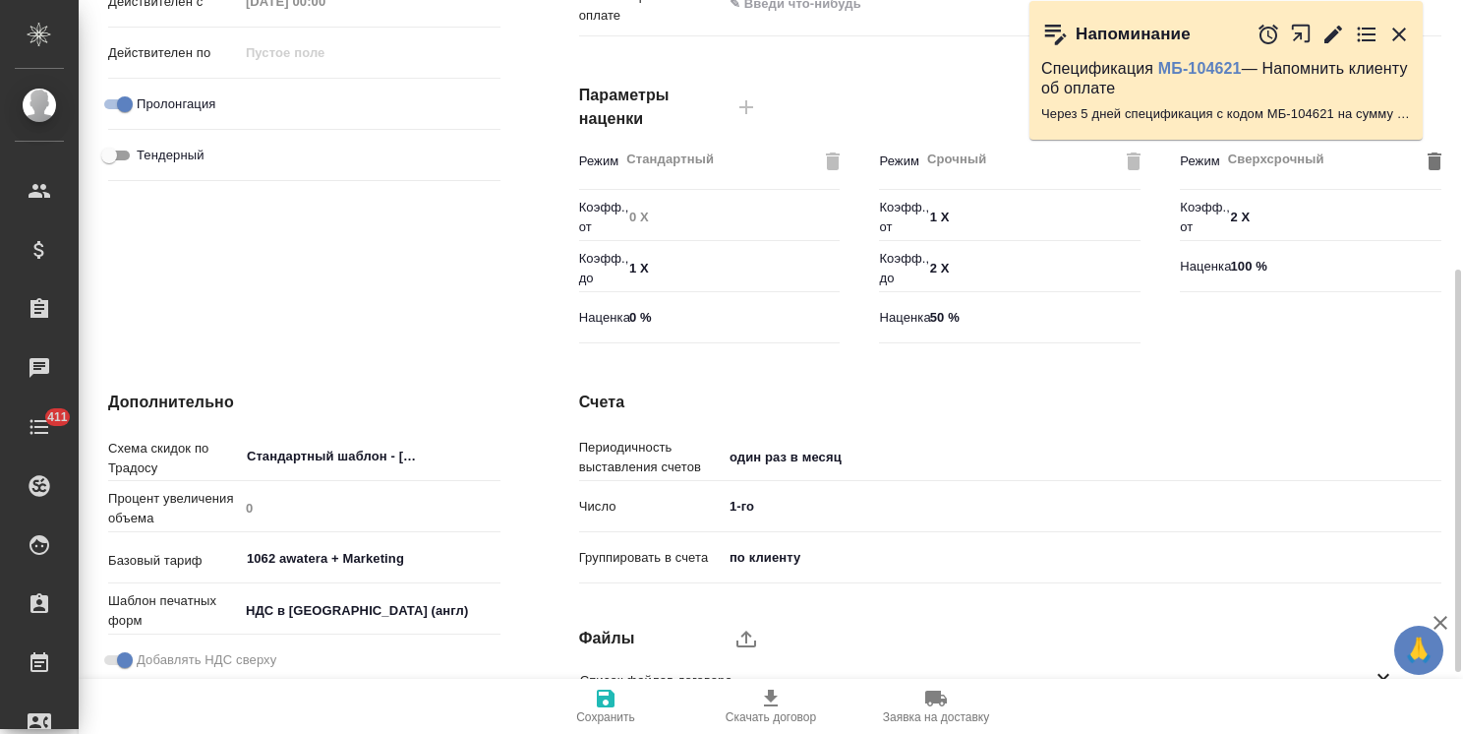
scroll to position [619, 0]
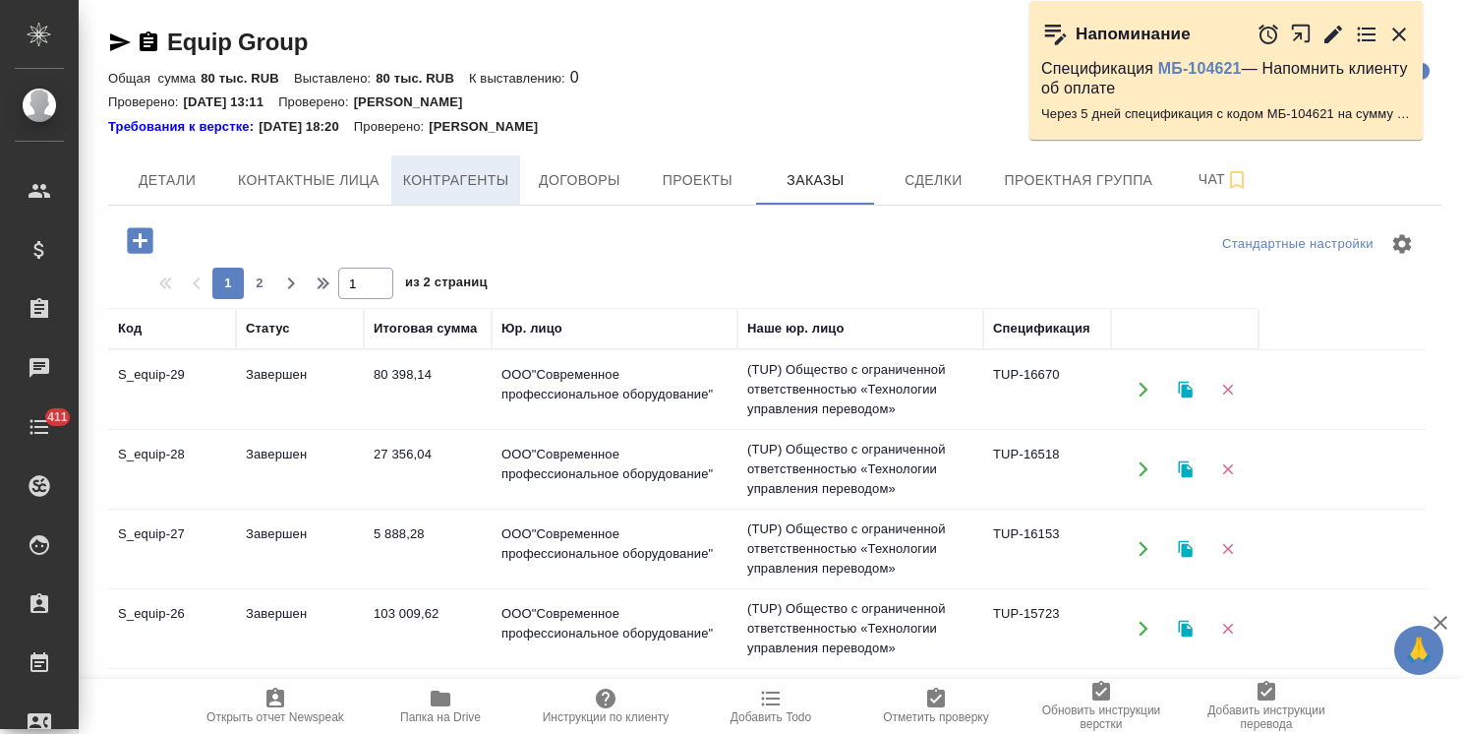
click at [465, 179] on span "Контрагенты" at bounding box center [456, 180] width 106 height 25
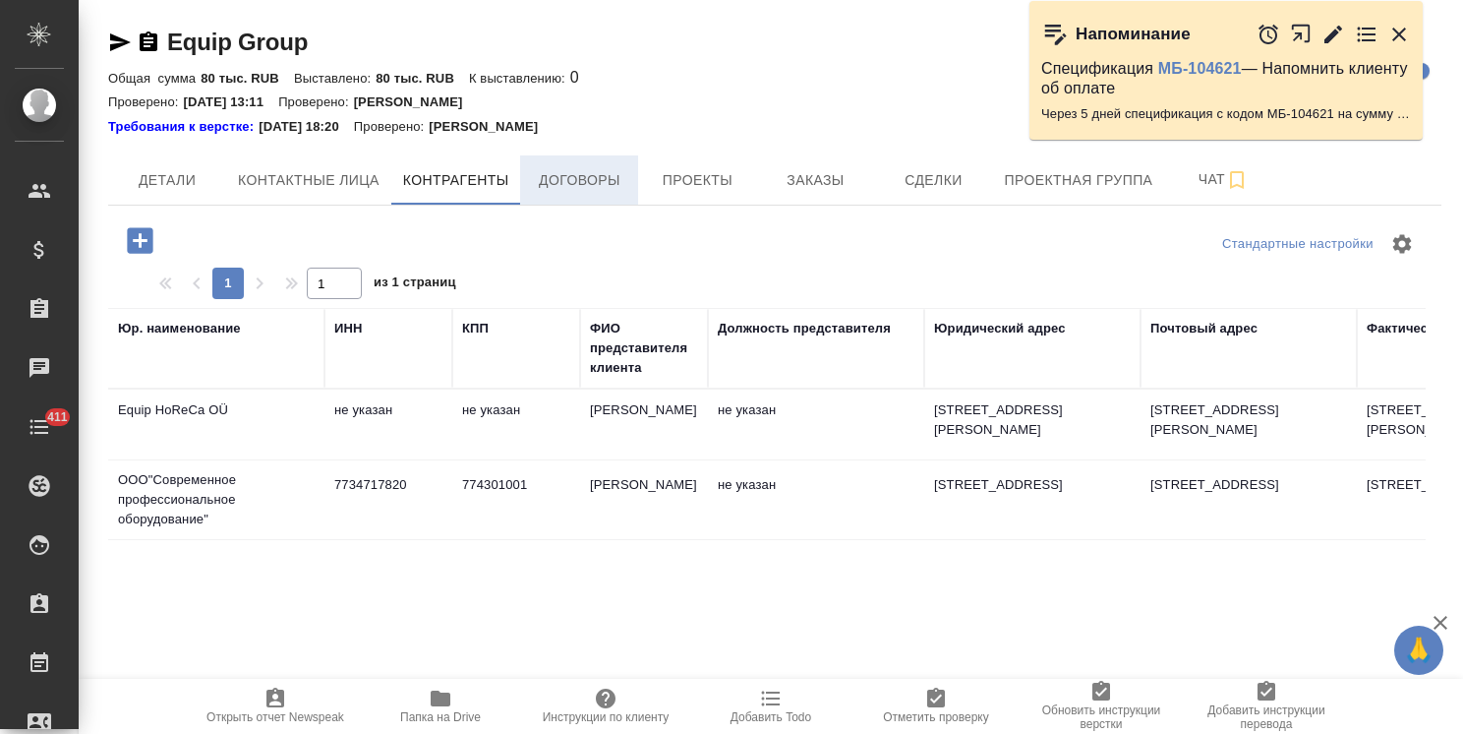
click at [535, 185] on span "Договоры" at bounding box center [579, 180] width 94 height 25
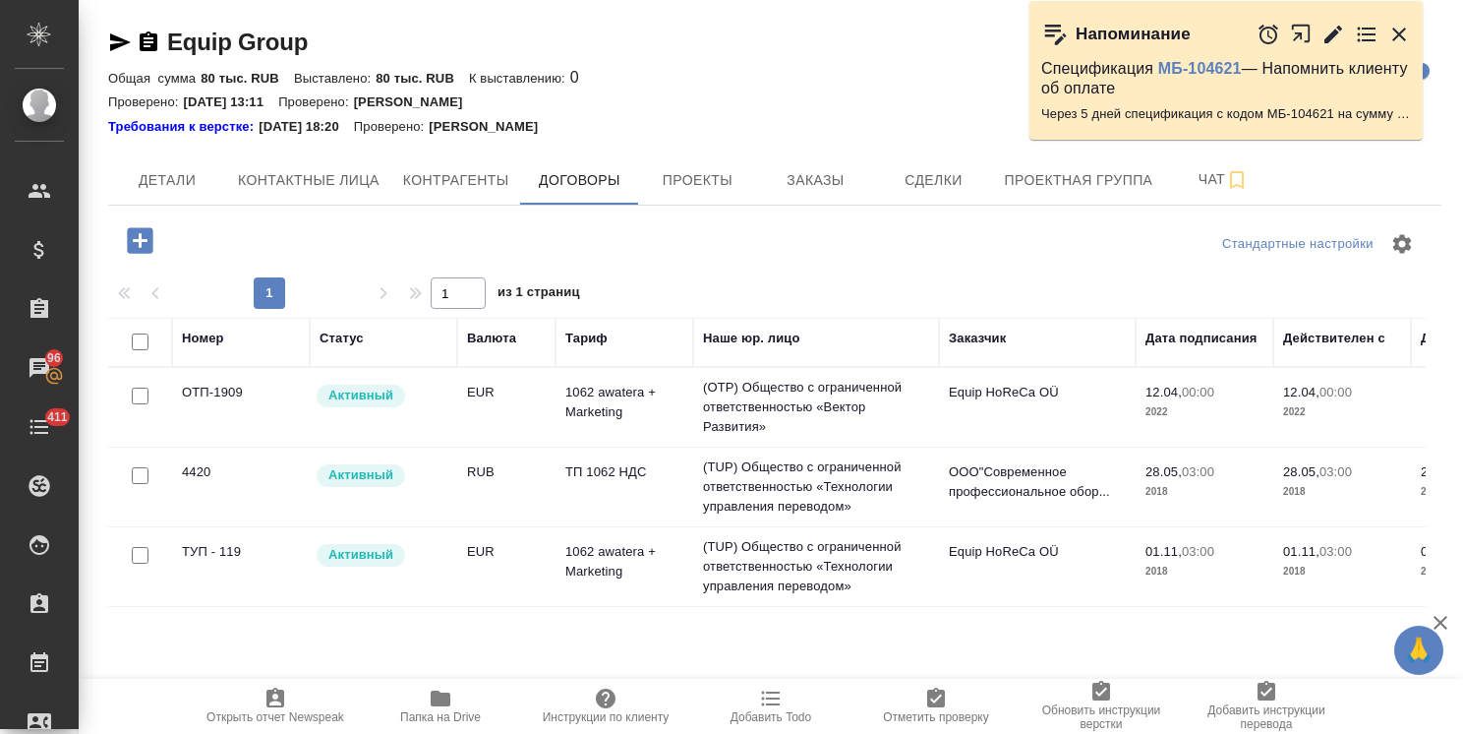
click at [738, 494] on td "(TUP) Общество с ограниченной ответственностью «Технологии управления переводом»" at bounding box center [816, 487] width 246 height 79
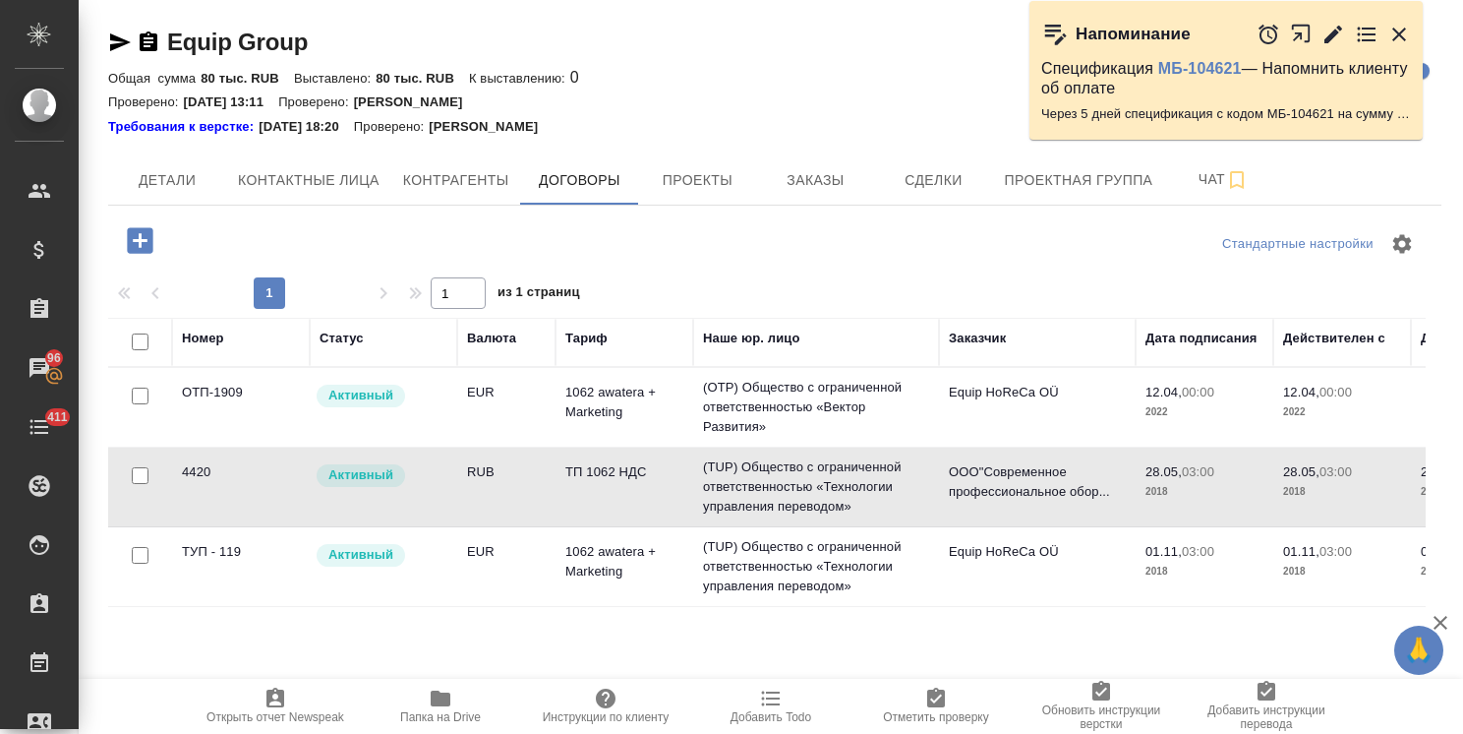
click at [738, 494] on td "(TUP) Общество с ограниченной ответственностью «Технологии управления переводом»" at bounding box center [816, 487] width 246 height 79
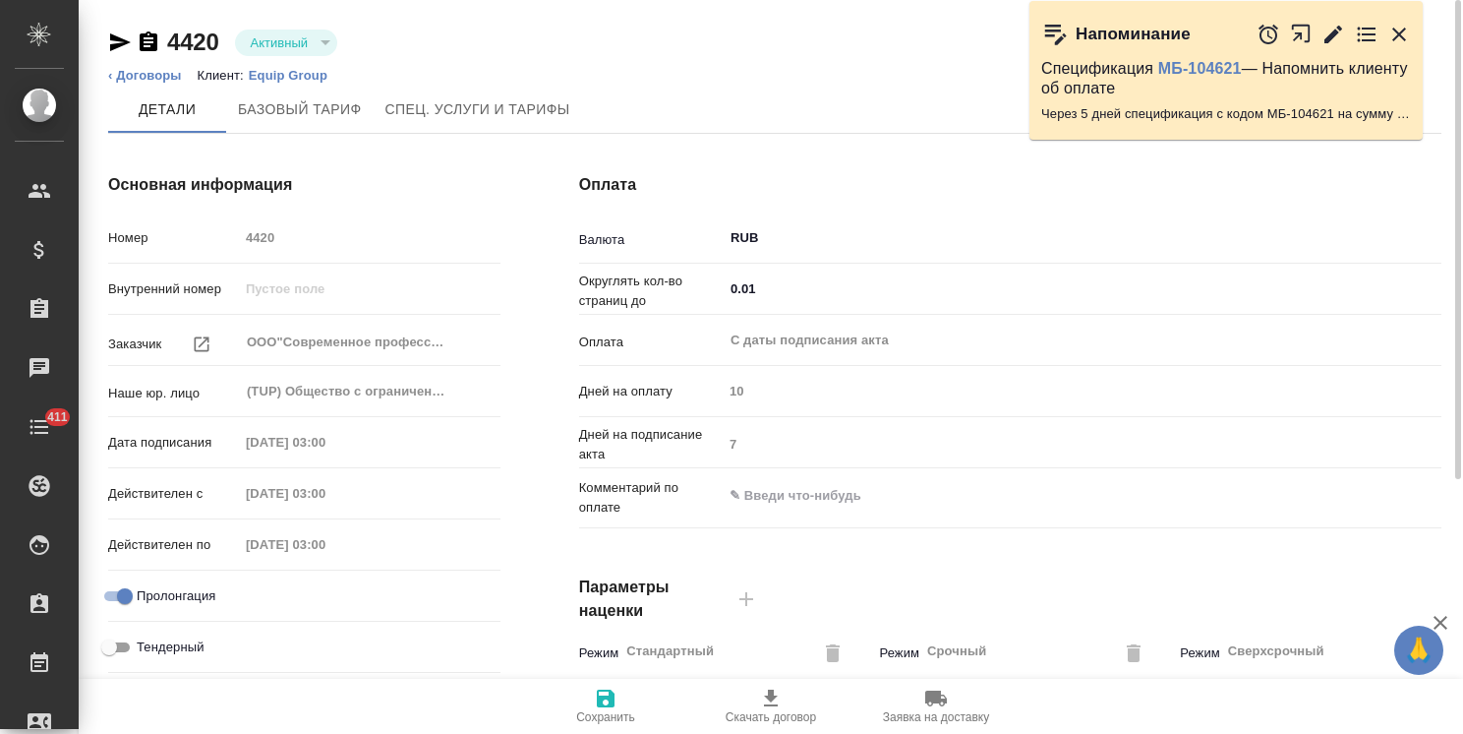
type input "ТП 1062 НДС"
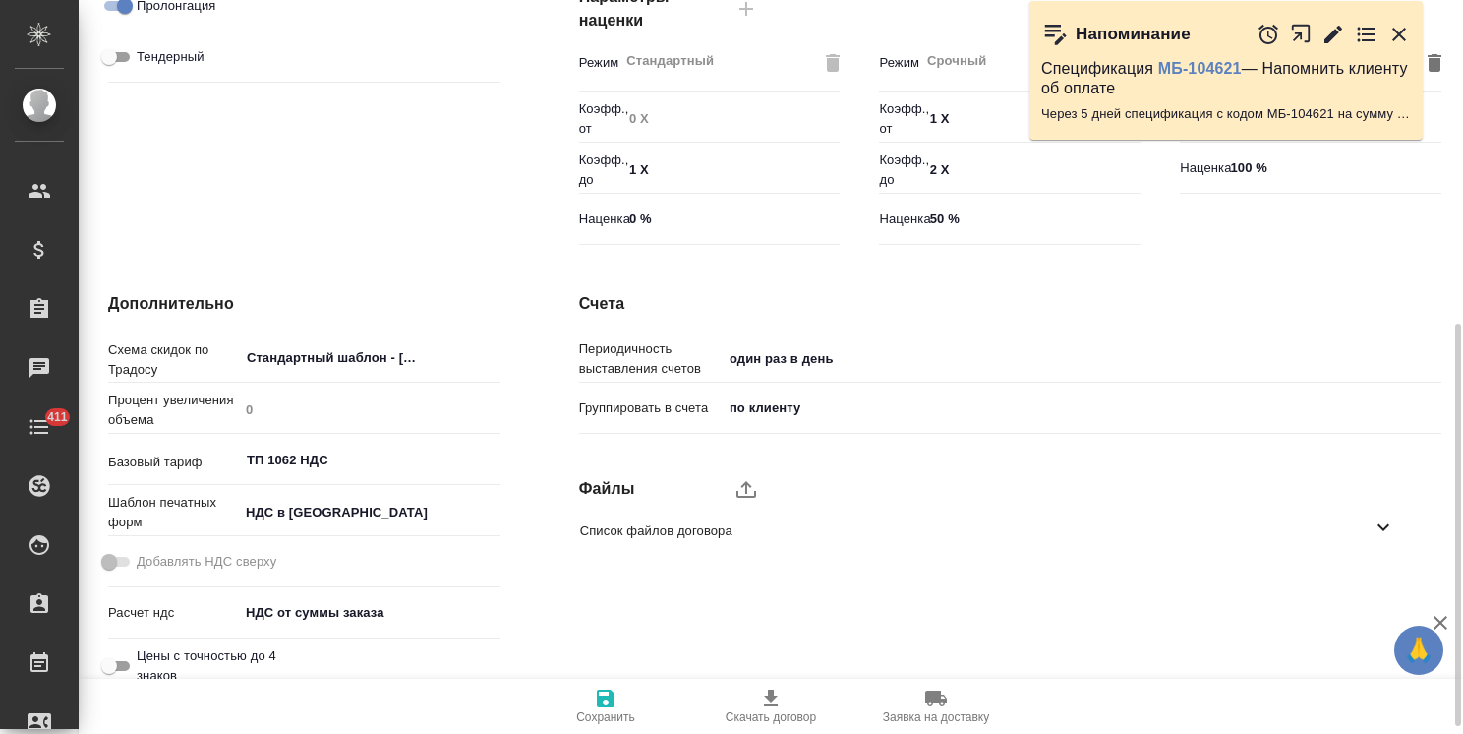
scroll to position [604, 0]
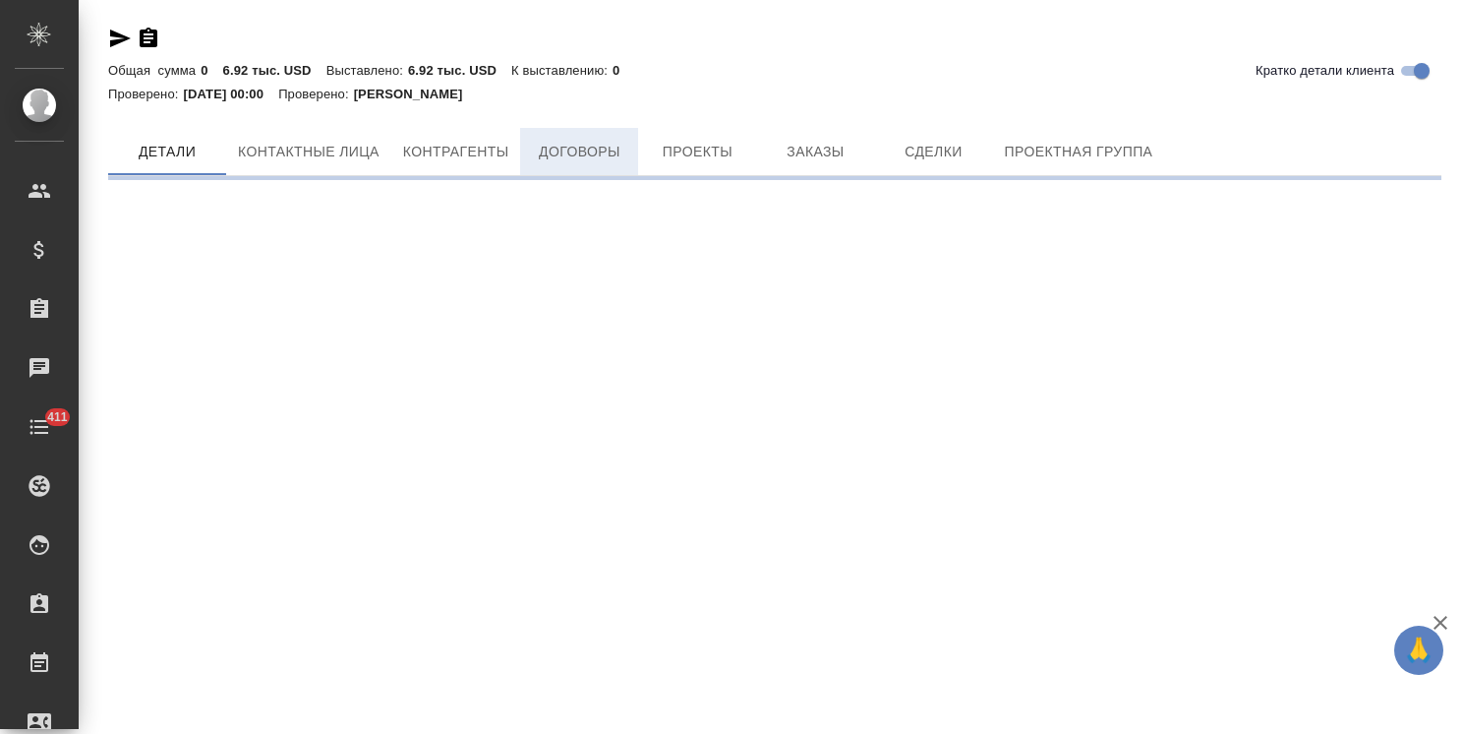
click at [594, 162] on span "Договоры" at bounding box center [579, 152] width 94 height 25
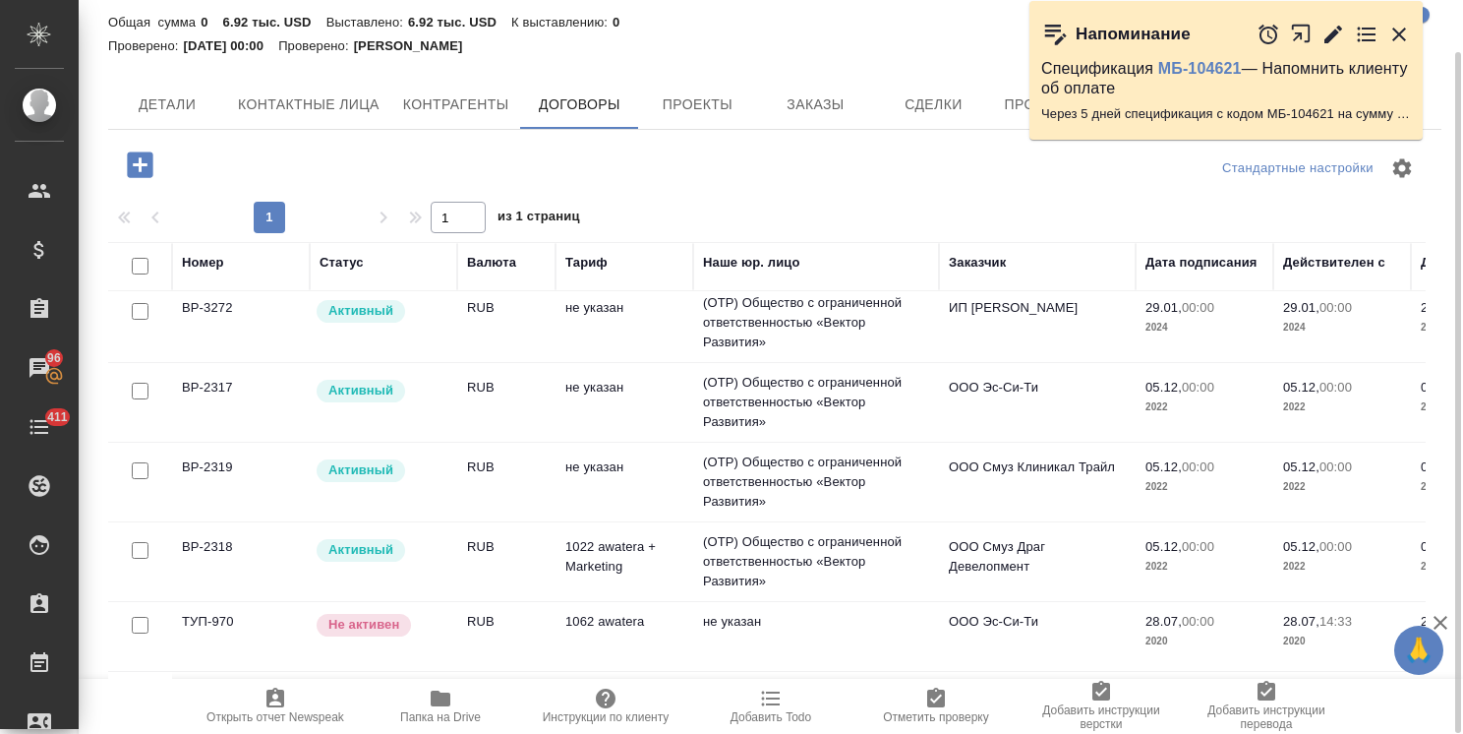
scroll to position [142, 0]
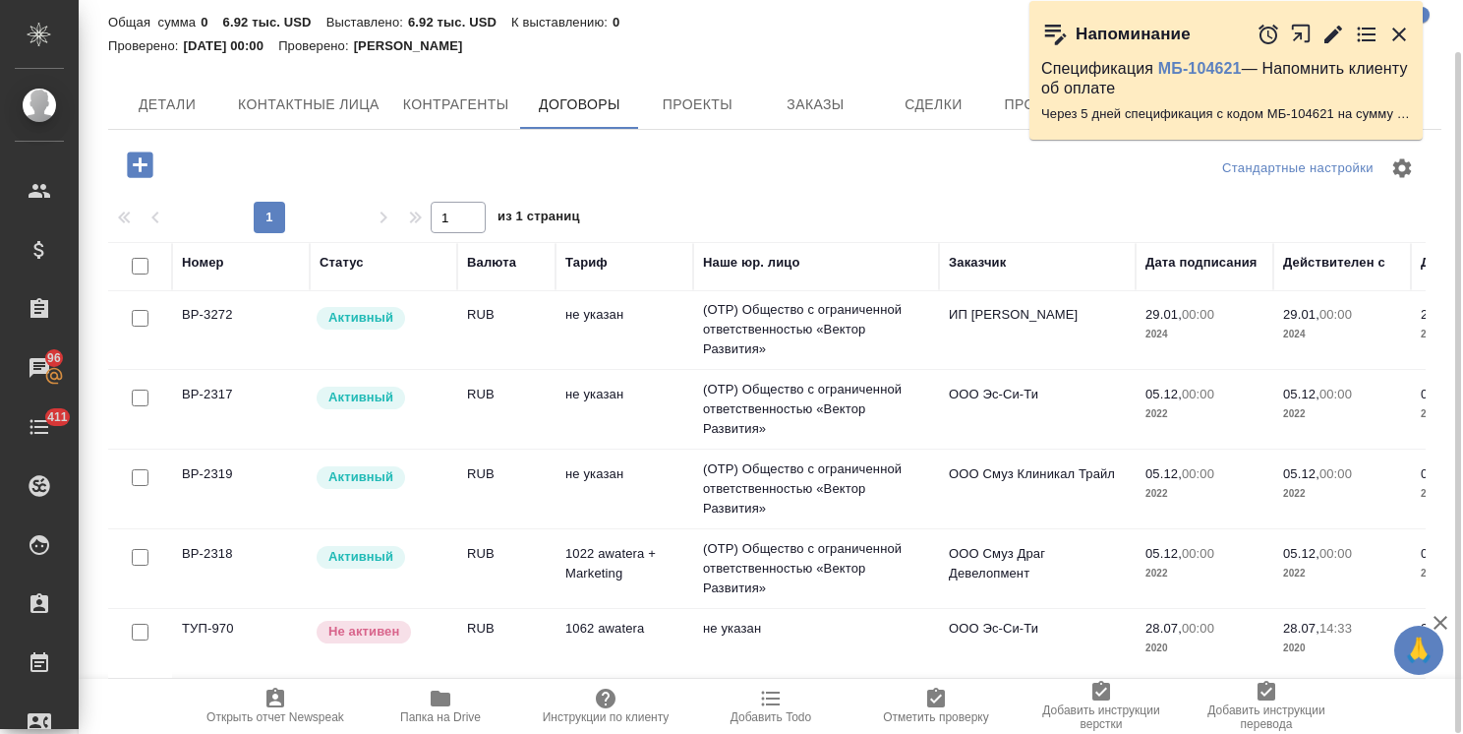
click at [561, 568] on td "1022 awatera + Marketing" at bounding box center [625, 568] width 138 height 69
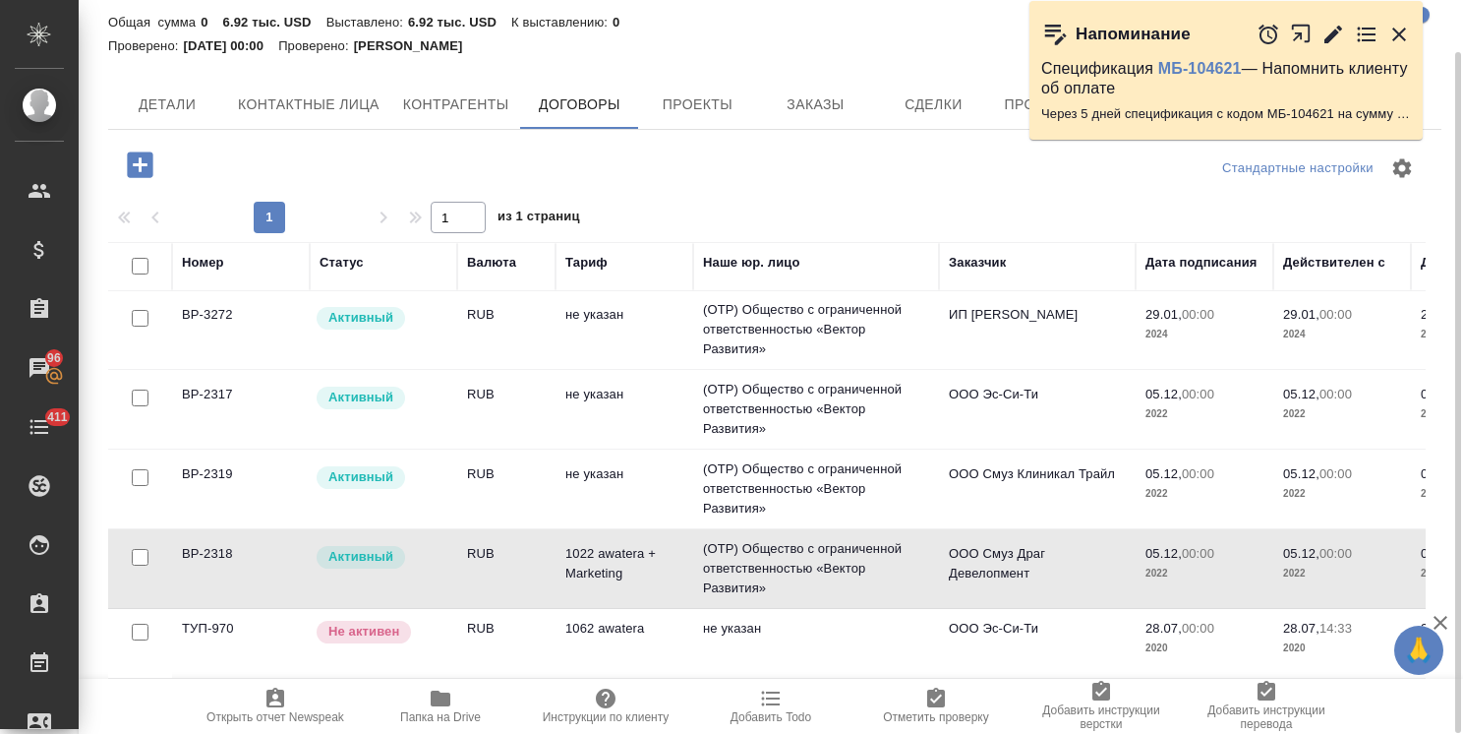
click at [561, 567] on td "1022 awatera + Marketing" at bounding box center [625, 568] width 138 height 69
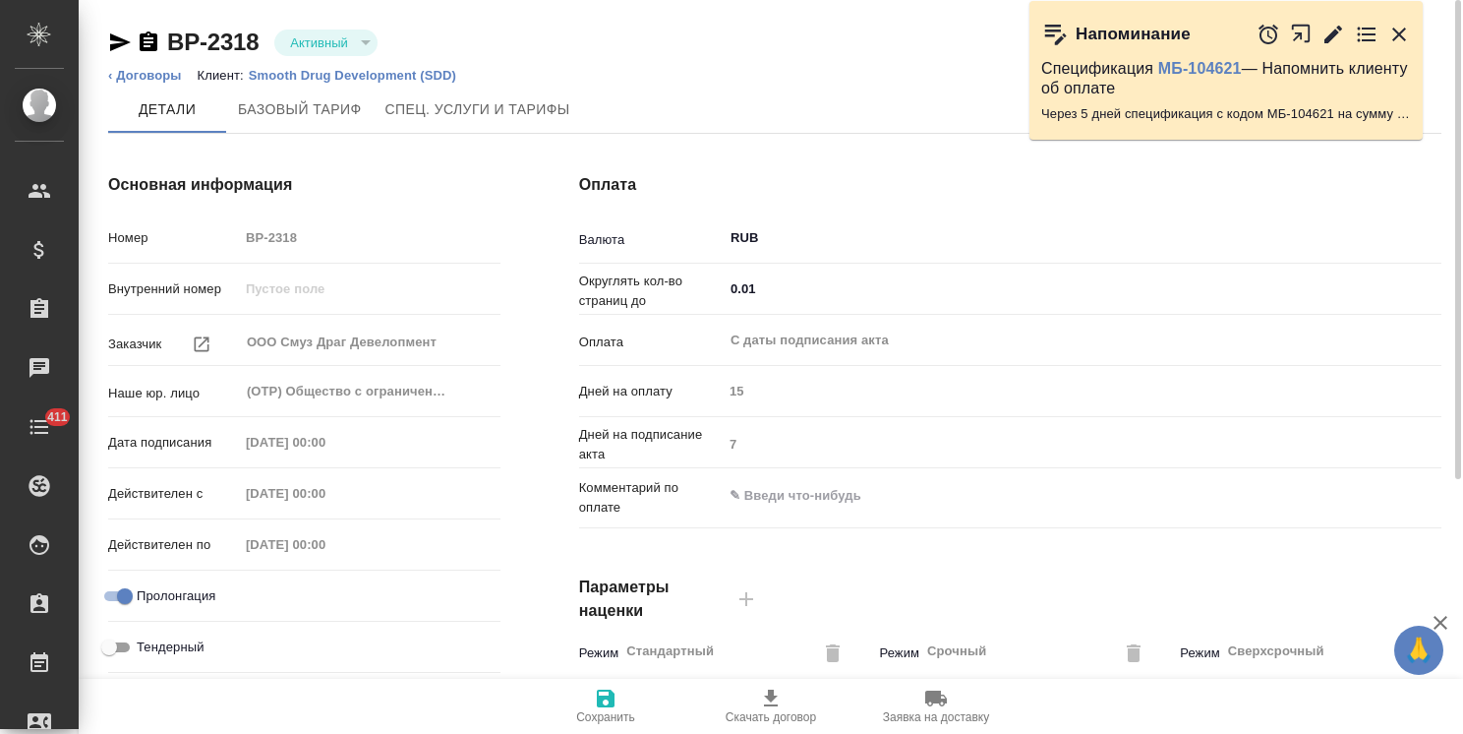
type input "1022 awatera + Marketing"
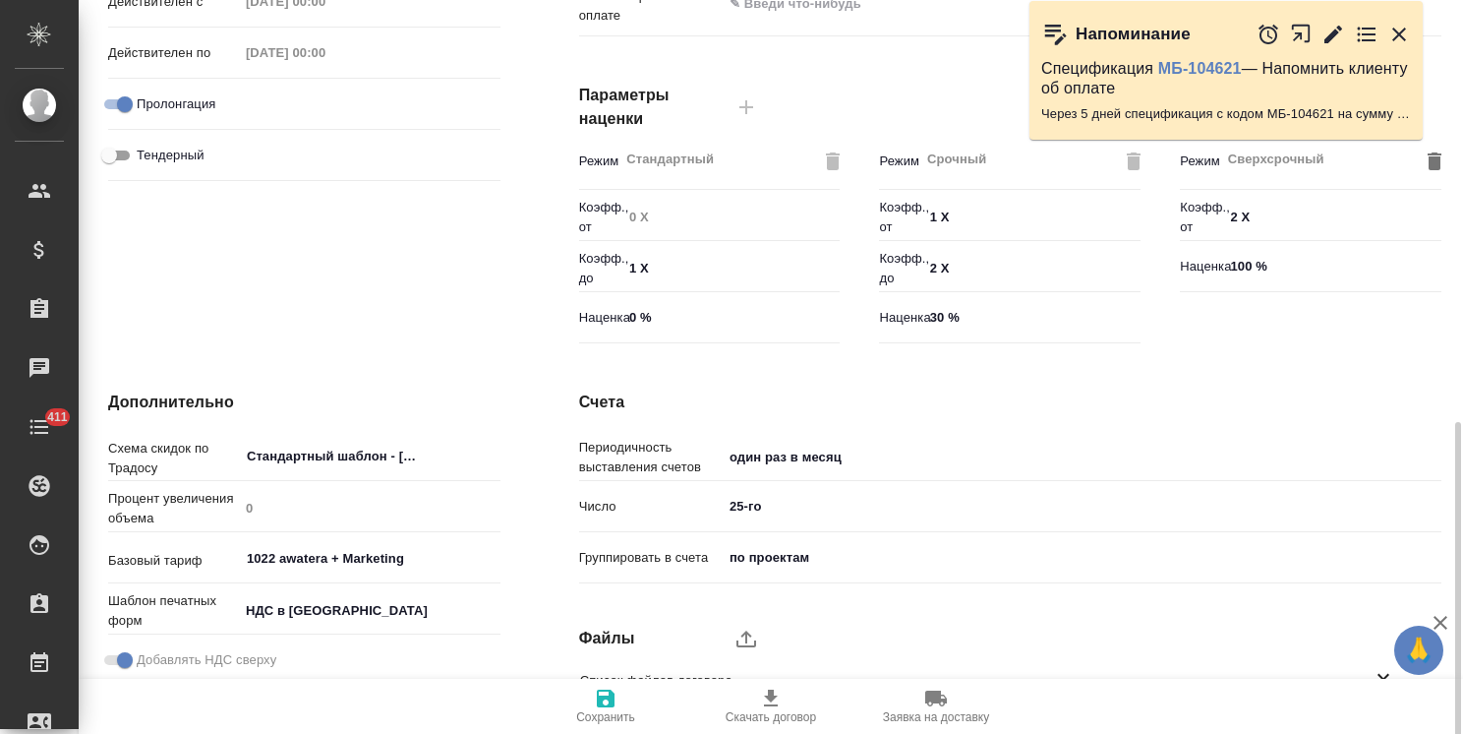
scroll to position [604, 0]
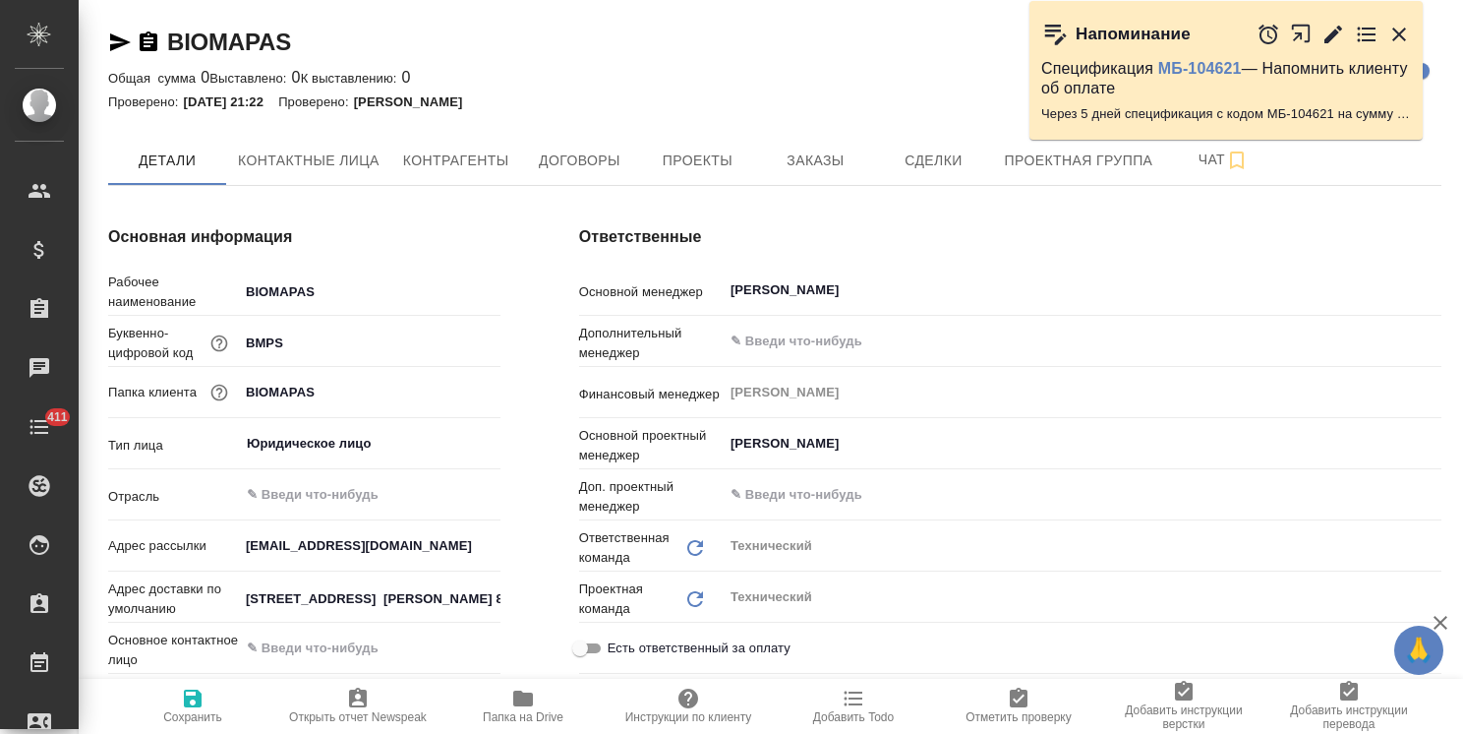
type textarea "x"
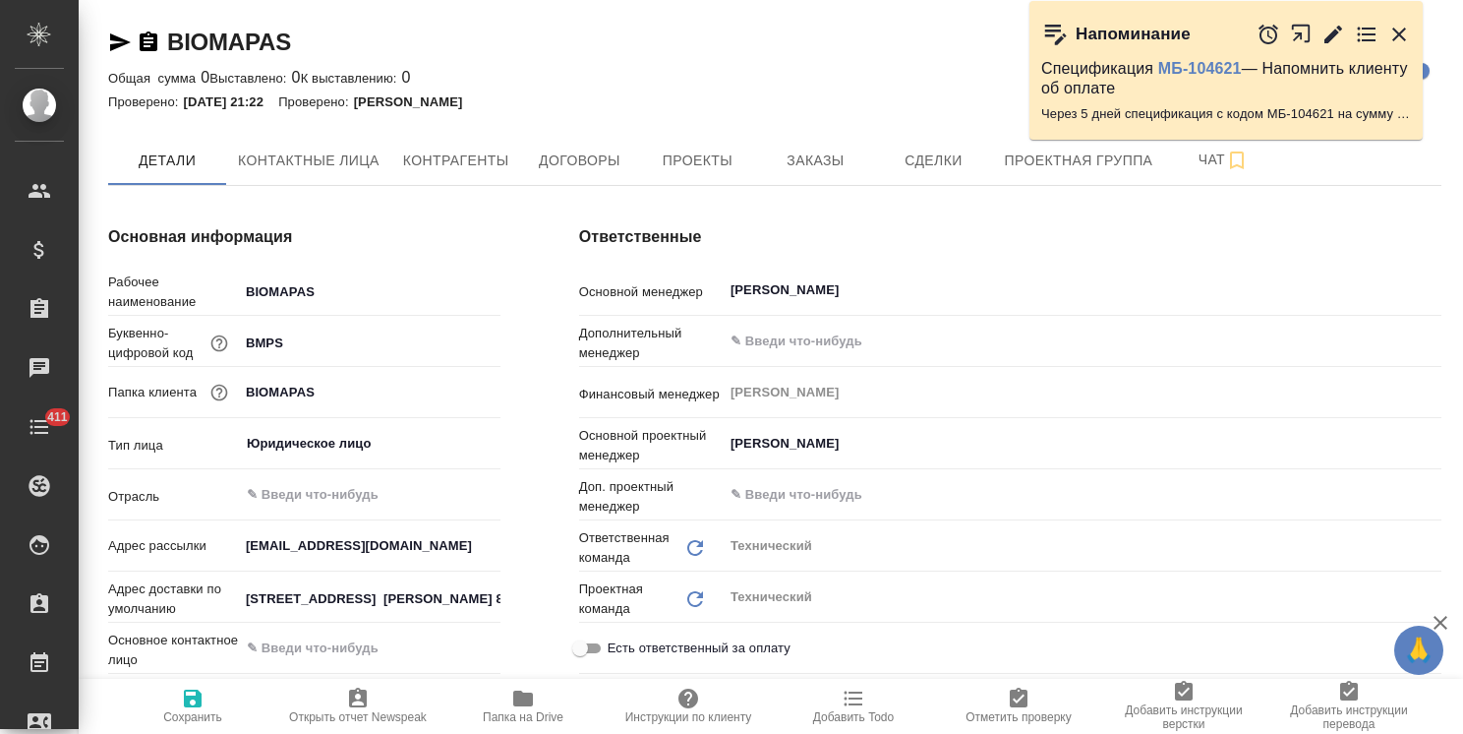
type textarea "x"
click at [573, 139] on button "Договоры" at bounding box center [579, 160] width 118 height 49
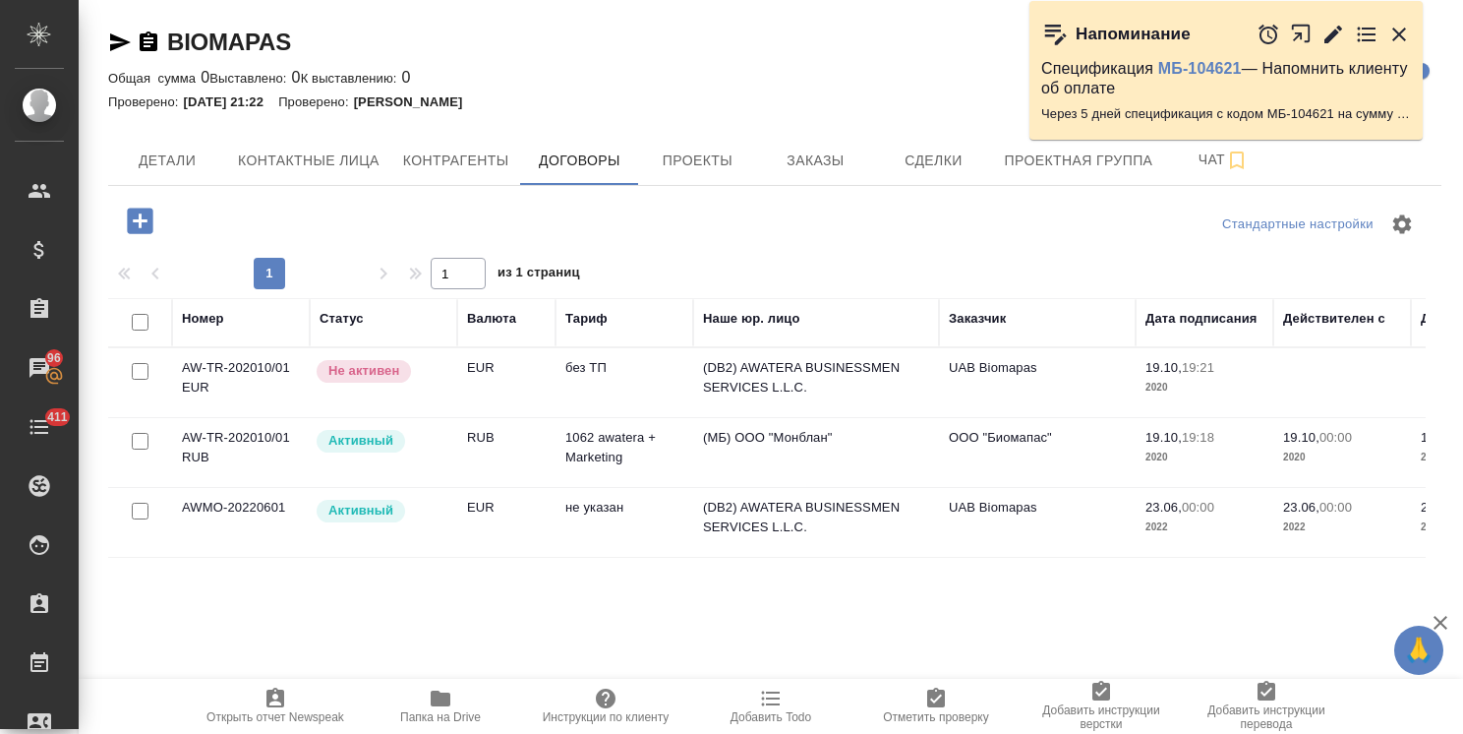
click at [271, 450] on td "AW-TR-202010/01 RUB" at bounding box center [241, 452] width 138 height 69
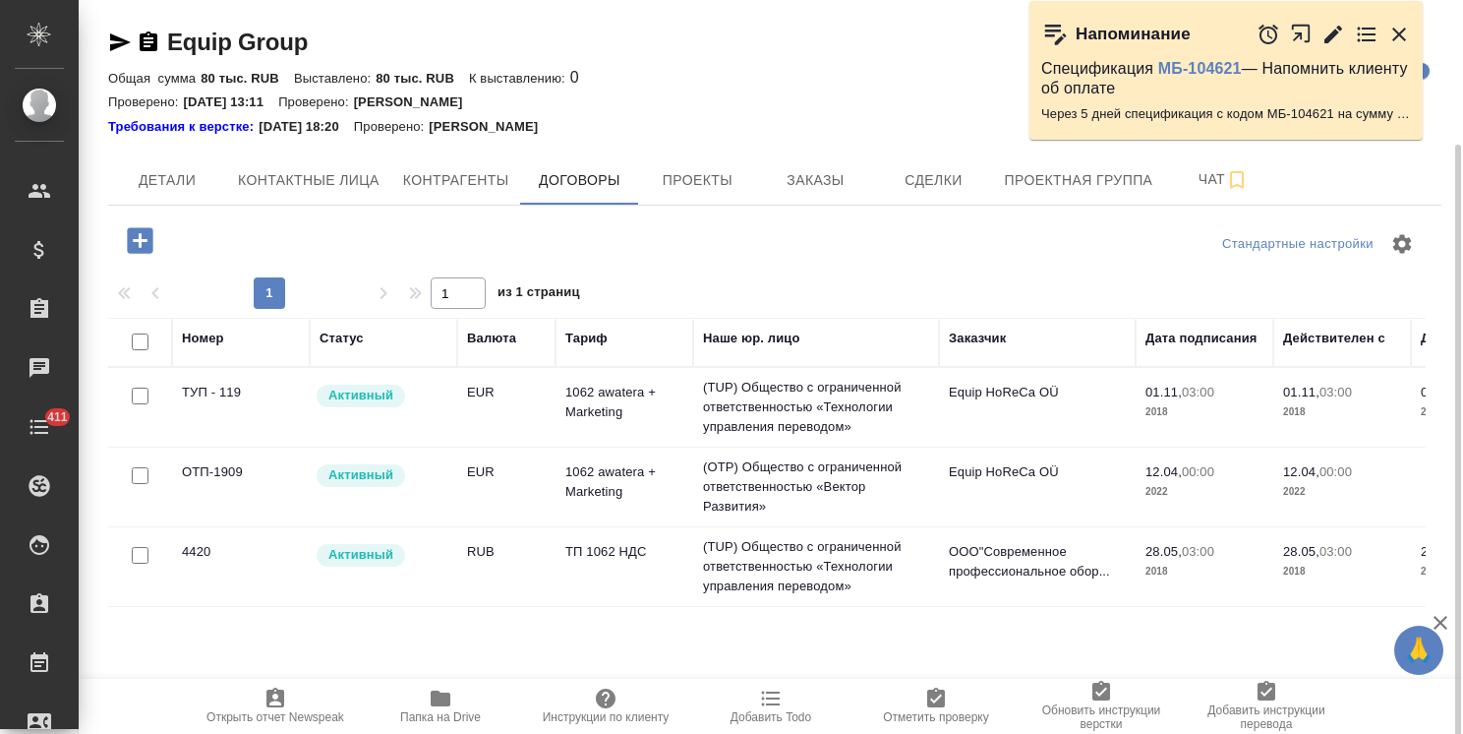
scroll to position [76, 0]
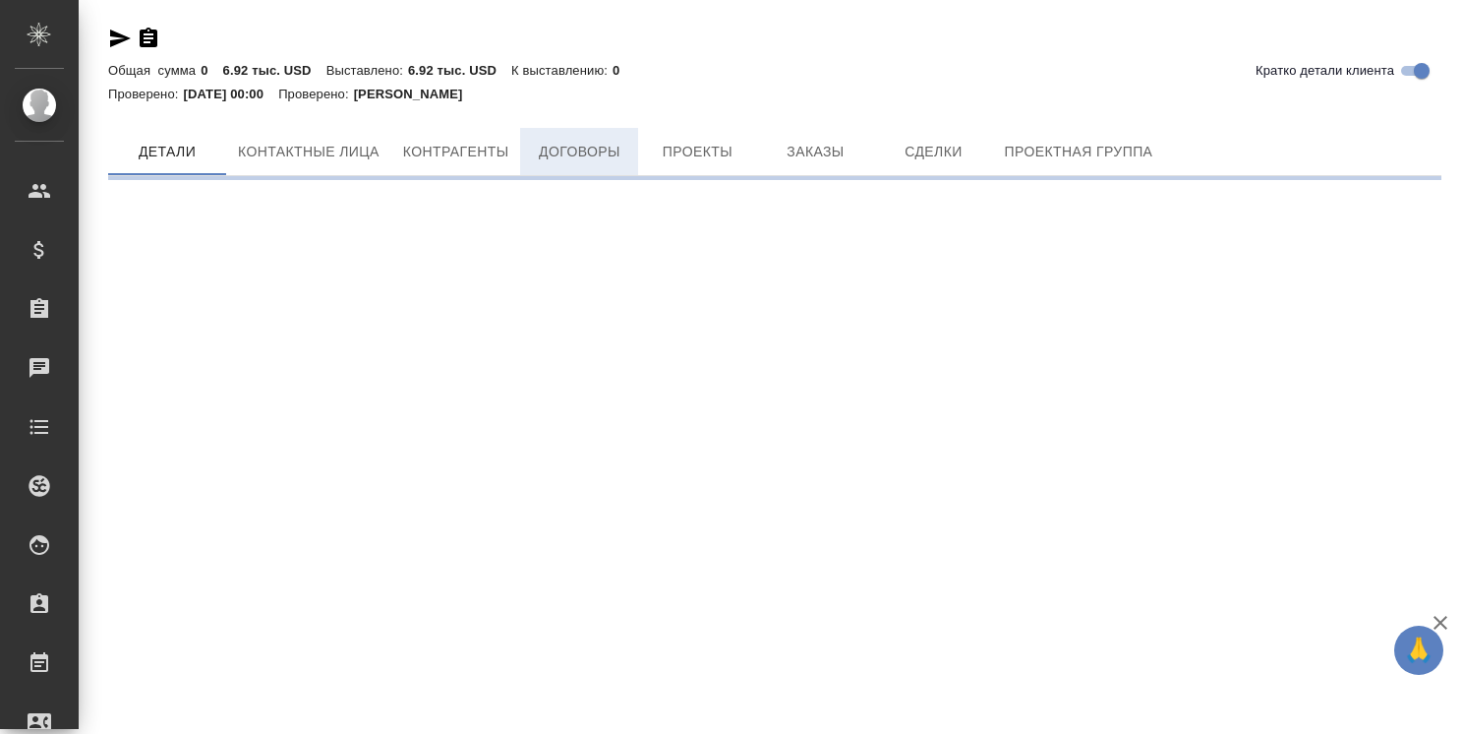
click at [597, 175] on button "Договоры" at bounding box center [579, 151] width 118 height 47
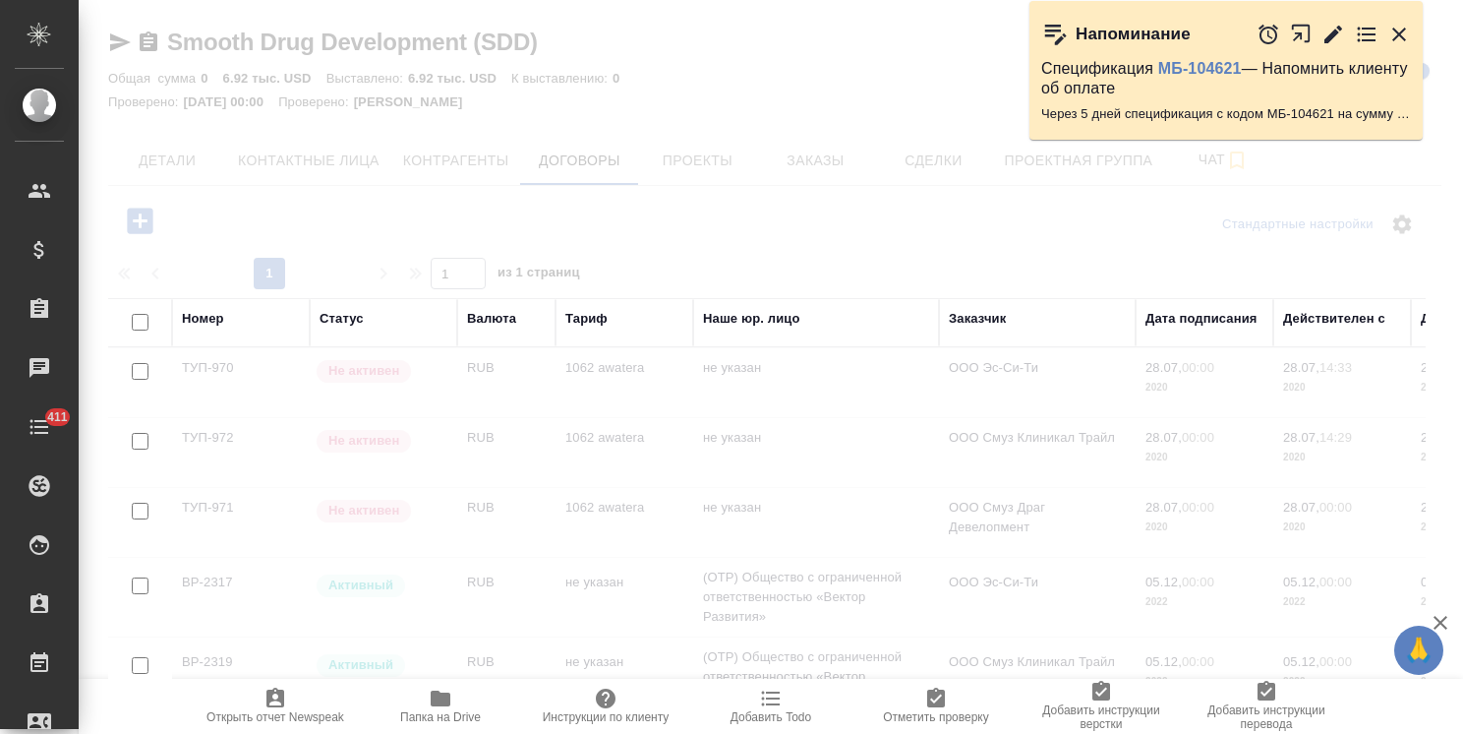
scroll to position [56, 0]
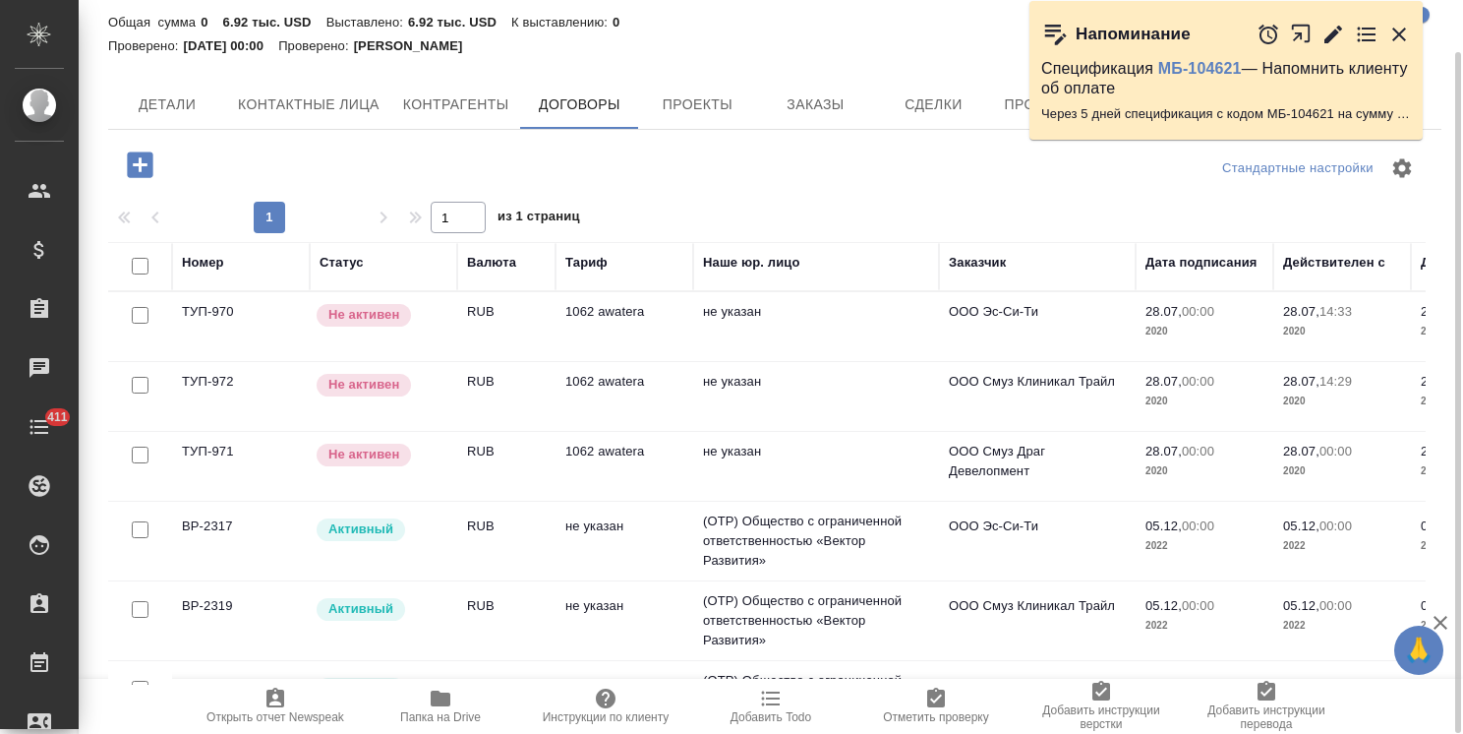
click at [618, 529] on td "не указан" at bounding box center [625, 541] width 138 height 69
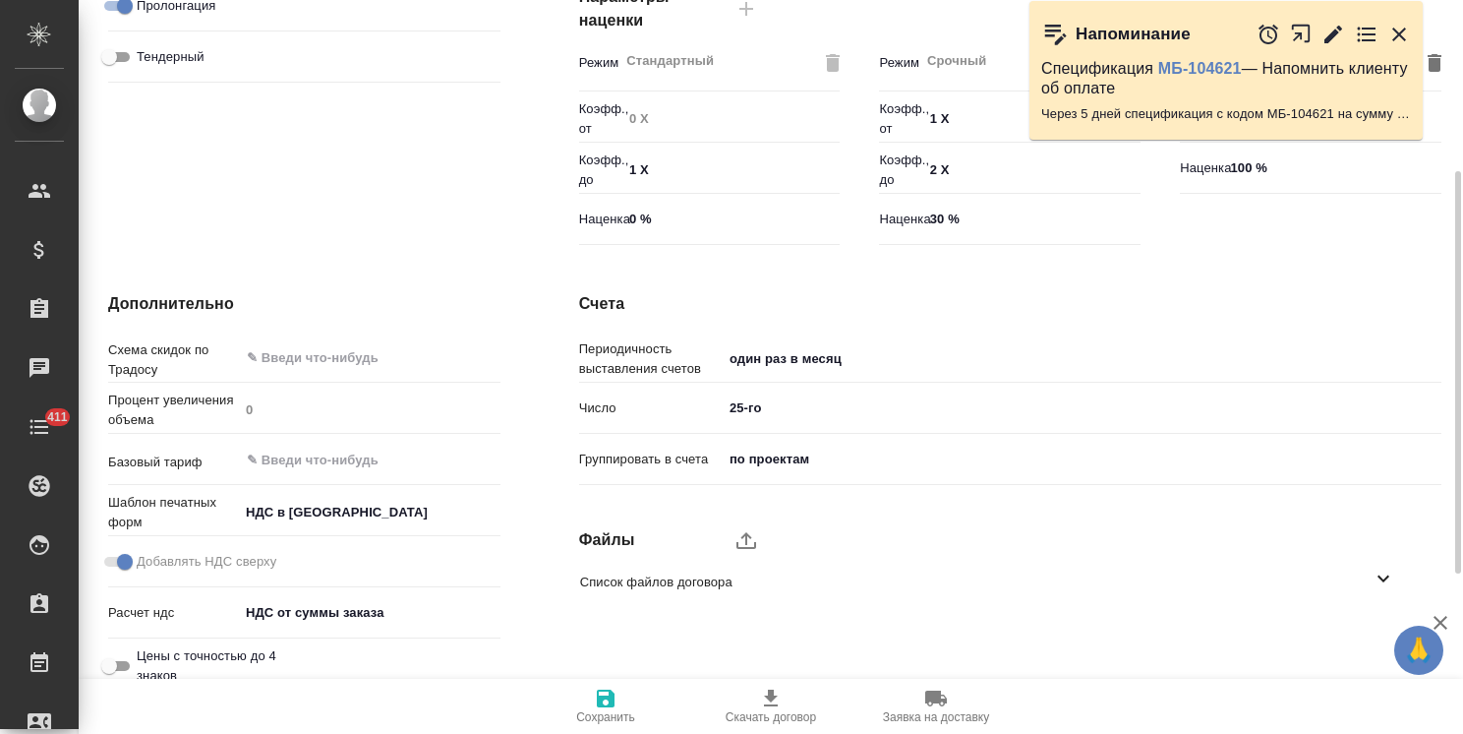
scroll to position [604, 0]
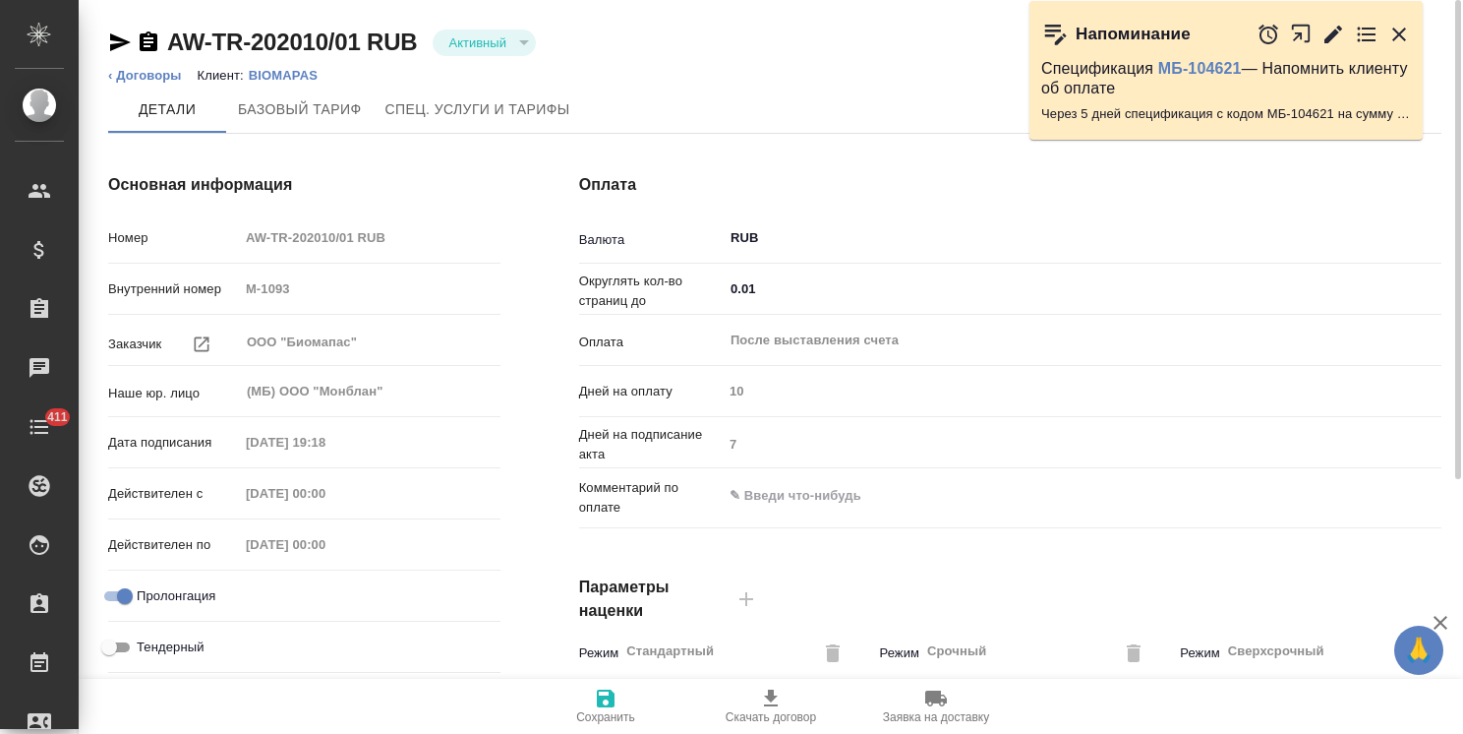
type input "1062 awatera + Marketing"
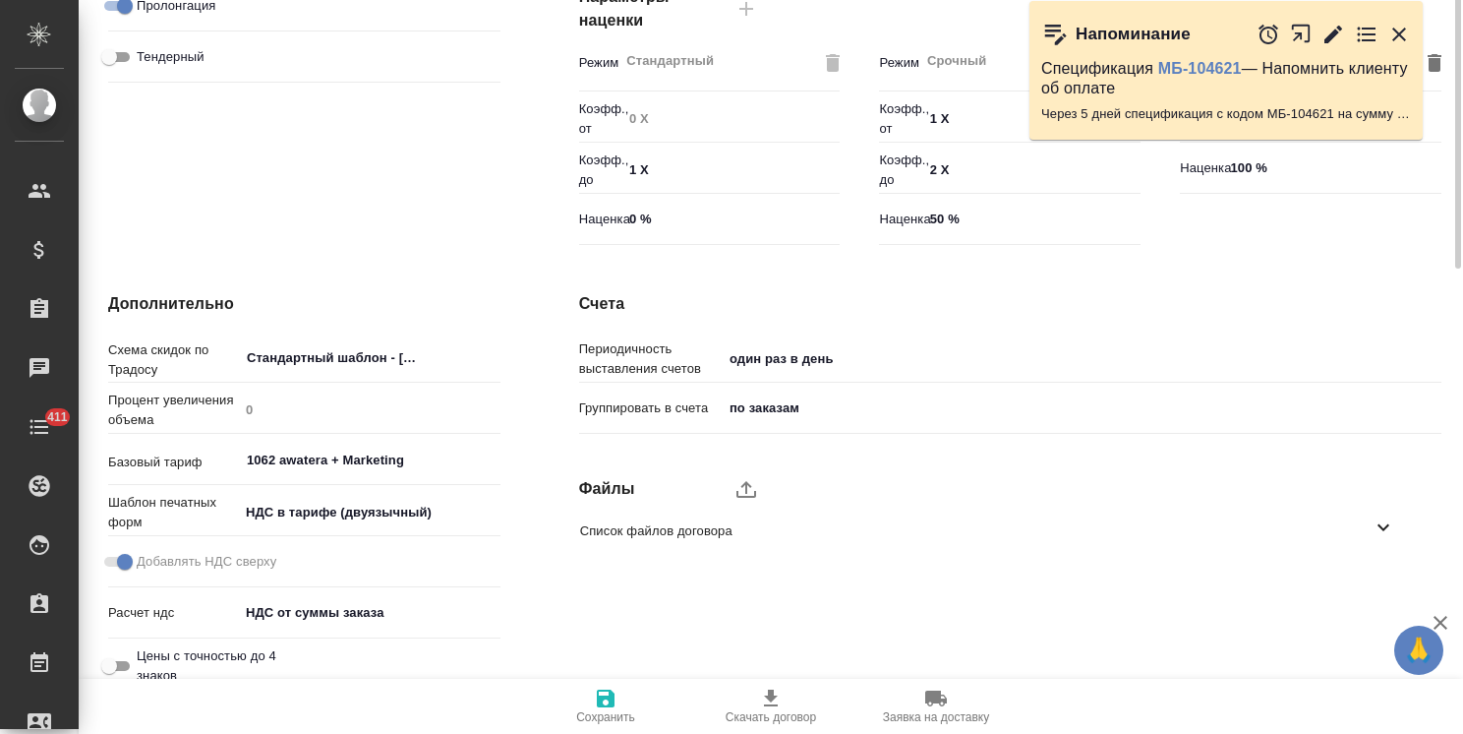
scroll to position [604, 0]
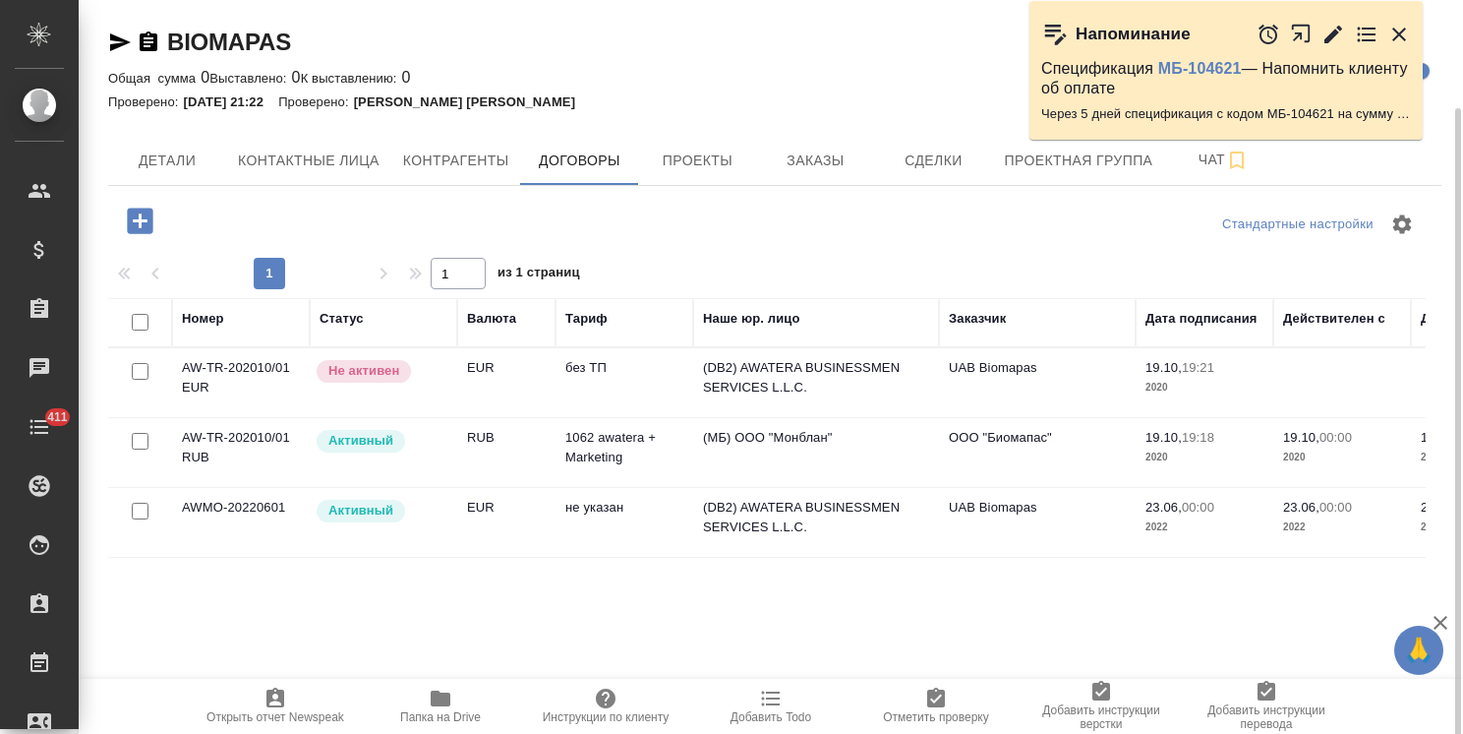
scroll to position [56, 0]
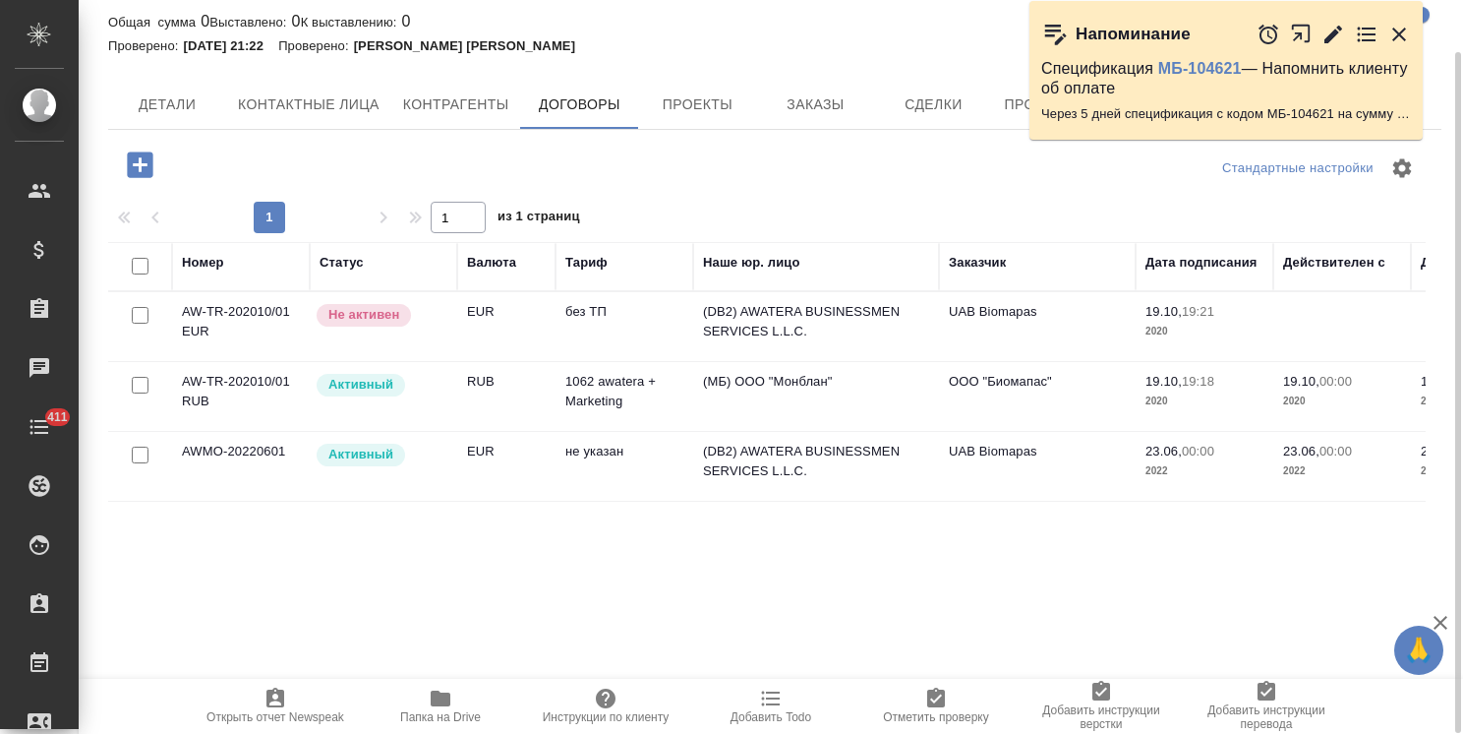
click at [447, 470] on td "Активный" at bounding box center [384, 466] width 148 height 69
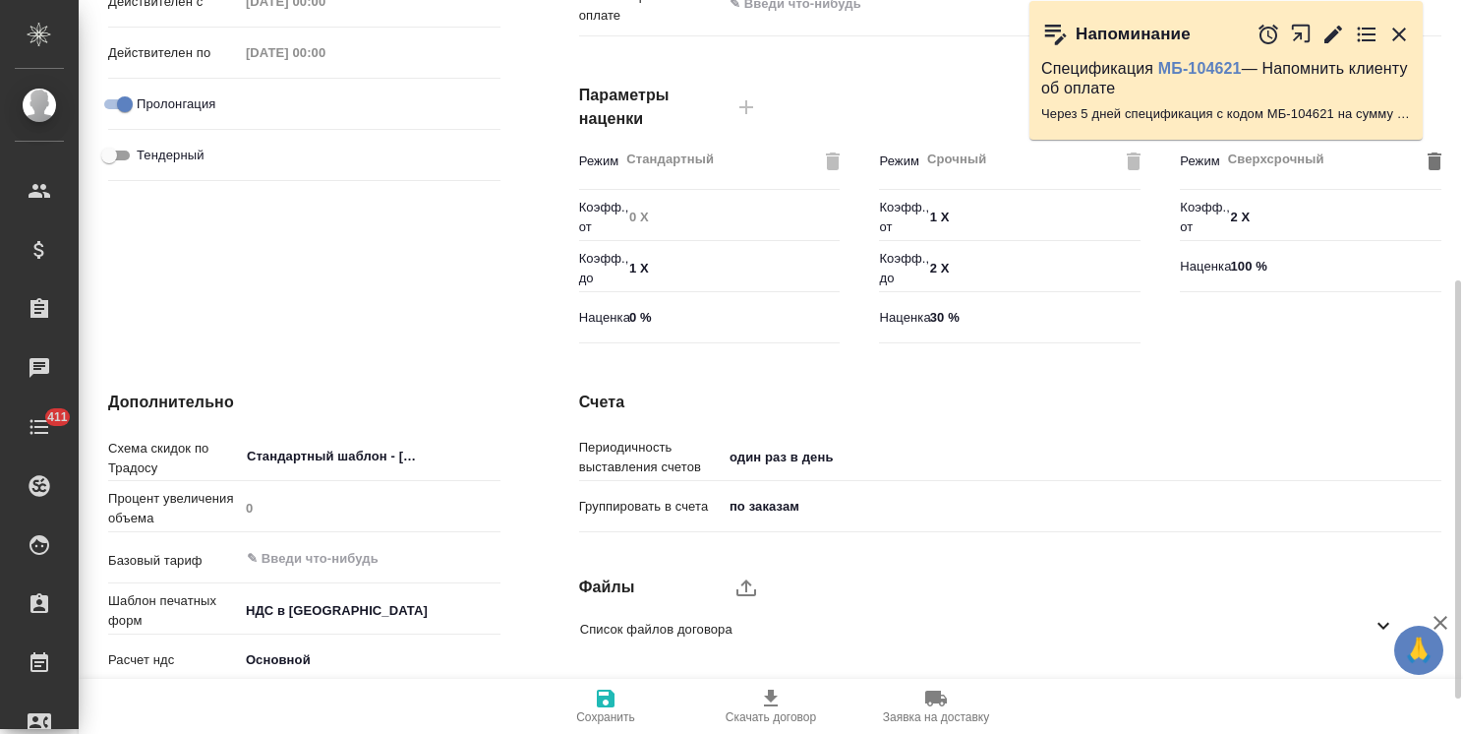
scroll to position [553, 0]
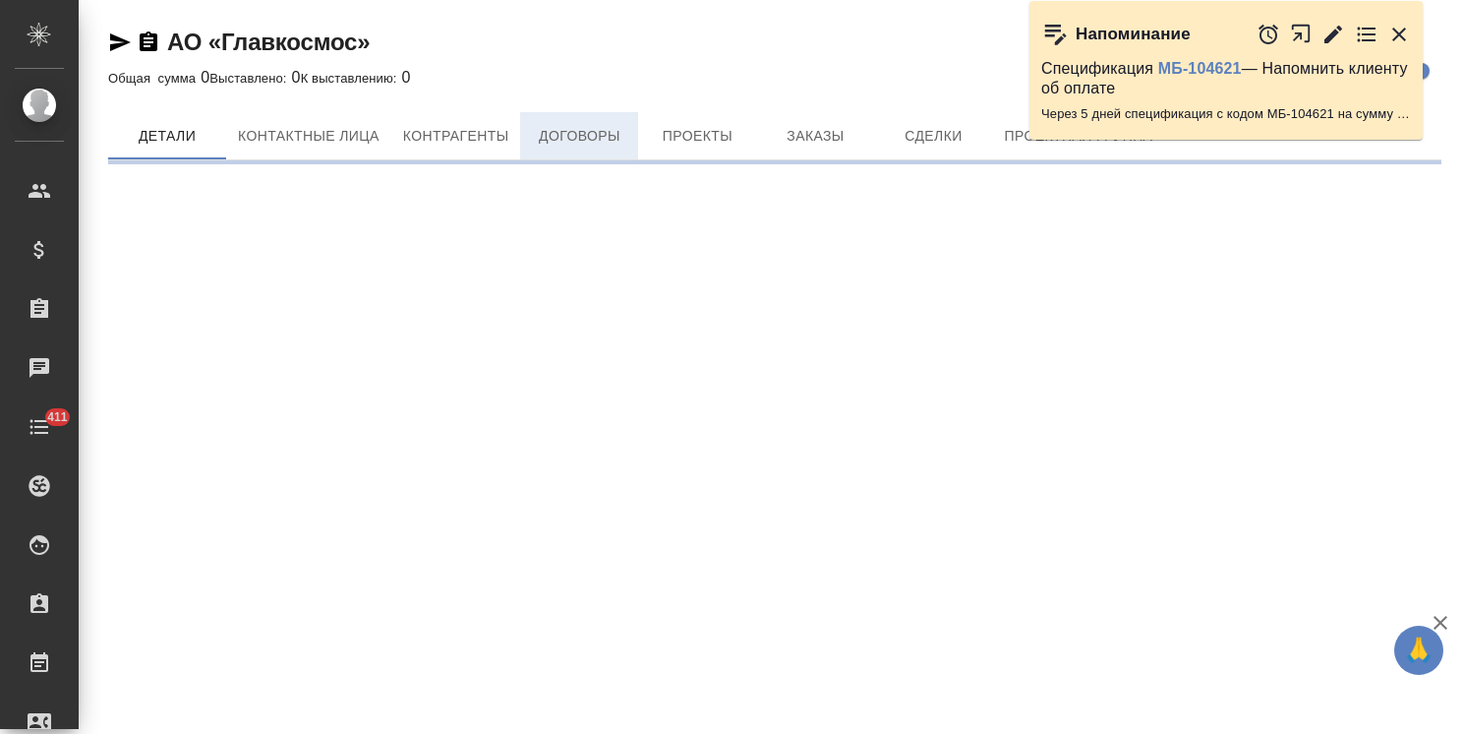
click at [606, 150] on button "Договоры" at bounding box center [579, 135] width 118 height 47
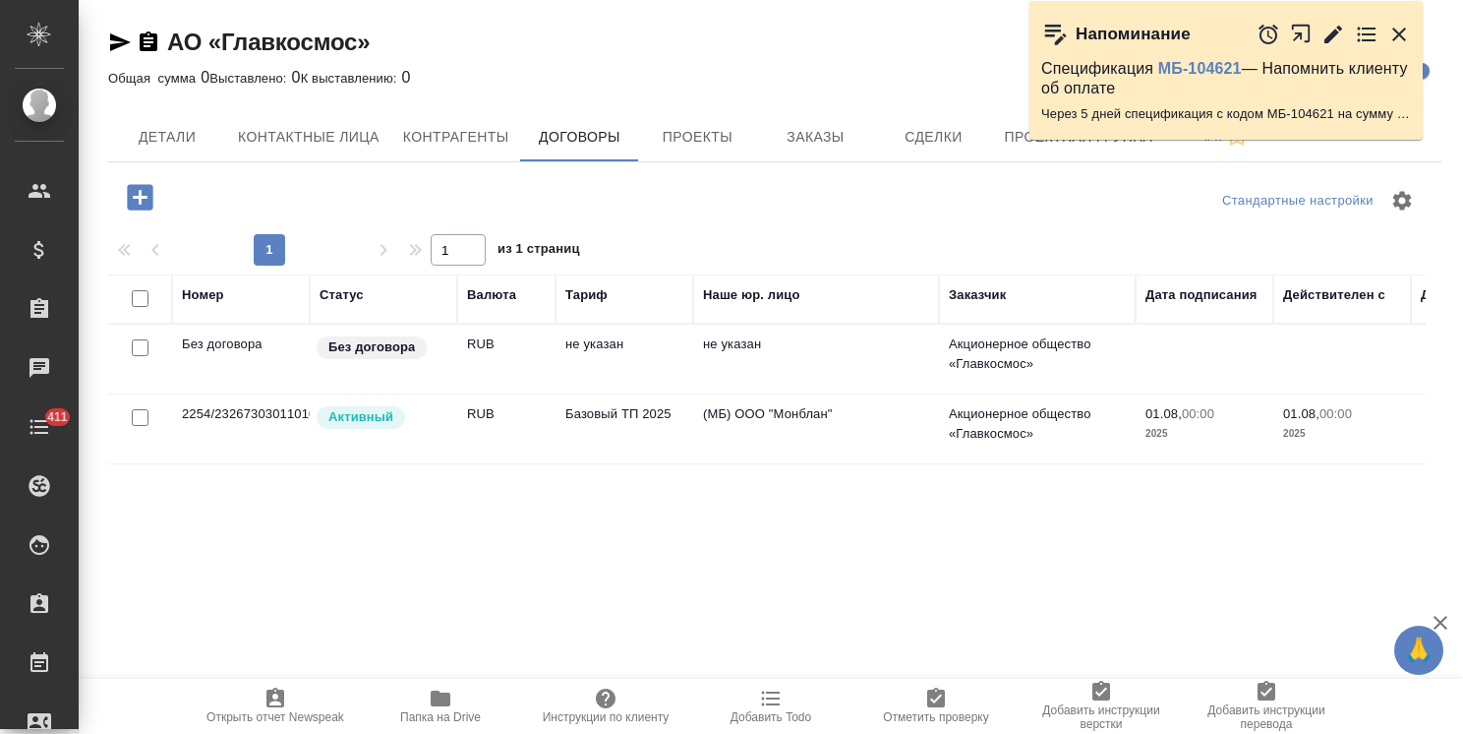
click at [269, 417] on td "2254/2326730301101040150058851" at bounding box center [241, 428] width 138 height 69
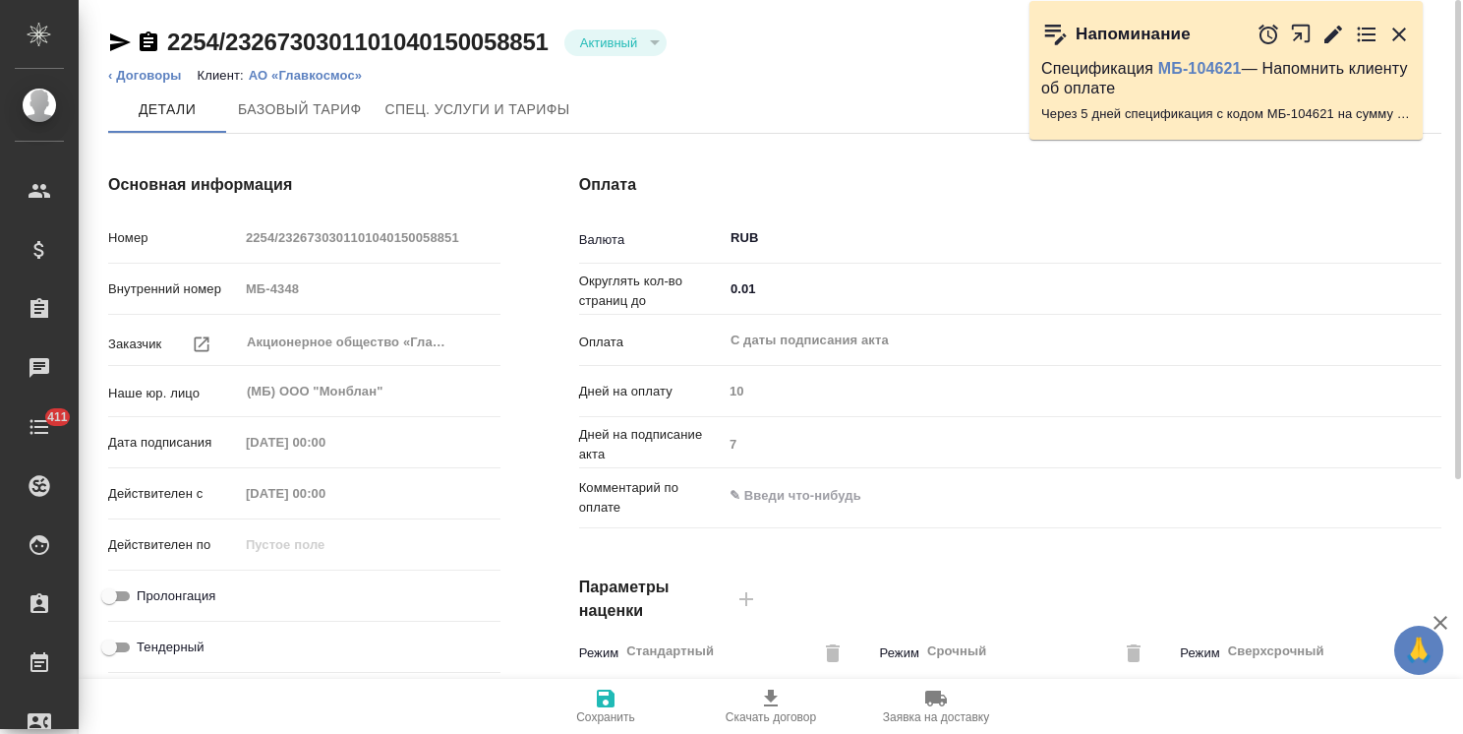
type input "Базовый ТП 2025"
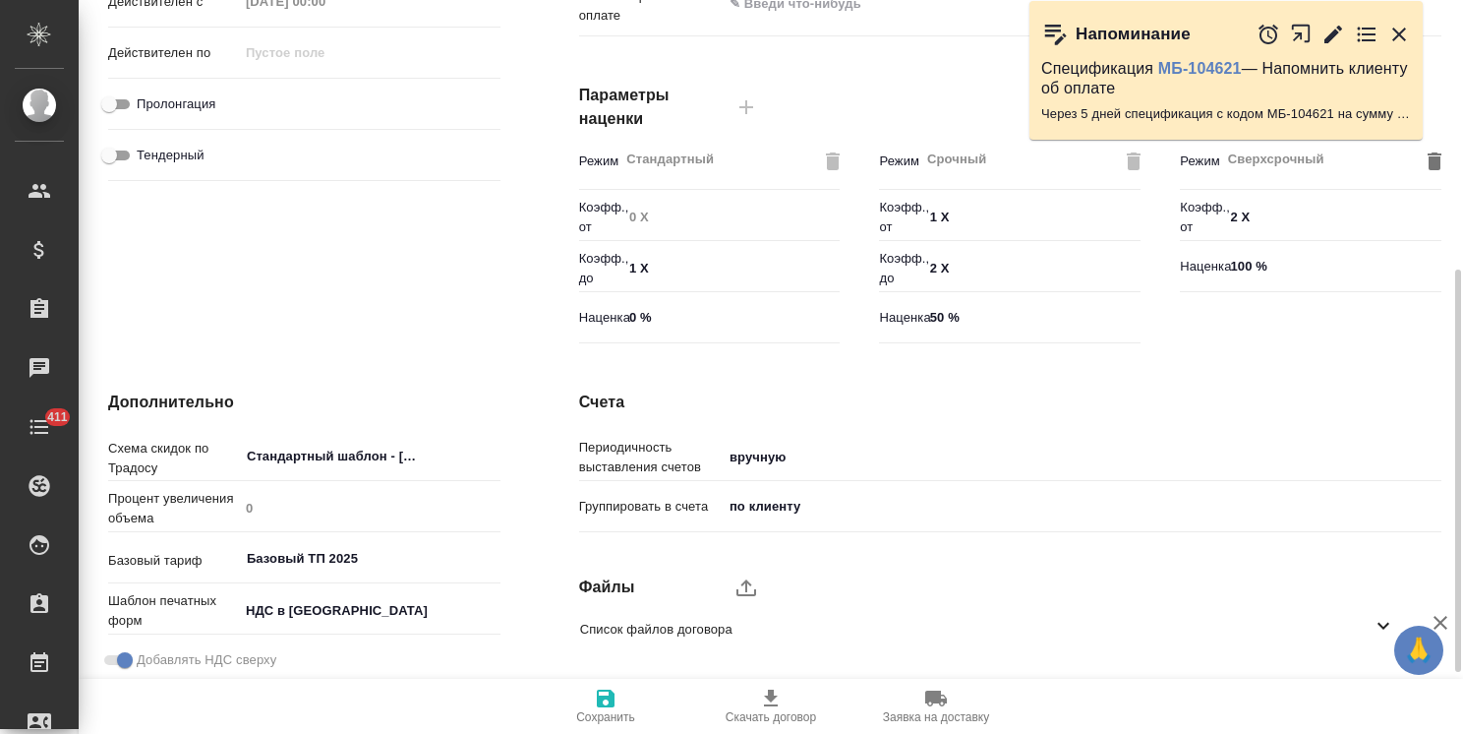
scroll to position [604, 0]
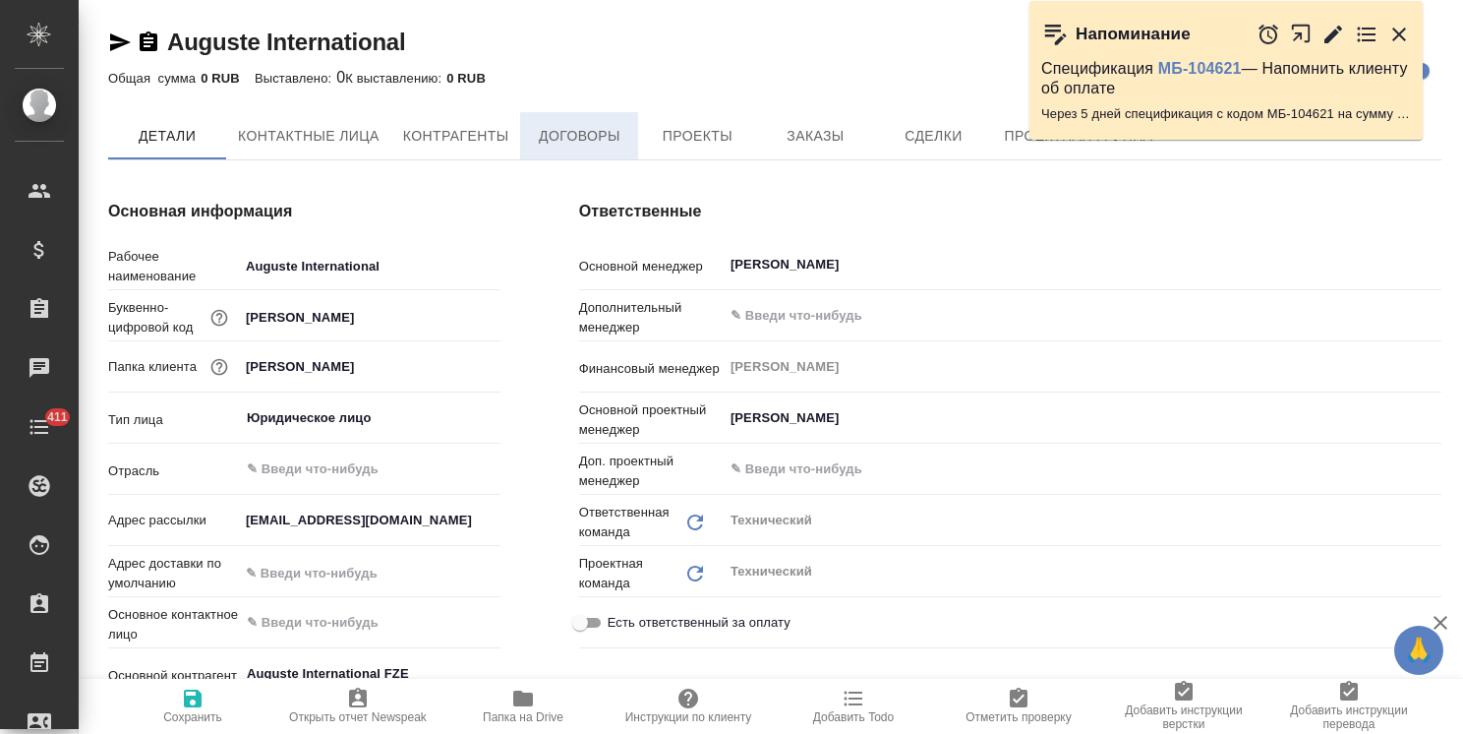
click at [582, 136] on span "Договоры" at bounding box center [579, 136] width 94 height 25
type textarea "x"
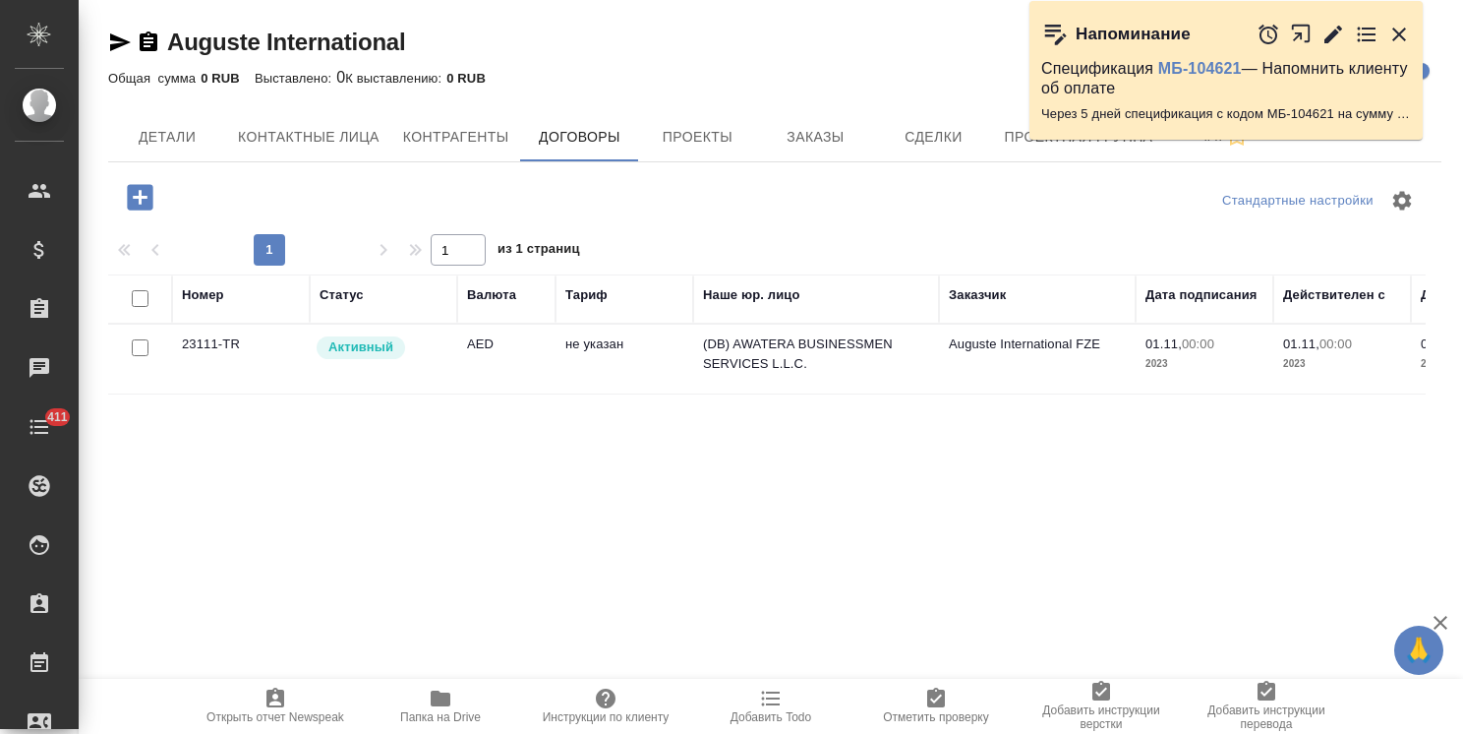
click at [419, 352] on div "Активный" at bounding box center [381, 347] width 133 height 27
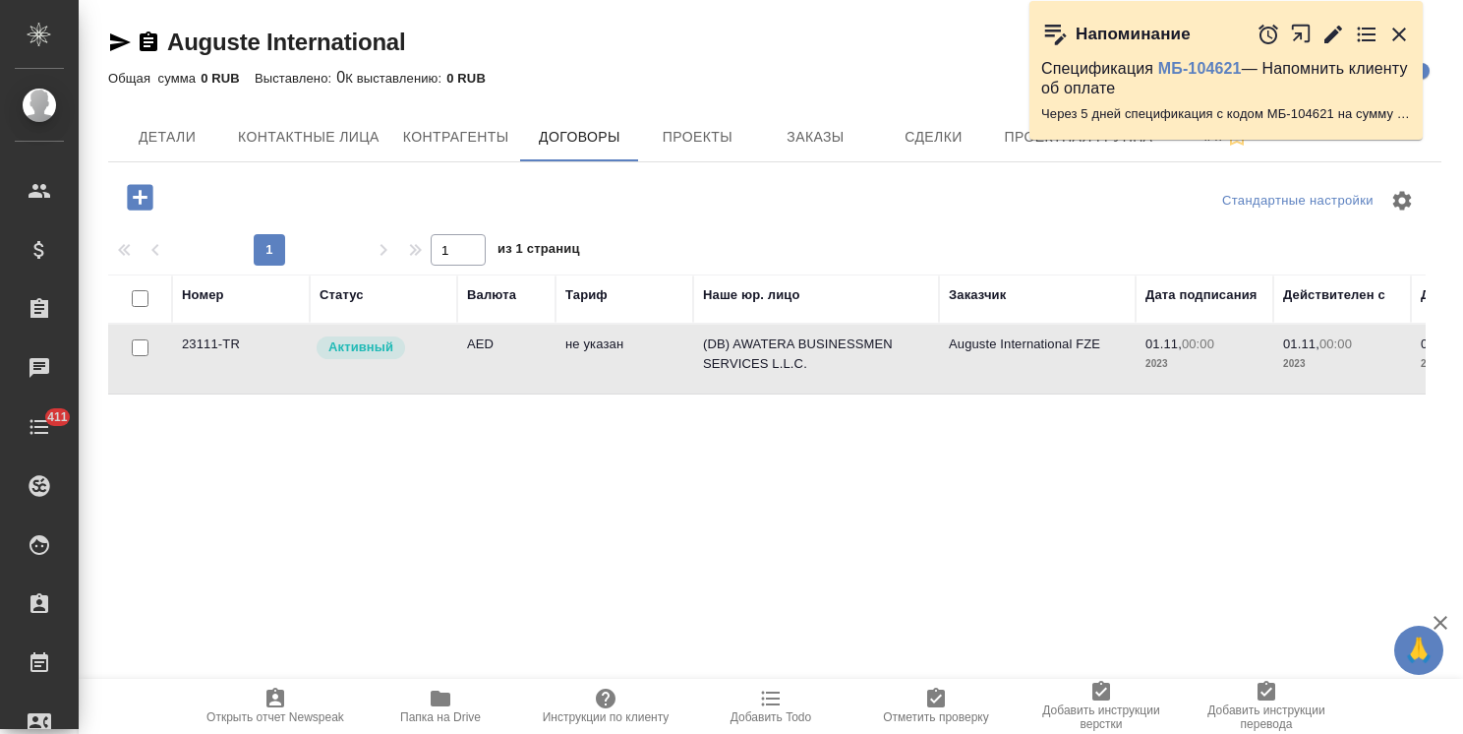
click at [419, 352] on div "Активный" at bounding box center [381, 347] width 133 height 27
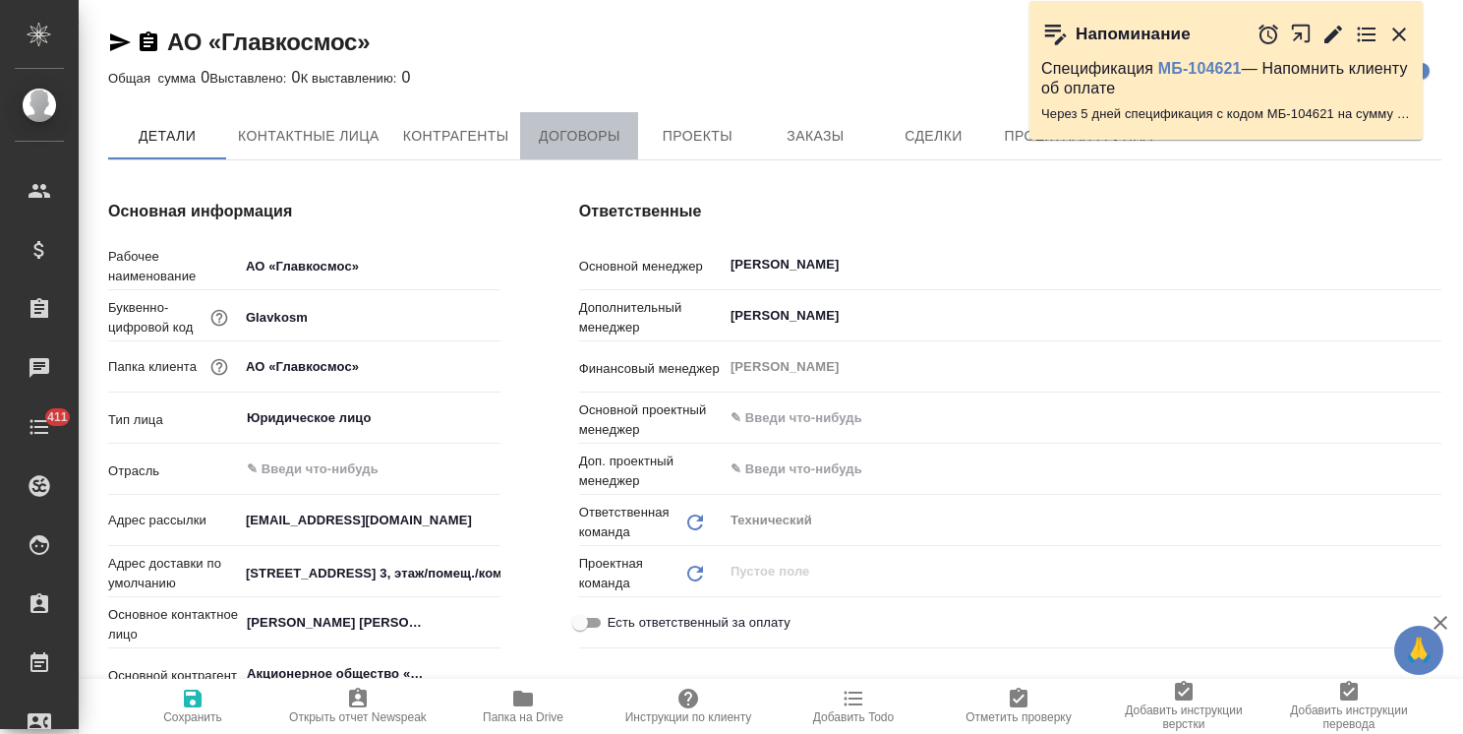
click at [571, 137] on span "Договоры" at bounding box center [579, 136] width 94 height 25
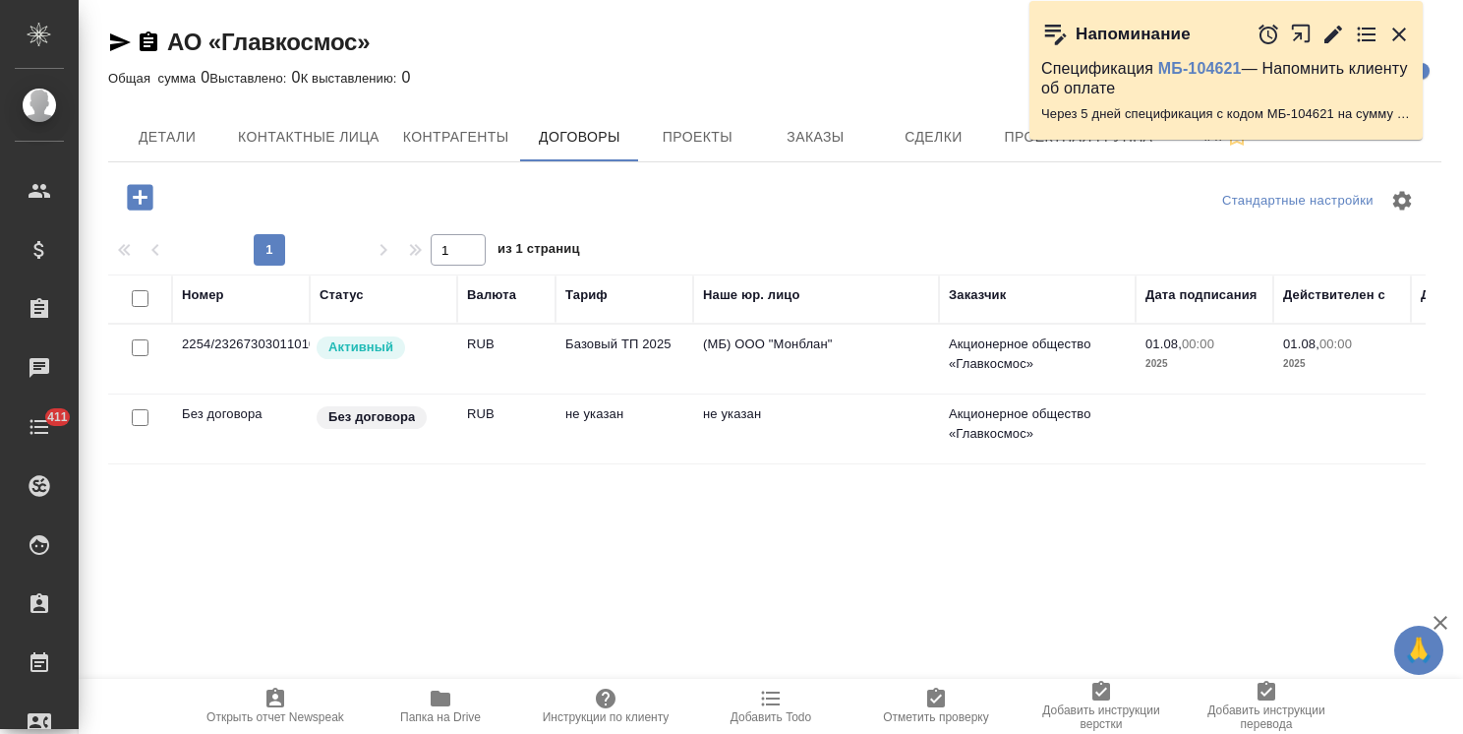
click at [299, 360] on td "2254/2326730301101040150058851" at bounding box center [241, 359] width 138 height 69
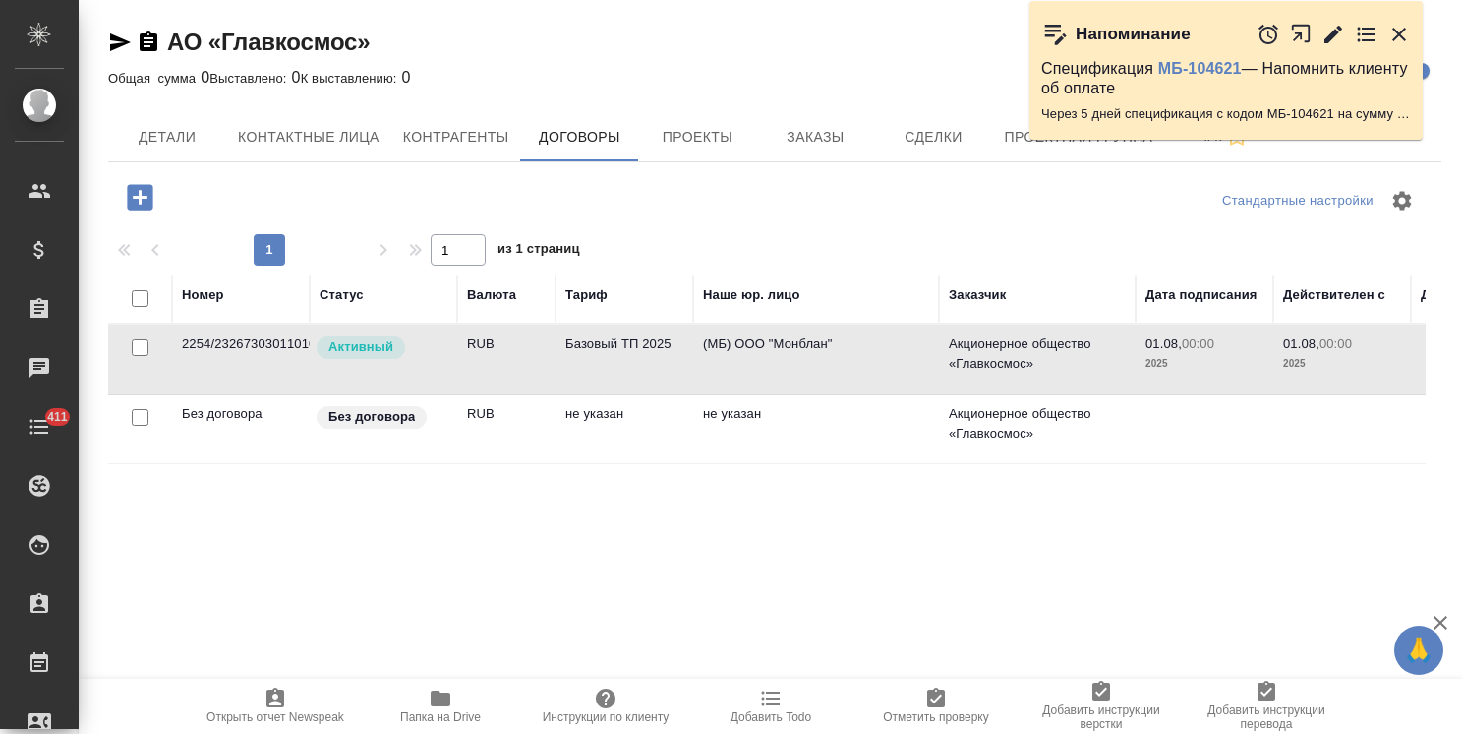
click at [298, 360] on td "2254/2326730301101040150058851" at bounding box center [241, 359] width 138 height 69
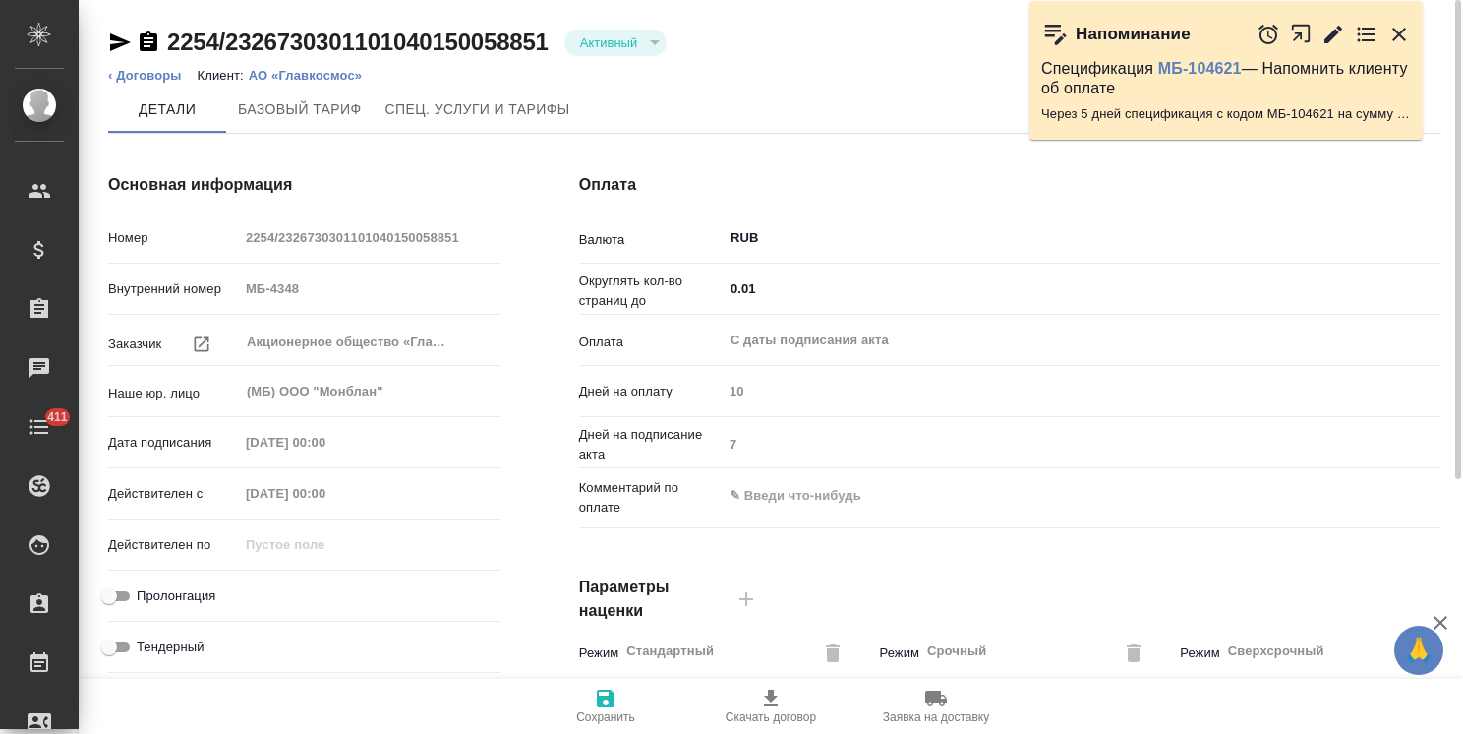
type input "Базовый ТП 2025"
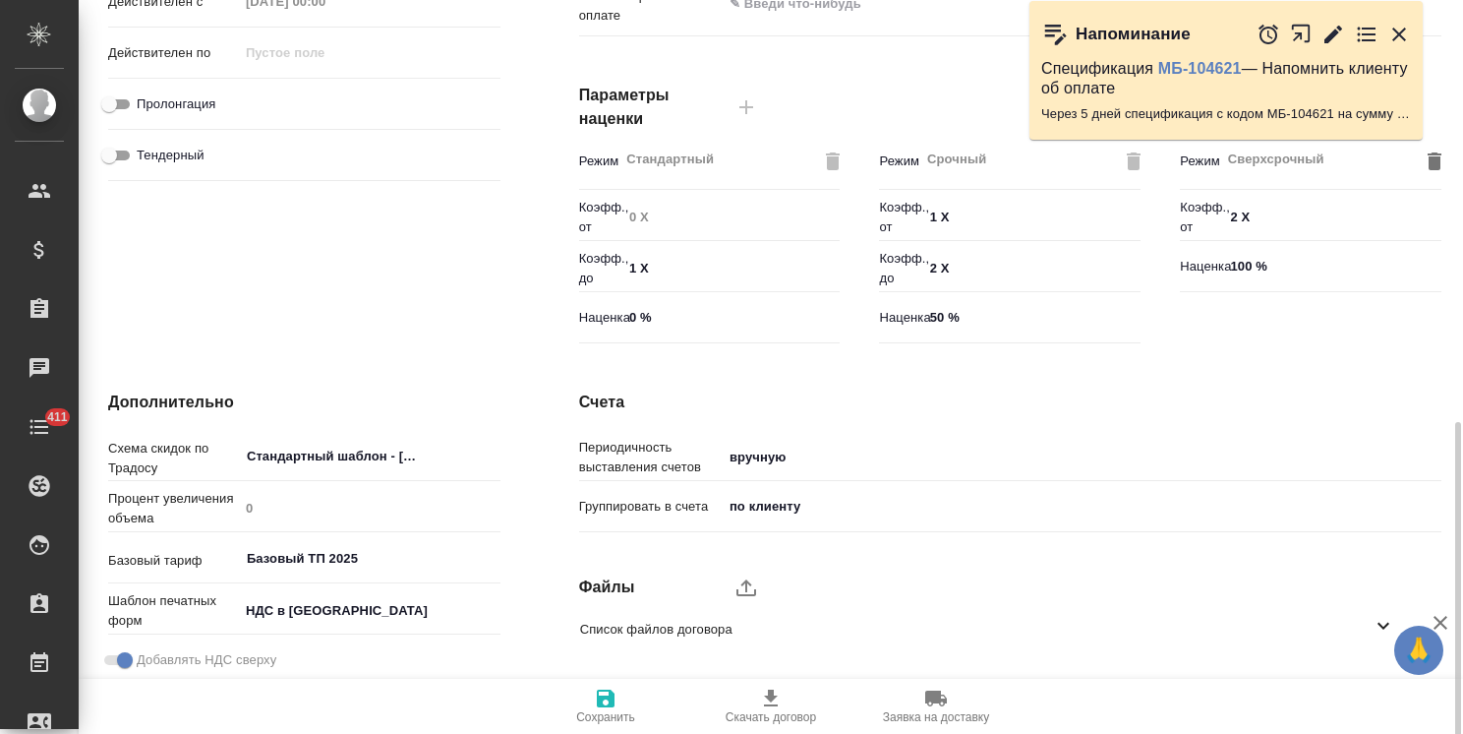
scroll to position [604, 0]
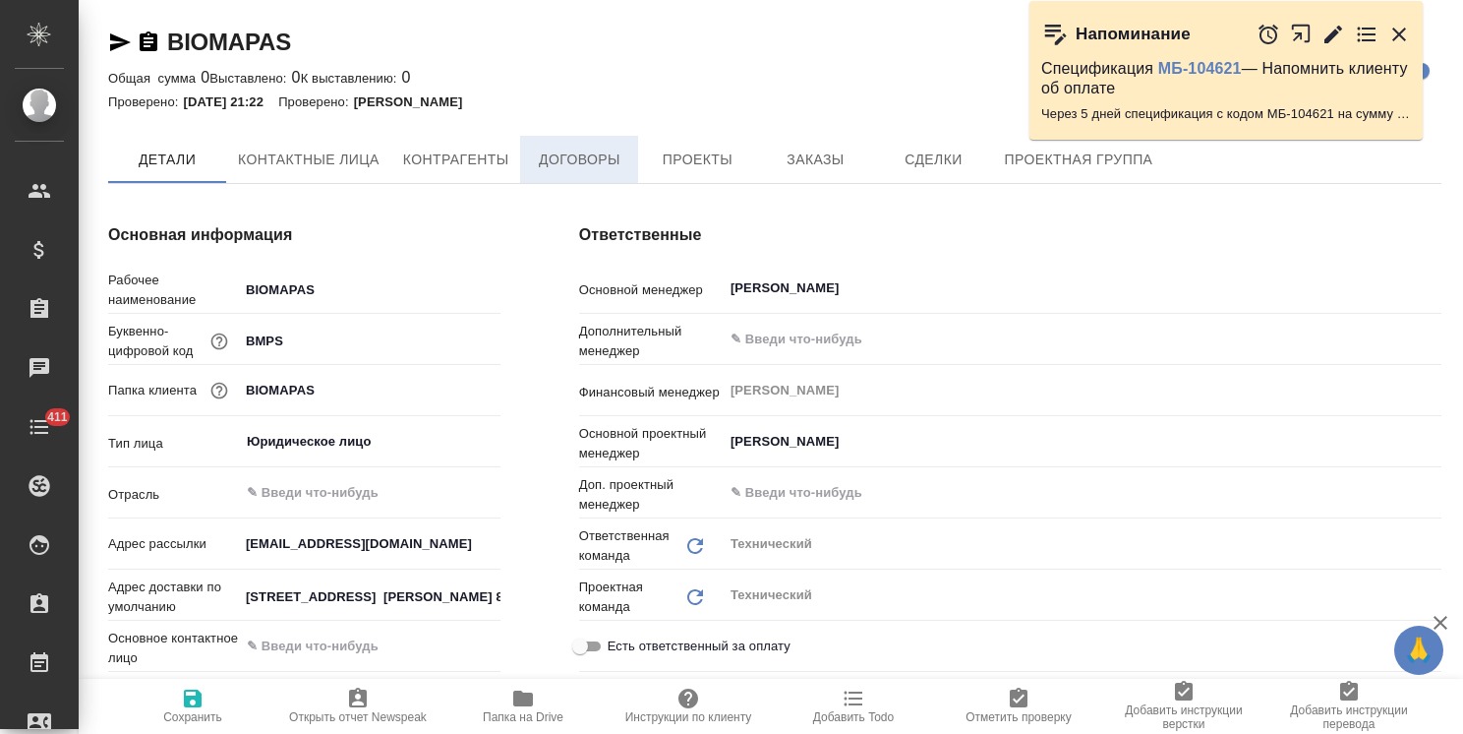
click at [543, 176] on button "Договоры" at bounding box center [579, 159] width 118 height 47
type textarea "x"
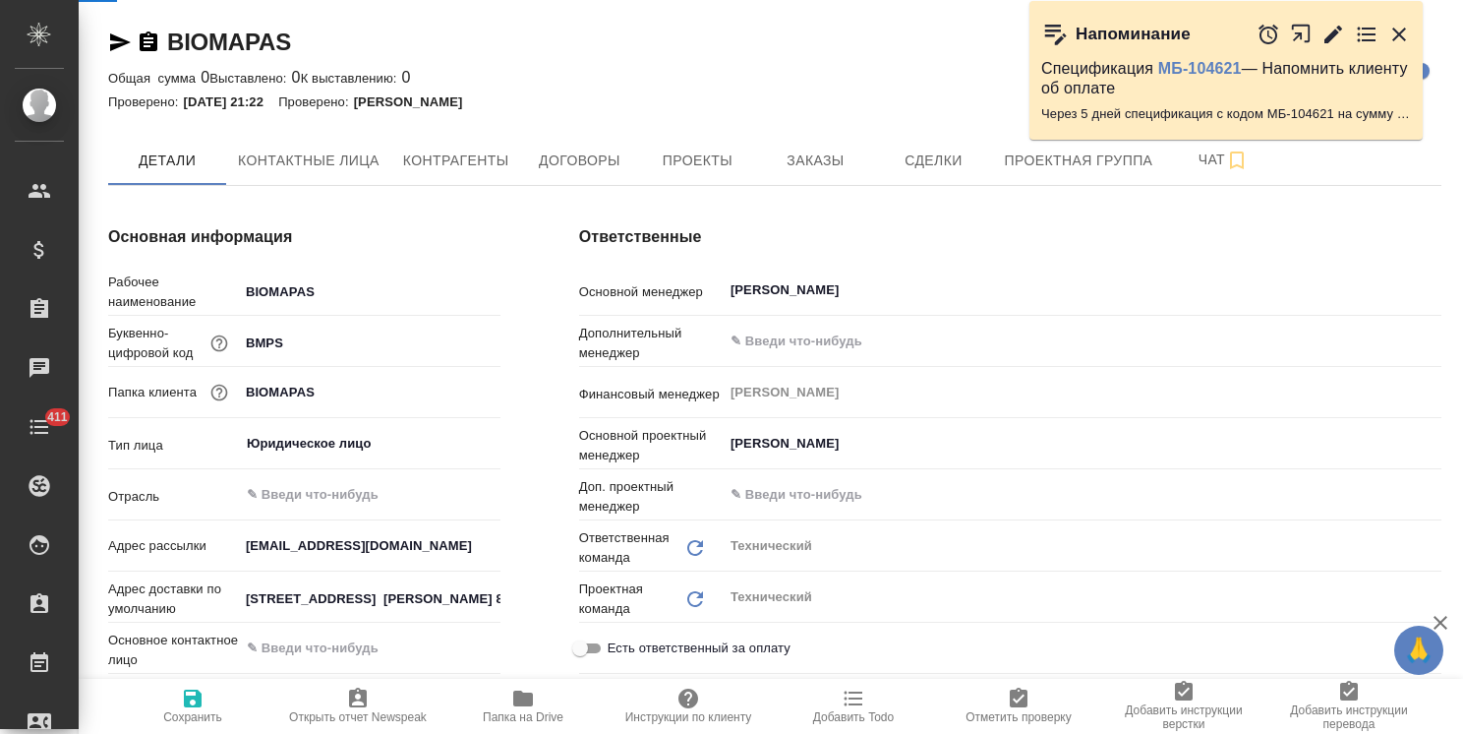
type textarea "x"
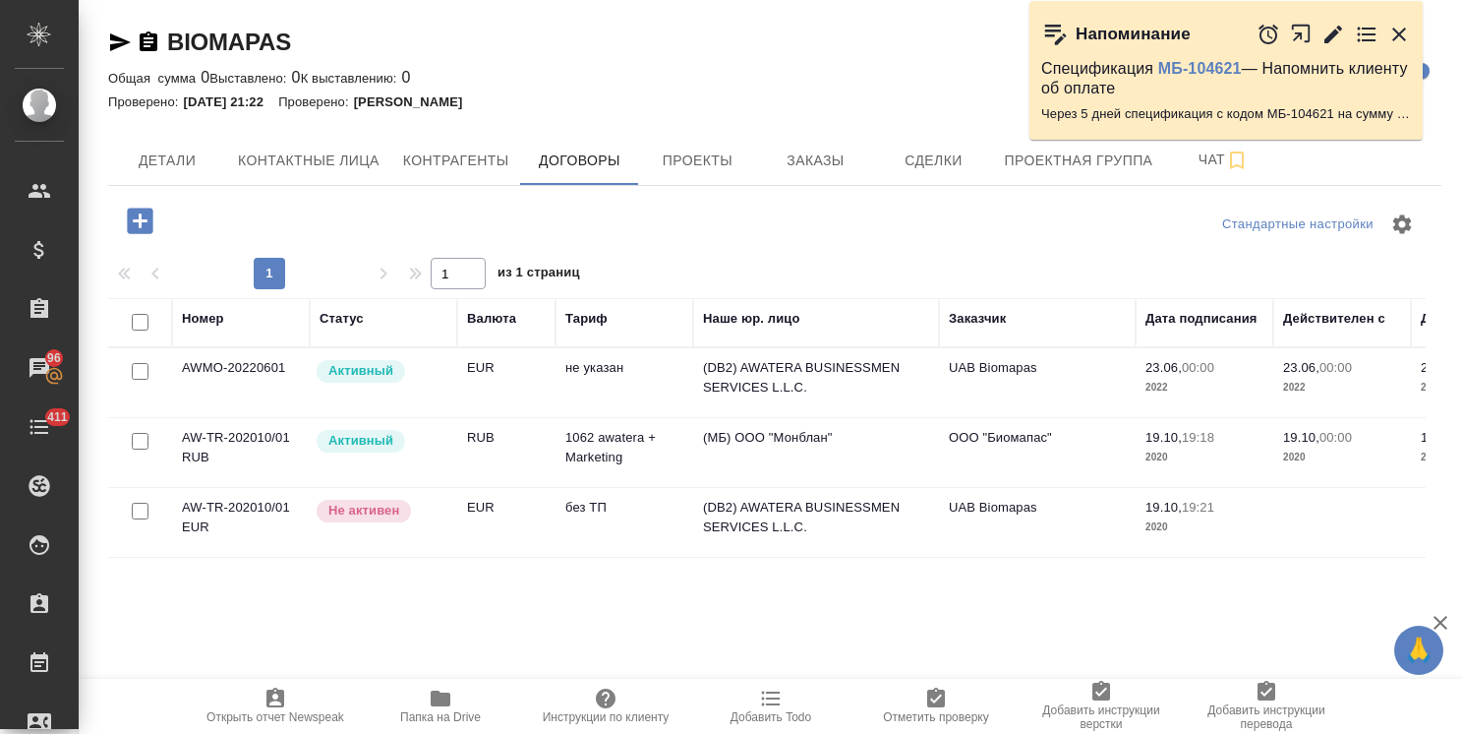
click at [246, 450] on td "AW-TR-202010/01 RUB" at bounding box center [241, 452] width 138 height 69
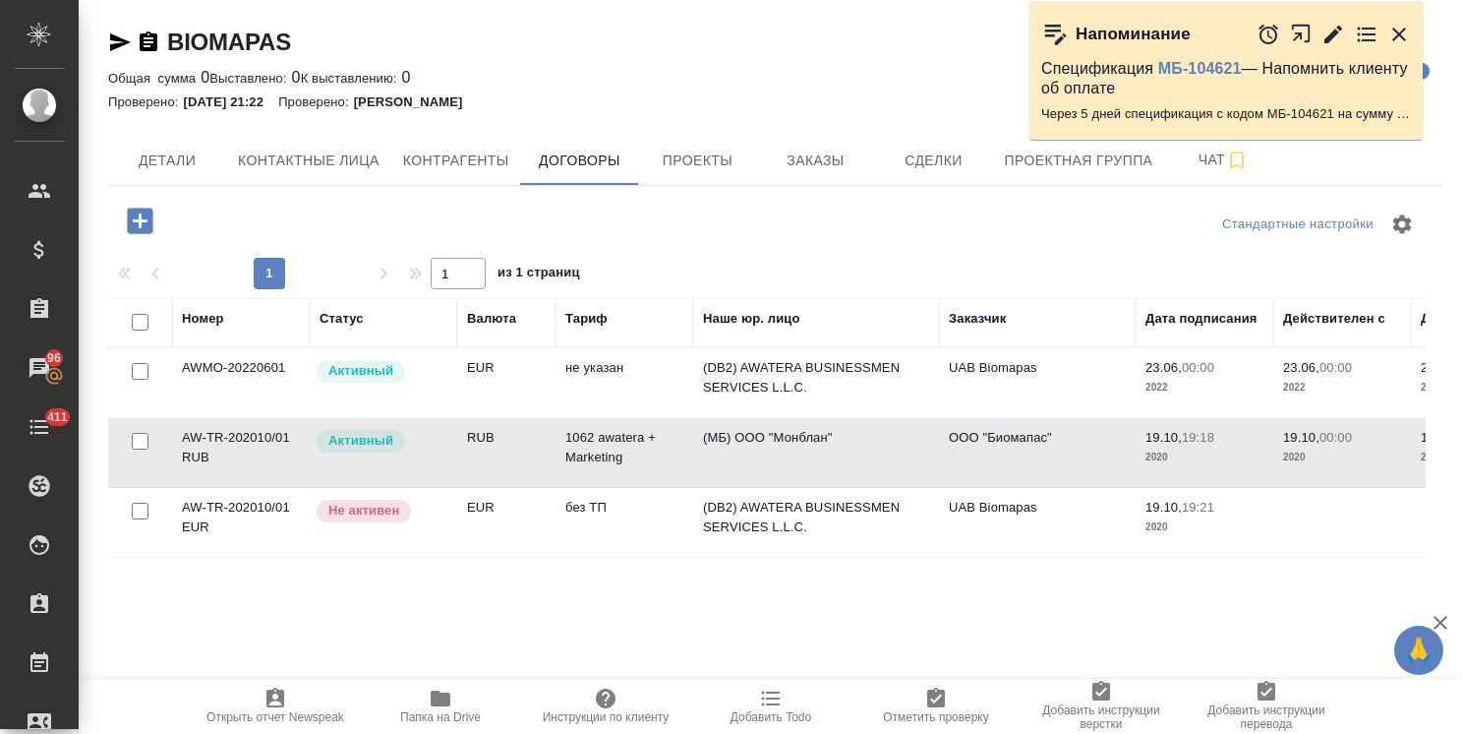
click at [246, 450] on td "AW-TR-202010/01 RUB" at bounding box center [241, 452] width 138 height 69
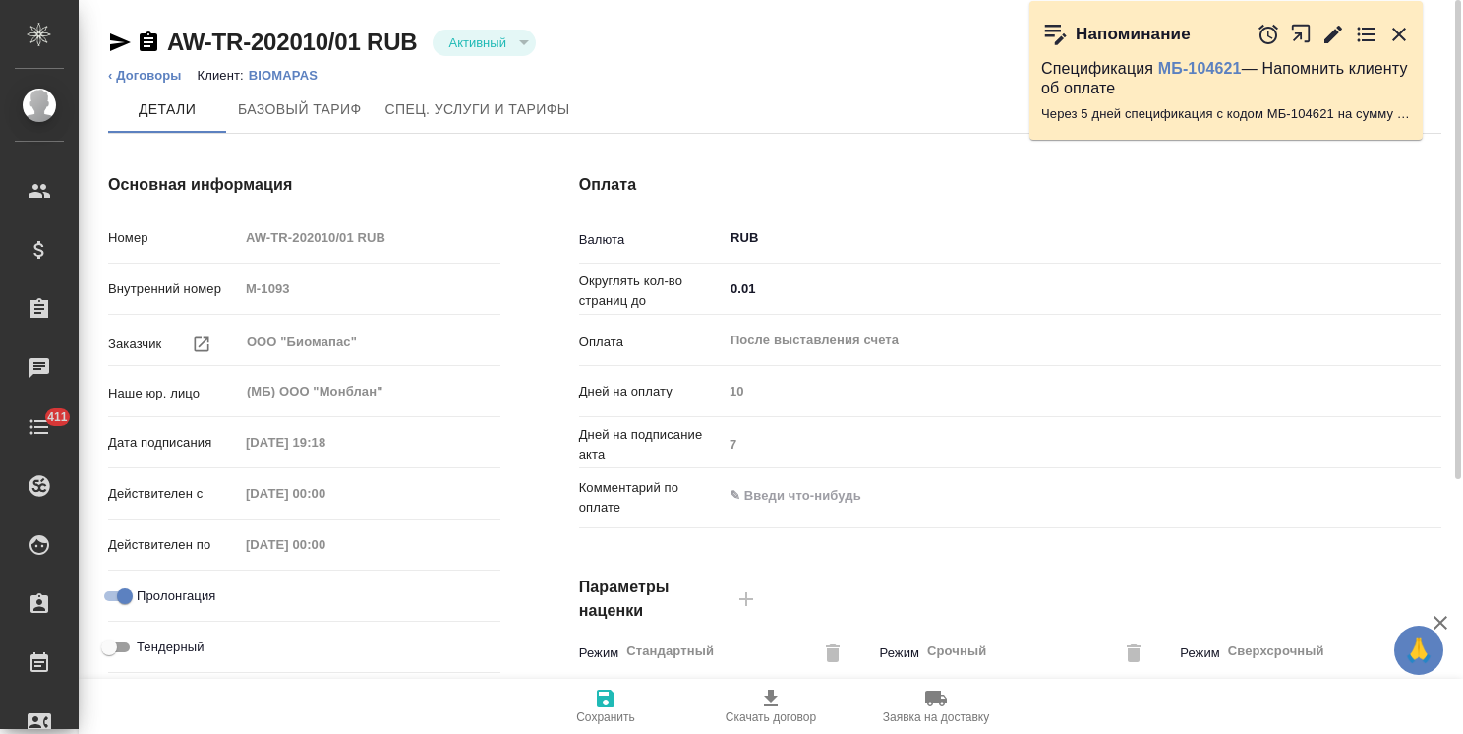
type input "1062 awatera + Marketing"
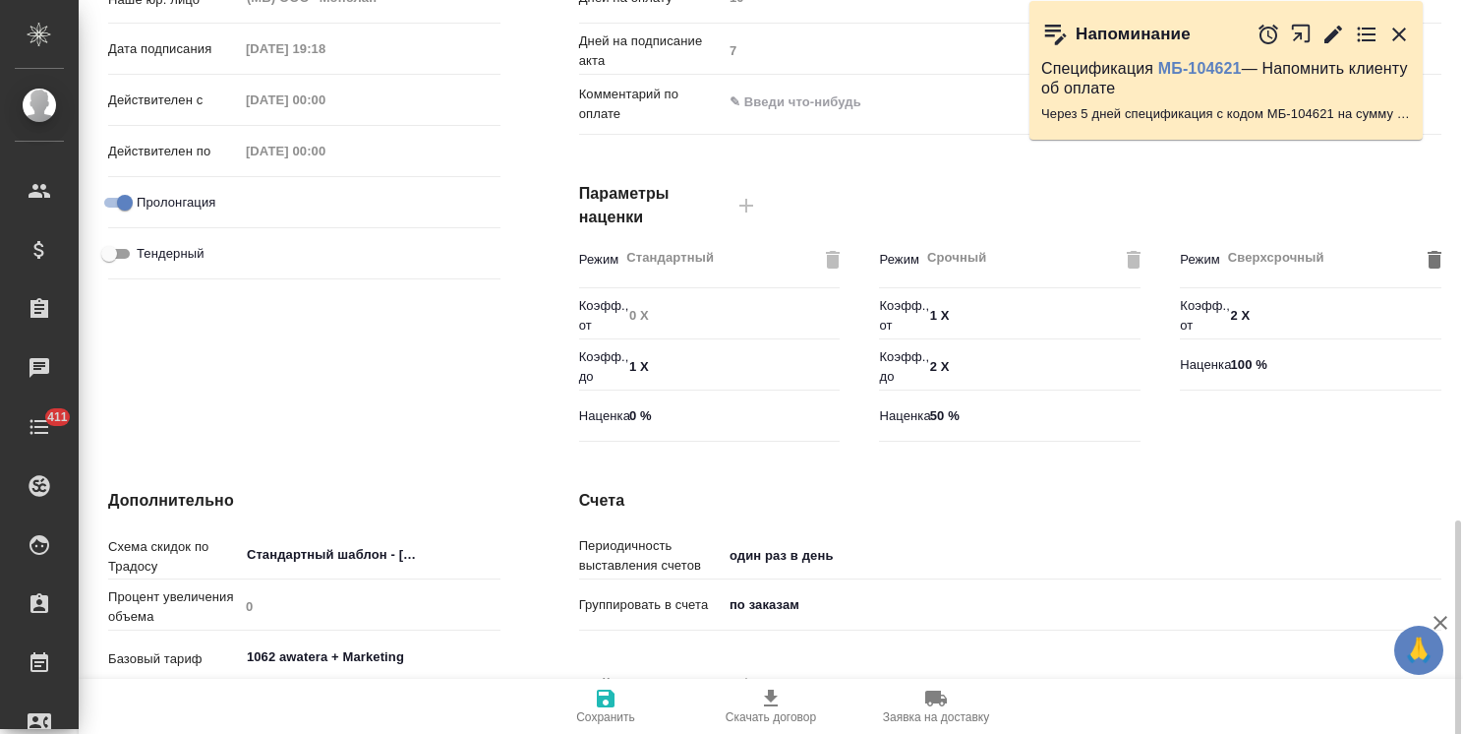
scroll to position [604, 0]
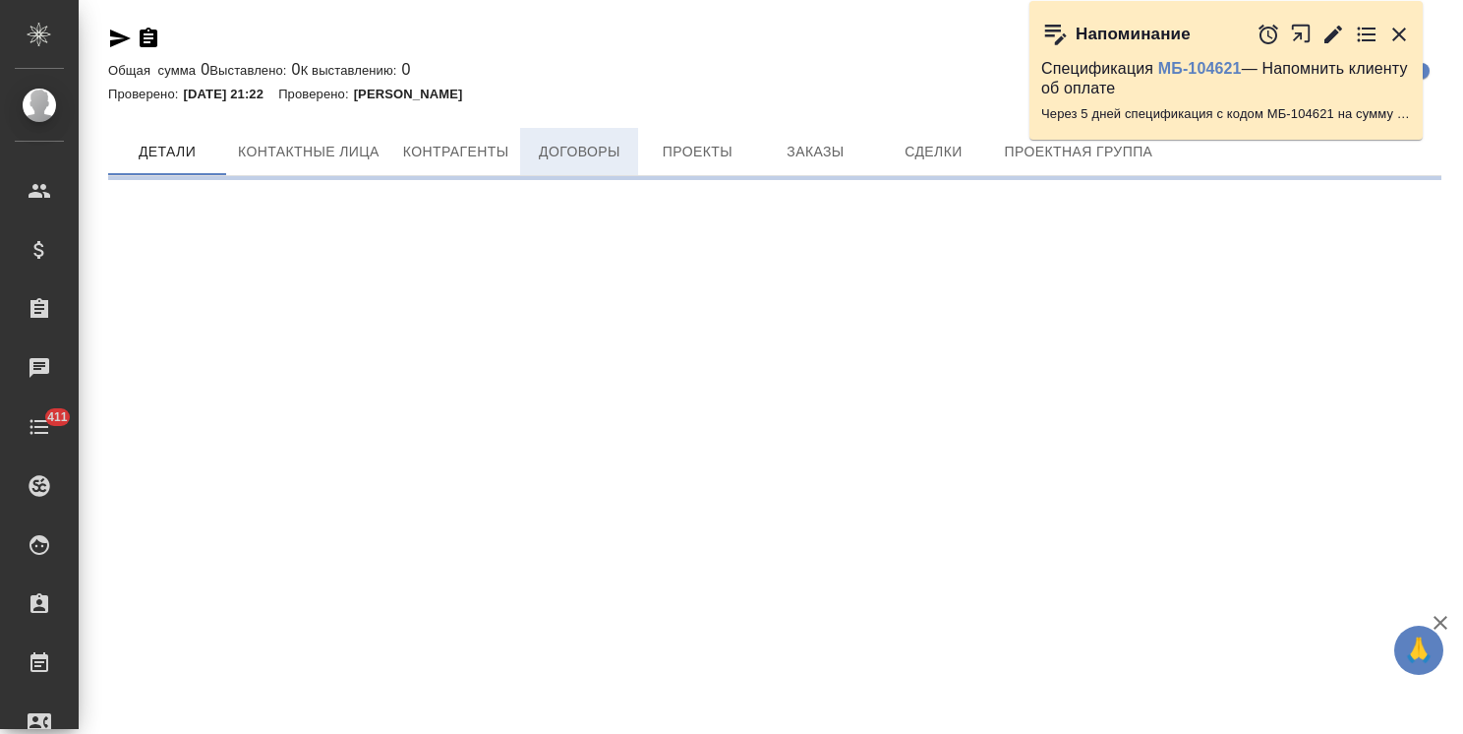
click at [606, 136] on button "Договоры" at bounding box center [579, 151] width 118 height 47
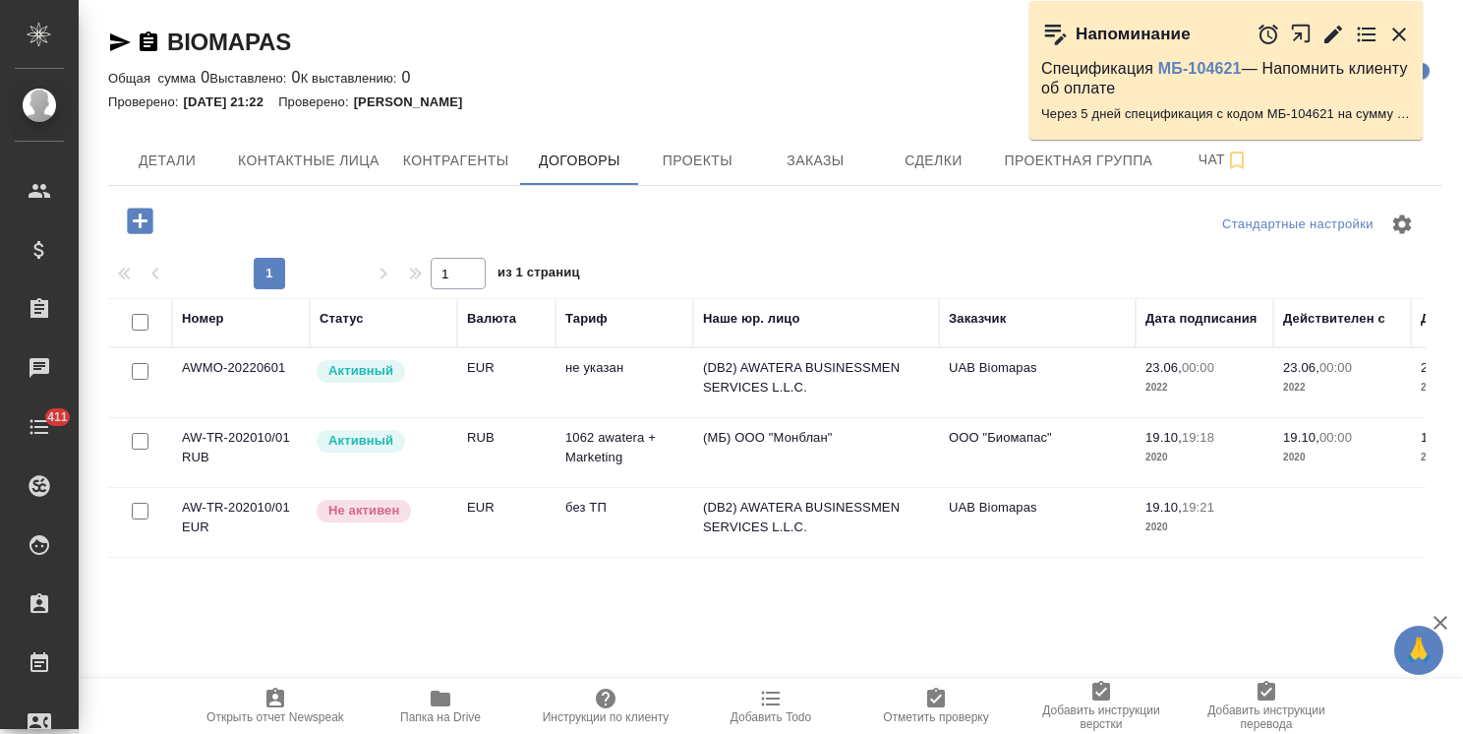
click at [266, 391] on td "AWMO-20220601" at bounding box center [241, 382] width 138 height 69
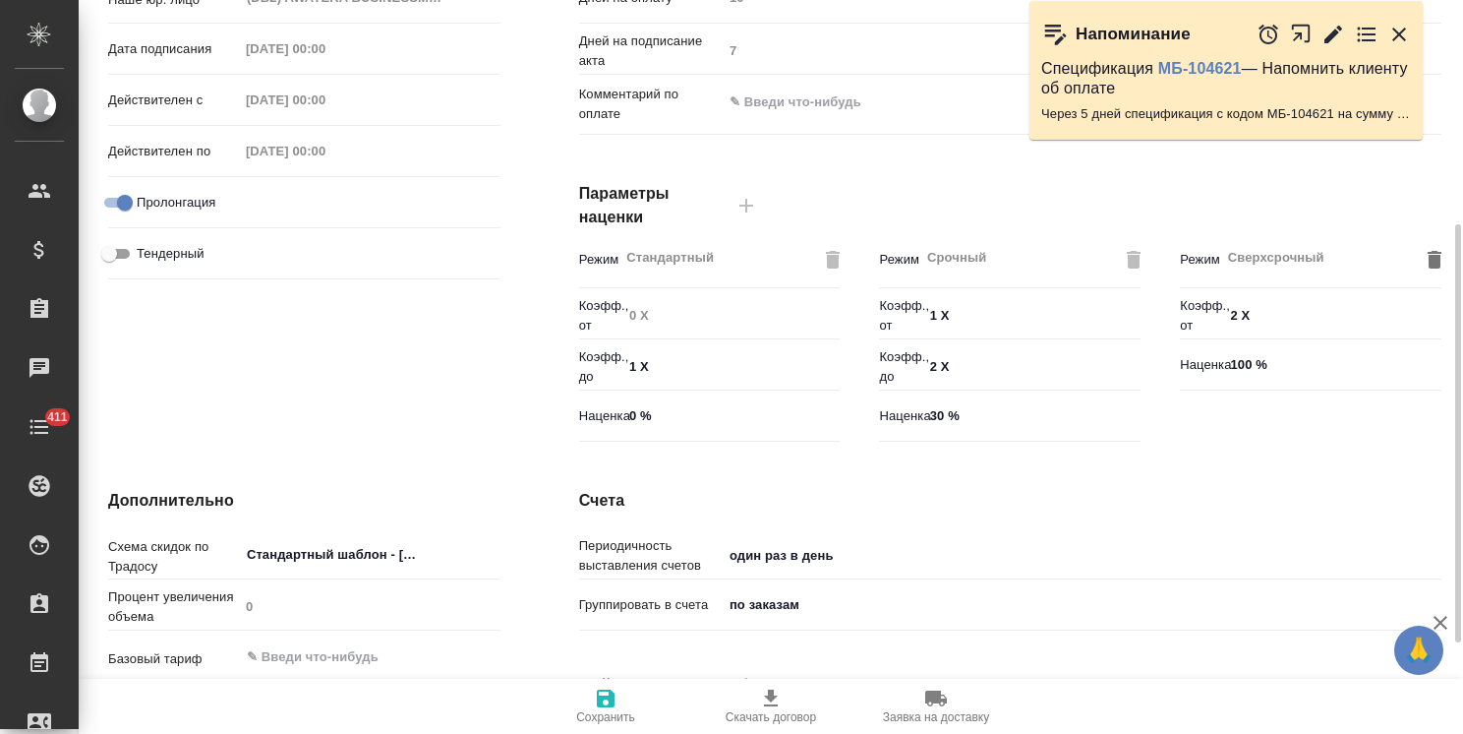
scroll to position [553, 0]
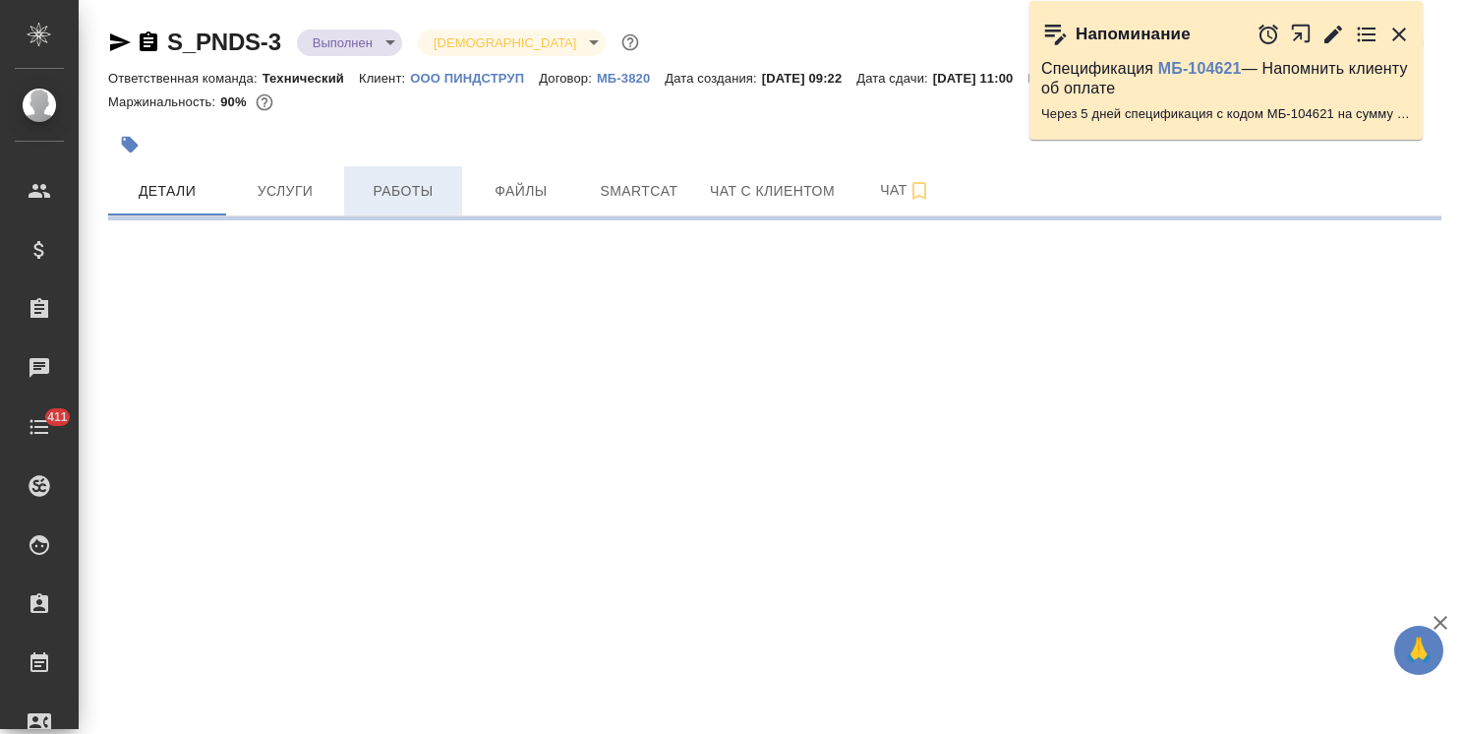
select select "RU"
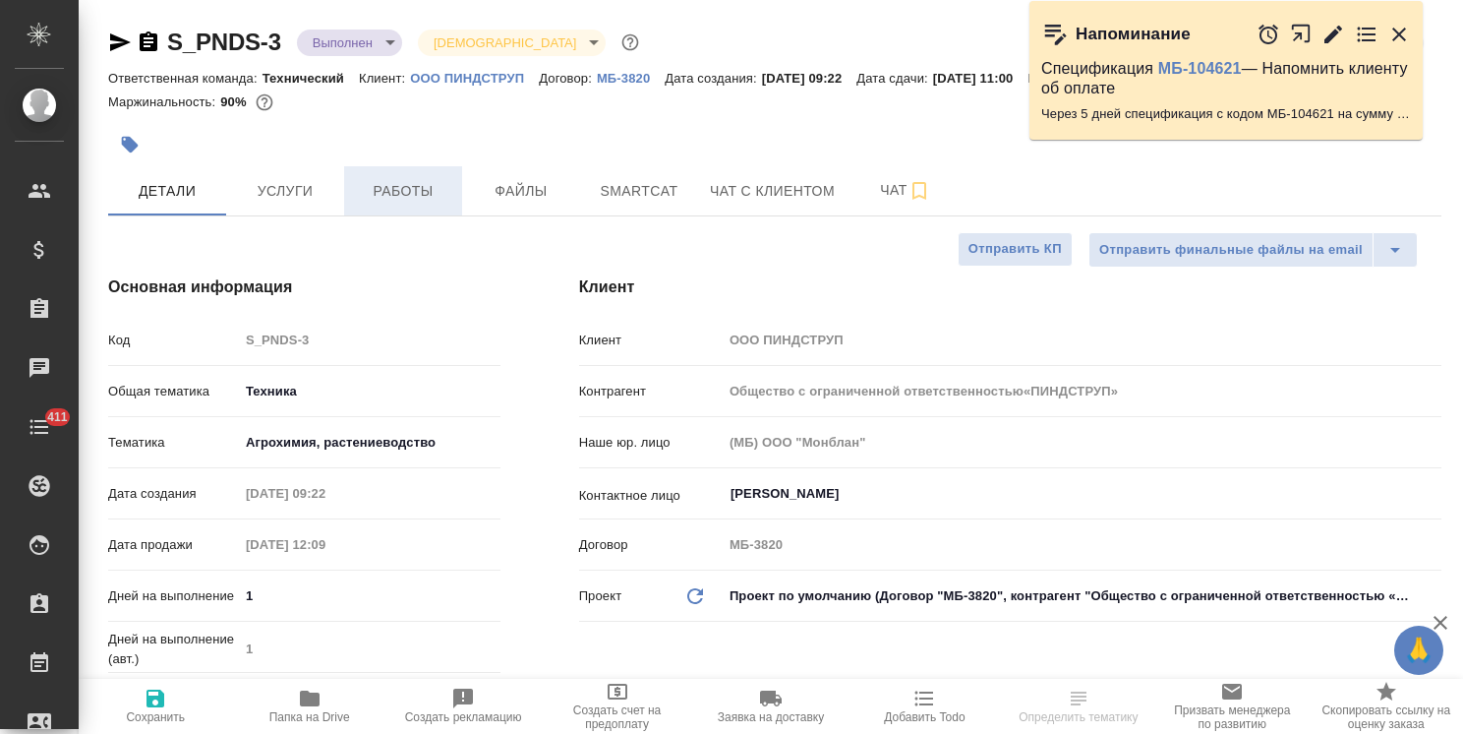
type textarea "x"
type input "Общество с ограниченной ответственностью«ПИНДСТРУП»"
type textarea "x"
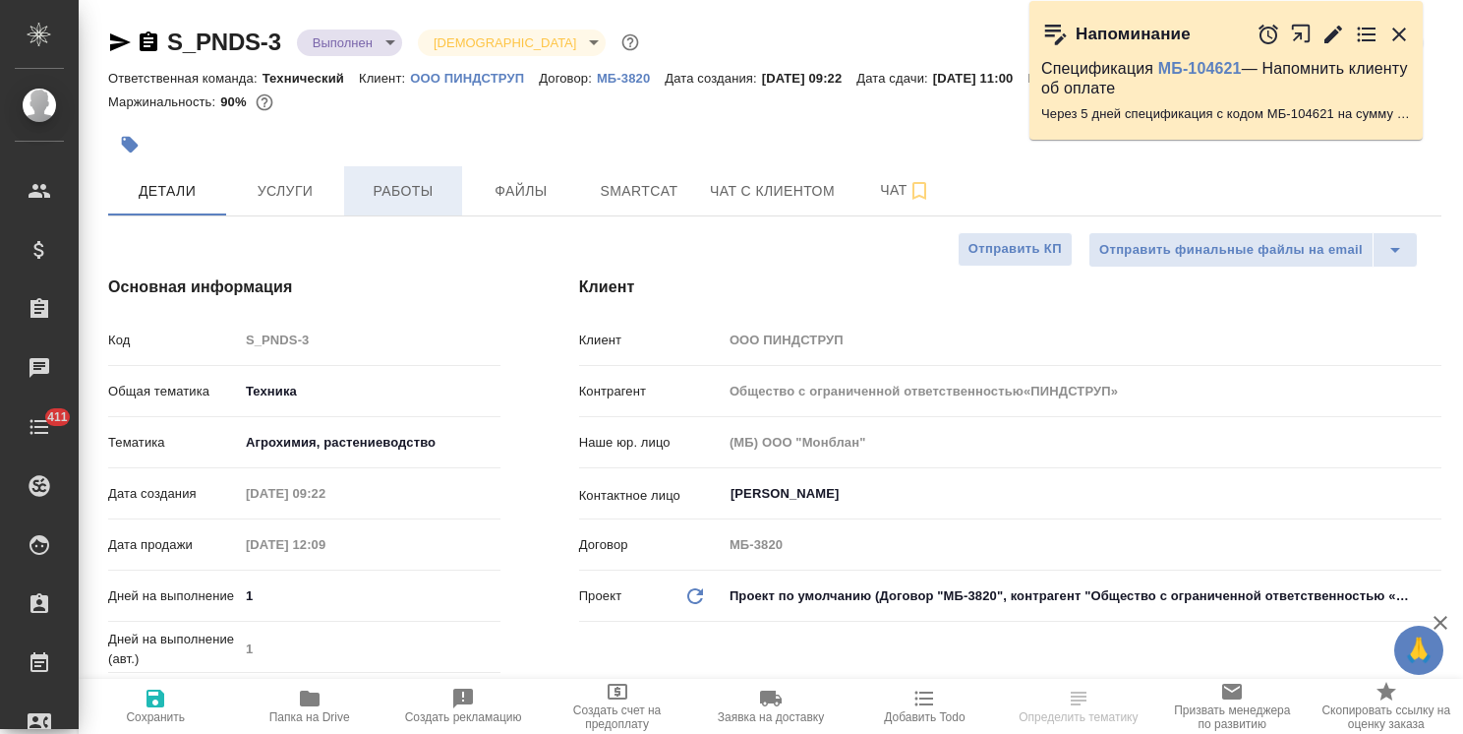
type textarea "x"
type input "Общество с ограниченной ответственностью«ПИНДСТРУП»"
type textarea "x"
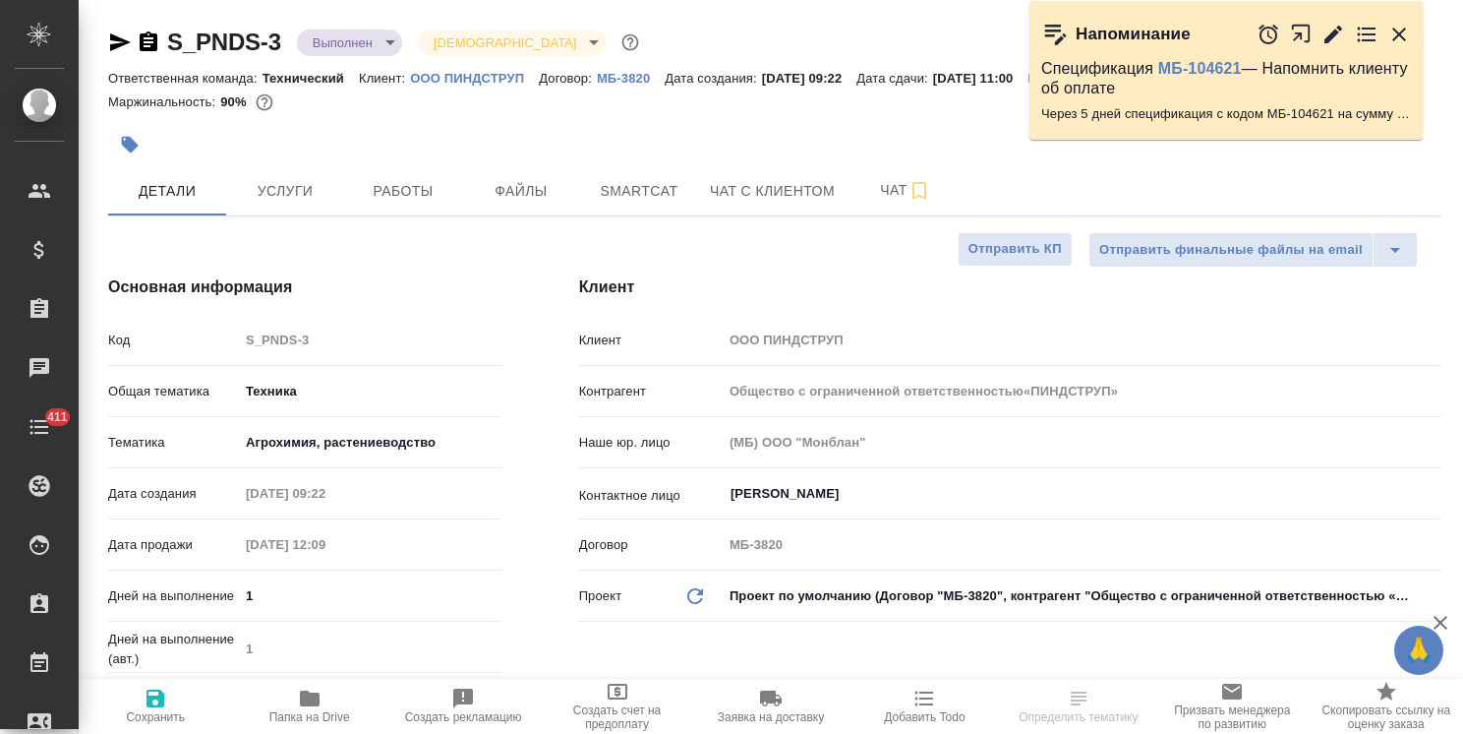
type textarea "x"
click at [315, 716] on span "Папка на Drive" at bounding box center [309, 717] width 81 height 14
type input "Общество с ограниченной ответственностью«ПИНДСТРУП»"
type textarea "x"
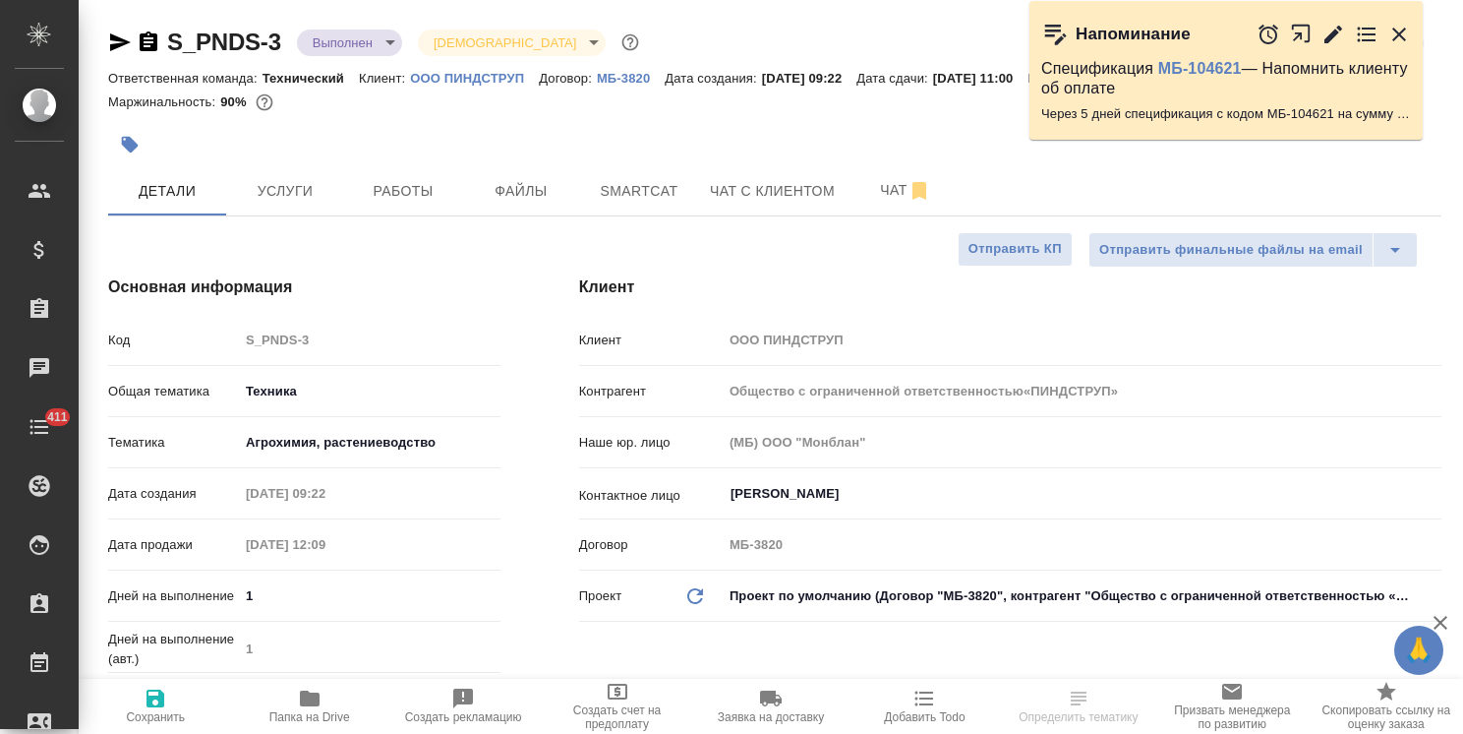
type textarea "x"
select select "RU"
type input "Общество с ограниченной ответственностью«ПИНДСТРУП»"
type textarea "x"
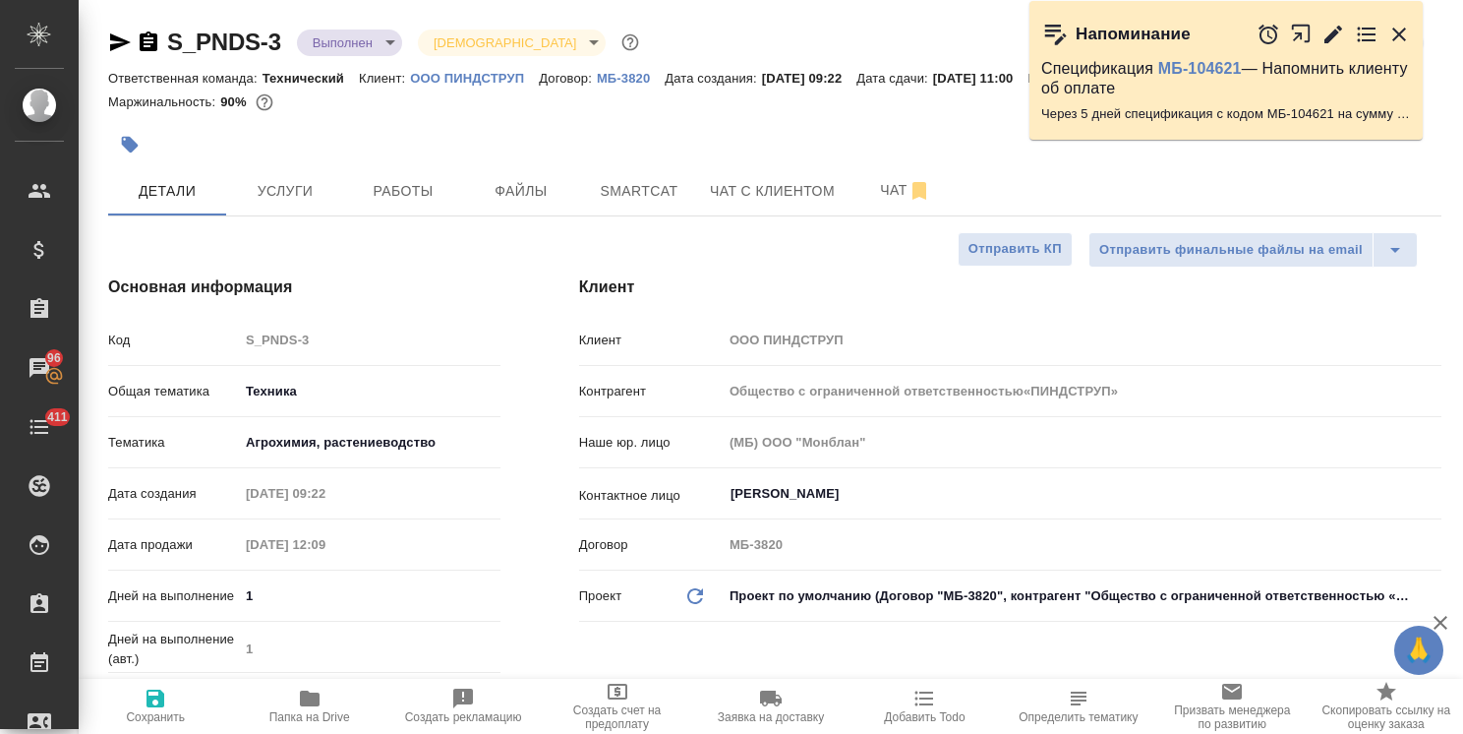
type textarea "x"
click at [539, 184] on span "Файлы" at bounding box center [521, 191] width 94 height 25
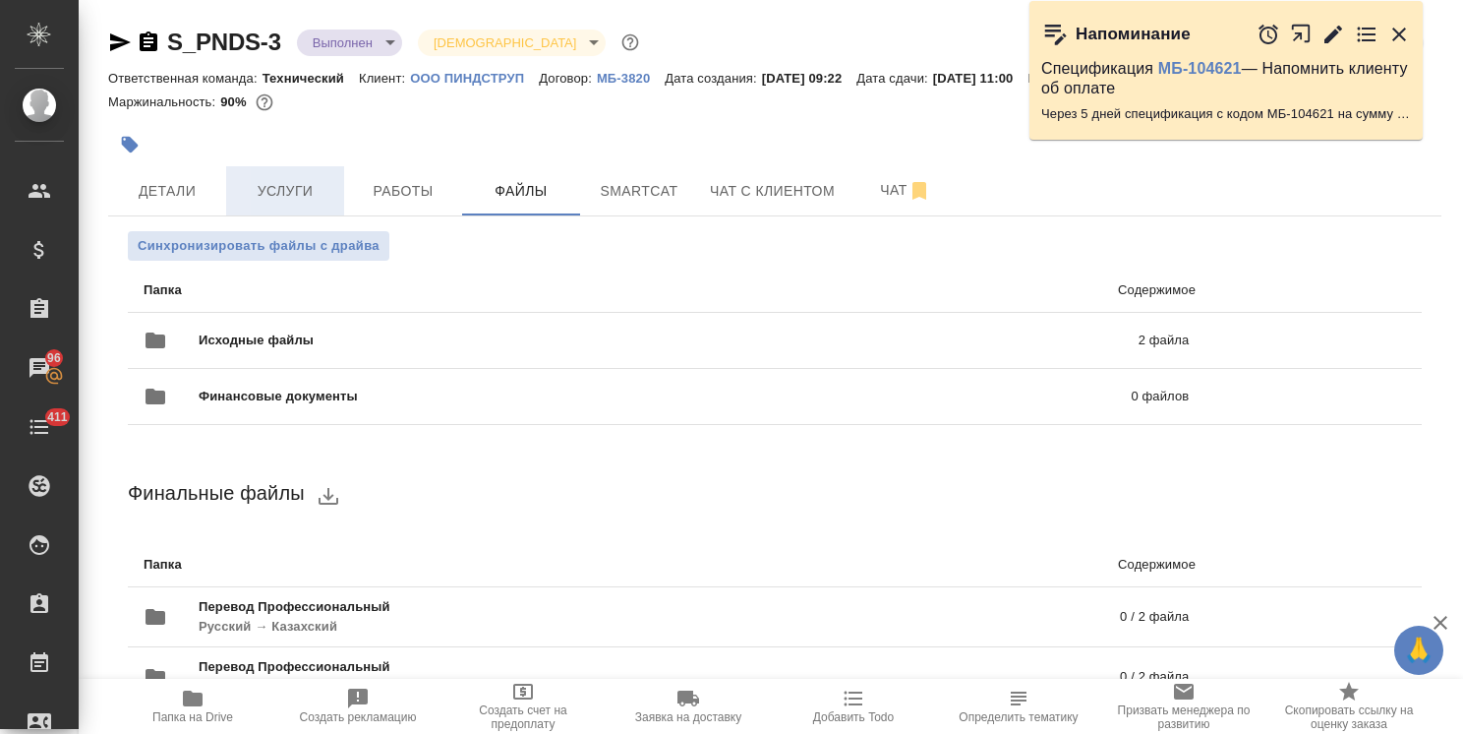
click at [311, 183] on span "Услуги" at bounding box center [285, 191] width 94 height 25
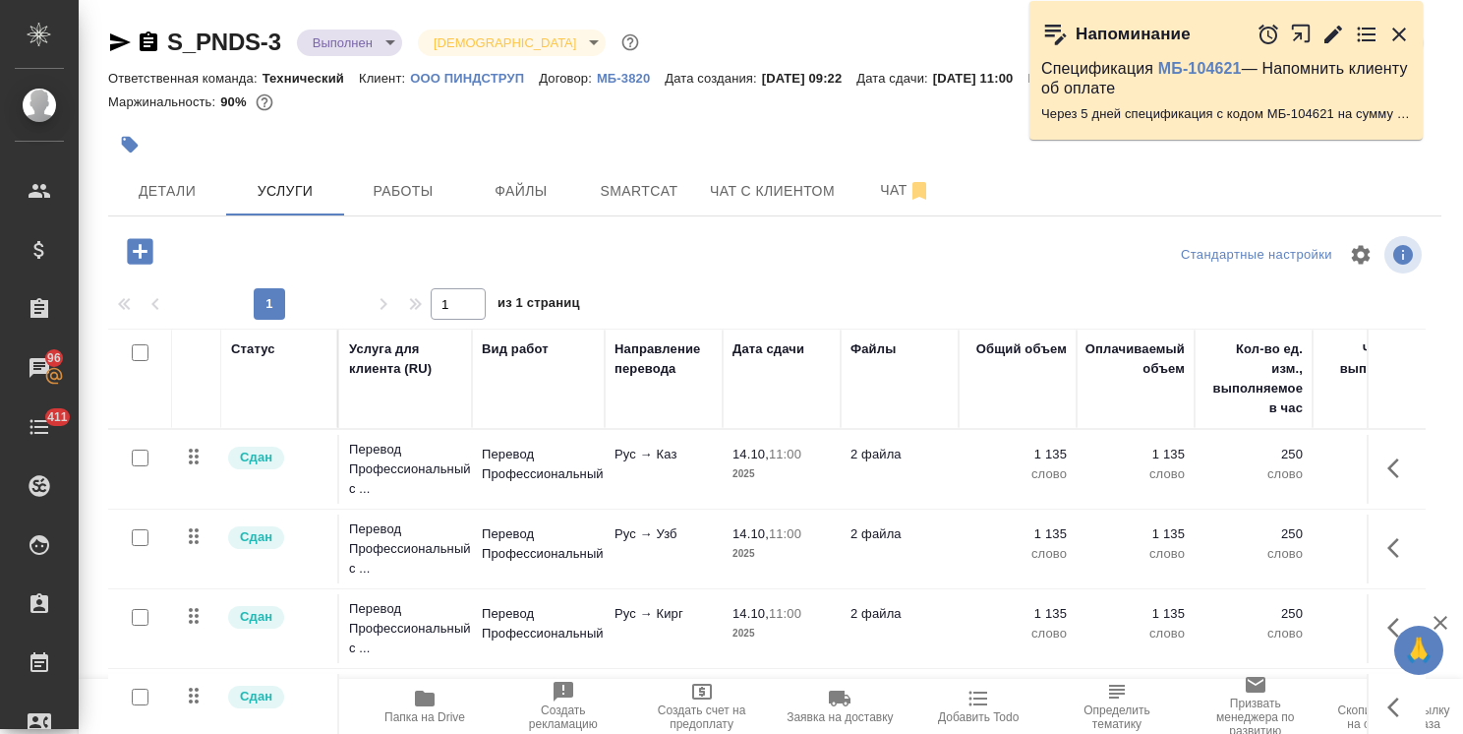
scroll to position [67, 0]
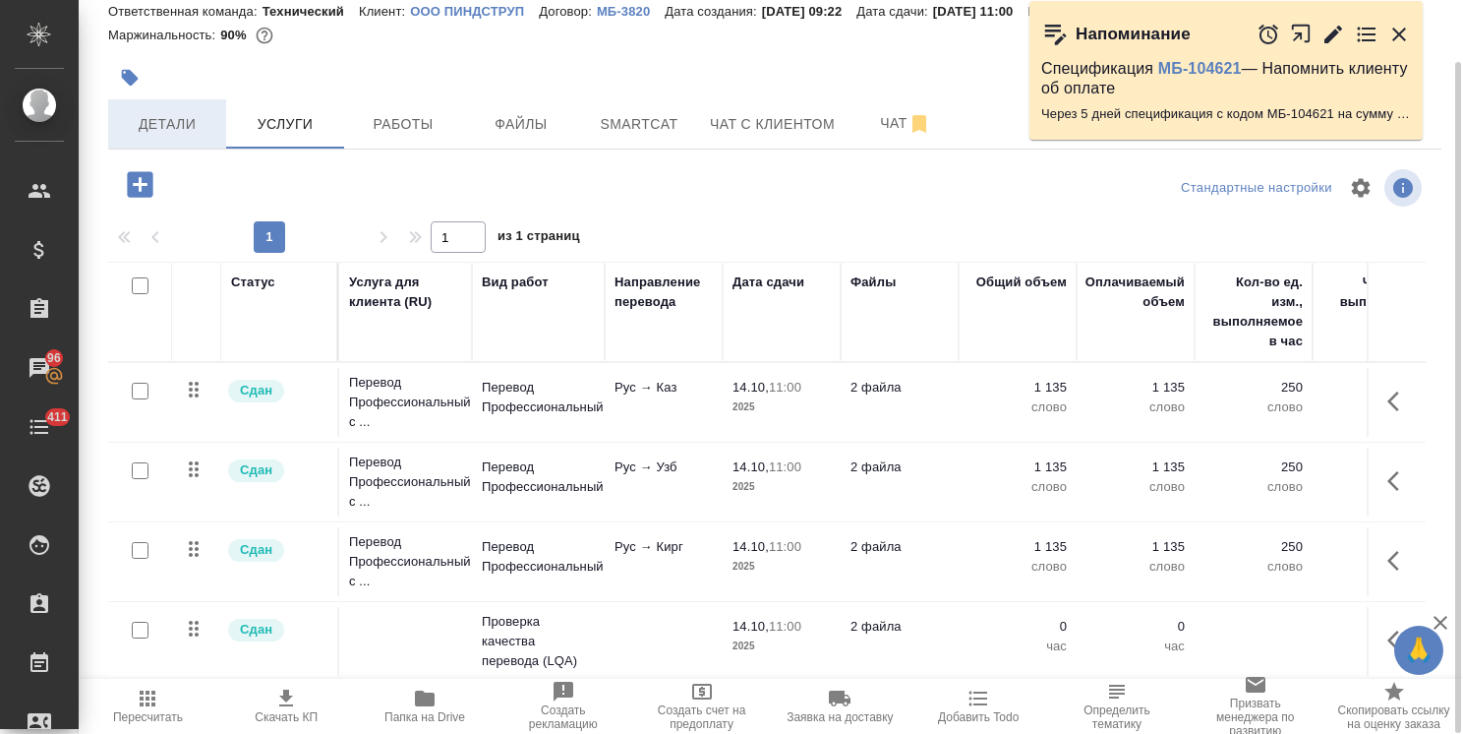
click at [142, 109] on button "Детали" at bounding box center [167, 123] width 118 height 49
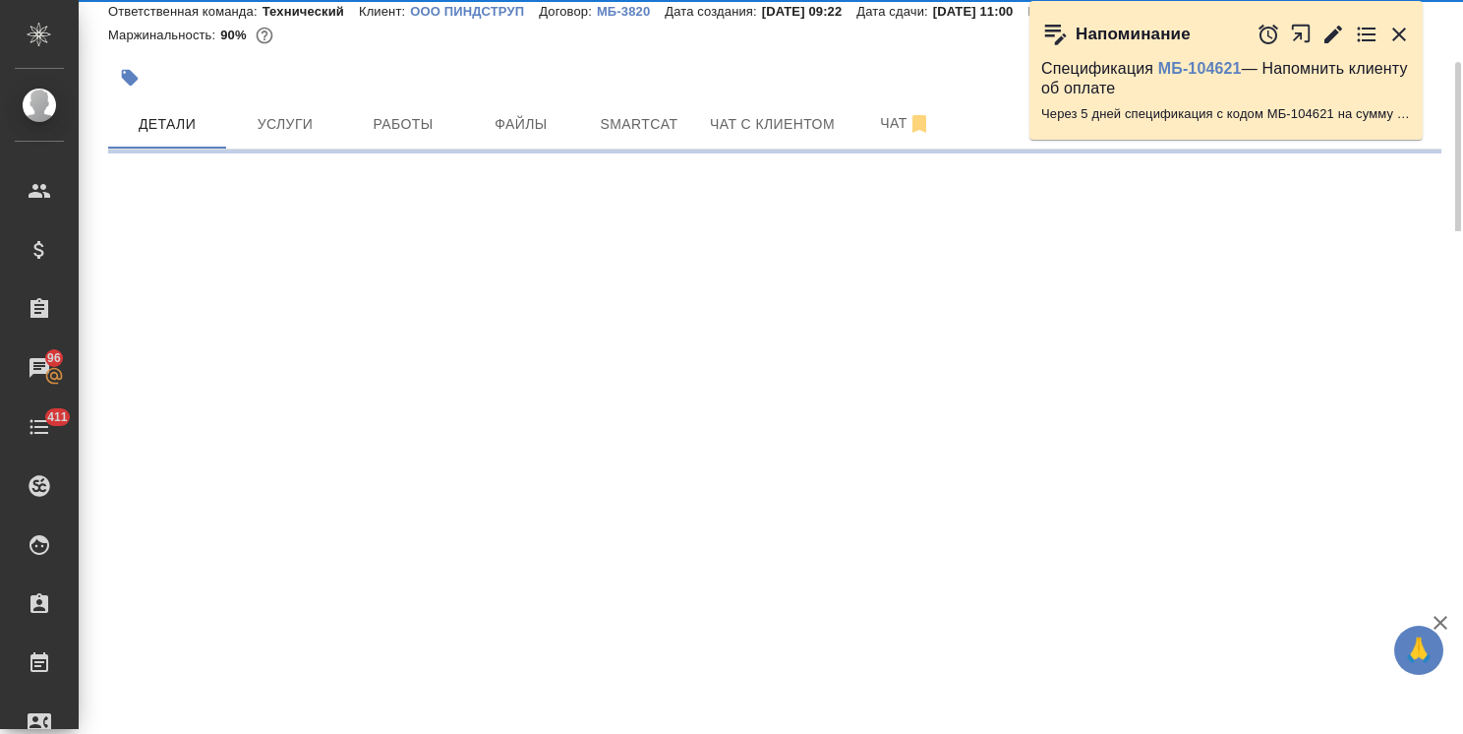
select select "RU"
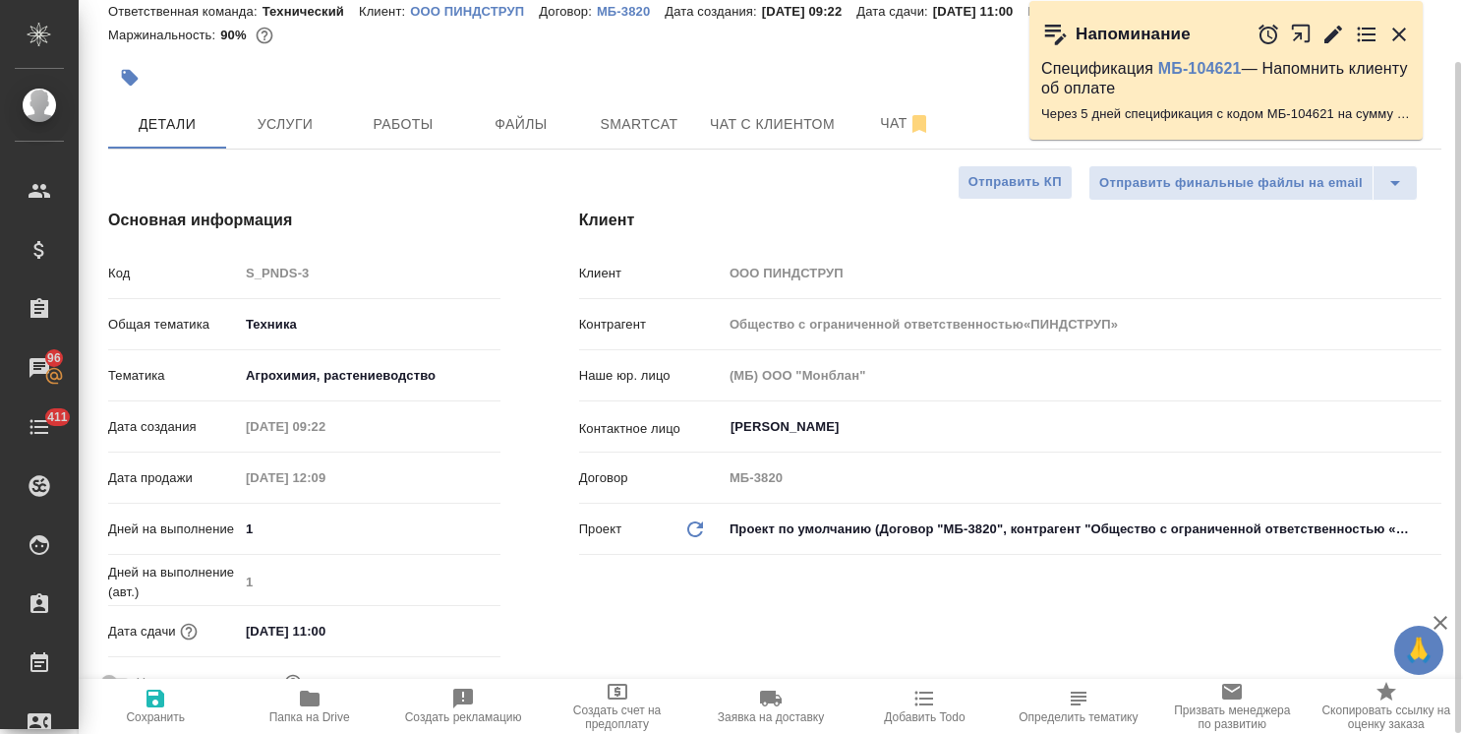
type textarea "x"
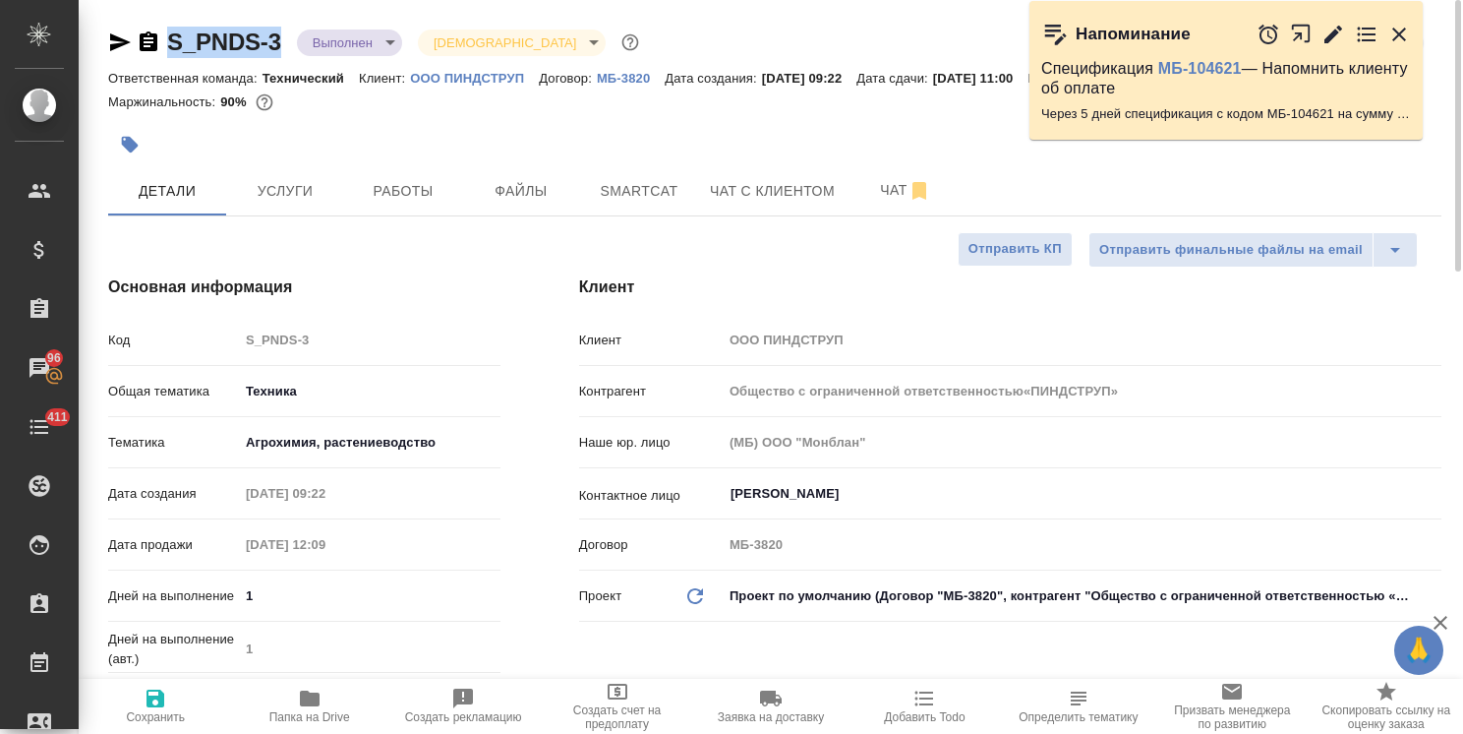
drag, startPoint x: 279, startPoint y: 20, endPoint x: 120, endPoint y: 9, distance: 159.7
copy link "S_PNDS-3"
click at [319, 30] on body "🙏 .cls-1 fill:#fff; AWATERA Usmanova Olga Клиенты Спецификации Заказы 96 Чаты 4…" at bounding box center [731, 367] width 1463 height 734
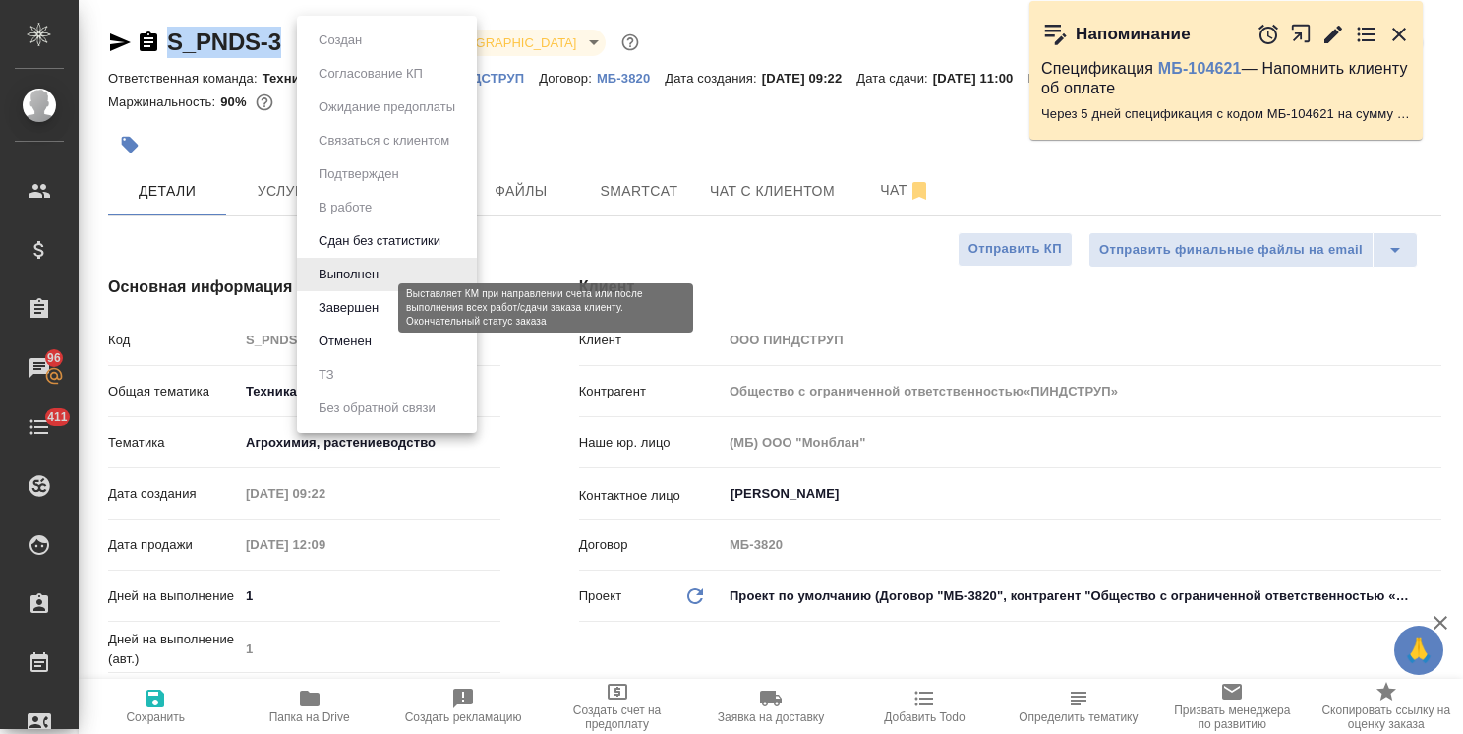
click at [344, 313] on button "Завершен" at bounding box center [349, 308] width 72 height 22
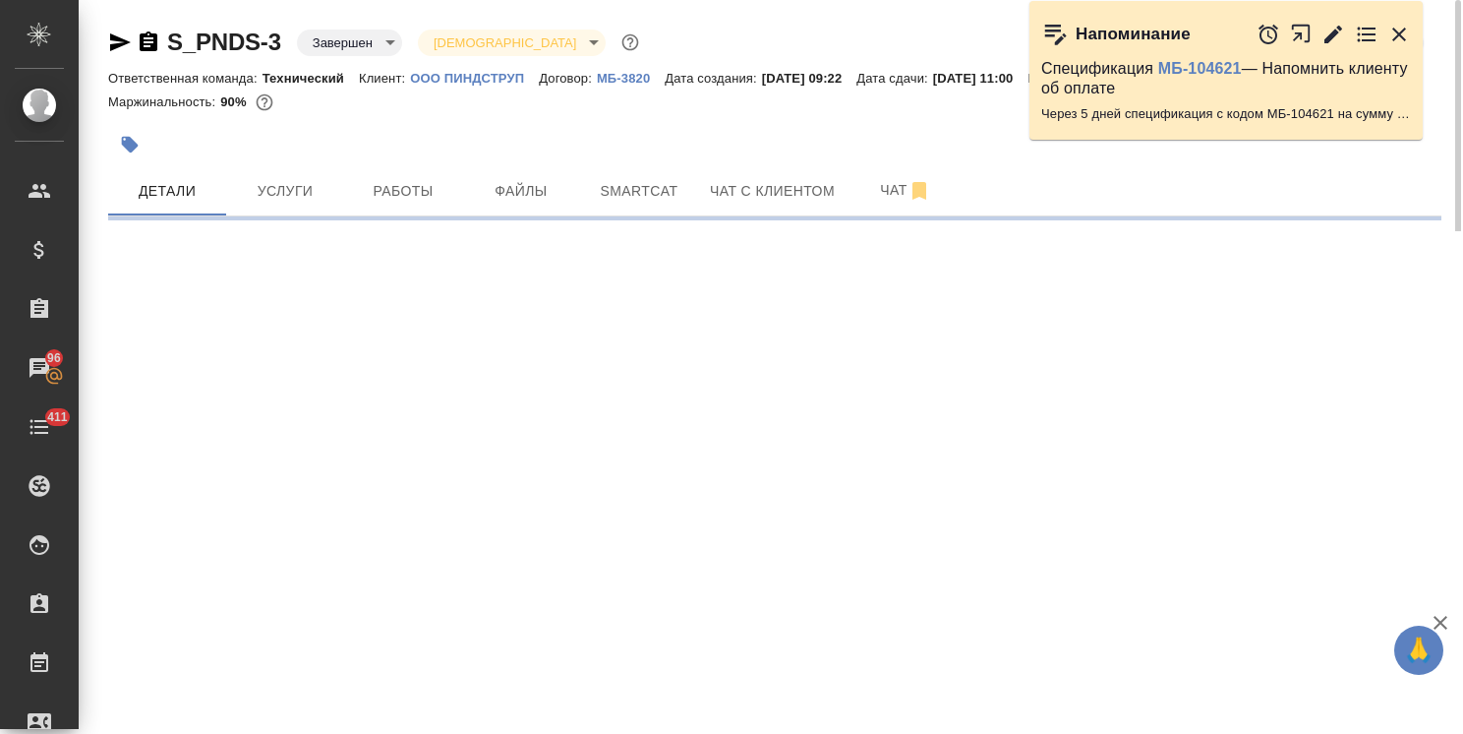
select select "RU"
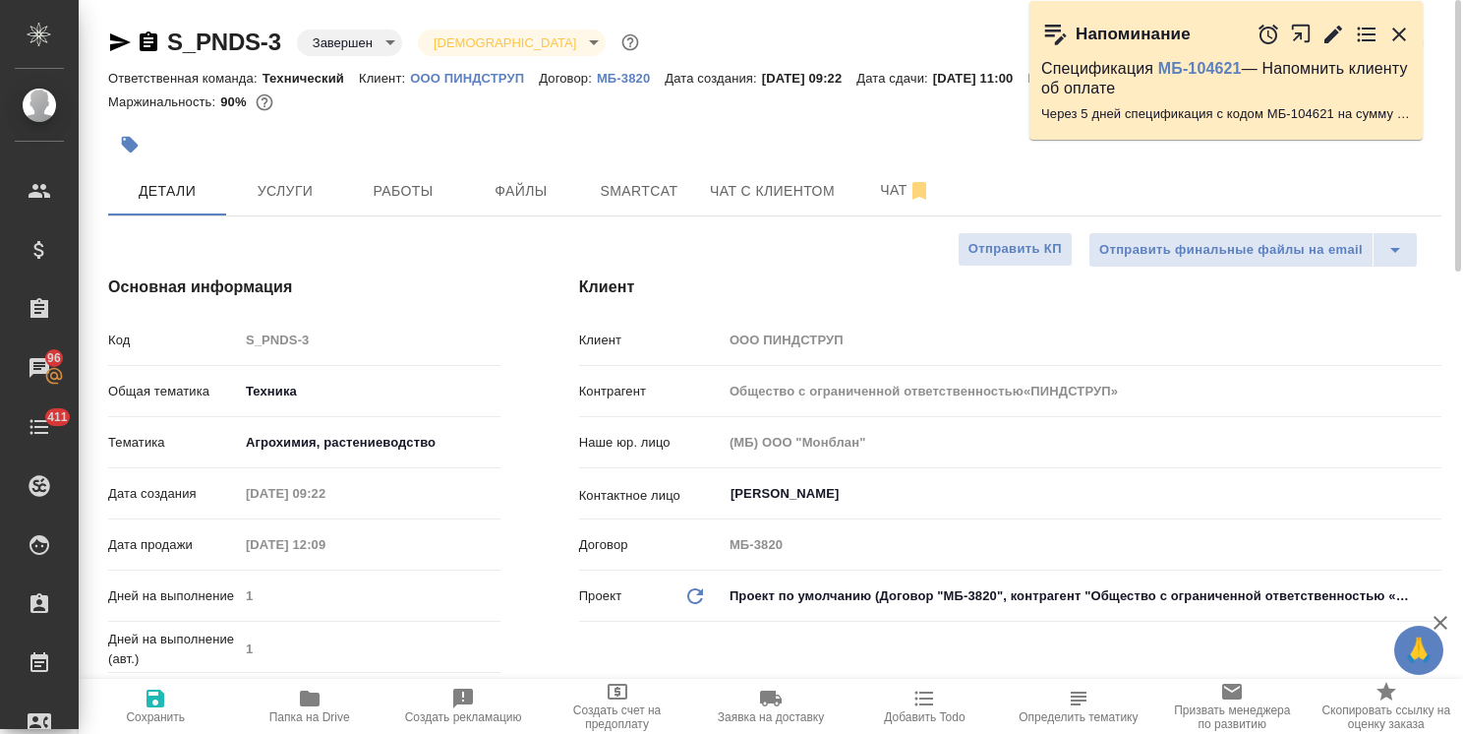
type input "Общество с ограниченной ответственностью«ПИНДСТРУП»"
type textarea "x"
click at [618, 68] on div "Ответственная команда: Технический Клиент: ООО ПИНДСТРУП Договор: МБ-3820 Дата …" at bounding box center [775, 78] width 1334 height 24
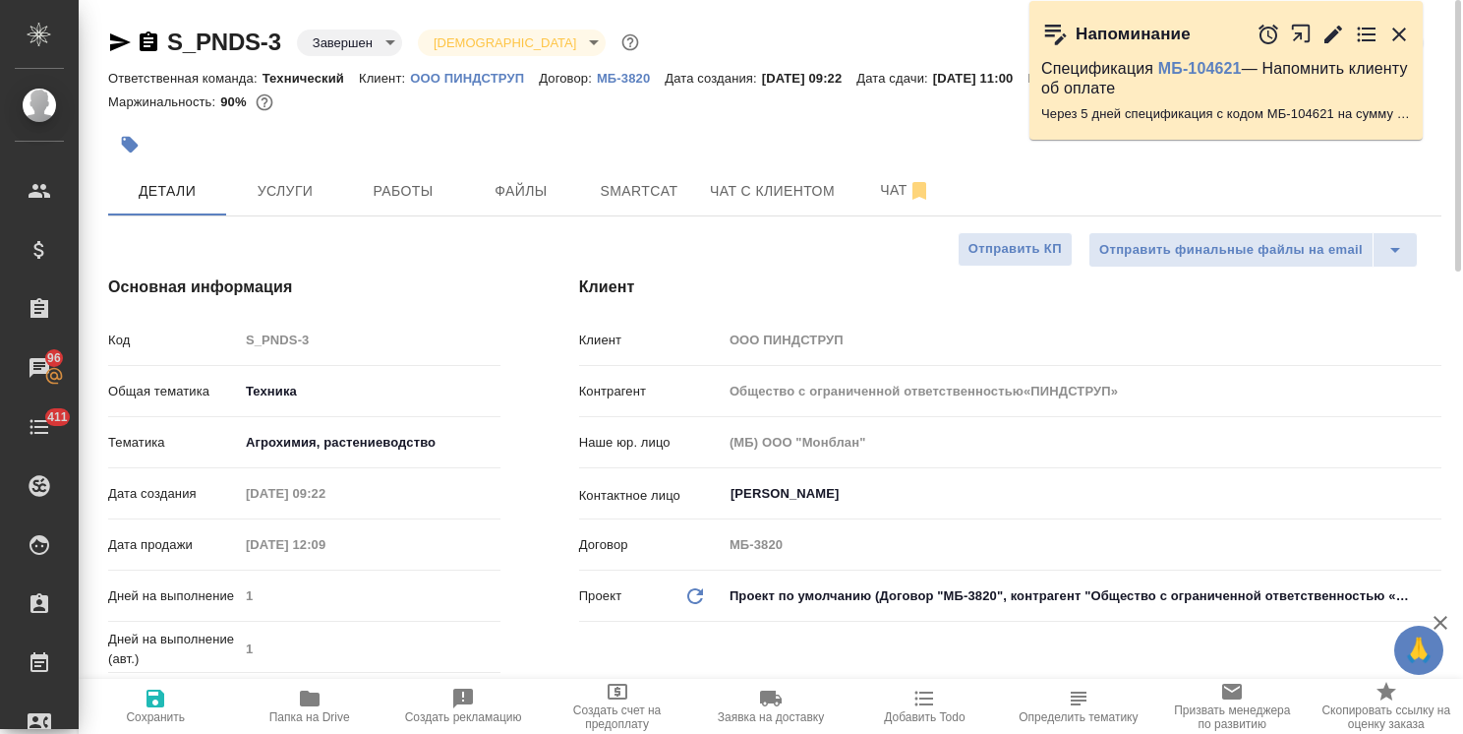
click at [617, 73] on p "МБ-3820" at bounding box center [631, 78] width 68 height 15
type input "Общество с ограниченной ответственностью«ПИНДСТРУП»"
type textarea "x"
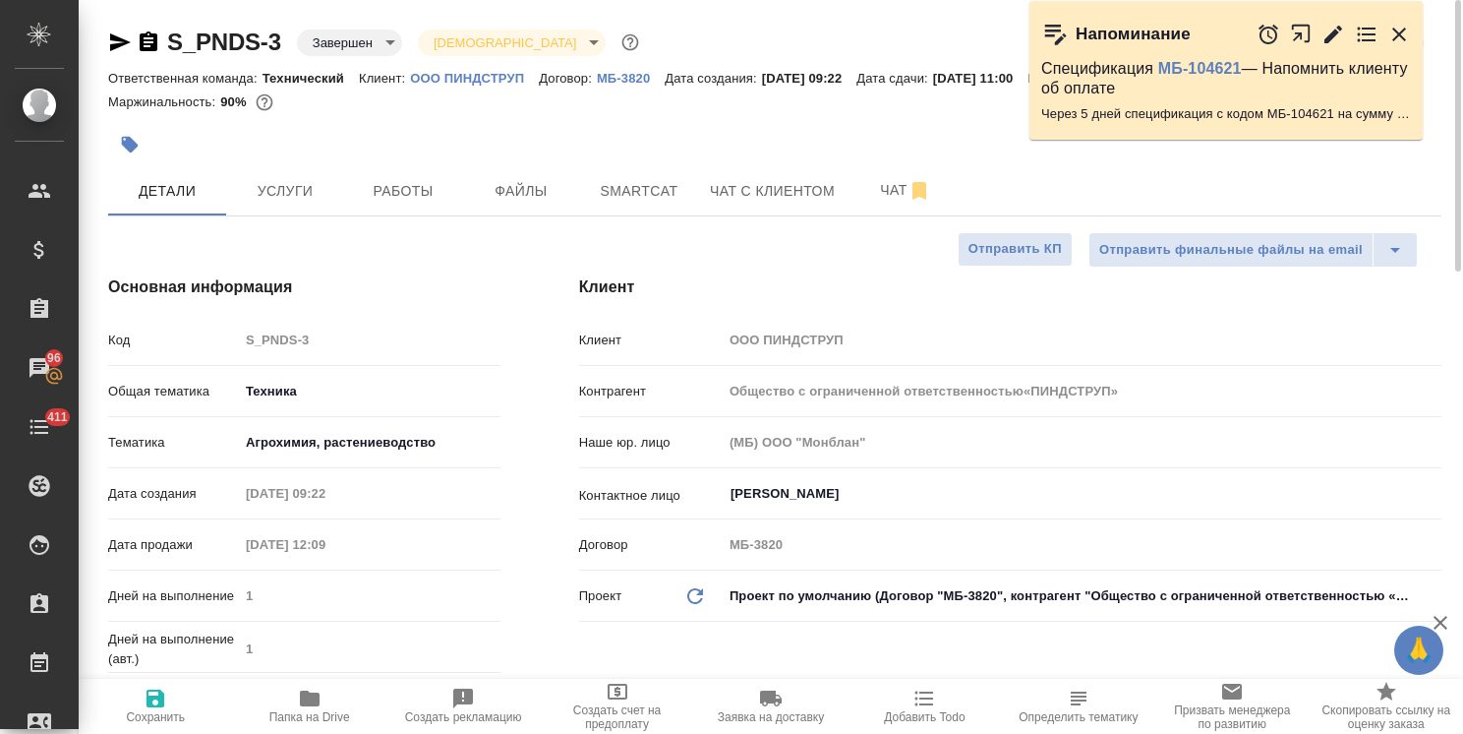
type input "Общество с ограниченной ответственностью«ПИНДСТРУП»"
type textarea "x"
type input "Общество с ограниченной ответственностью«ПИНДСТРУП»"
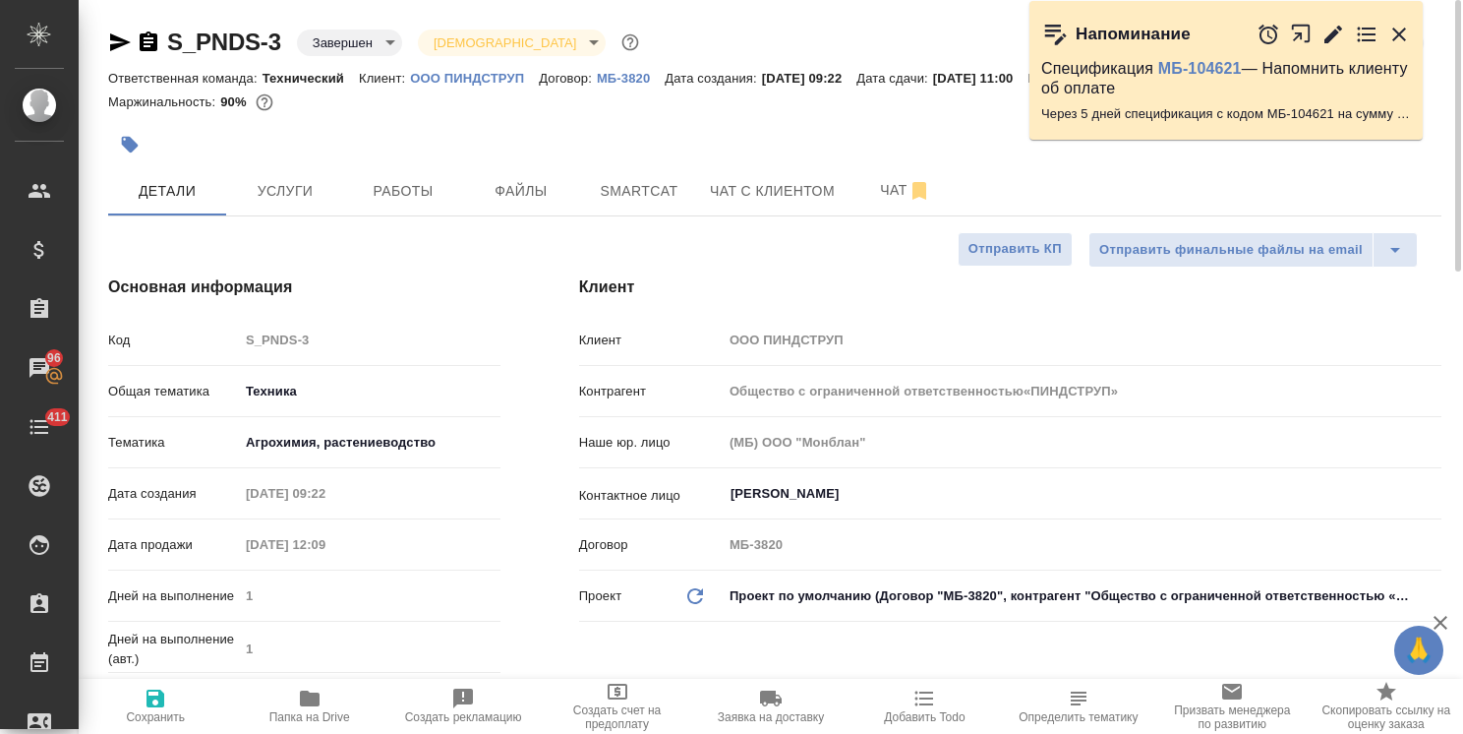
type textarea "x"
type input "Общество с ограниченной ответственностью«ПИНДСТРУП»"
type textarea "x"
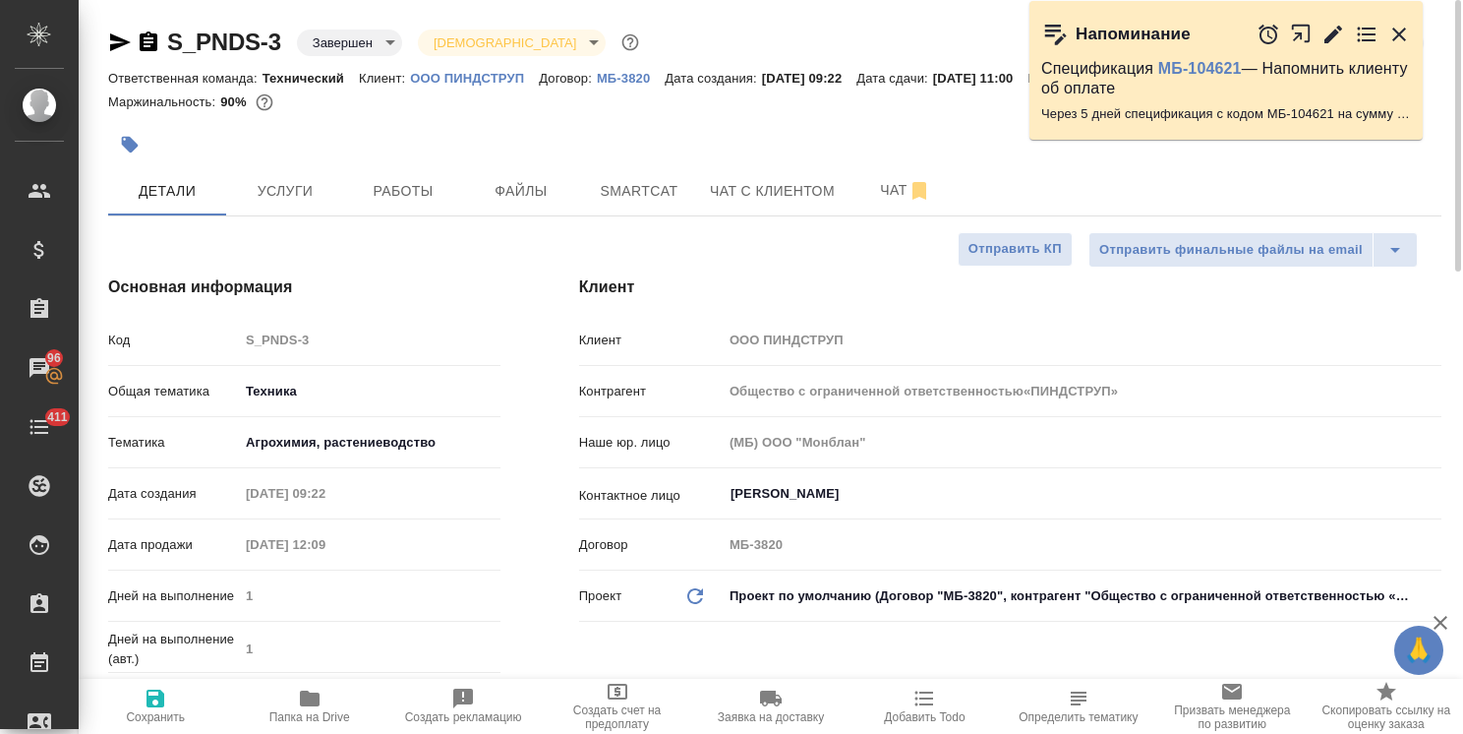
type textarea "x"
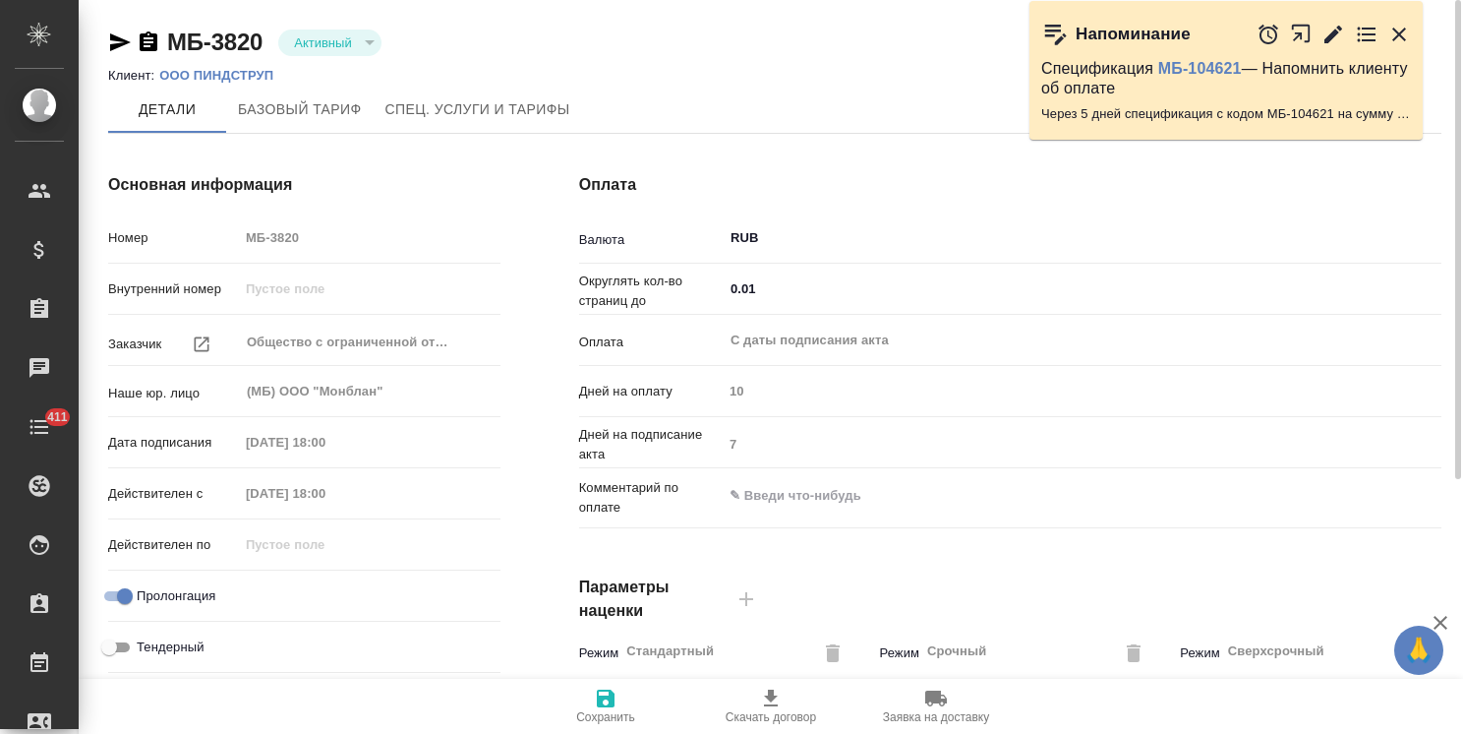
type input "Базовый ТП 2025"
